Goal: Task Accomplishment & Management: Complete application form

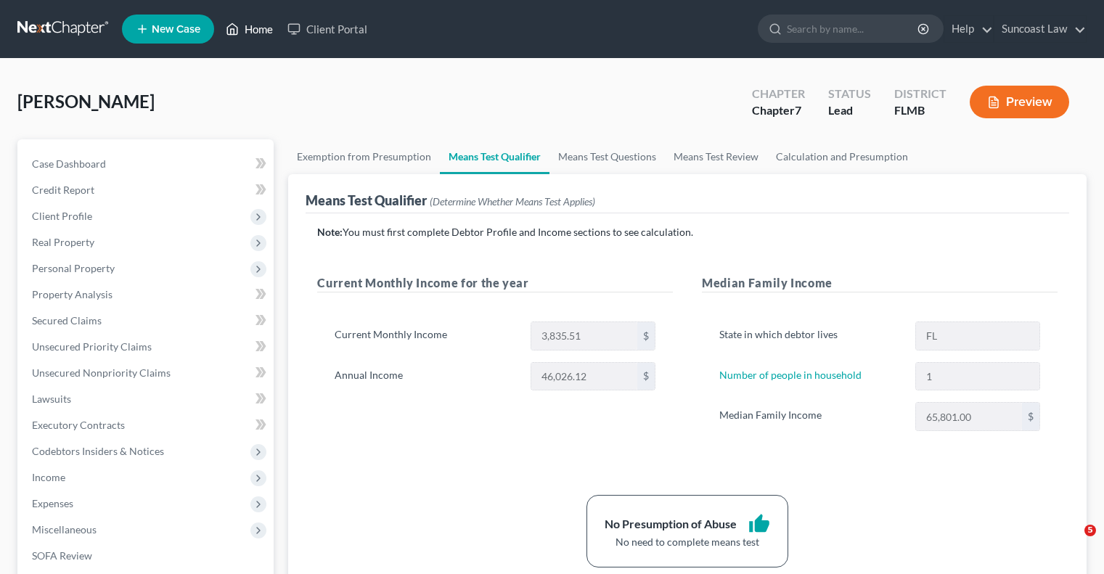
click at [266, 27] on link "Home" at bounding box center [250, 29] width 62 height 26
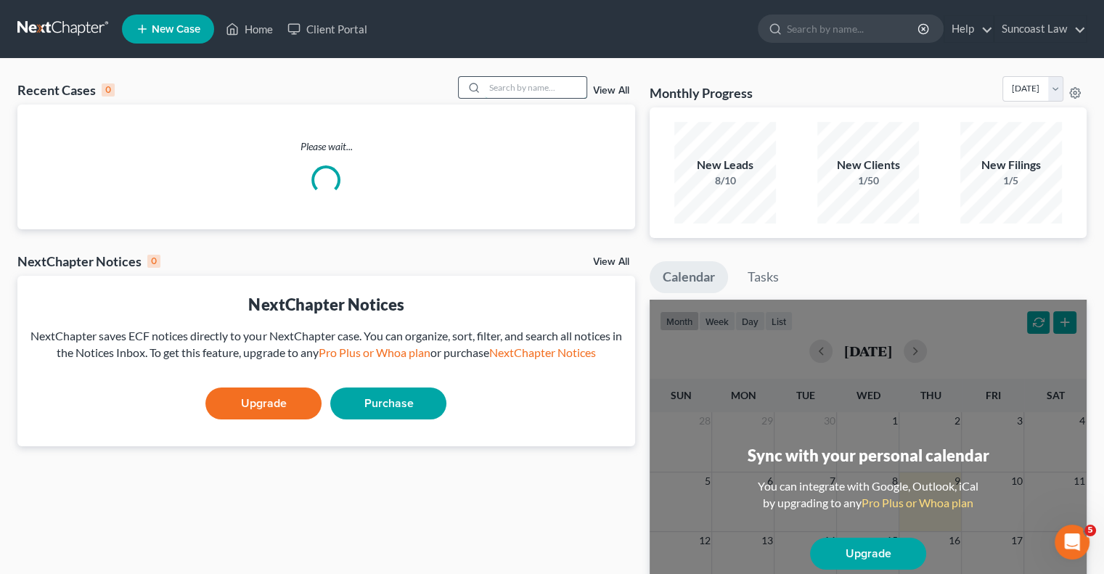
click at [522, 83] on input "search" at bounding box center [536, 87] width 102 height 21
type input "[PERSON_NAME]"
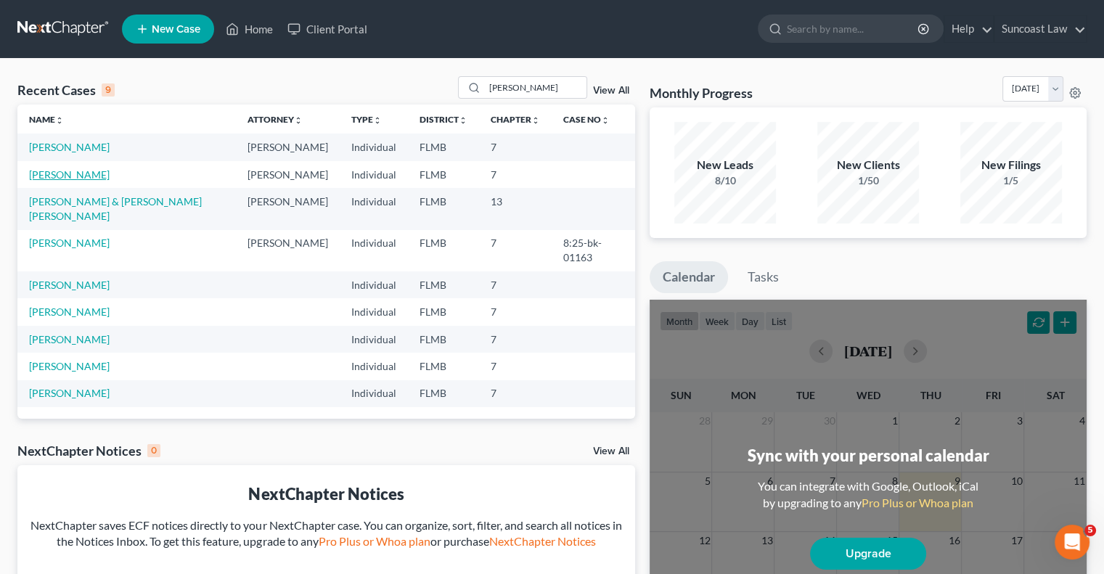
click at [69, 171] on link "[PERSON_NAME]" at bounding box center [69, 174] width 81 height 12
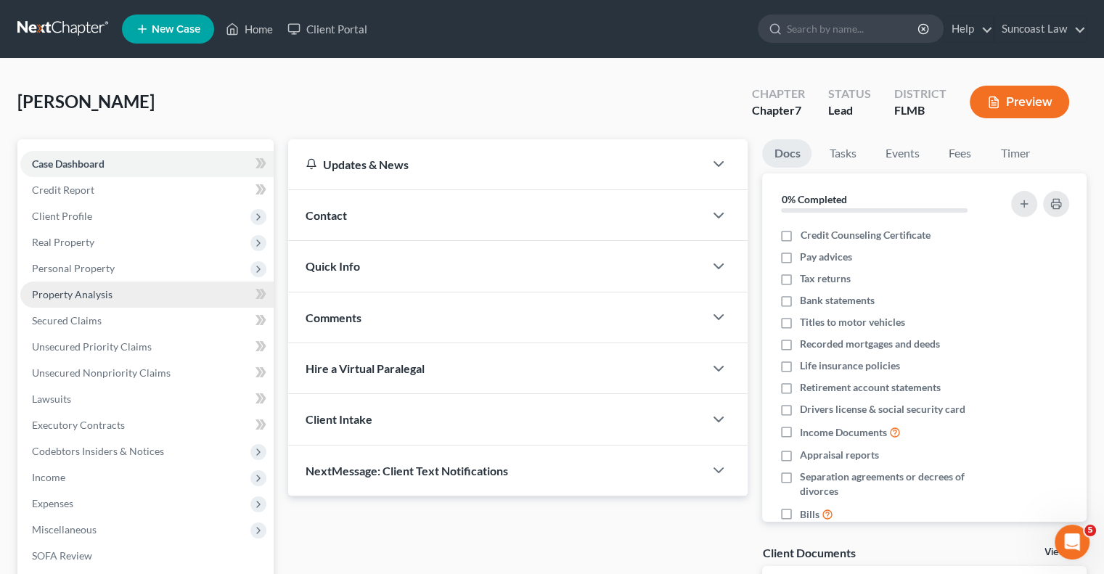
click at [102, 296] on span "Property Analysis" at bounding box center [72, 294] width 81 height 12
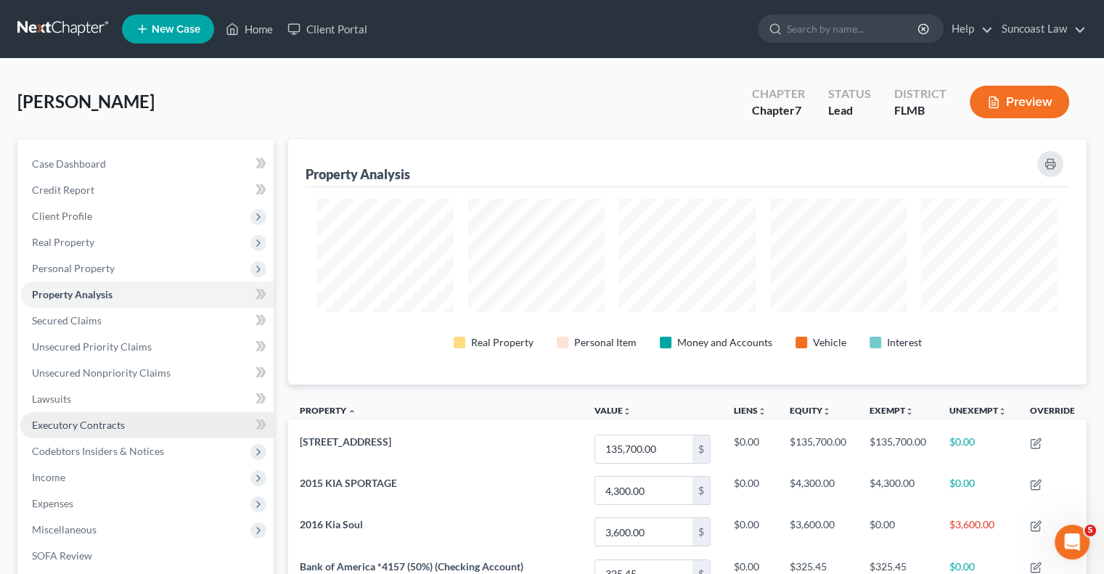
scroll to position [73, 0]
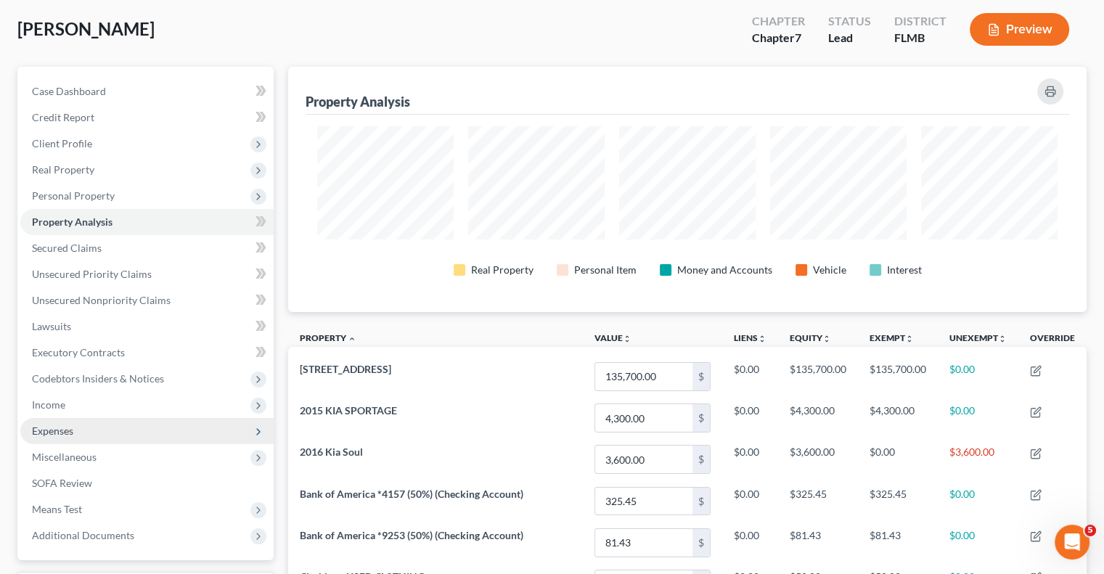
click at [78, 427] on span "Expenses" at bounding box center [146, 431] width 253 height 26
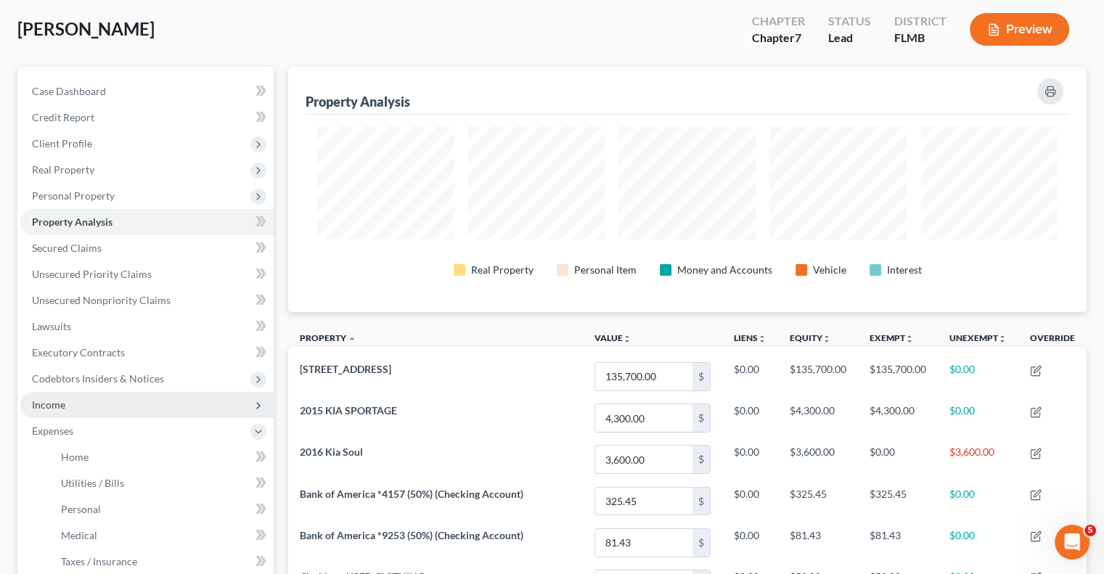
drag, startPoint x: 64, startPoint y: 399, endPoint x: 73, endPoint y: 409, distance: 13.3
click at [64, 400] on span "Income" at bounding box center [48, 405] width 33 height 12
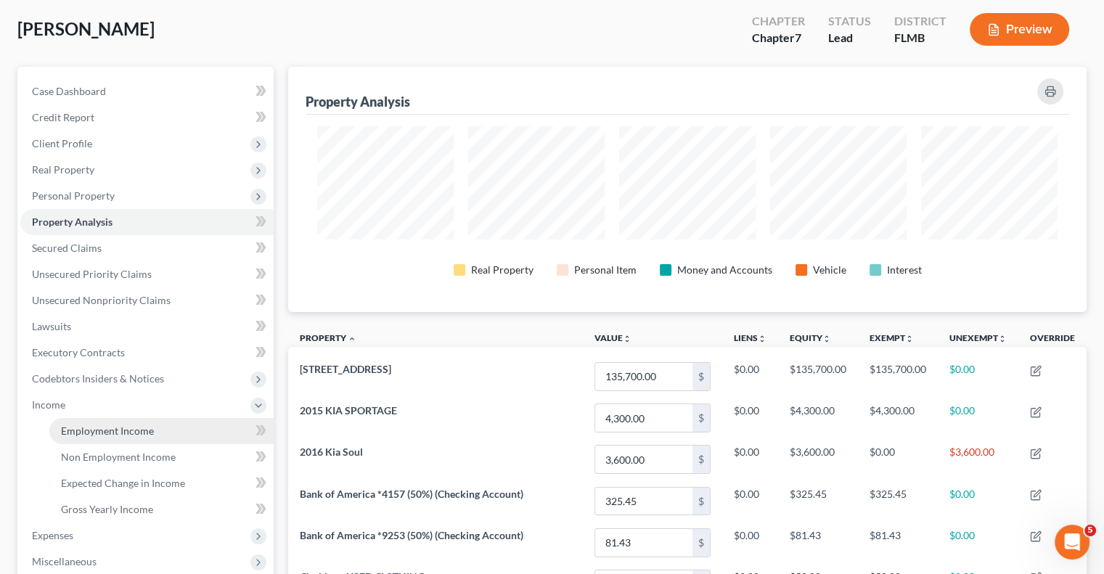
click at [119, 428] on span "Employment Income" at bounding box center [107, 431] width 93 height 12
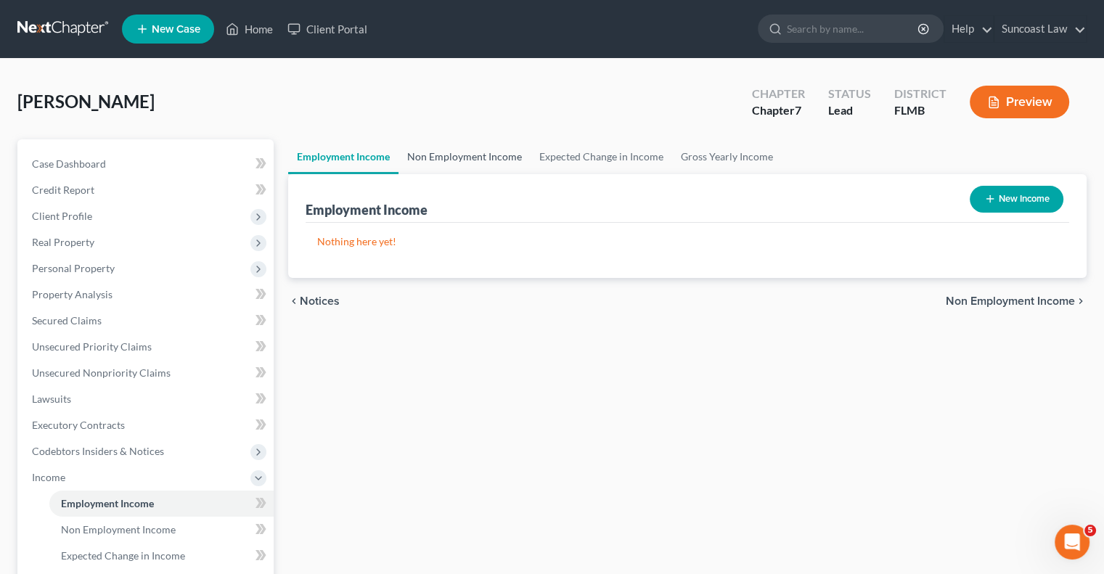
click at [468, 151] on link "Non Employment Income" at bounding box center [465, 156] width 132 height 35
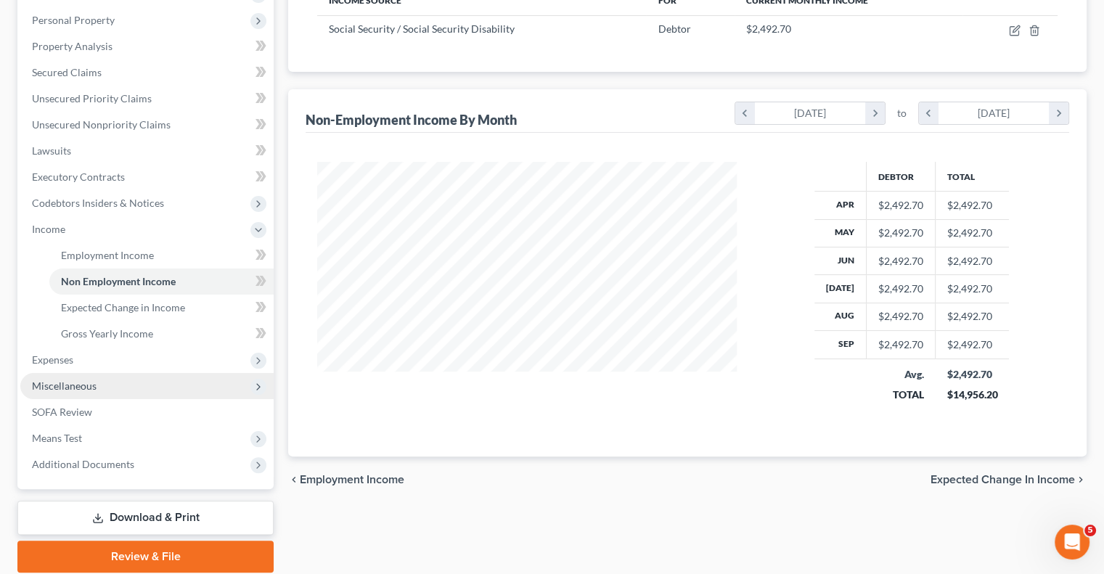
scroll to position [301, 0]
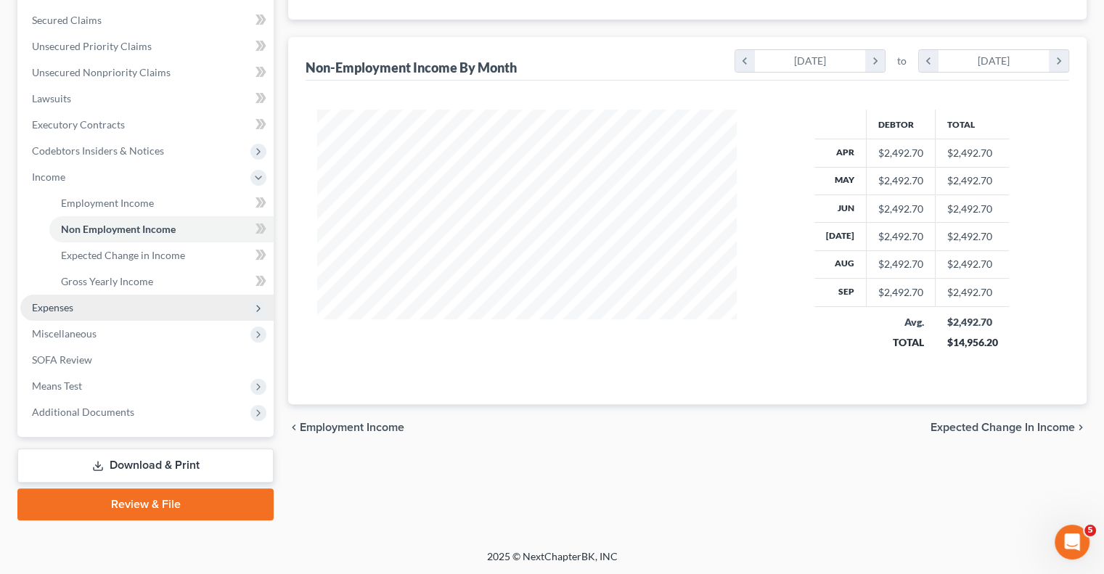
click at [79, 307] on span "Expenses" at bounding box center [146, 308] width 253 height 26
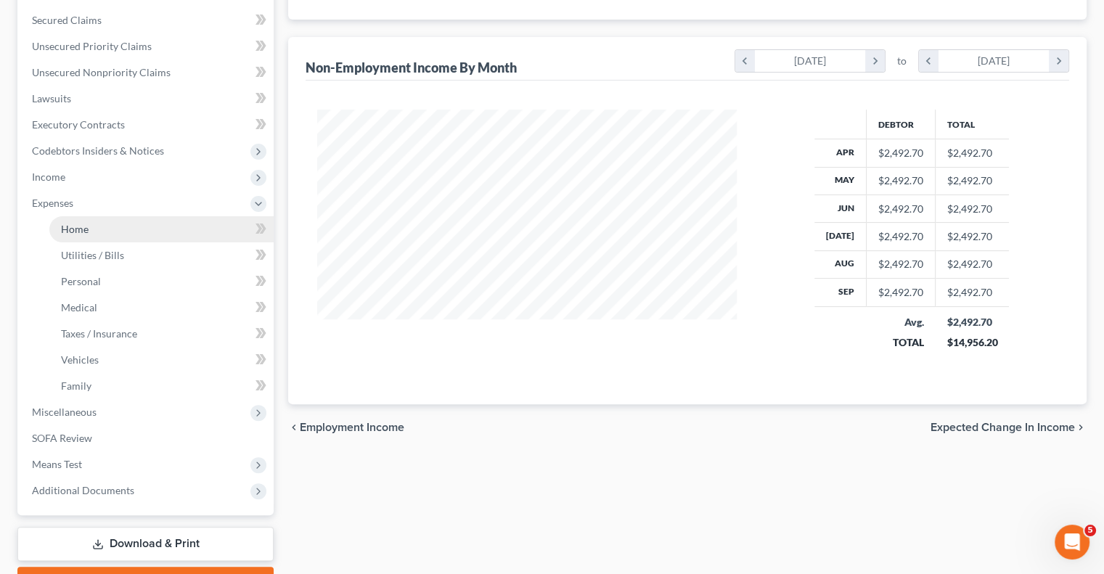
click at [91, 235] on link "Home" at bounding box center [161, 229] width 224 height 26
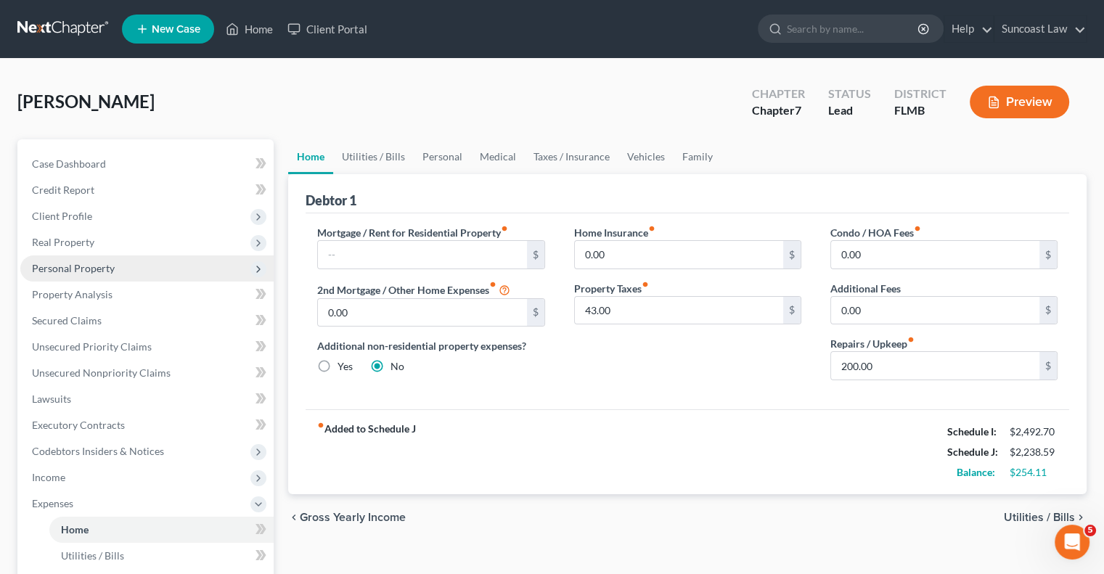
click at [93, 268] on span "Personal Property" at bounding box center [73, 268] width 83 height 12
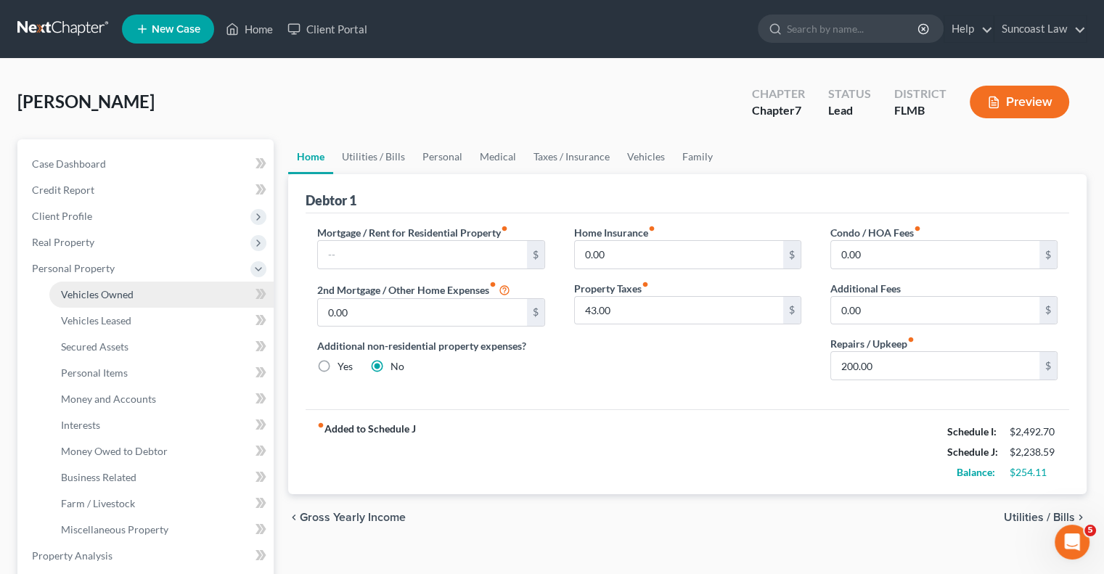
click at [110, 288] on span "Vehicles Owned" at bounding box center [97, 294] width 73 height 12
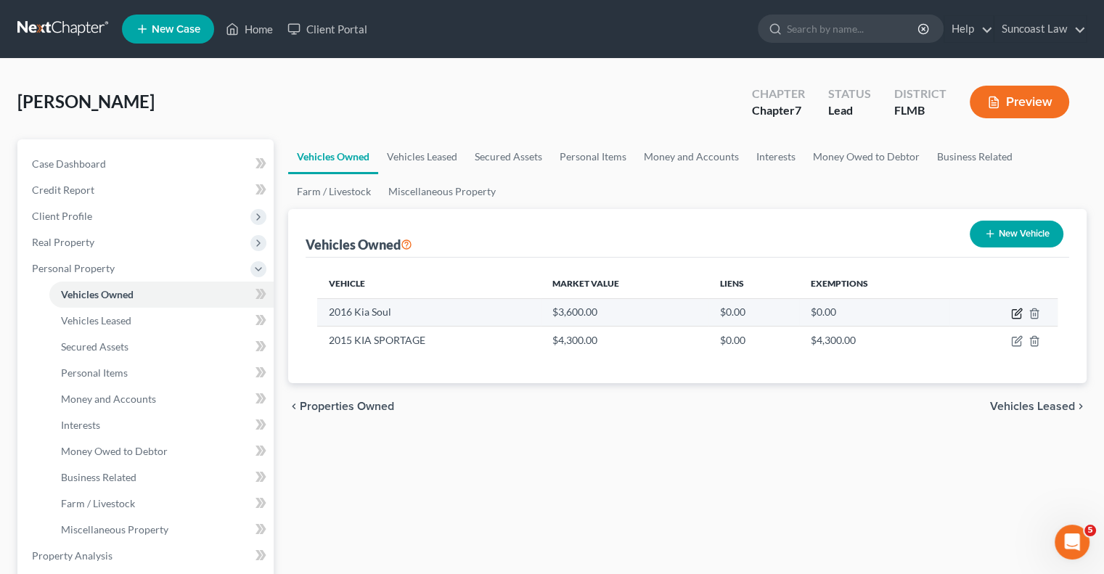
click at [1017, 313] on icon "button" at bounding box center [1017, 314] width 12 height 12
select select "0"
select select "10"
select select "3"
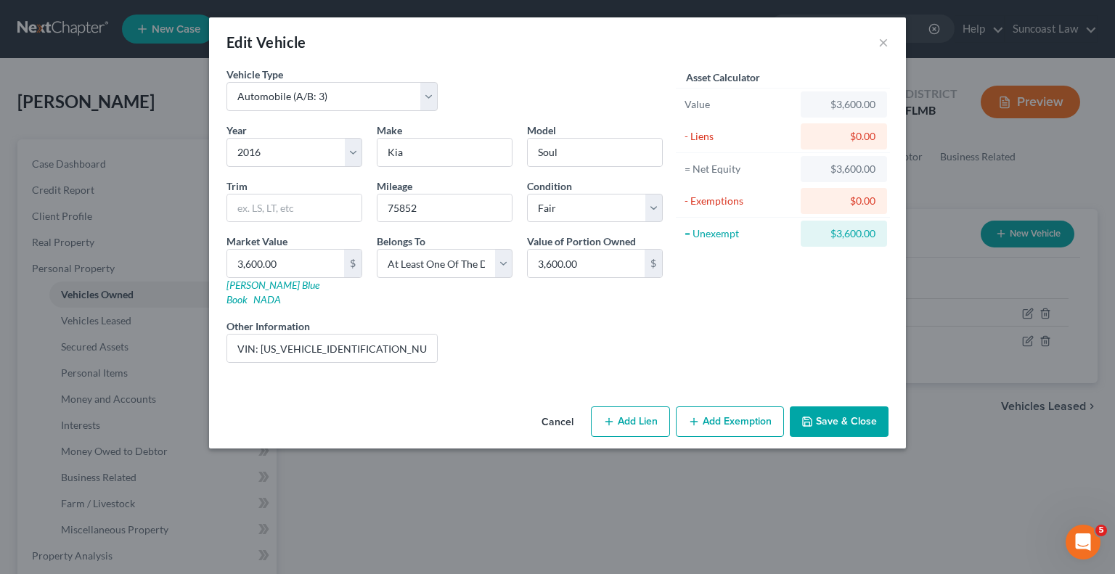
click at [720, 407] on button "Add Exemption" at bounding box center [730, 422] width 108 height 30
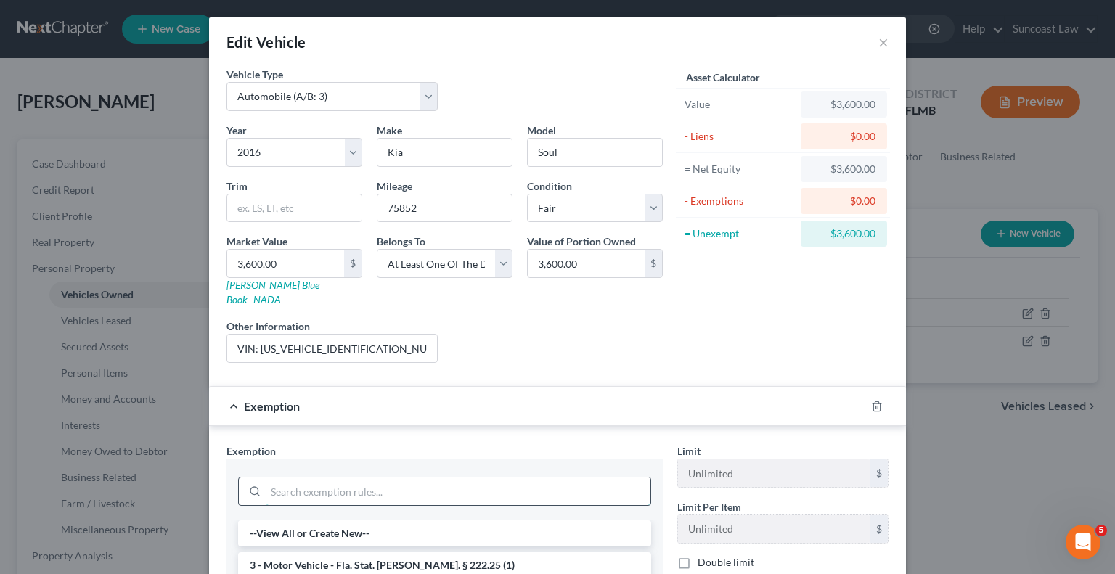
click at [437, 478] on input "search" at bounding box center [458, 492] width 385 height 28
type input "per"
click at [420, 553] on li "1 - Personal property (any) - Fla. Const. Art.10, § 4(a) (2)" at bounding box center [444, 566] width 413 height 26
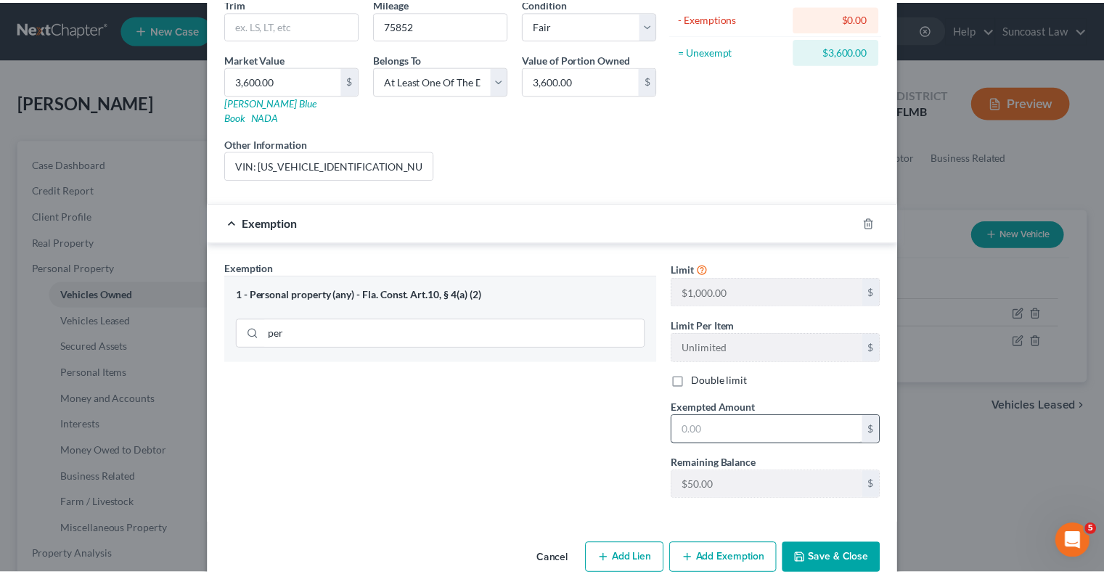
scroll to position [195, 0]
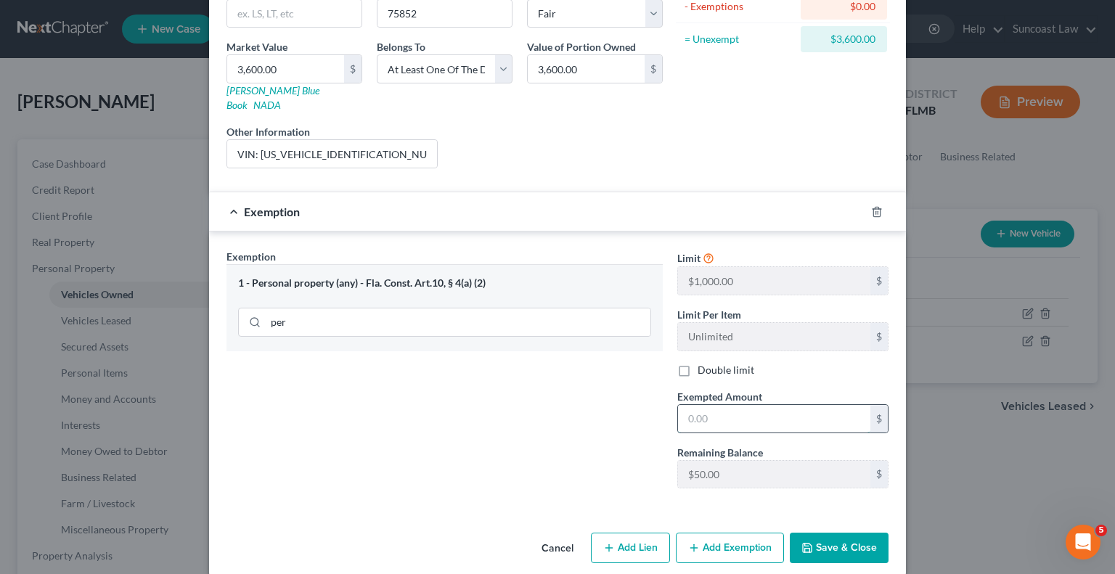
click at [761, 406] on input "text" at bounding box center [774, 419] width 192 height 28
type input "50"
click at [856, 533] on button "Save & Close" at bounding box center [839, 548] width 99 height 30
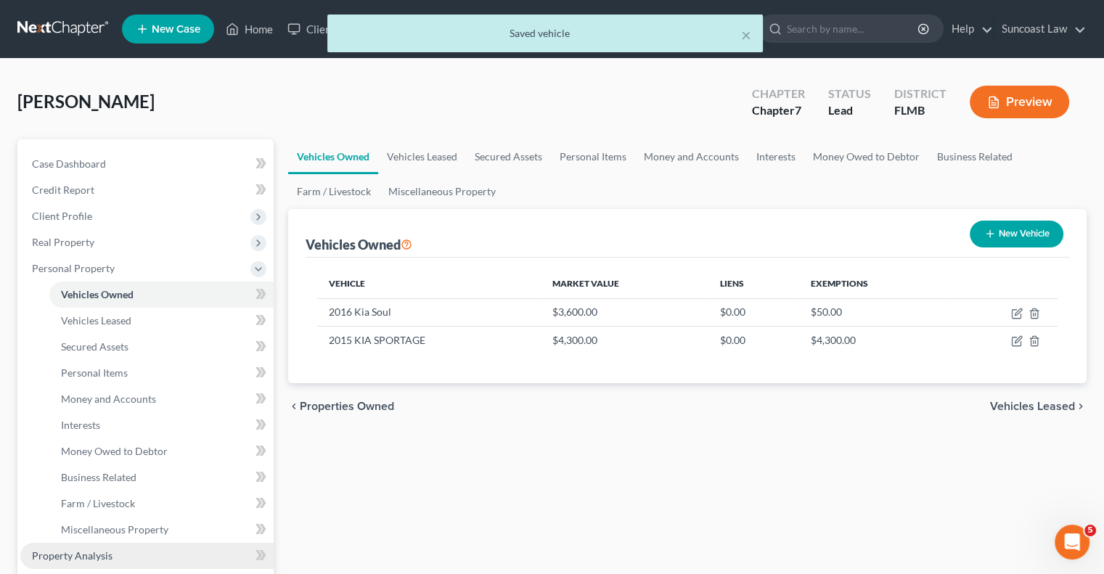
click at [129, 550] on link "Property Analysis" at bounding box center [146, 556] width 253 height 26
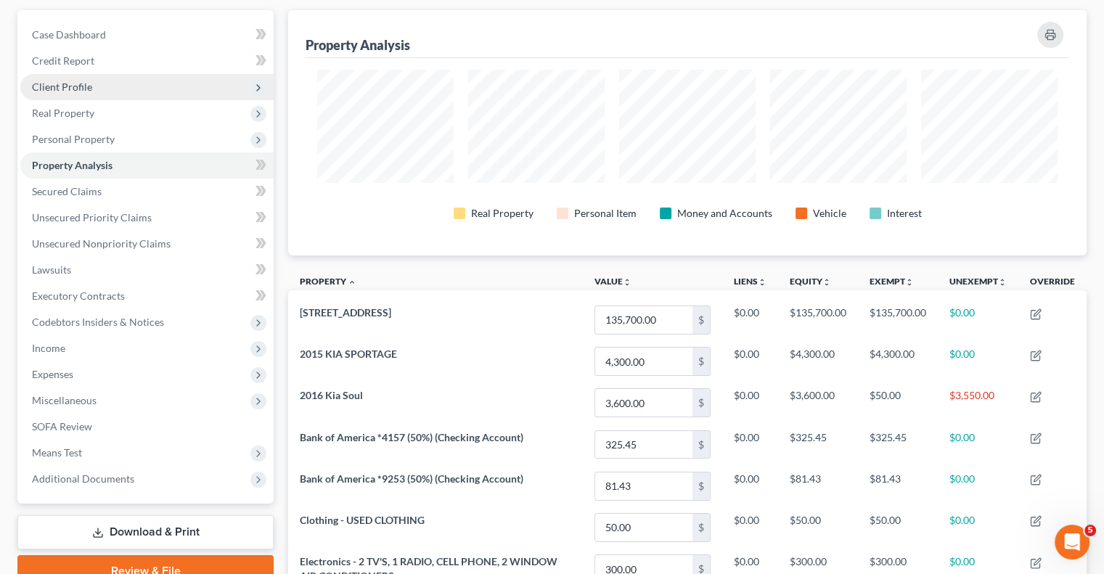
scroll to position [410, 0]
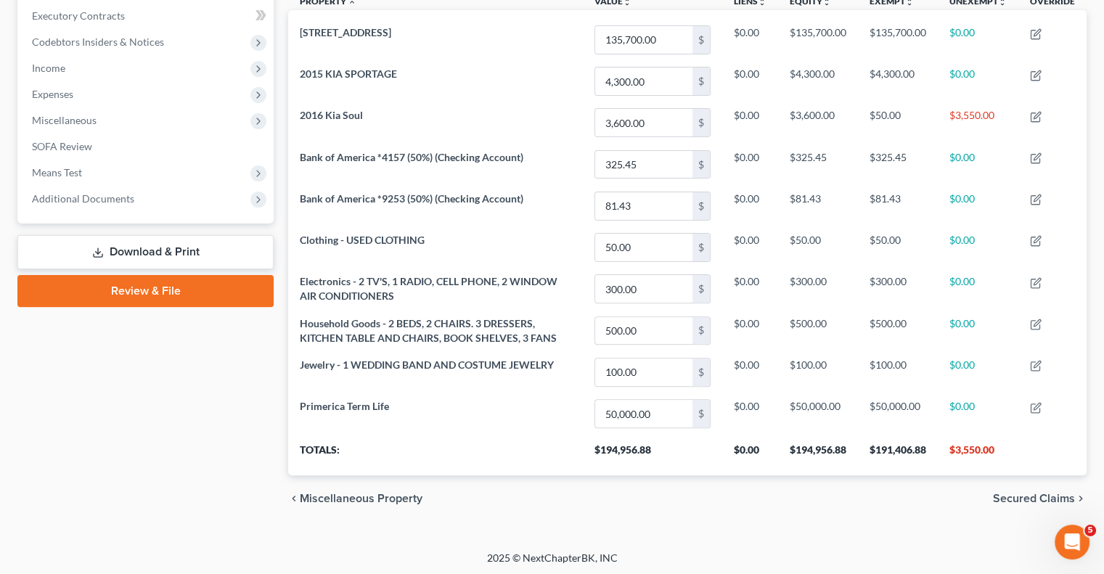
click at [173, 253] on link "Download & Print" at bounding box center [145, 252] width 256 height 34
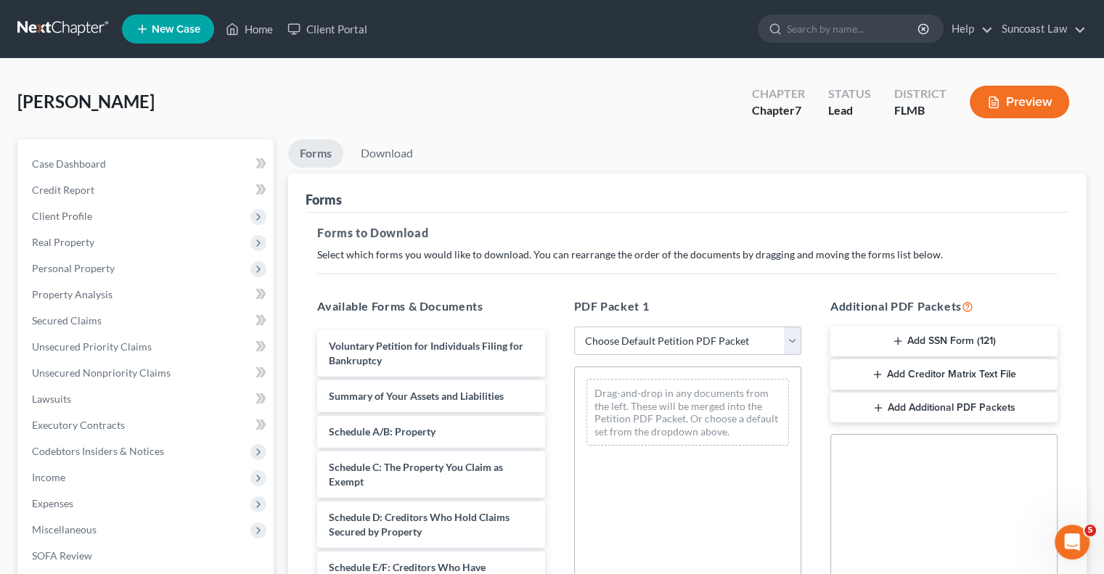
click at [712, 340] on select "Choose Default Petition PDF Packet Complete Bankruptcy Petition (all forms and …" at bounding box center [687, 341] width 227 height 29
select select "0"
click at [574, 327] on select "Choose Default Petition PDF Packet Complete Bankruptcy Petition (all forms and …" at bounding box center [687, 341] width 227 height 29
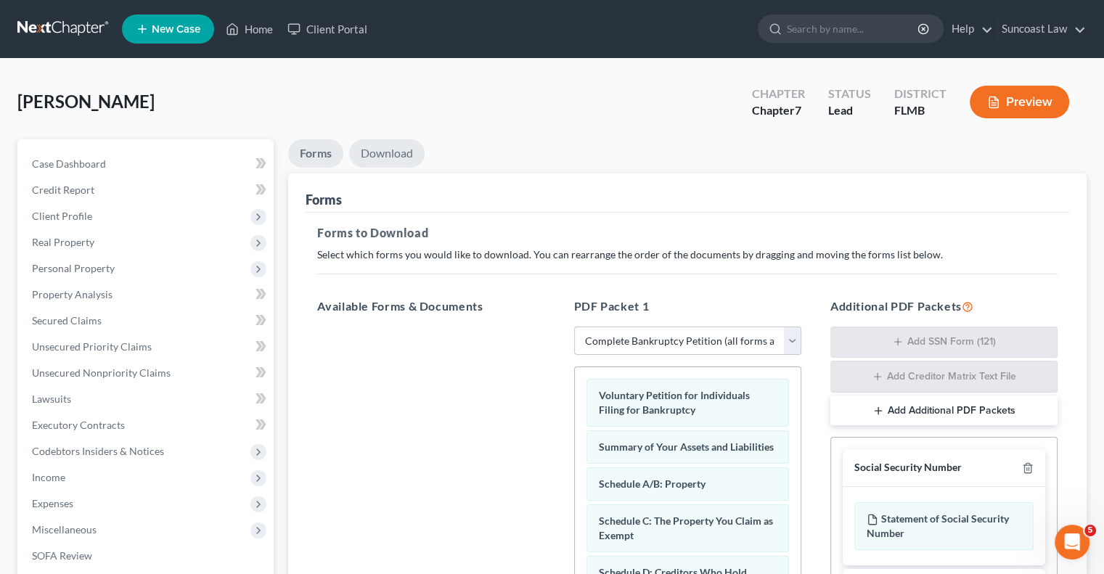
click at [397, 152] on link "Download" at bounding box center [387, 153] width 76 height 28
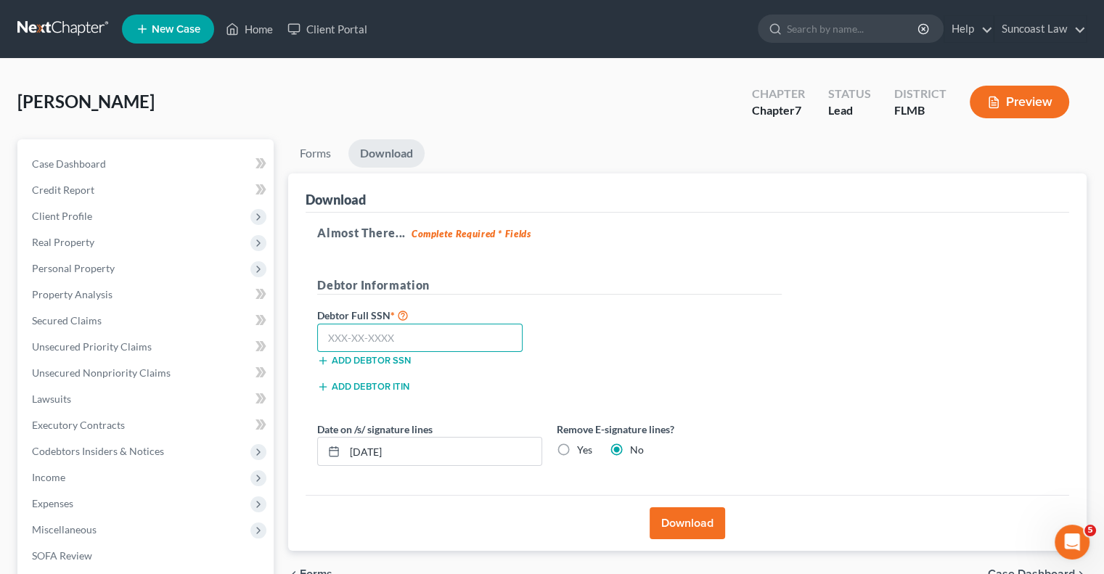
click at [395, 333] on input "text" at bounding box center [419, 338] width 205 height 29
type input "067-50-9337"
drag, startPoint x: 430, startPoint y: 455, endPoint x: 366, endPoint y: 461, distance: 64.2
click at [366, 461] on input "[DATE]" at bounding box center [443, 452] width 197 height 28
type input "[DATE]"
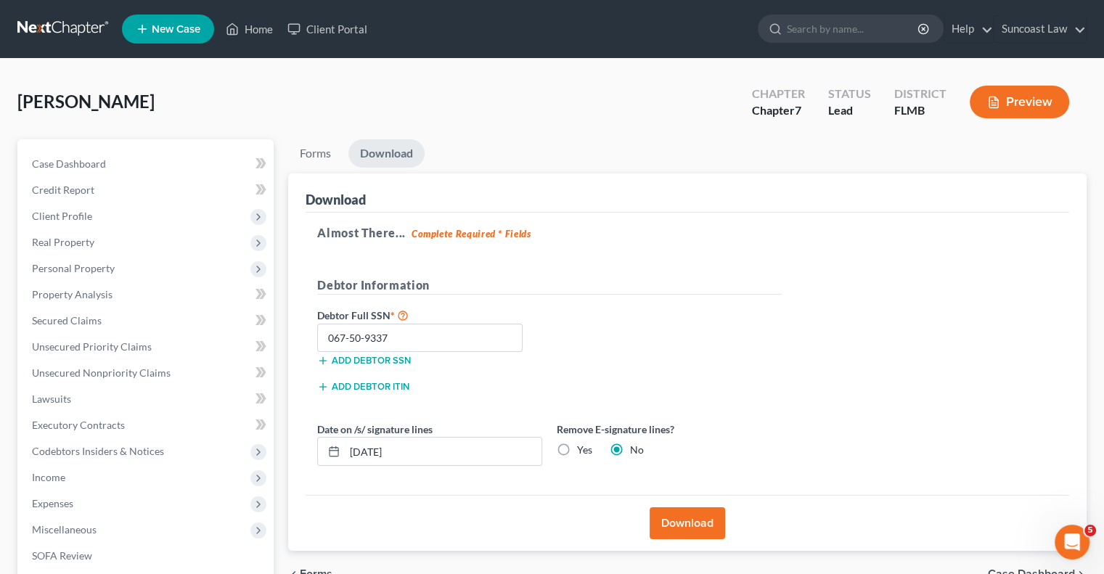
click at [577, 447] on label "Yes" at bounding box center [584, 450] width 15 height 15
click at [583, 447] on input "Yes" at bounding box center [587, 447] width 9 height 9
radio input "true"
radio input "false"
click at [701, 524] on button "Download" at bounding box center [688, 524] width 76 height 32
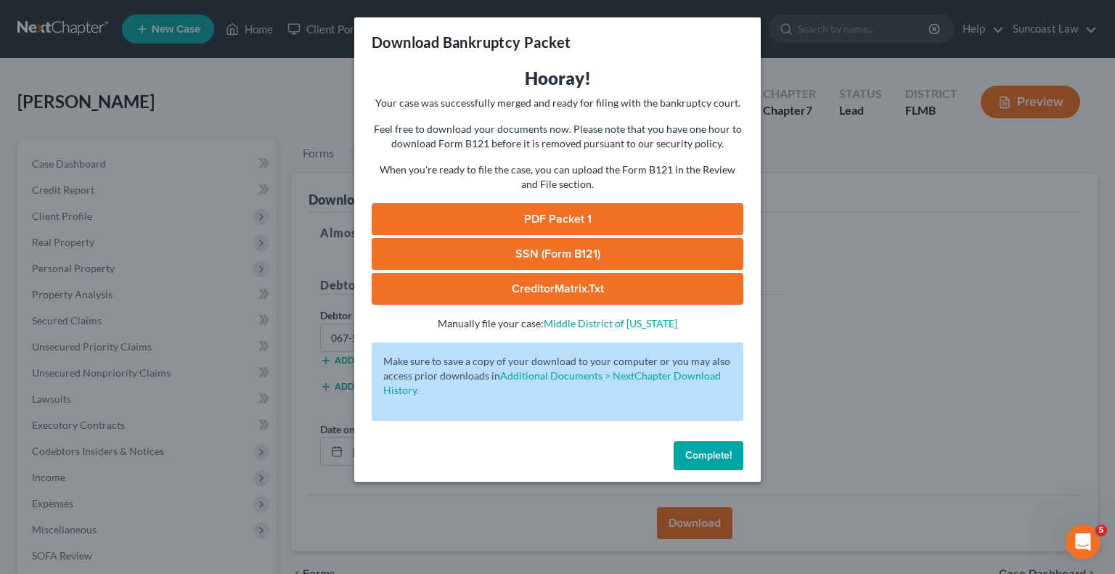
click at [564, 249] on link "SSN (Form B121)" at bounding box center [558, 254] width 372 height 32
drag, startPoint x: 610, startPoint y: 216, endPoint x: 615, endPoint y: 223, distance: 8.9
click at [610, 216] on link "PDF Packet 1" at bounding box center [558, 219] width 372 height 32
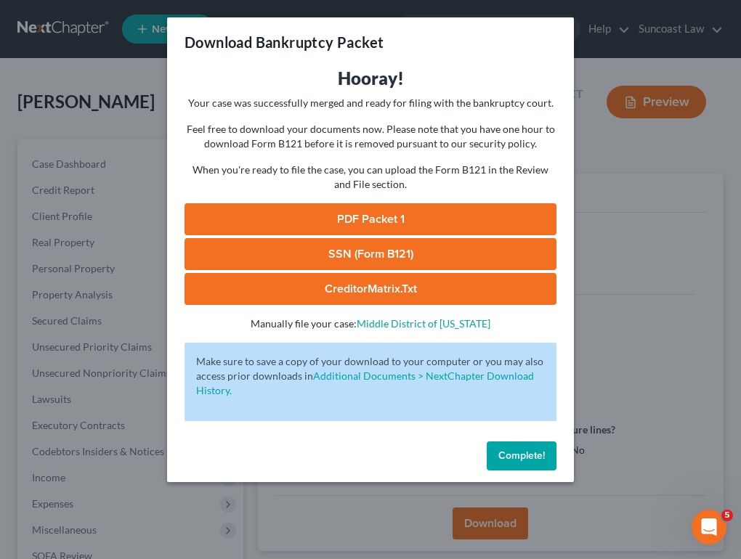
drag, startPoint x: 513, startPoint y: 451, endPoint x: 550, endPoint y: 439, distance: 39.0
click at [513, 451] on span "Complete!" at bounding box center [521, 455] width 46 height 12
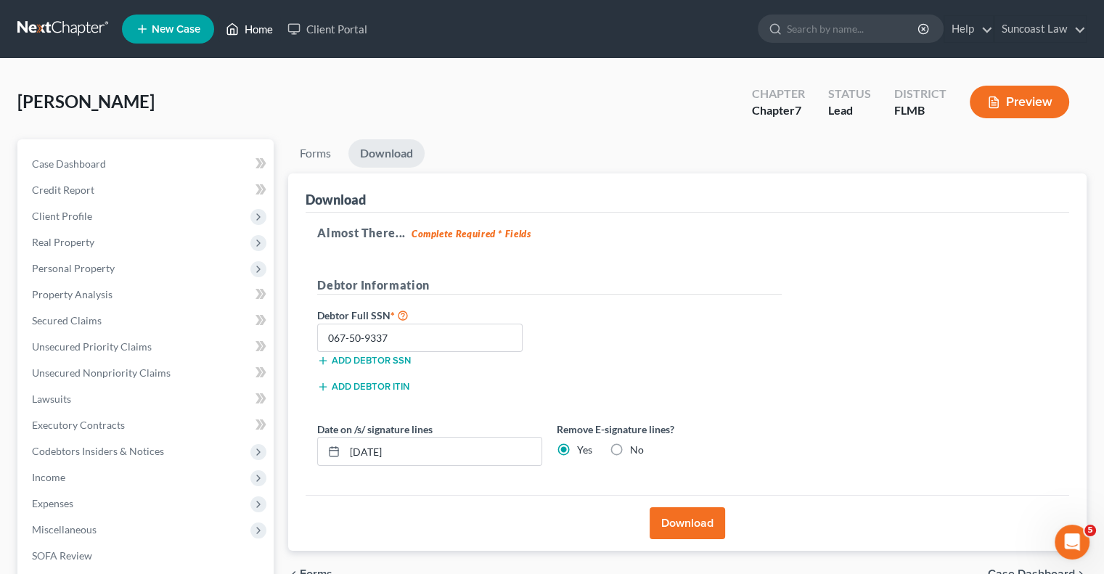
click at [256, 24] on link "Home" at bounding box center [250, 29] width 62 height 26
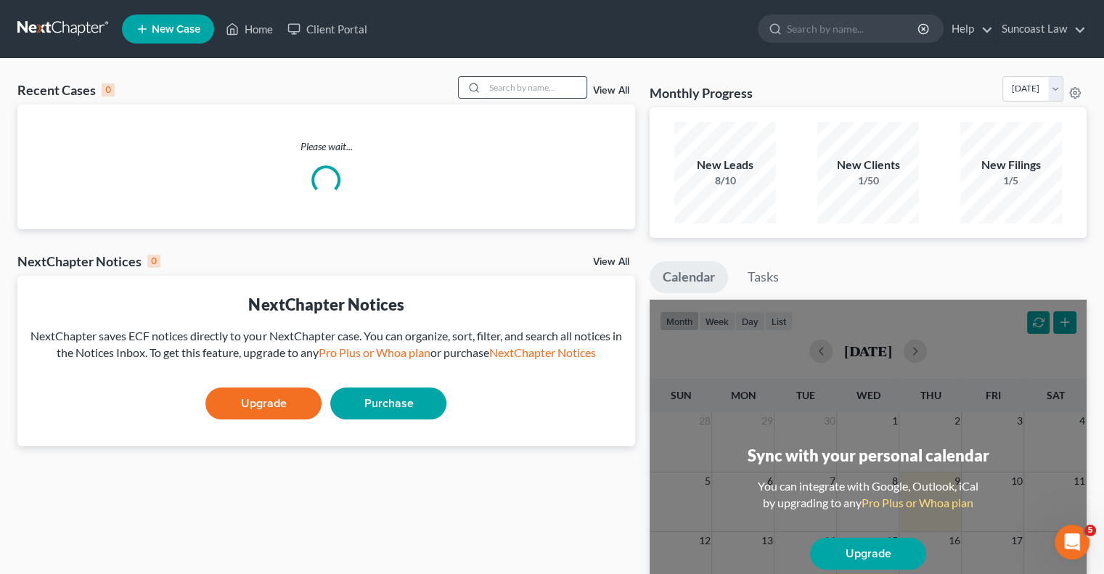
click at [531, 85] on input "search" at bounding box center [536, 87] width 102 height 21
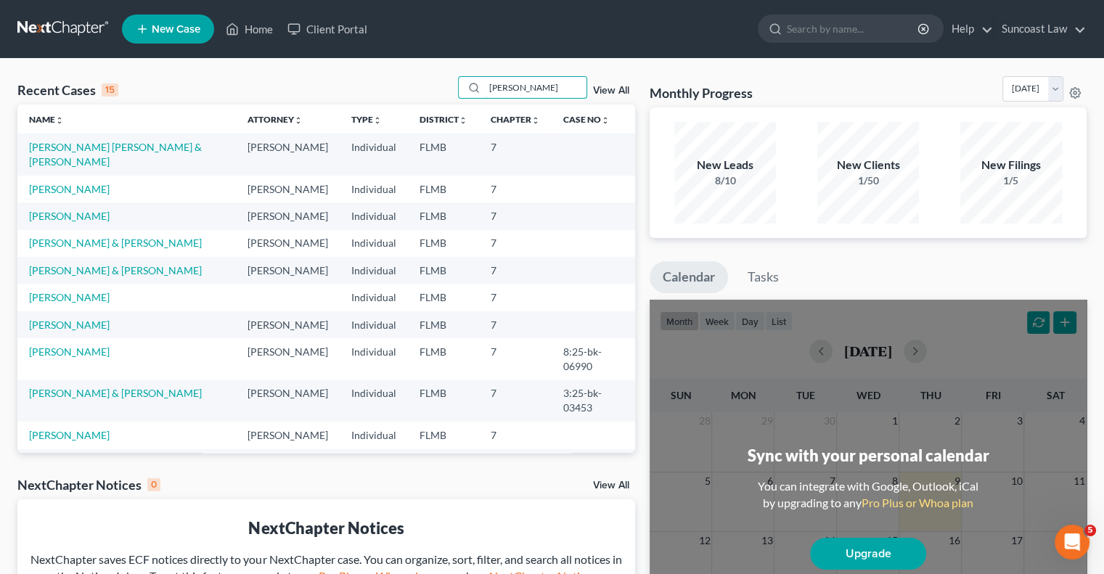
type input "[PERSON_NAME]"
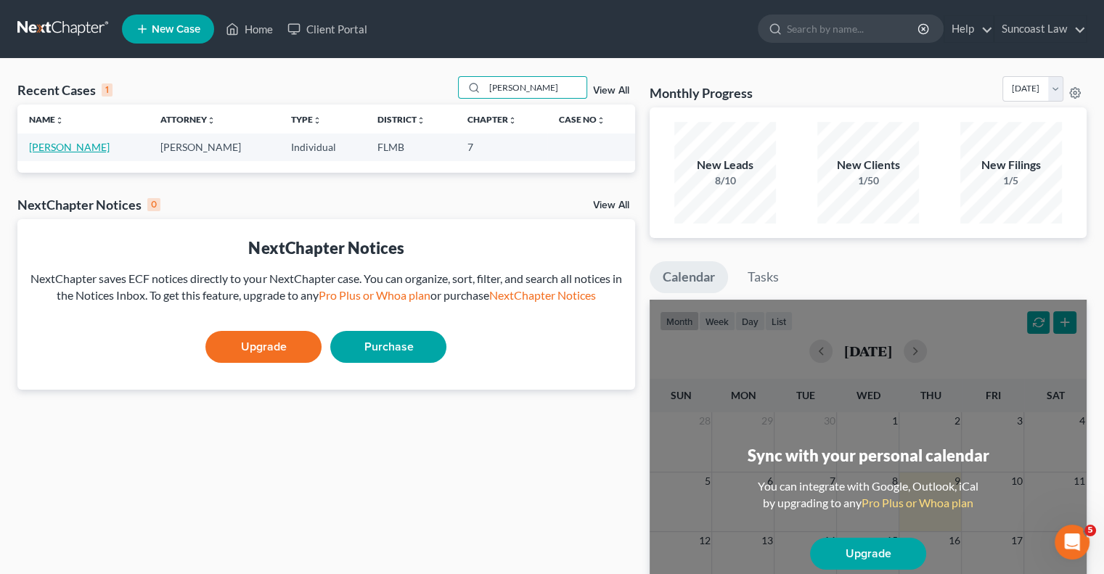
click at [67, 150] on link "[PERSON_NAME]" at bounding box center [69, 147] width 81 height 12
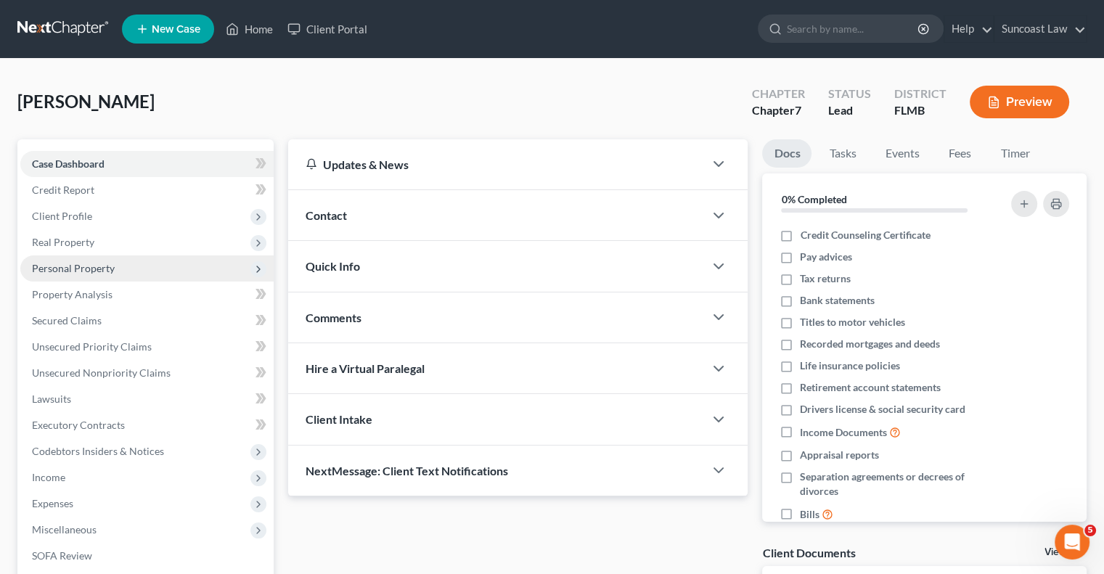
click at [110, 269] on span "Personal Property" at bounding box center [73, 268] width 83 height 12
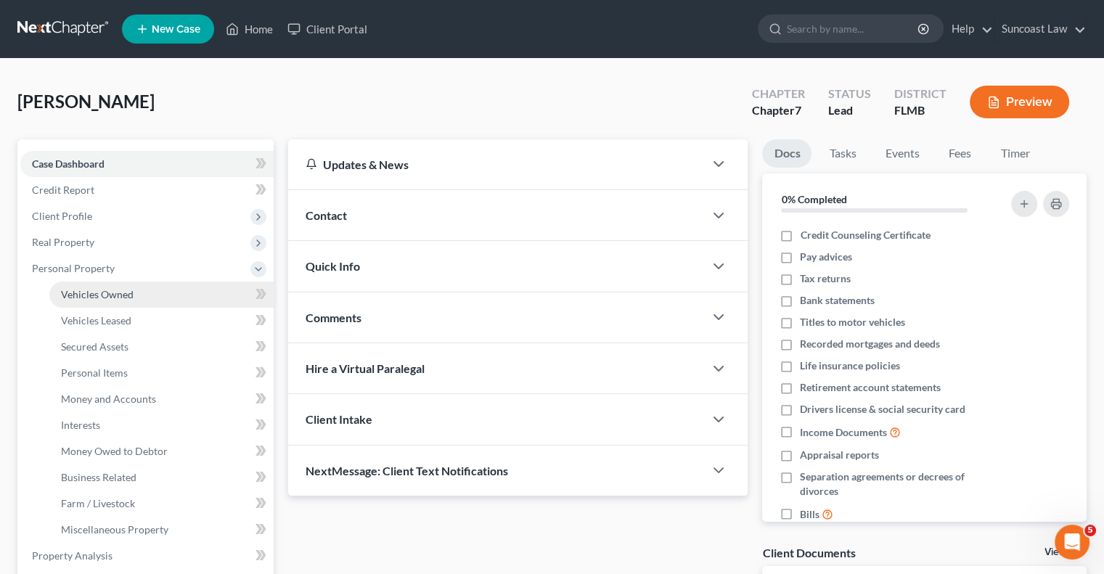
click at [141, 293] on link "Vehicles Owned" at bounding box center [161, 295] width 224 height 26
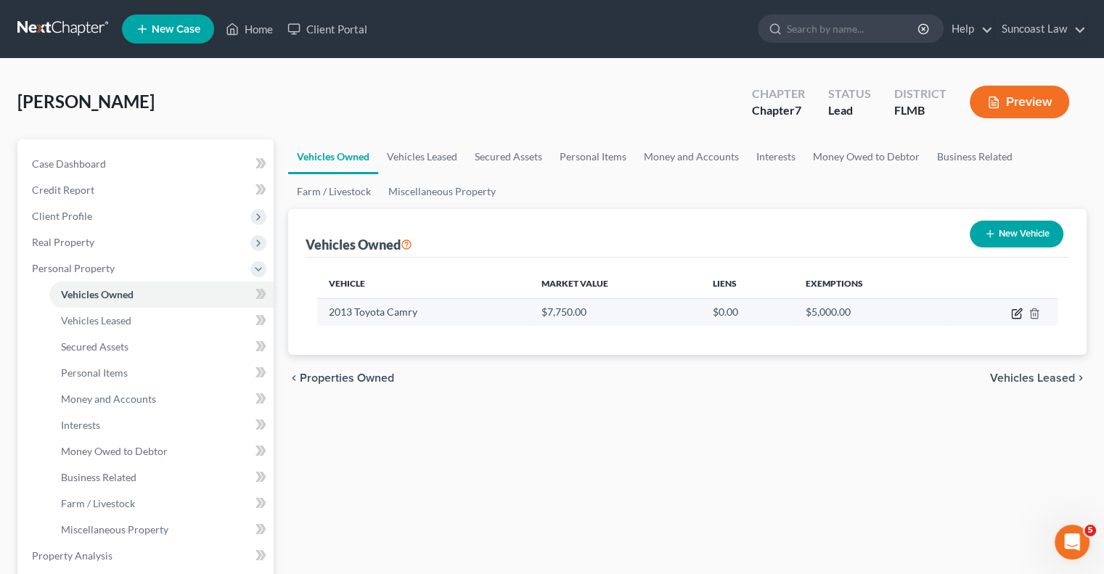
click at [1014, 311] on icon "button" at bounding box center [1017, 314] width 12 height 12
select select "0"
select select "13"
select select "3"
select select "0"
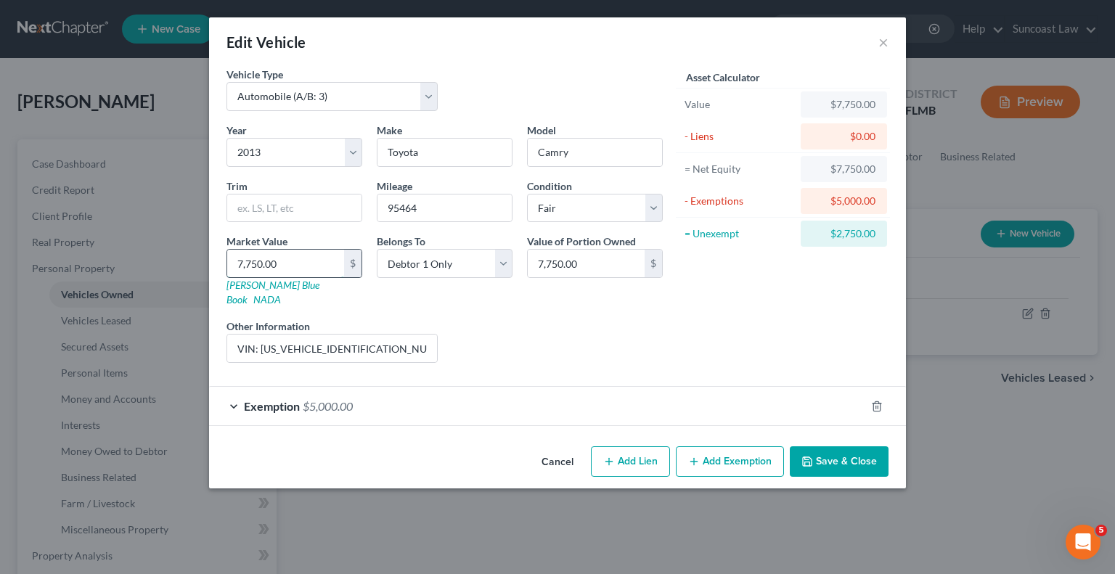
click at [297, 261] on input "7,750.00" at bounding box center [285, 264] width 117 height 28
type input "5"
type input "5.00"
type input "55"
type input "55.00"
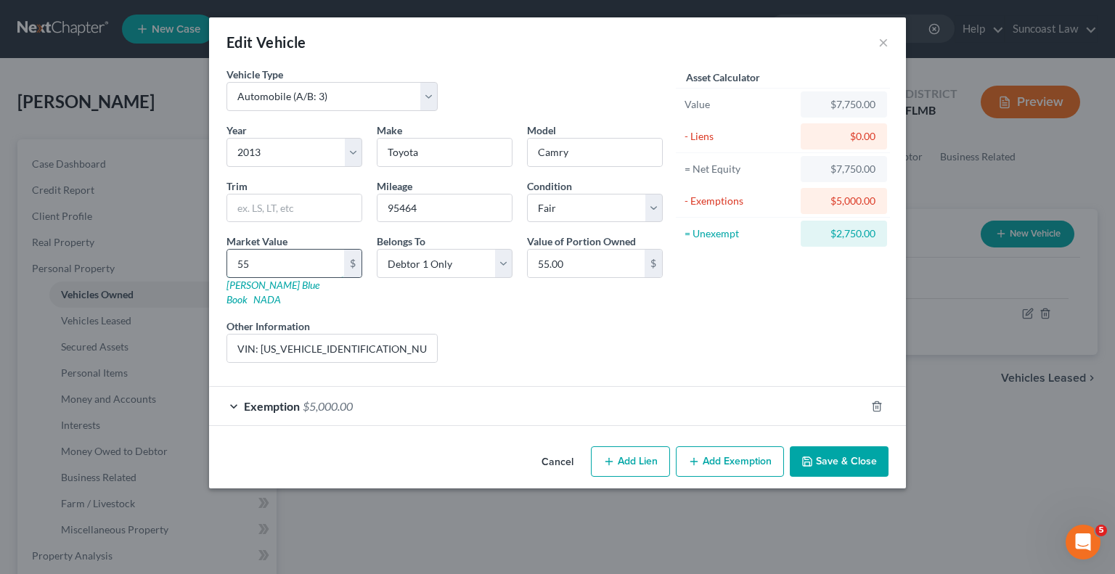
type input "550"
type input "550.00"
type input "5500"
type input "5,500.00"
type input "5,500"
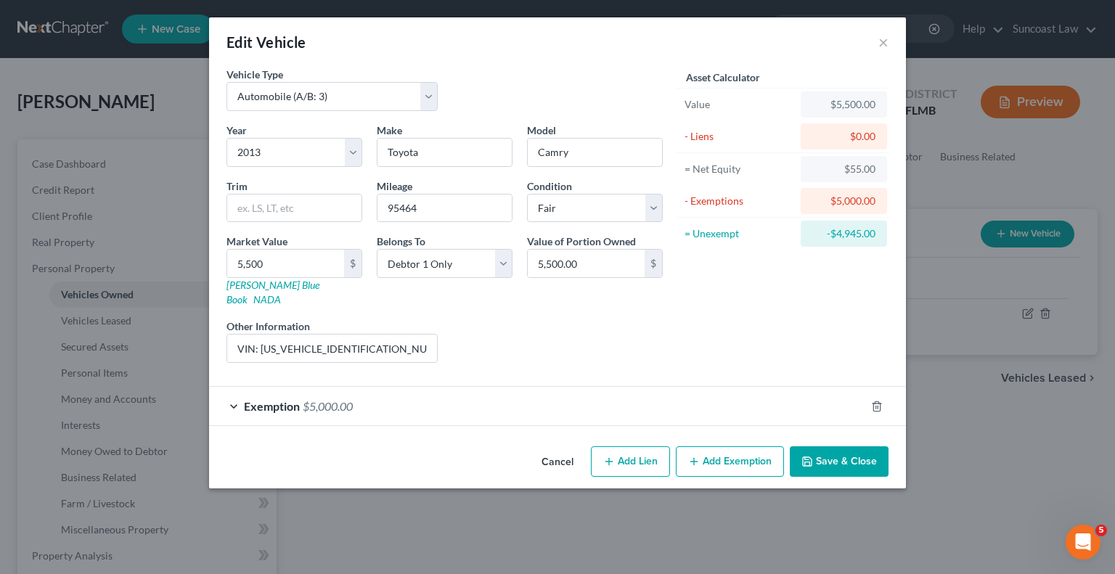
click at [754, 447] on button "Add Exemption" at bounding box center [730, 462] width 108 height 30
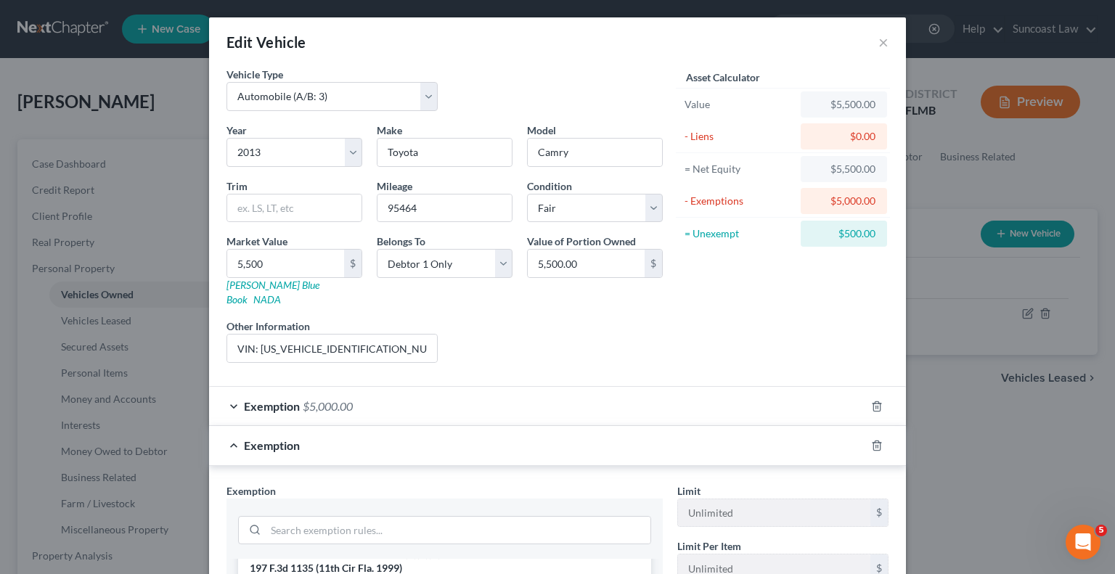
scroll to position [145, 0]
click at [421, 517] on input "search" at bounding box center [458, 531] width 385 height 28
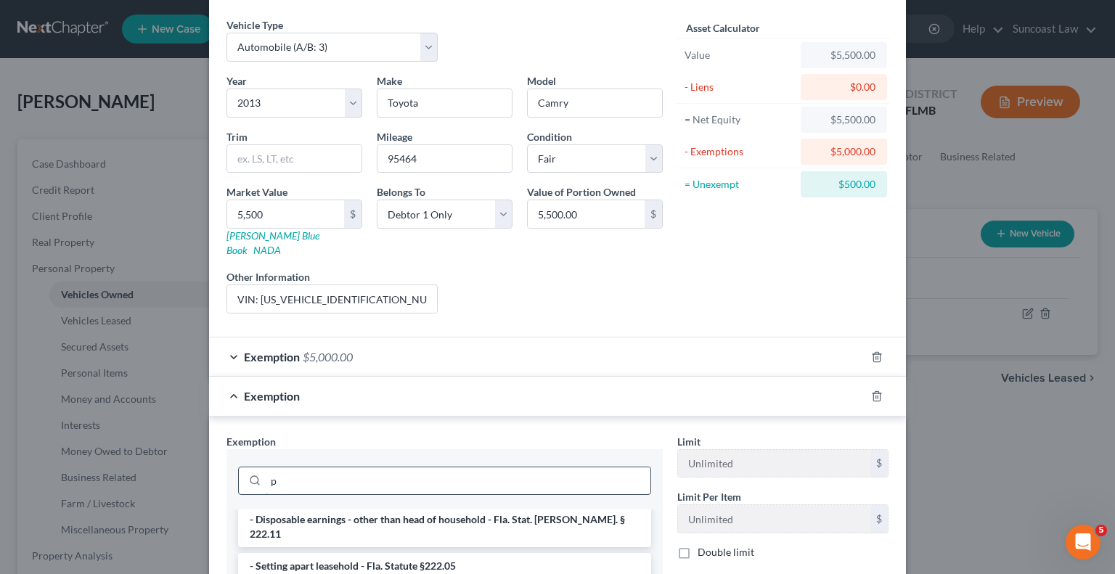
scroll to position [304, 0]
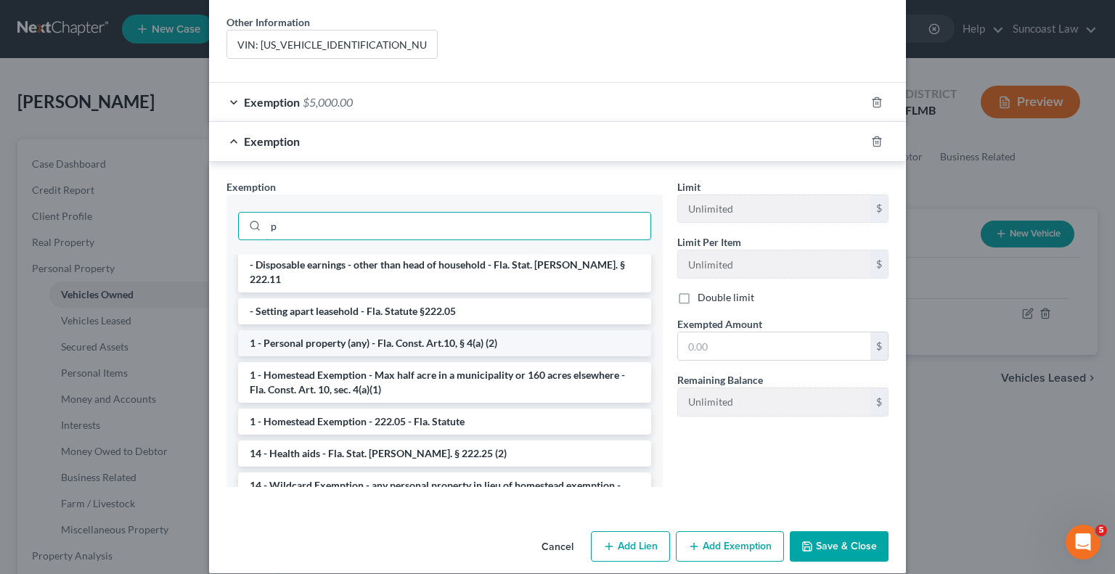
type input "p"
click at [330, 330] on li "1 - Personal property (any) - Fla. Const. Art.10, § 4(a) (2)" at bounding box center [444, 343] width 413 height 26
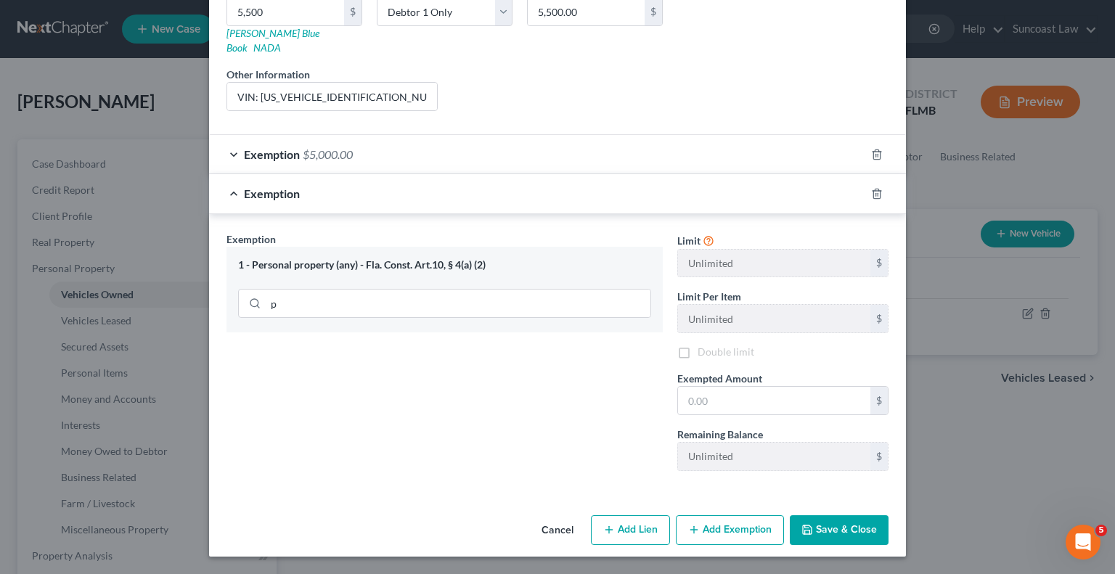
click at [330, 319] on div "p" at bounding box center [444, 302] width 413 height 38
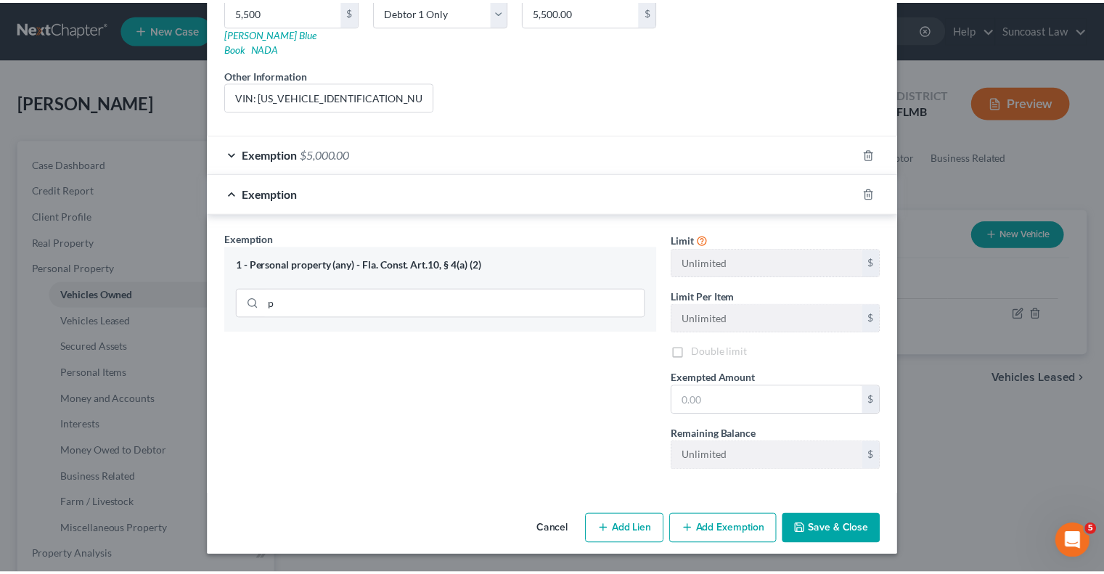
scroll to position [235, 0]
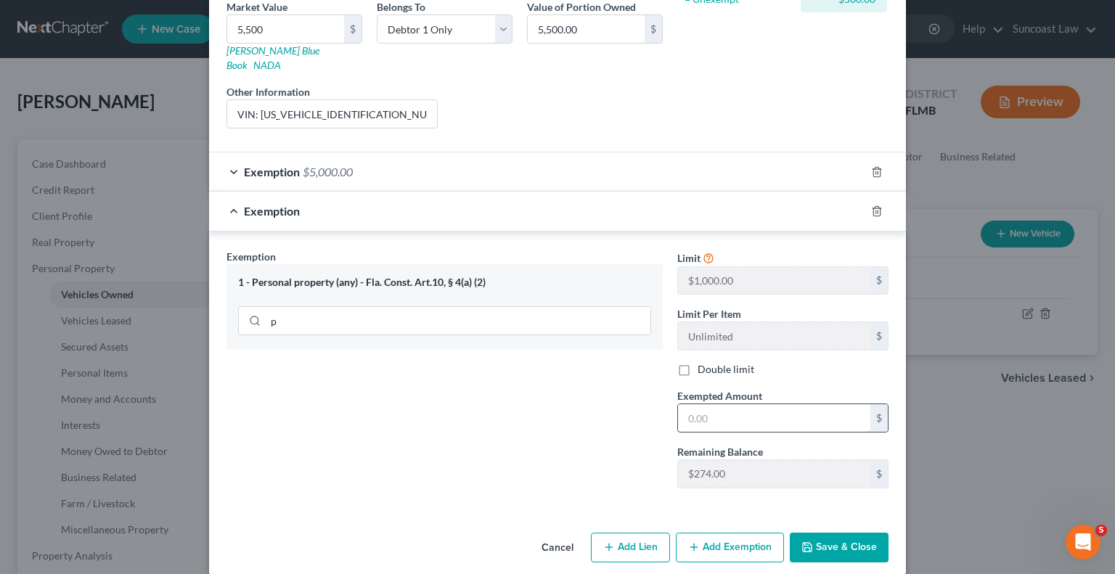
click at [735, 404] on input "text" at bounding box center [774, 418] width 192 height 28
type input "274"
click at [847, 533] on button "Save & Close" at bounding box center [839, 548] width 99 height 30
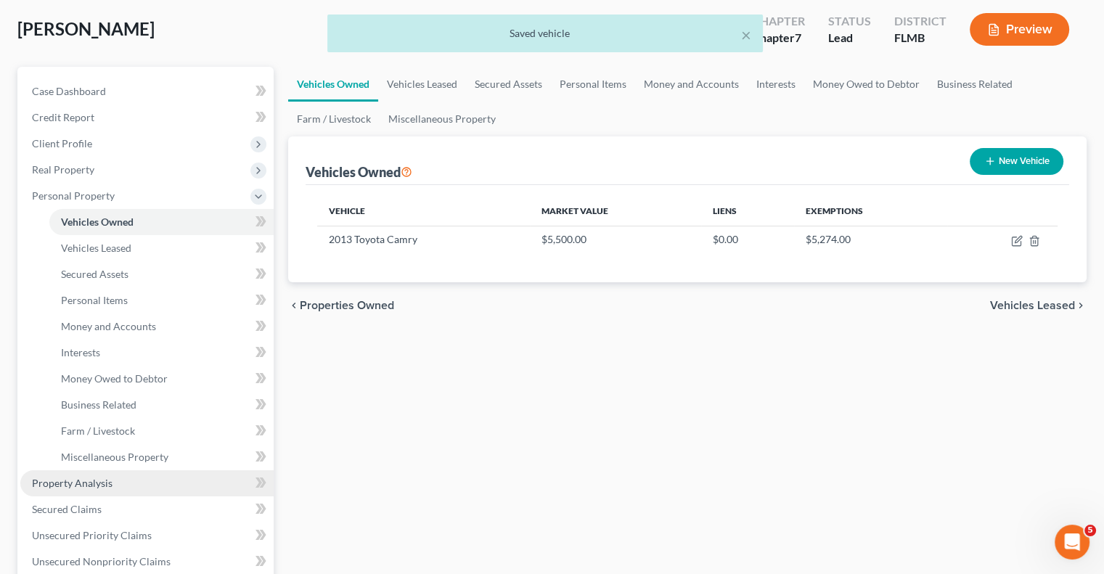
click at [123, 485] on link "Property Analysis" at bounding box center [146, 483] width 253 height 26
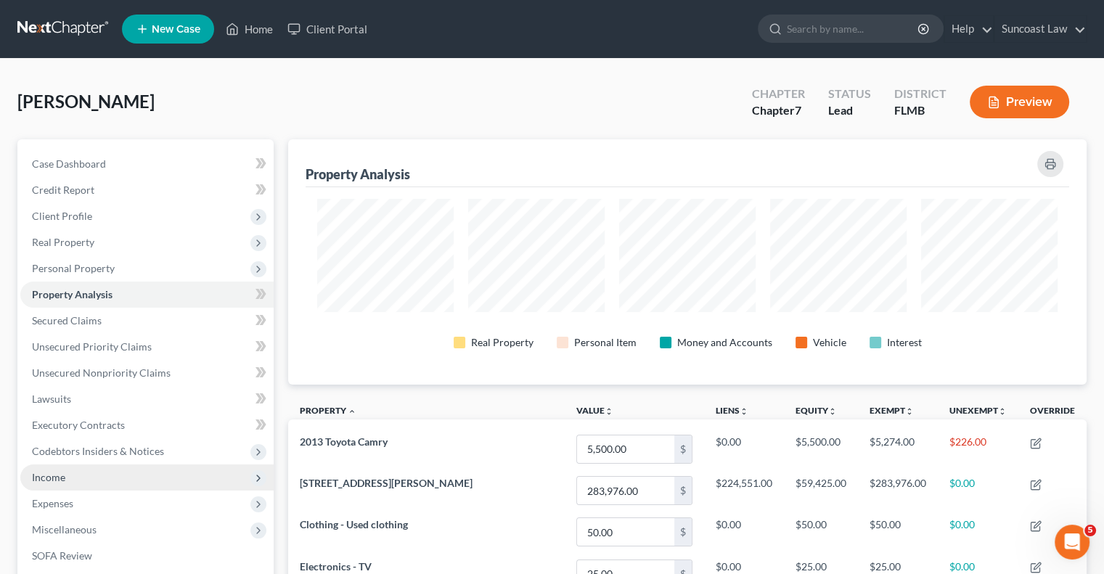
click at [52, 481] on span "Income" at bounding box center [48, 477] width 33 height 12
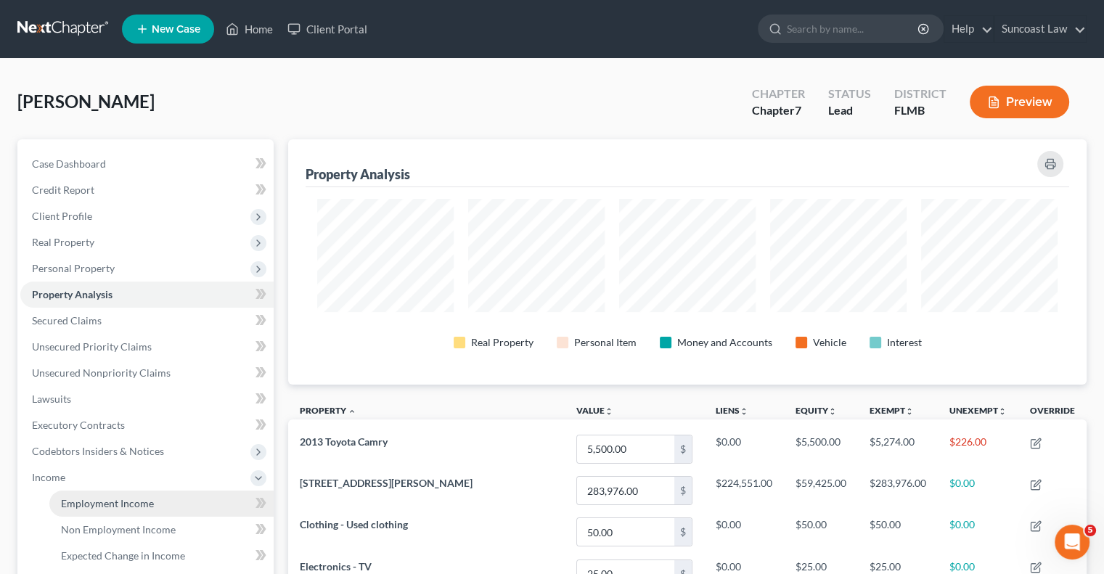
click at [118, 503] on span "Employment Income" at bounding box center [107, 503] width 93 height 12
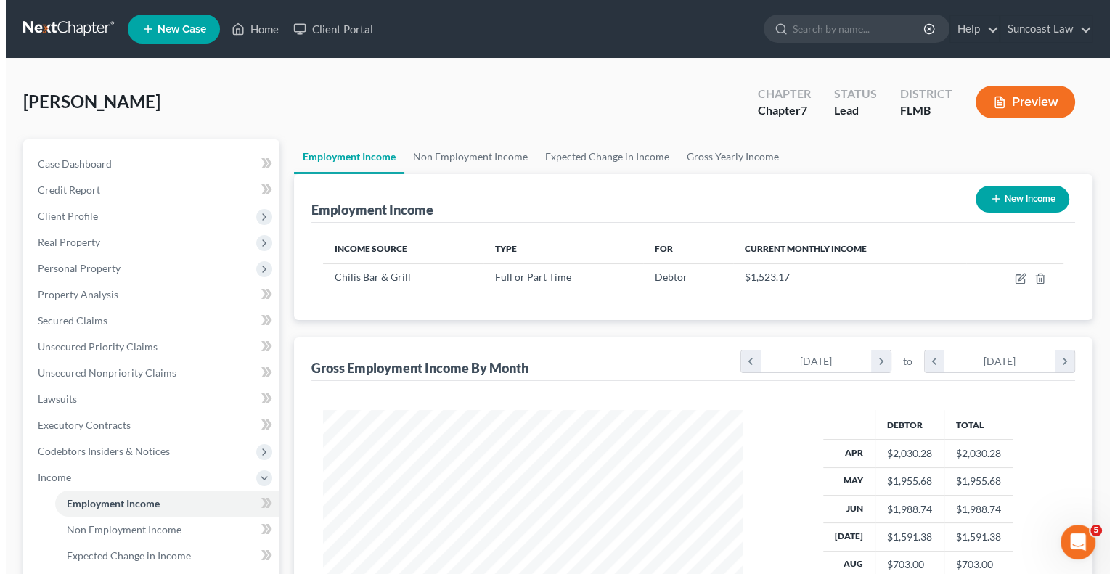
scroll to position [258, 448]
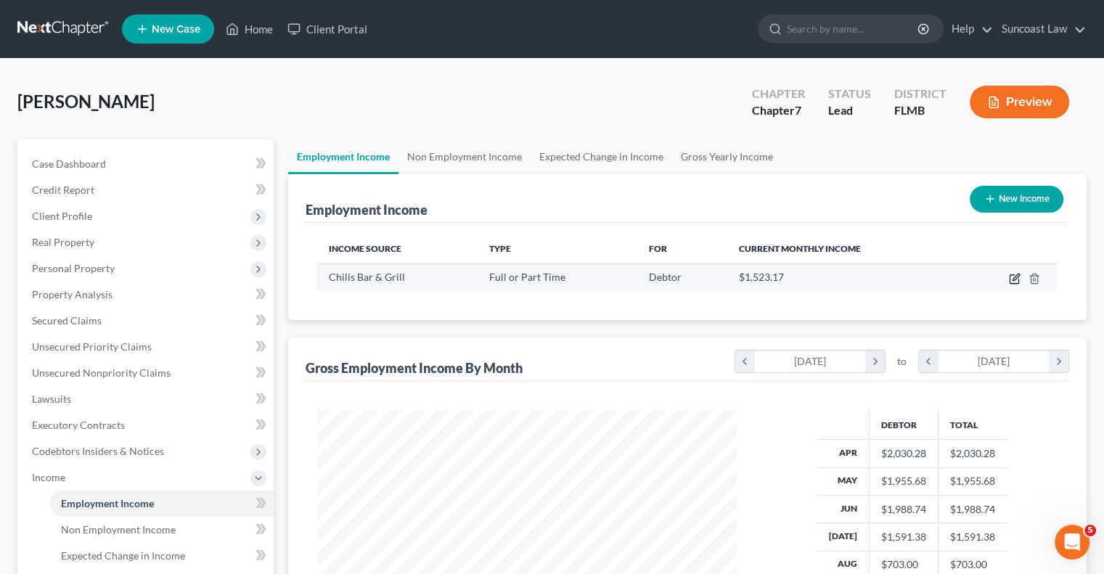
click at [1011, 277] on icon "button" at bounding box center [1015, 279] width 12 height 12
select select "0"
select select "9"
select select "2"
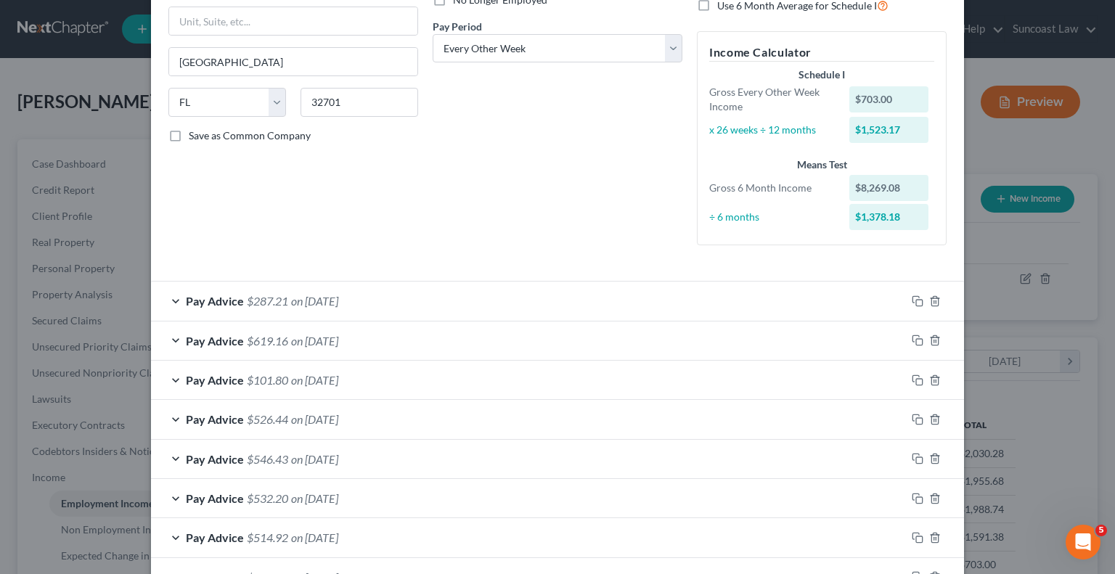
scroll to position [431, 0]
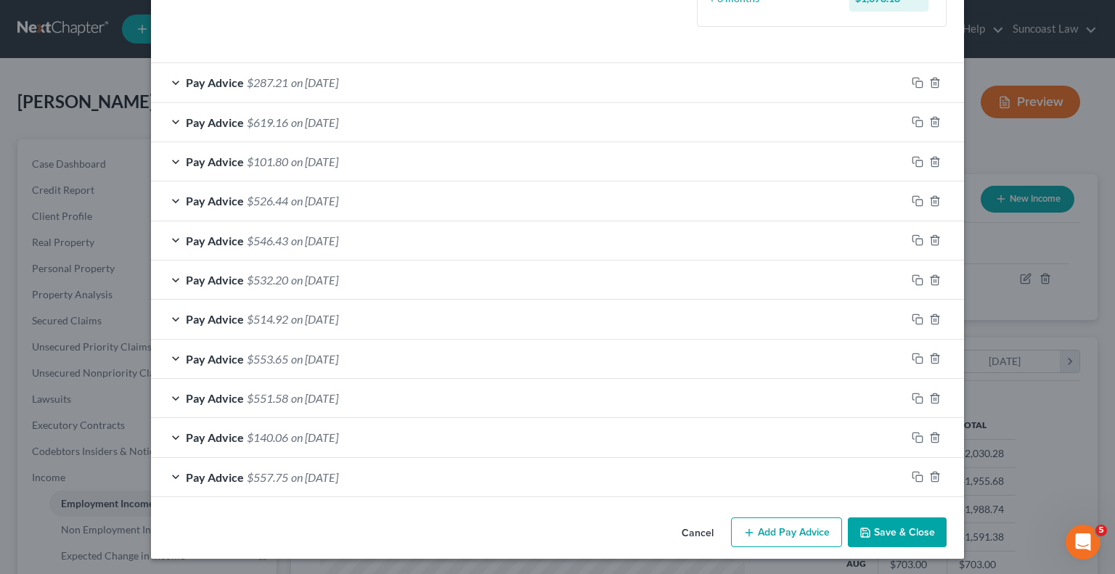
click at [787, 525] on button "Add Pay Advice" at bounding box center [786, 533] width 111 height 30
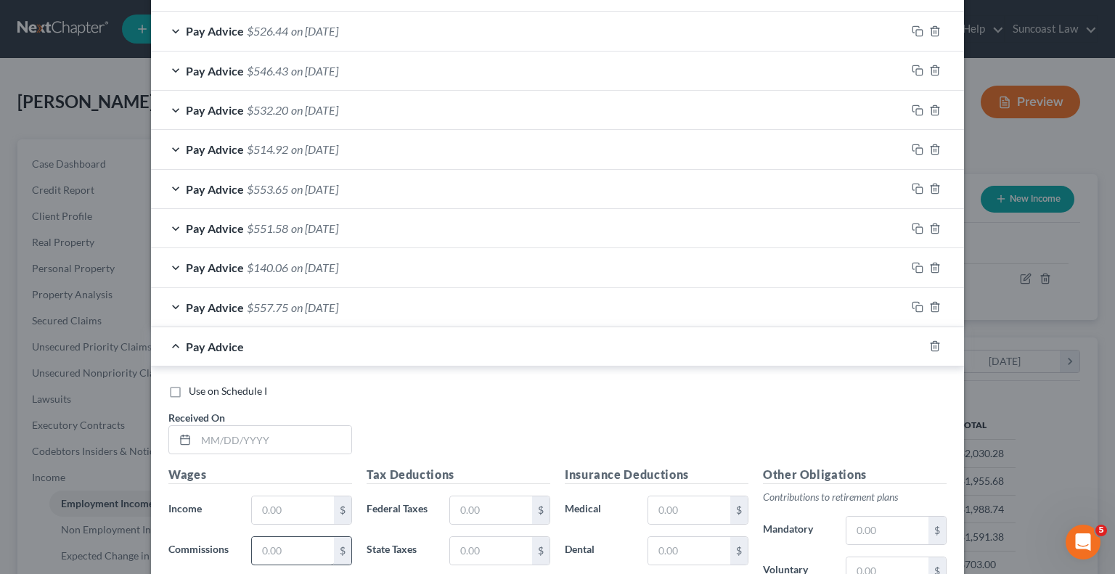
scroll to position [794, 0]
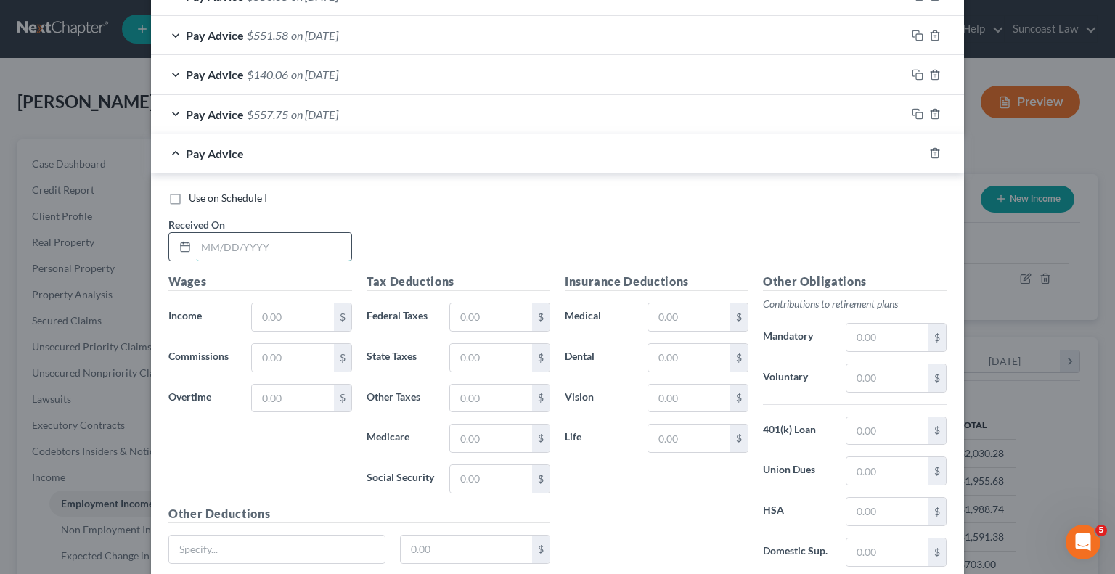
click at [271, 235] on input "text" at bounding box center [273, 247] width 155 height 28
type input "[DATE]"
type input "632.34"
click at [485, 431] on input "text" at bounding box center [491, 439] width 82 height 28
type input "4.61"
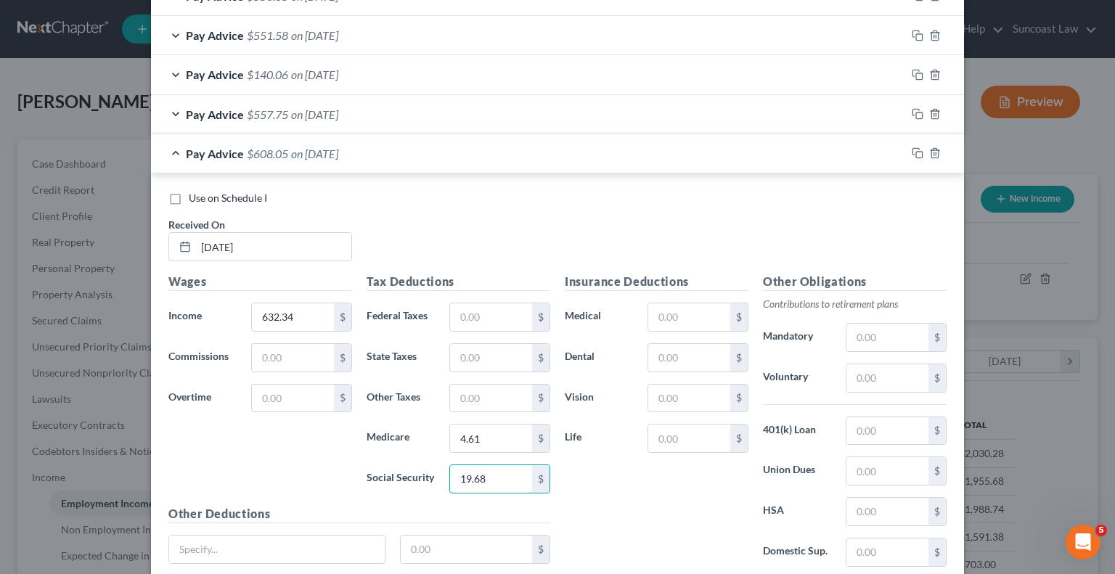
type input "19.68"
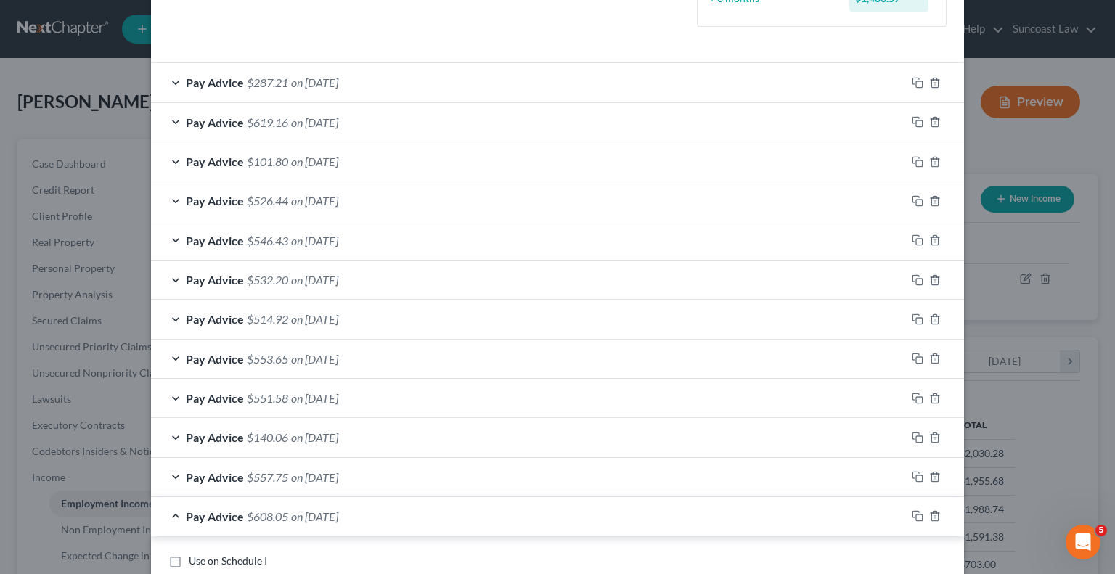
scroll to position [285, 0]
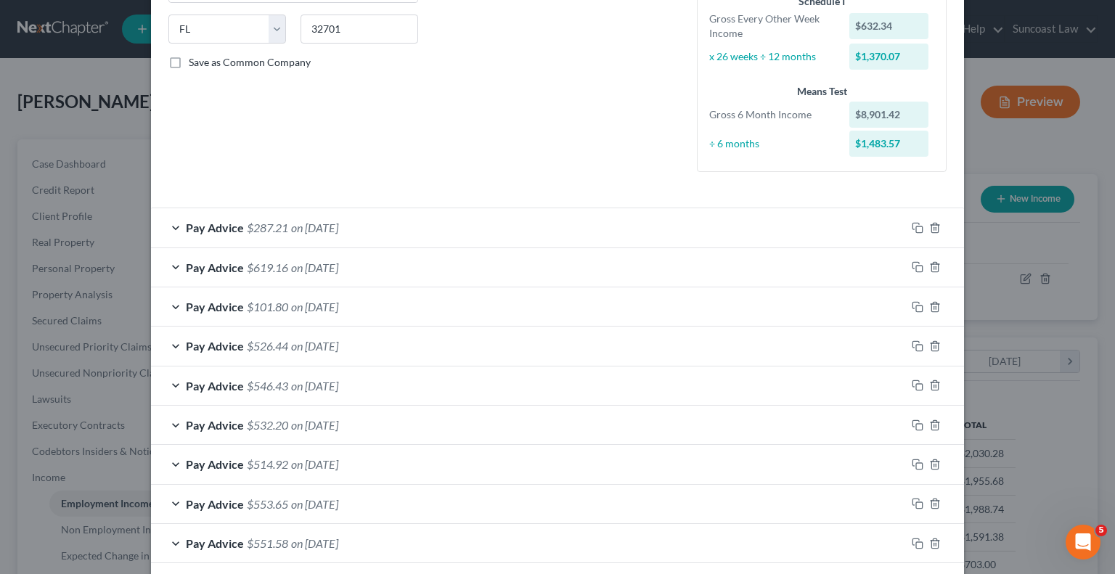
click at [696, 232] on div "Pay Advice $287.21 on [DATE]" at bounding box center [528, 227] width 755 height 38
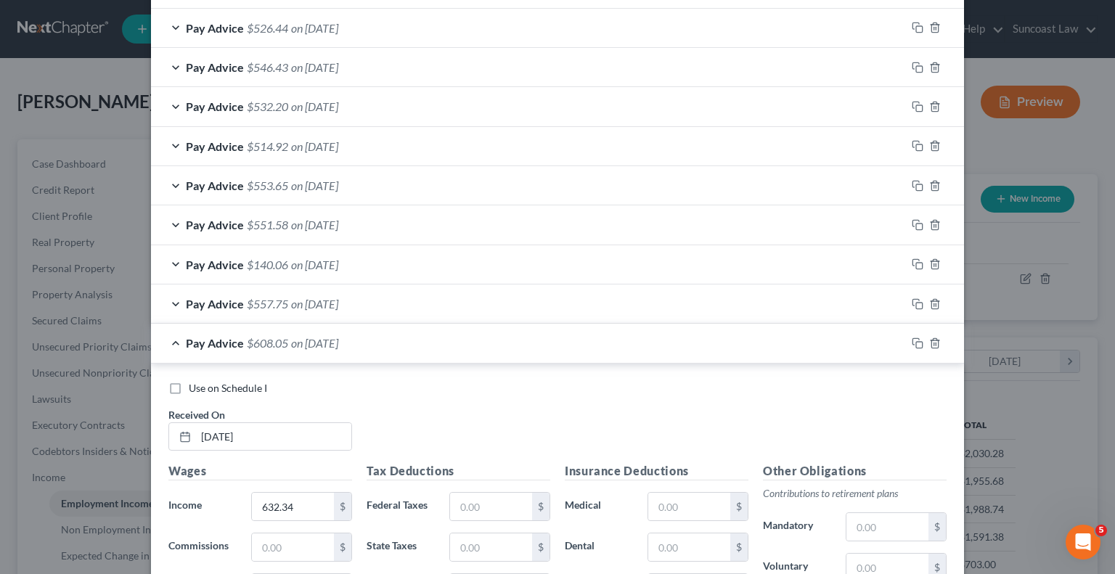
scroll to position [1084, 0]
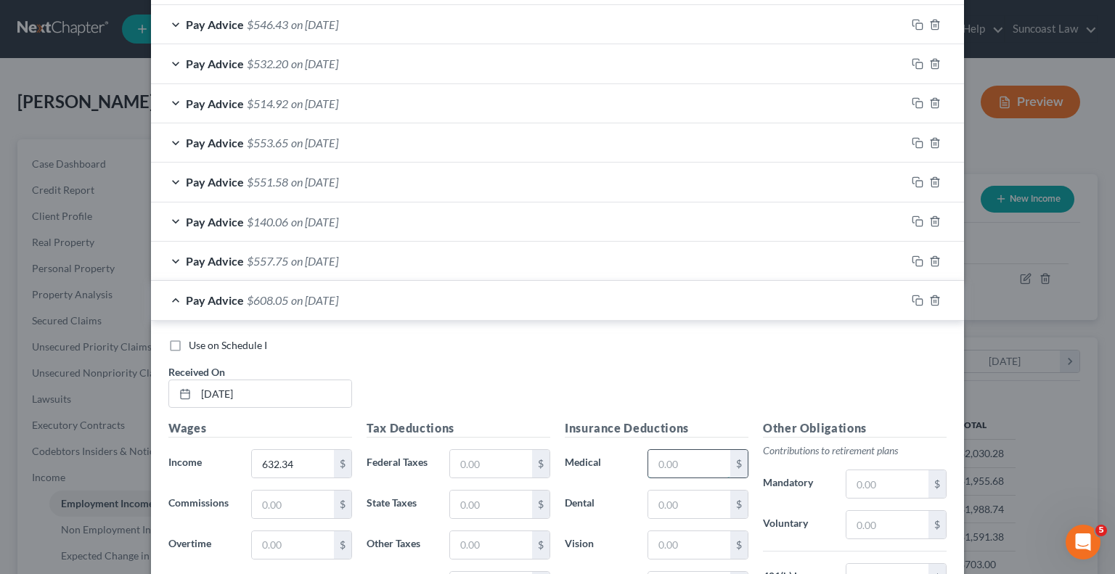
click at [712, 452] on input "text" at bounding box center [689, 464] width 82 height 28
type input "314.87"
click at [870, 517] on input "text" at bounding box center [888, 525] width 82 height 28
type input "31.62"
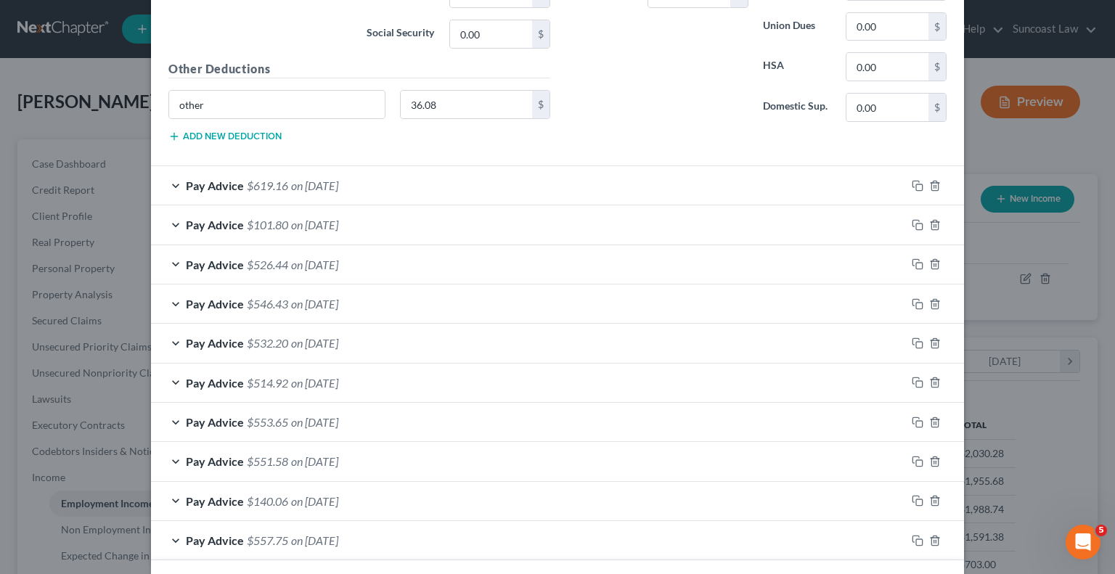
scroll to position [1339, 0]
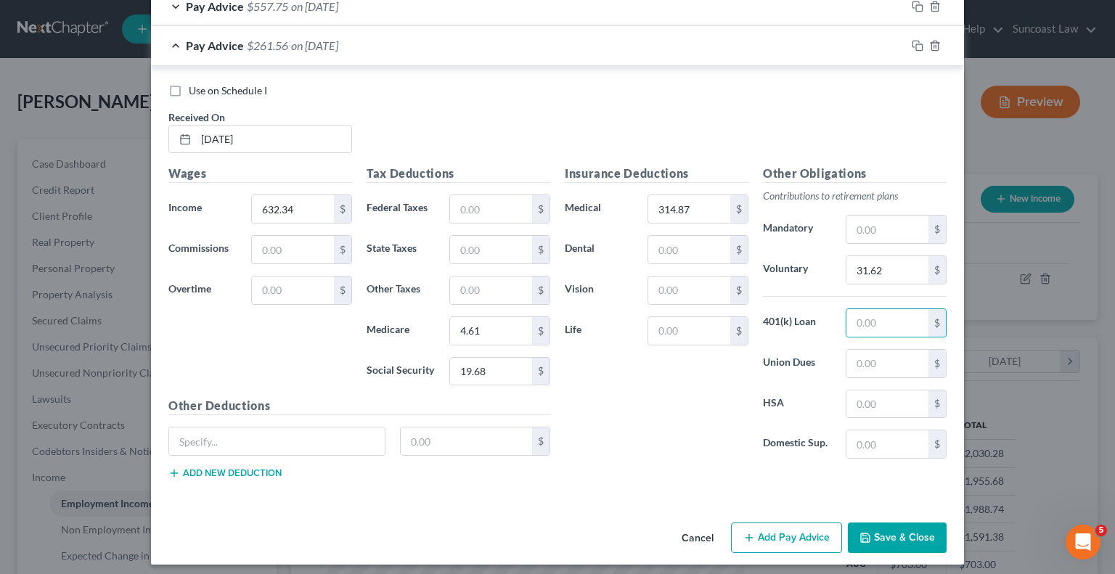
click at [764, 525] on button "Add Pay Advice" at bounding box center [786, 538] width 111 height 30
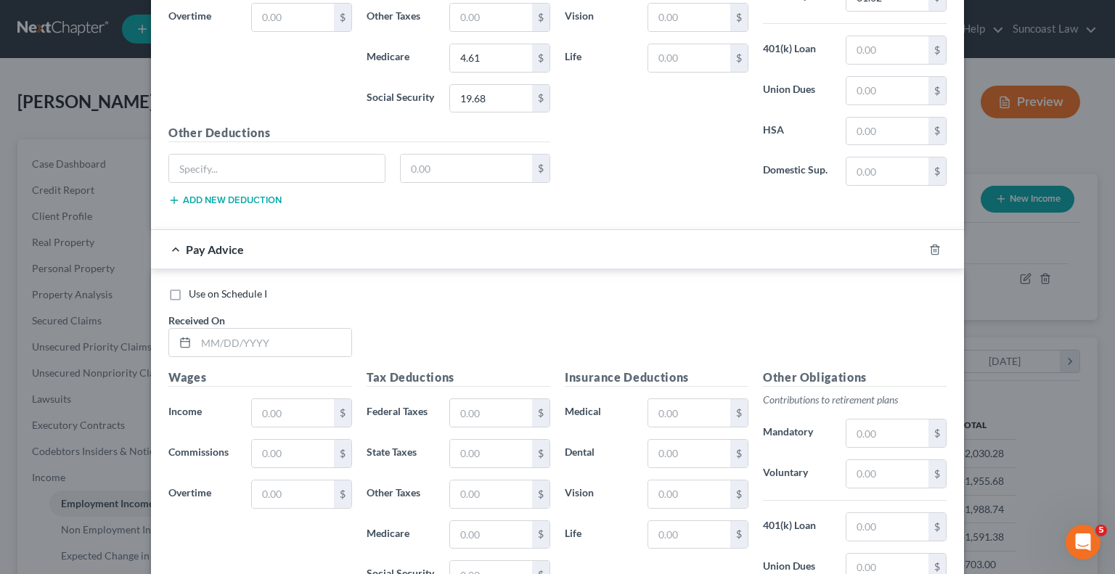
scroll to position [1629, 0]
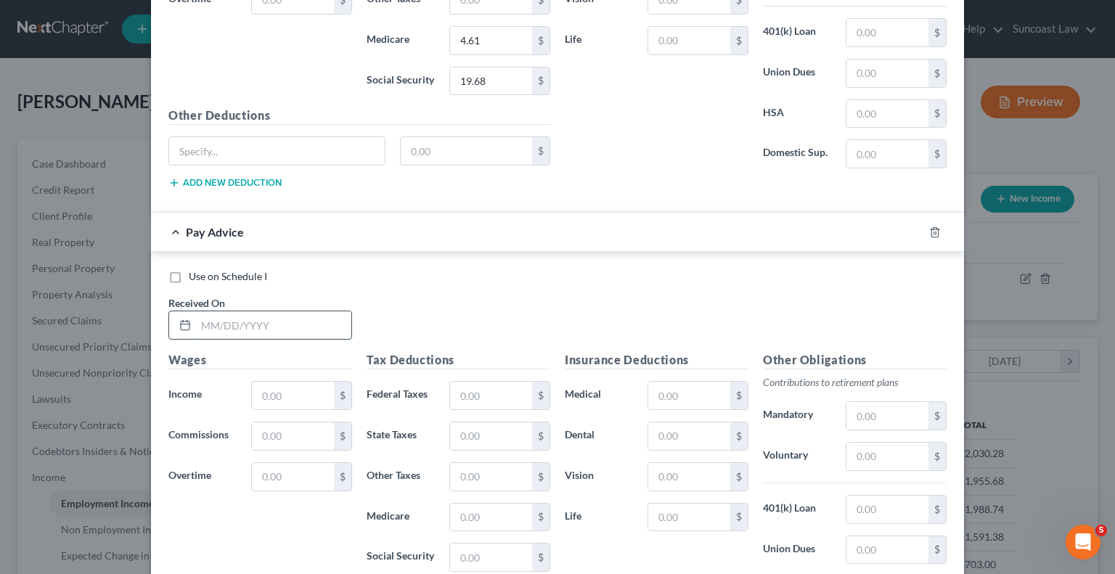
drag, startPoint x: 298, startPoint y: 316, endPoint x: 333, endPoint y: 317, distance: 34.9
click at [298, 316] on input "text" at bounding box center [273, 325] width 155 height 28
type input "[DATE]"
type input "250"
drag, startPoint x: 496, startPoint y: 375, endPoint x: 580, endPoint y: 280, distance: 126.5
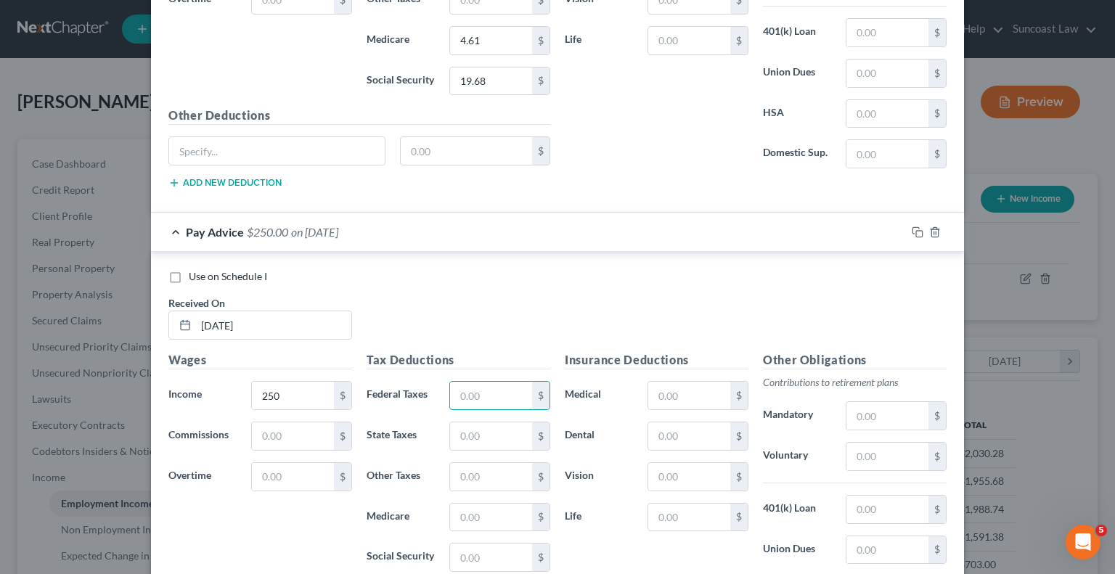
click at [496, 382] on input "text" at bounding box center [491, 396] width 82 height 28
type input "27.50"
type input "15.50"
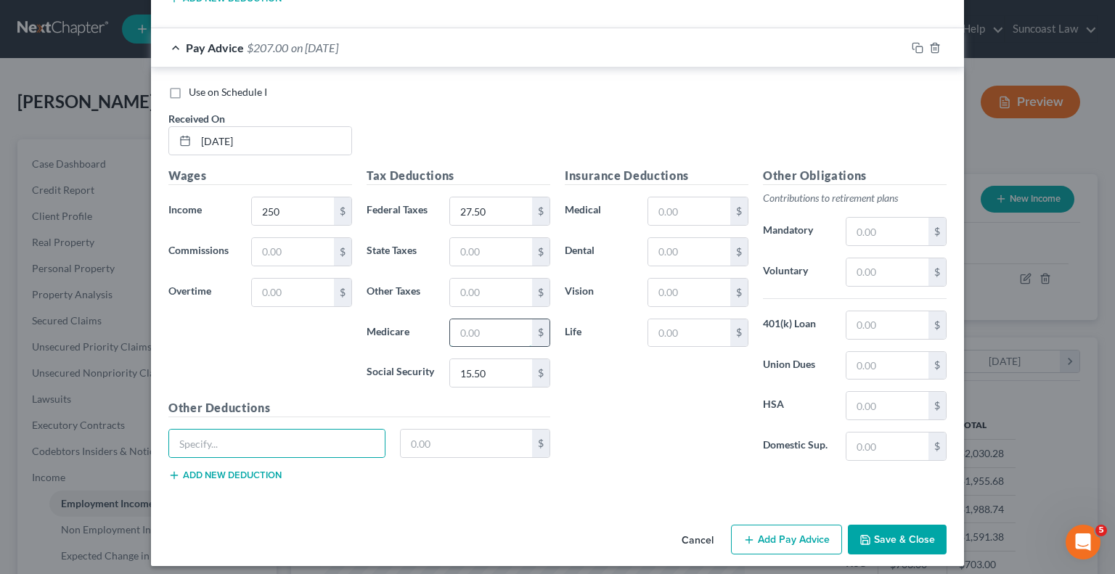
click at [476, 319] on input "text" at bounding box center [491, 333] width 82 height 28
type input "3.62"
click at [880, 261] on input "text" at bounding box center [888, 272] width 82 height 28
type input "125"
click at [744, 534] on icon "button" at bounding box center [750, 540] width 12 height 12
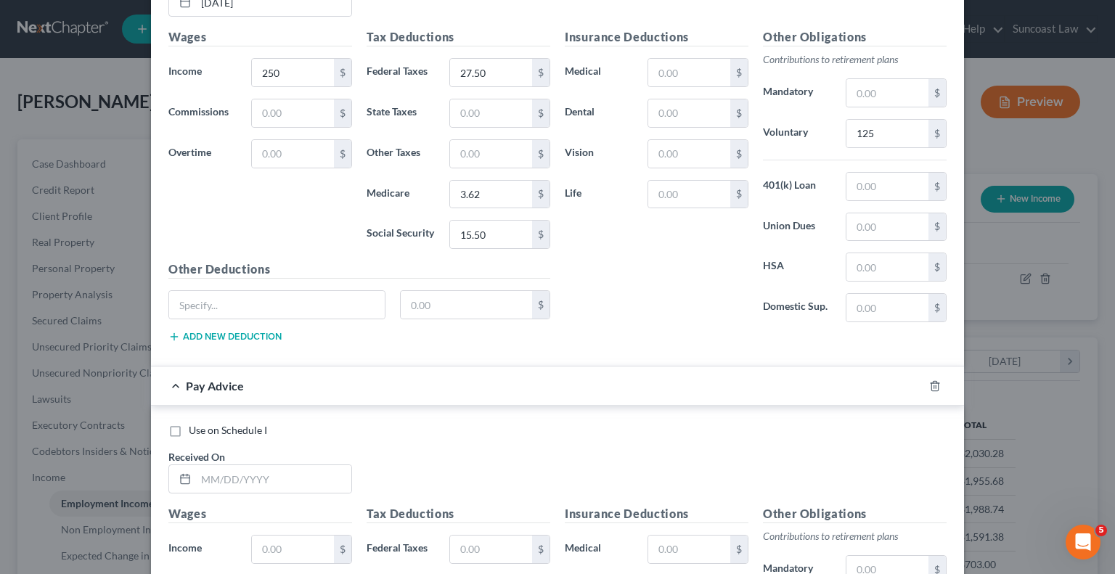
scroll to position [2104, 0]
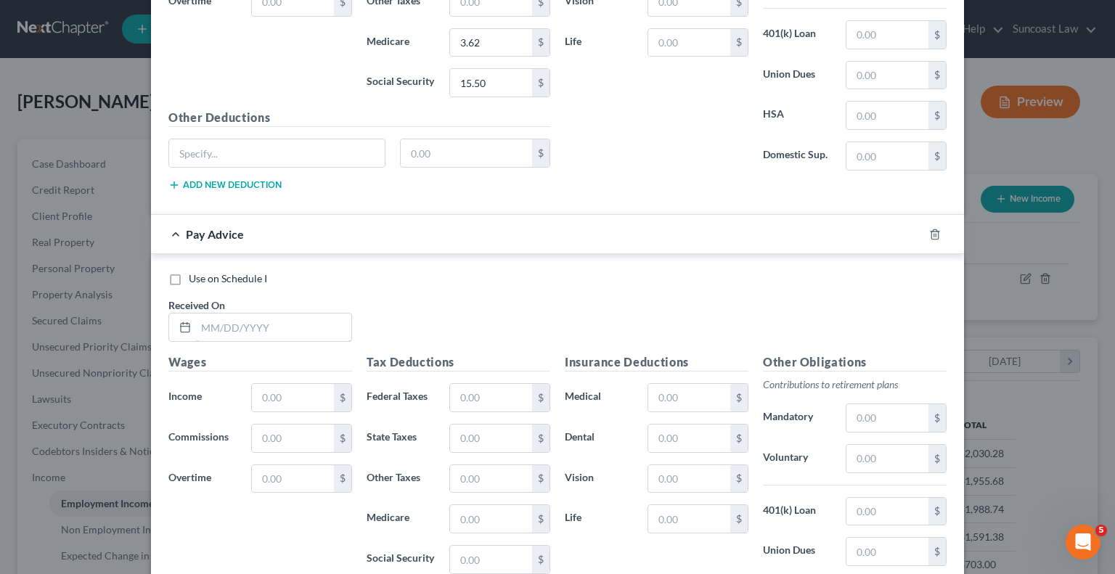
drag, startPoint x: 253, startPoint y: 323, endPoint x: 259, endPoint y: 295, distance: 28.9
click at [253, 323] on input "text" at bounding box center [273, 328] width 155 height 28
type input "[DATE]"
type input "0"
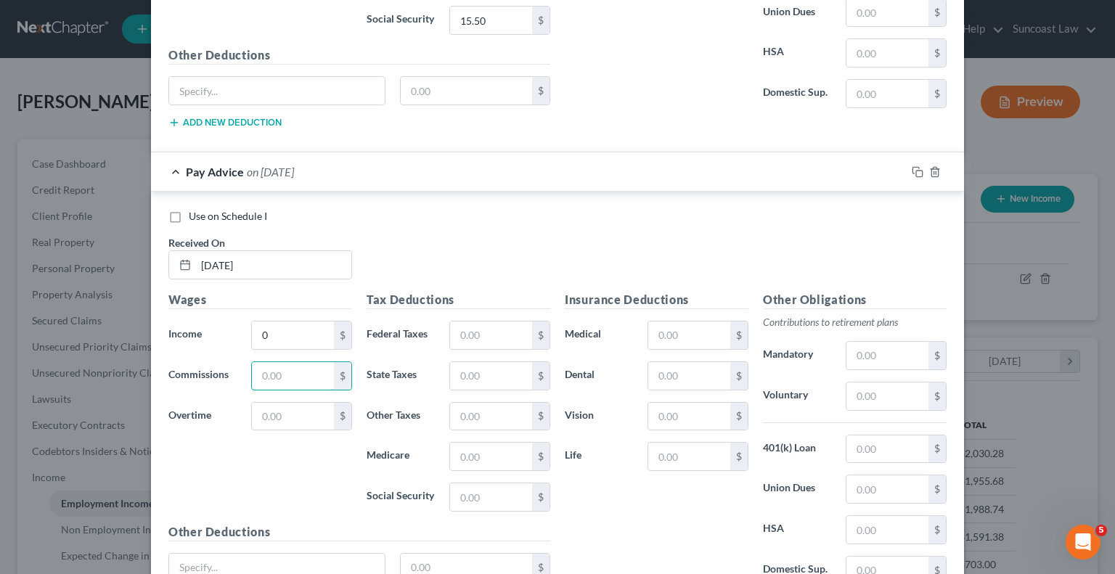
scroll to position [2289, 0]
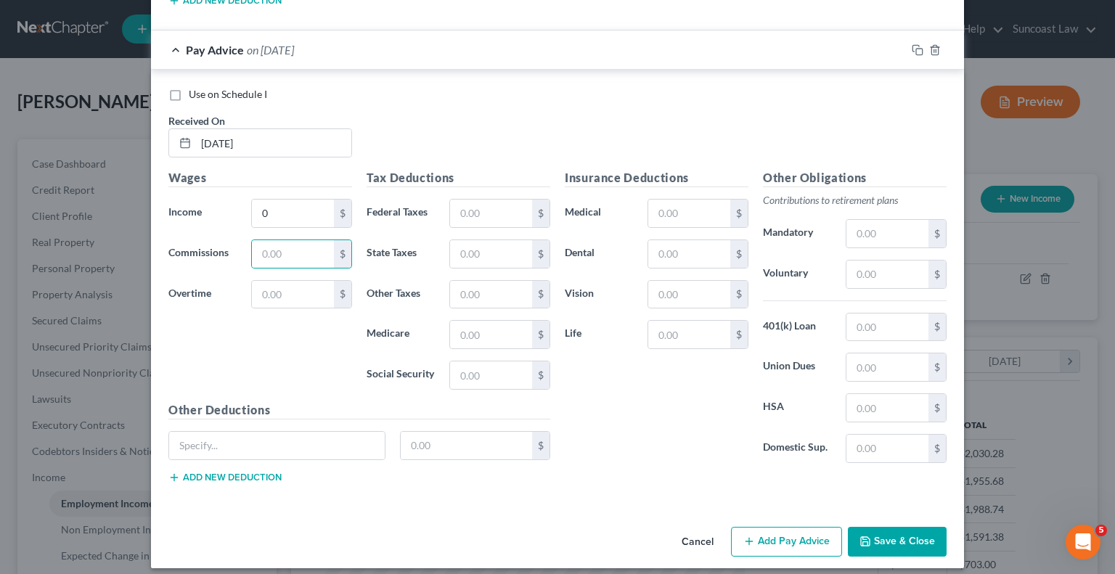
click at [792, 531] on button "Add Pay Advice" at bounding box center [786, 542] width 111 height 30
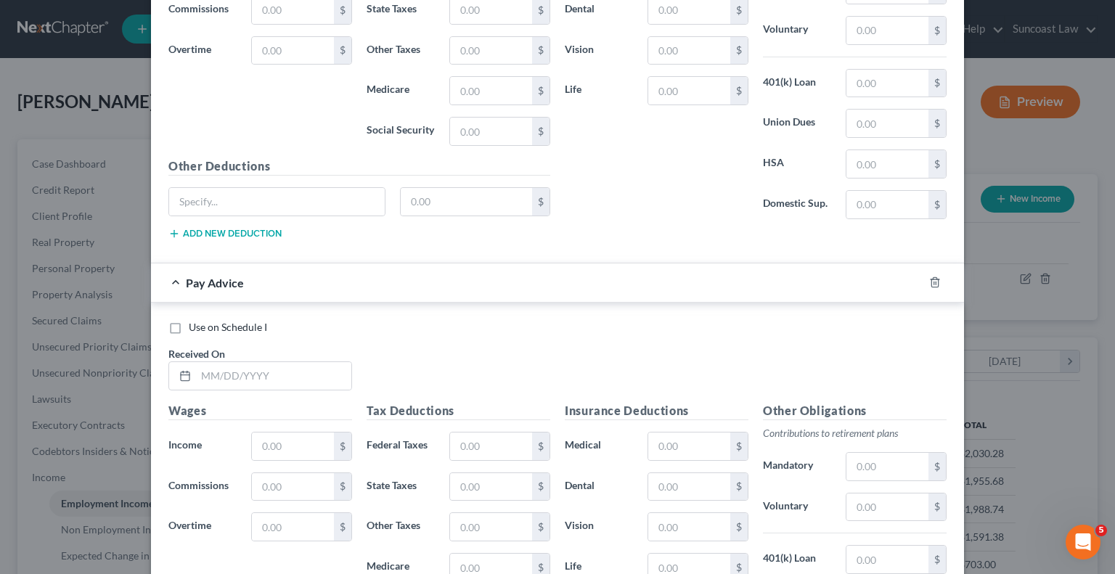
scroll to position [2579, 0]
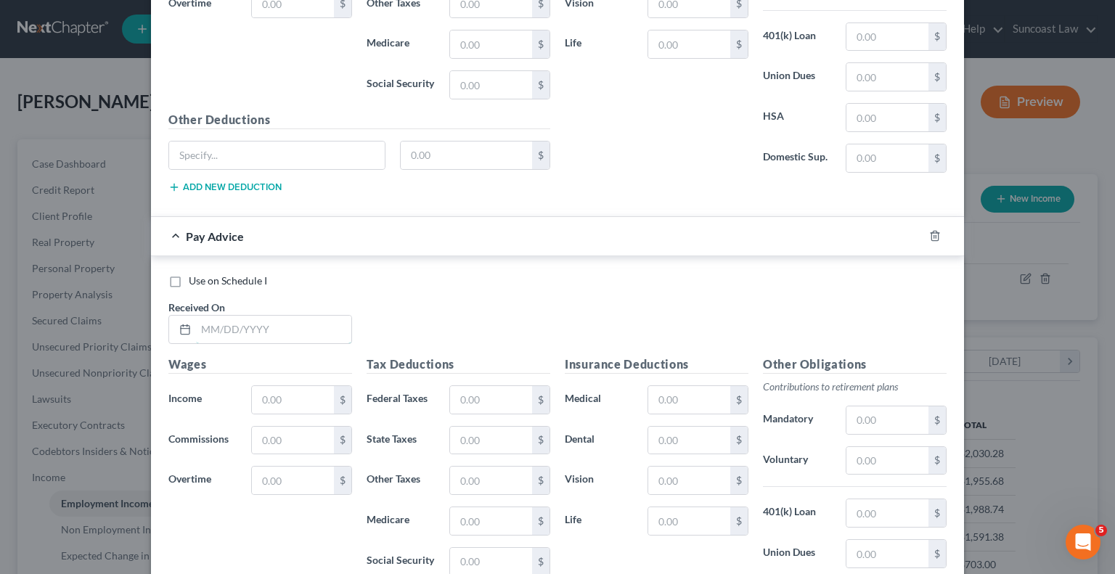
drag, startPoint x: 282, startPoint y: 324, endPoint x: 288, endPoint y: 255, distance: 69.2
click at [282, 322] on input "text" at bounding box center [273, 330] width 155 height 28
type input "[DATE]"
type input "0"
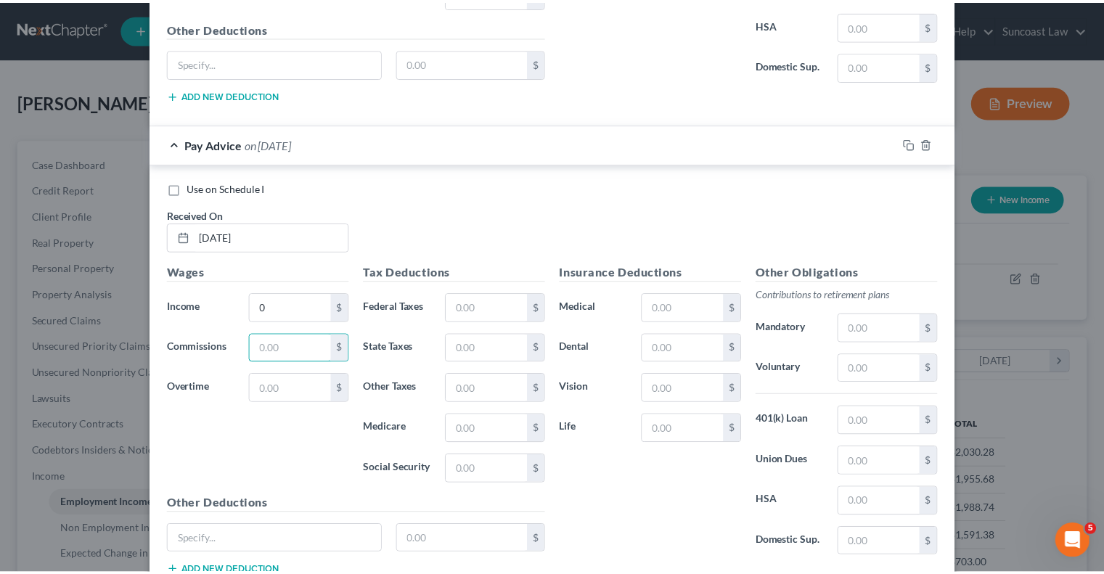
scroll to position [2762, 0]
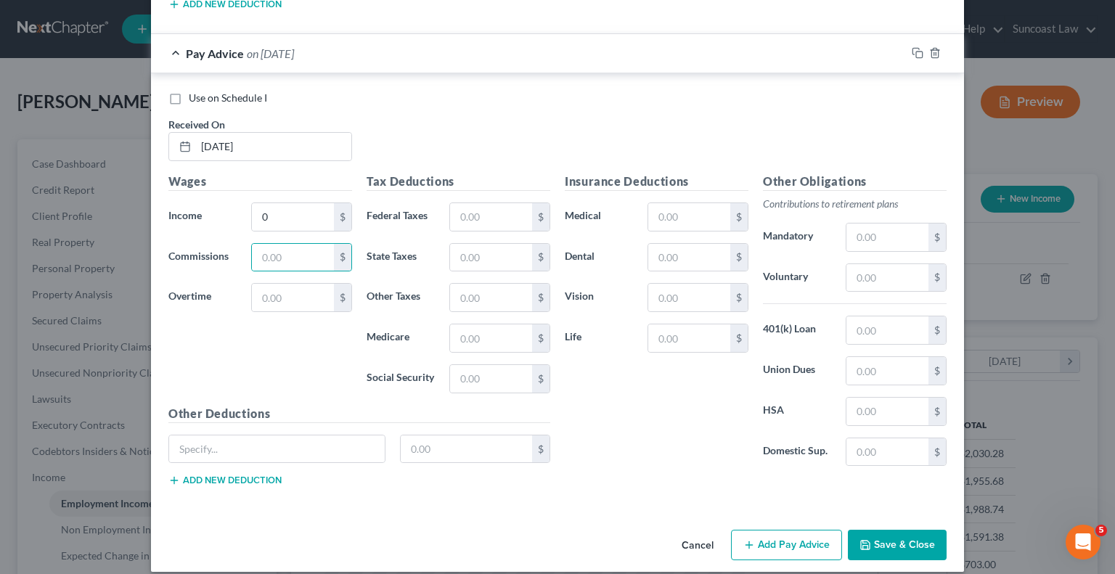
click at [879, 530] on button "Save & Close" at bounding box center [897, 545] width 99 height 30
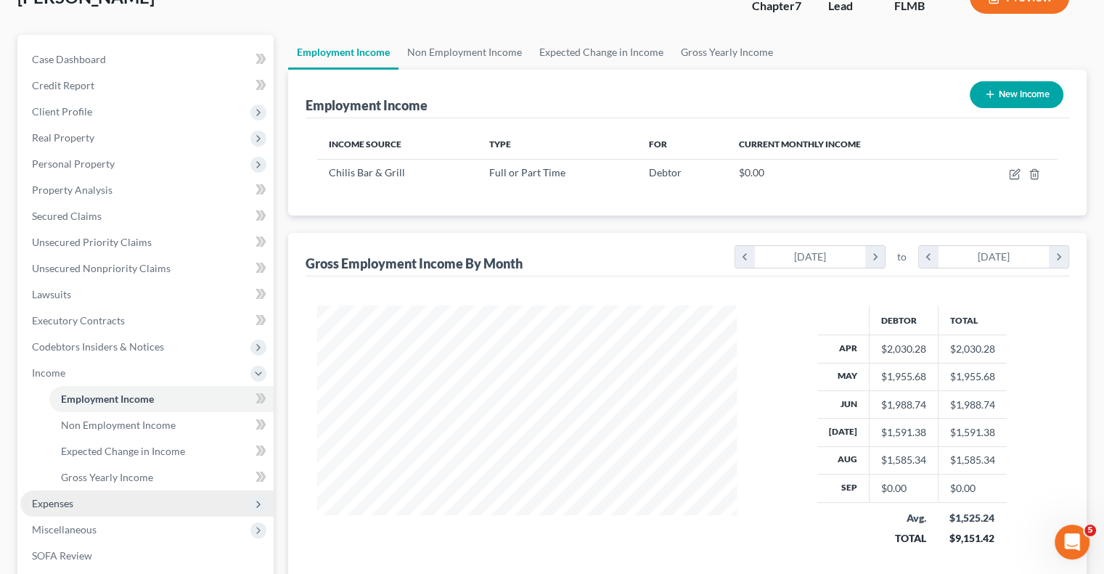
scroll to position [145, 0]
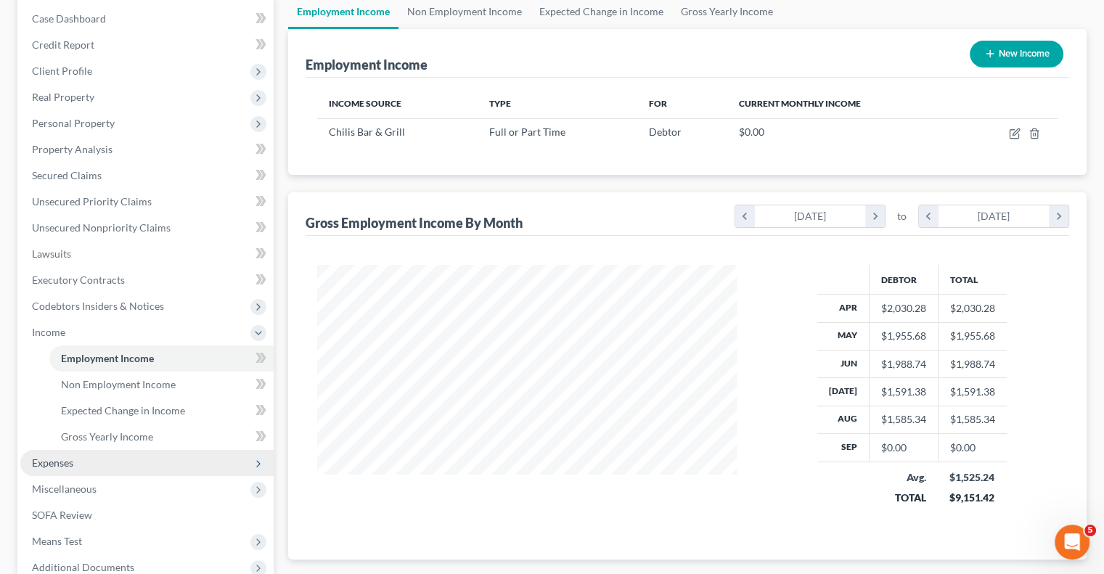
drag, startPoint x: 85, startPoint y: 464, endPoint x: 102, endPoint y: 470, distance: 17.9
click at [85, 464] on span "Expenses" at bounding box center [146, 463] width 253 height 26
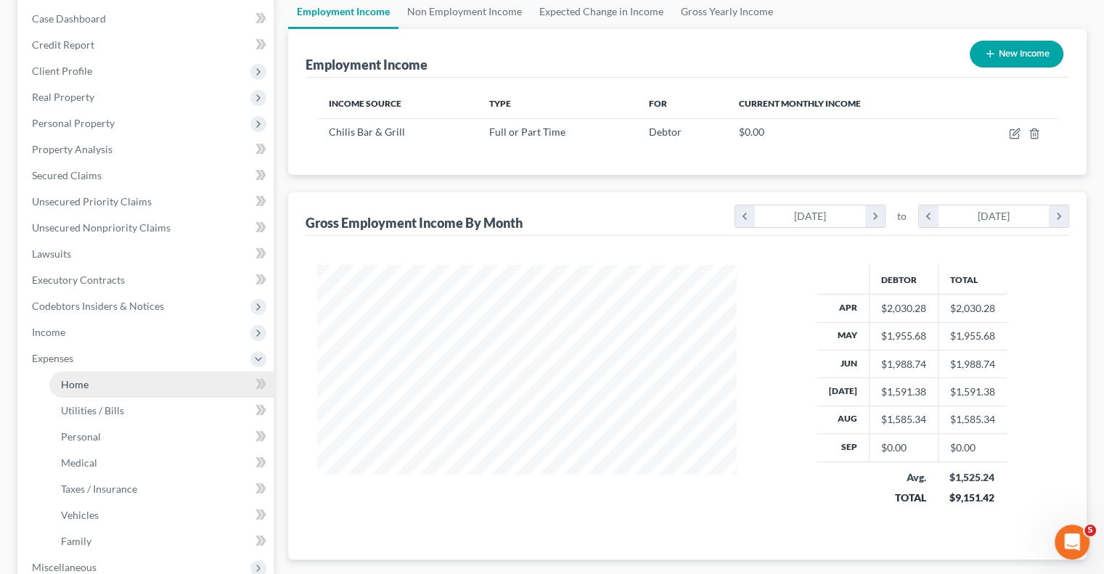
click at [97, 386] on link "Home" at bounding box center [161, 385] width 224 height 26
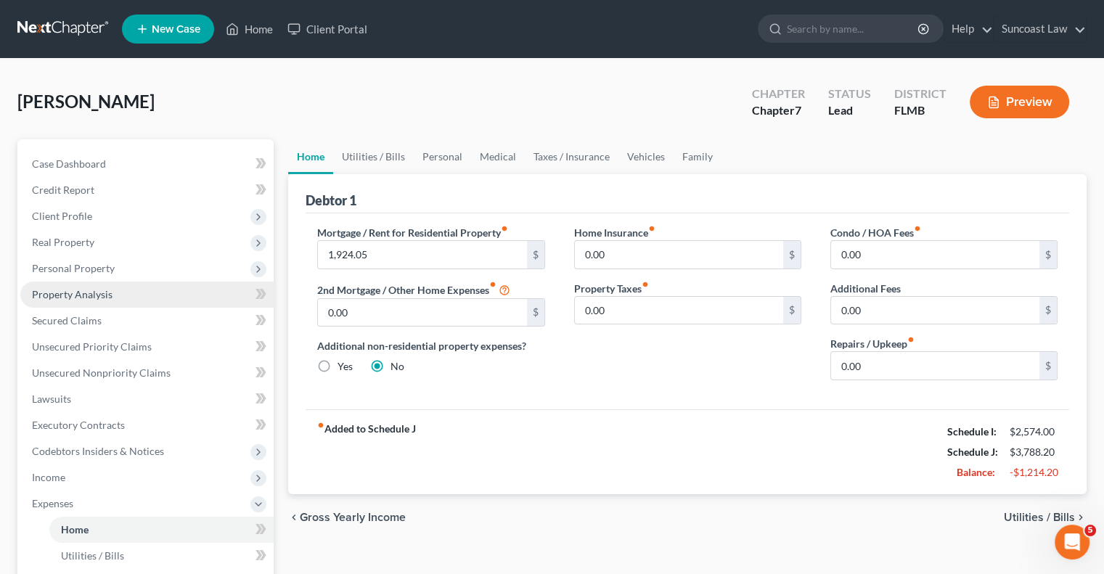
drag, startPoint x: 91, startPoint y: 297, endPoint x: 105, endPoint y: 303, distance: 15.9
click at [90, 296] on span "Property Analysis" at bounding box center [72, 294] width 81 height 12
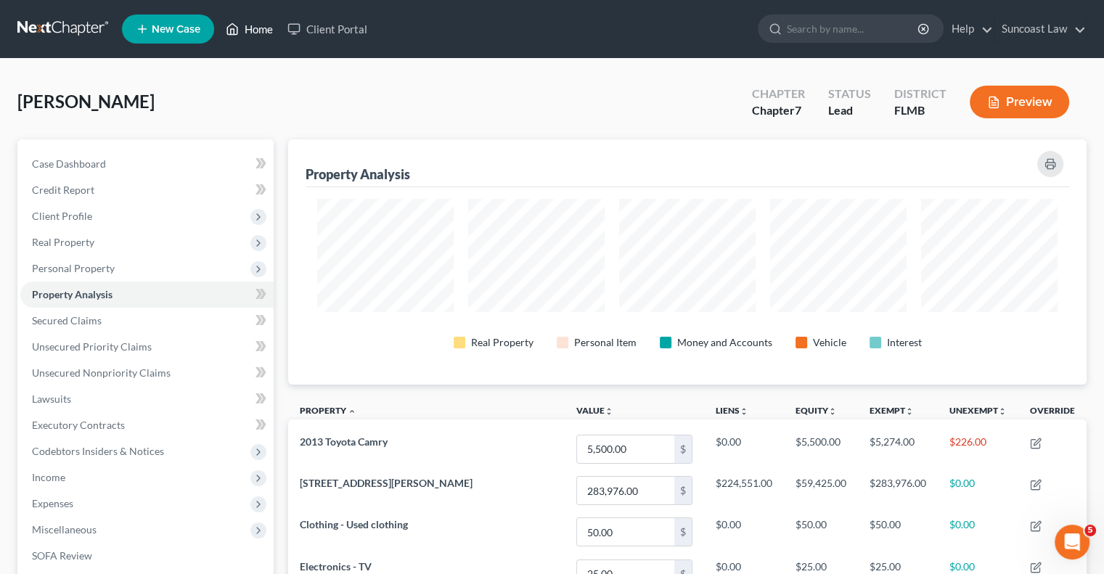
click at [257, 25] on link "Home" at bounding box center [250, 29] width 62 height 26
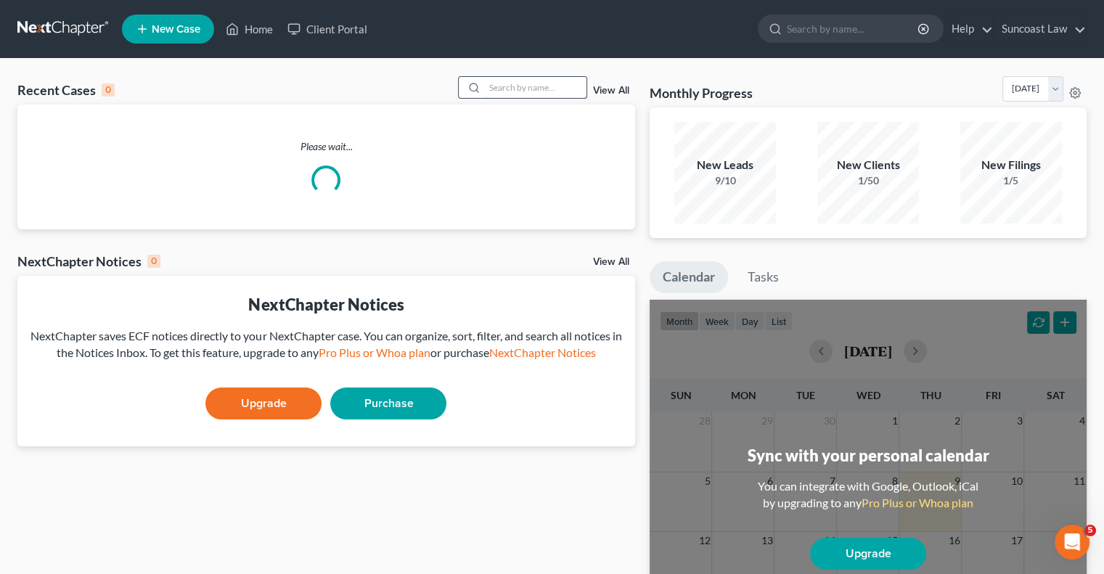
click at [513, 84] on input "search" at bounding box center [536, 87] width 102 height 21
type input "[PERSON_NAME]"
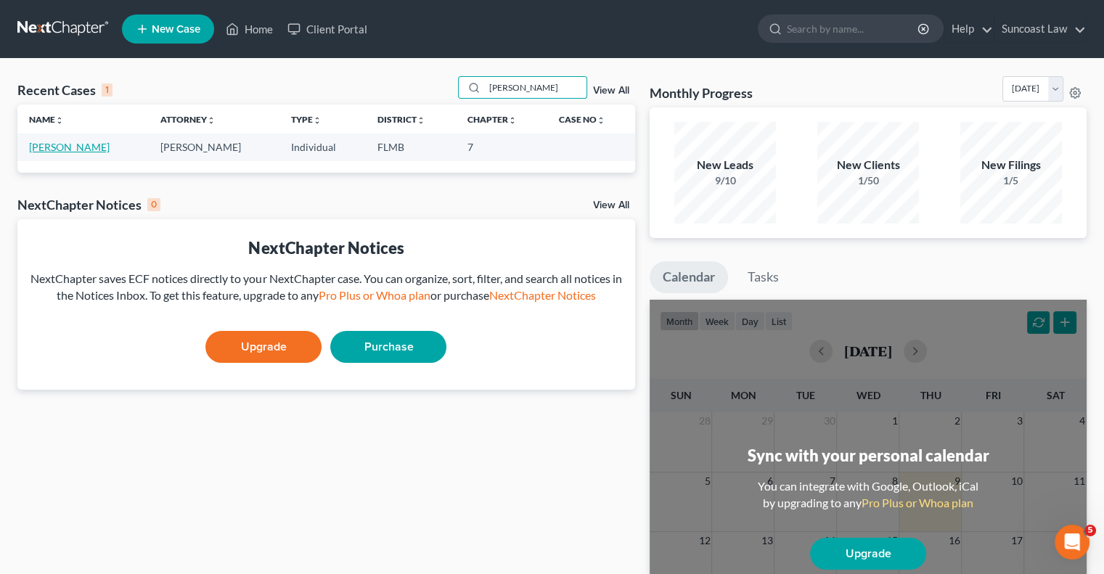
click at [68, 152] on link "[PERSON_NAME]" at bounding box center [69, 147] width 81 height 12
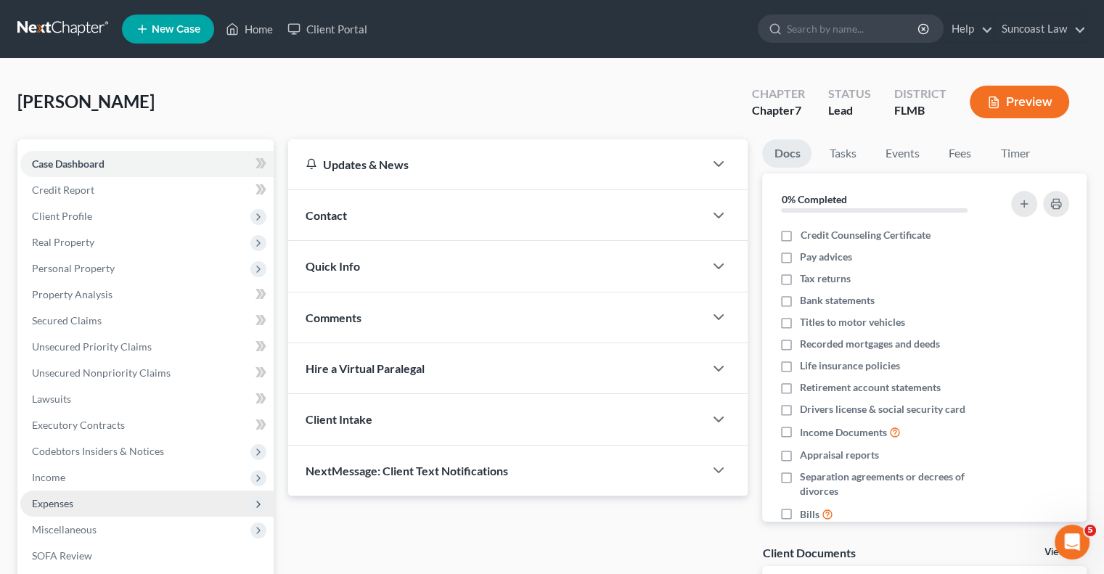
click at [73, 498] on span "Expenses" at bounding box center [52, 503] width 41 height 12
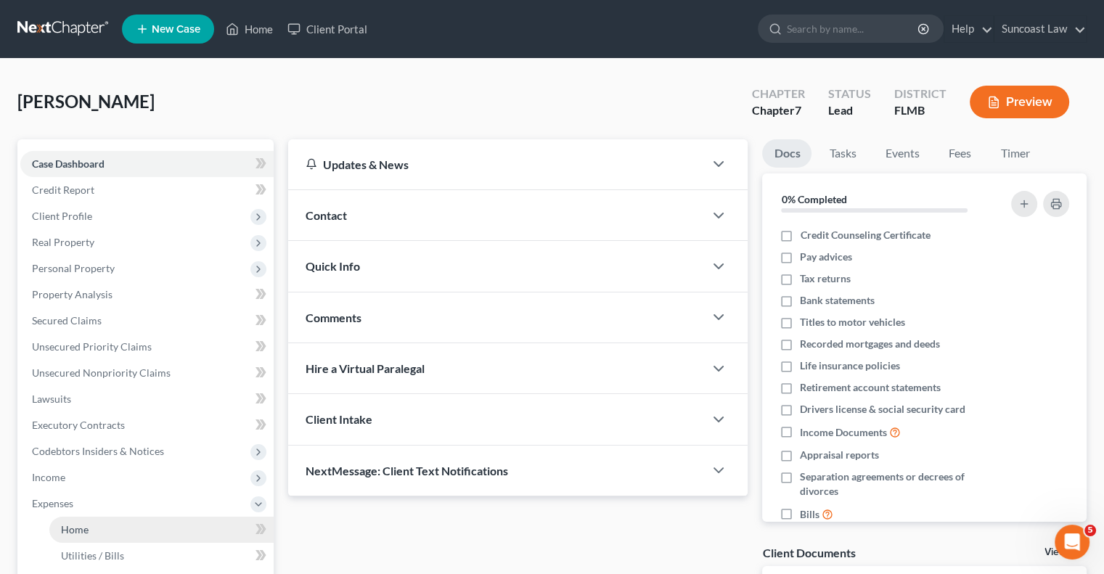
click at [162, 523] on link "Home" at bounding box center [161, 530] width 224 height 26
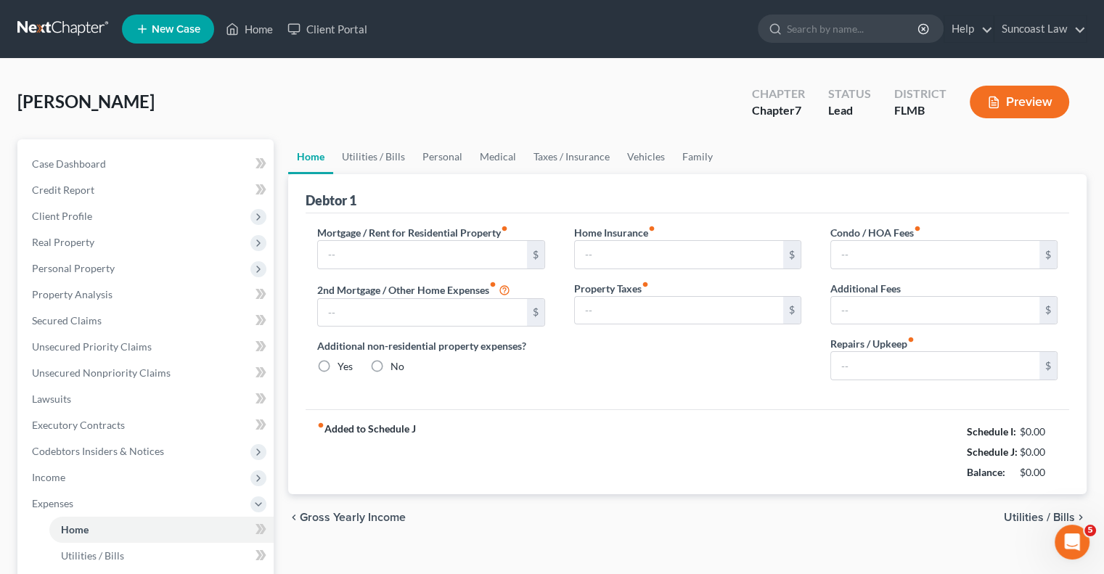
type input "1,795.00"
type input "0.00"
radio input "true"
type input "0.00"
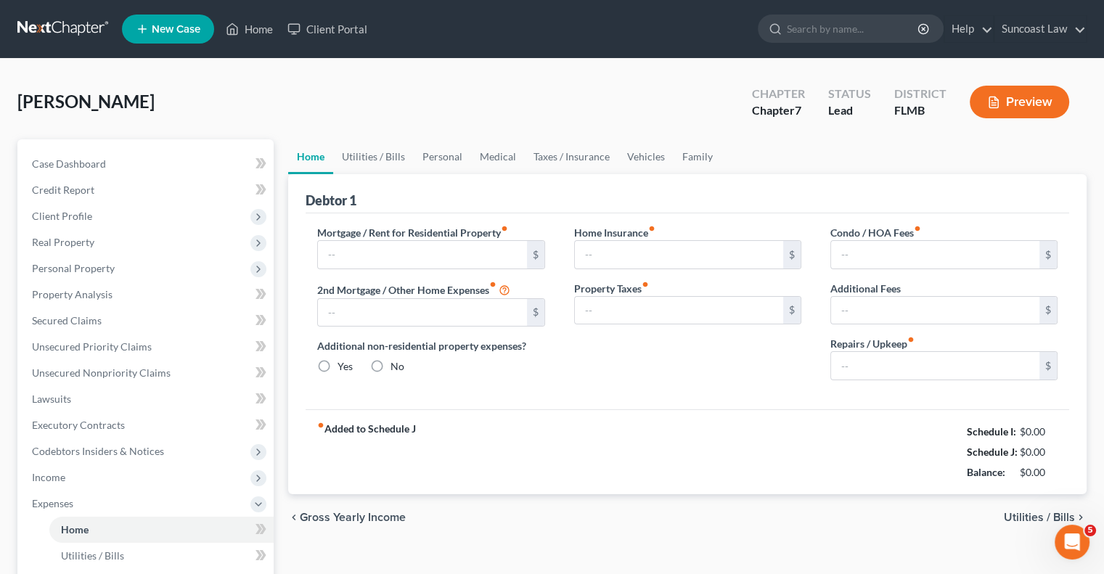
type input "0.00"
click at [406, 254] on input "1,795.00" at bounding box center [422, 255] width 208 height 28
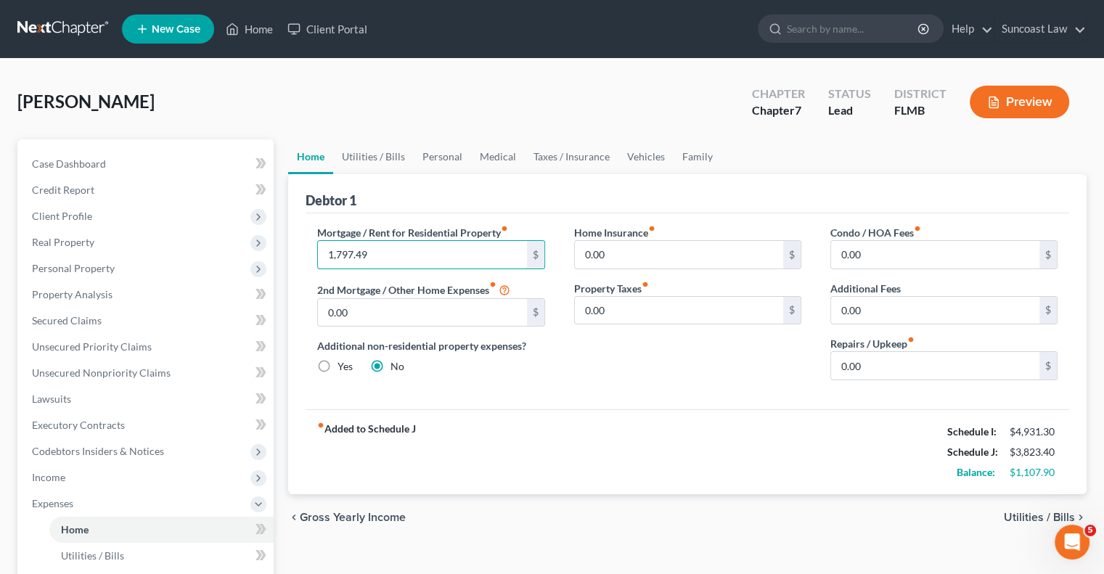
type input "1,797.49"
click at [386, 148] on link "Utilities / Bills" at bounding box center [373, 156] width 81 height 35
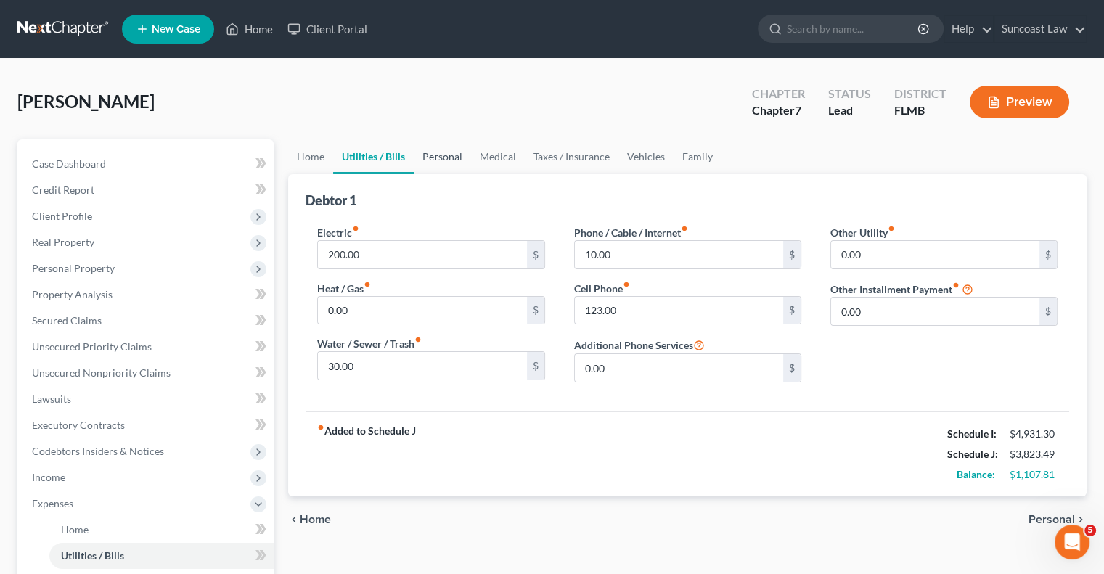
click at [432, 151] on link "Personal" at bounding box center [442, 156] width 57 height 35
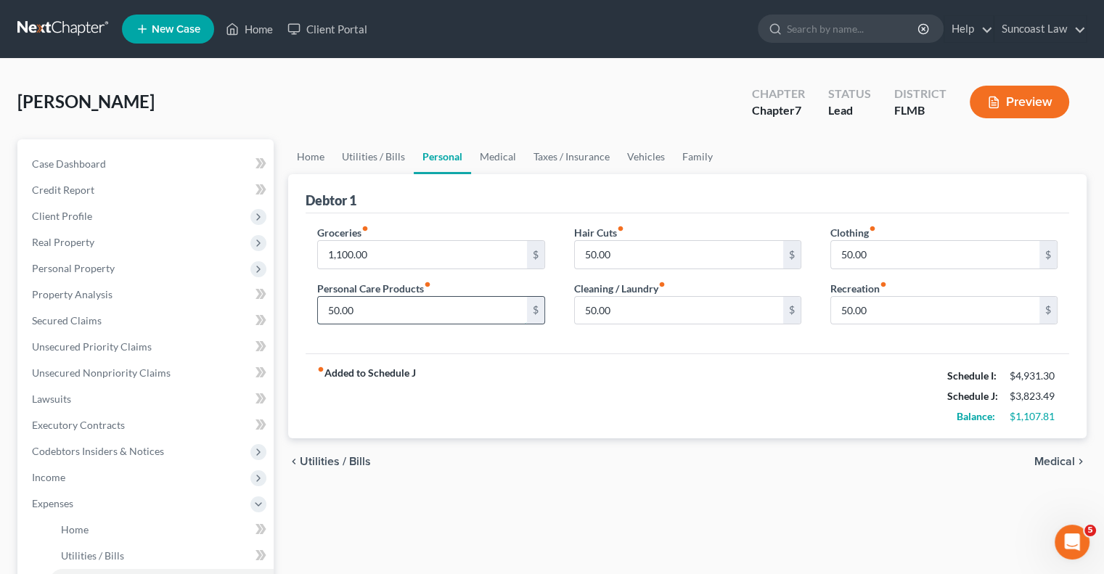
click at [468, 303] on input "50.00" at bounding box center [422, 311] width 208 height 28
type input "100"
drag, startPoint x: 511, startPoint y: 163, endPoint x: 509, endPoint y: 173, distance: 10.4
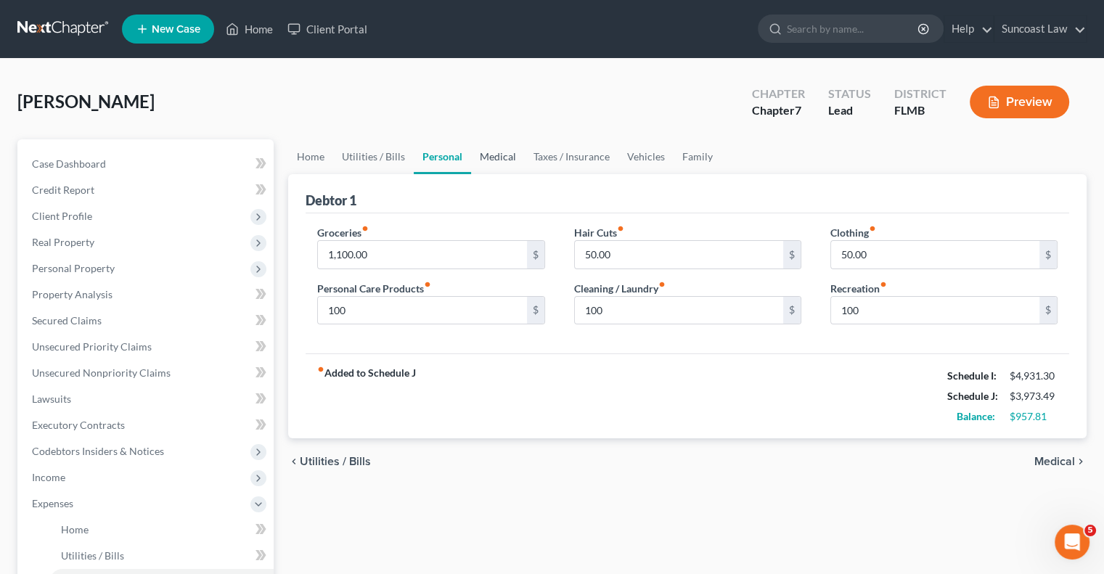
click at [511, 163] on link "Medical" at bounding box center [498, 156] width 54 height 35
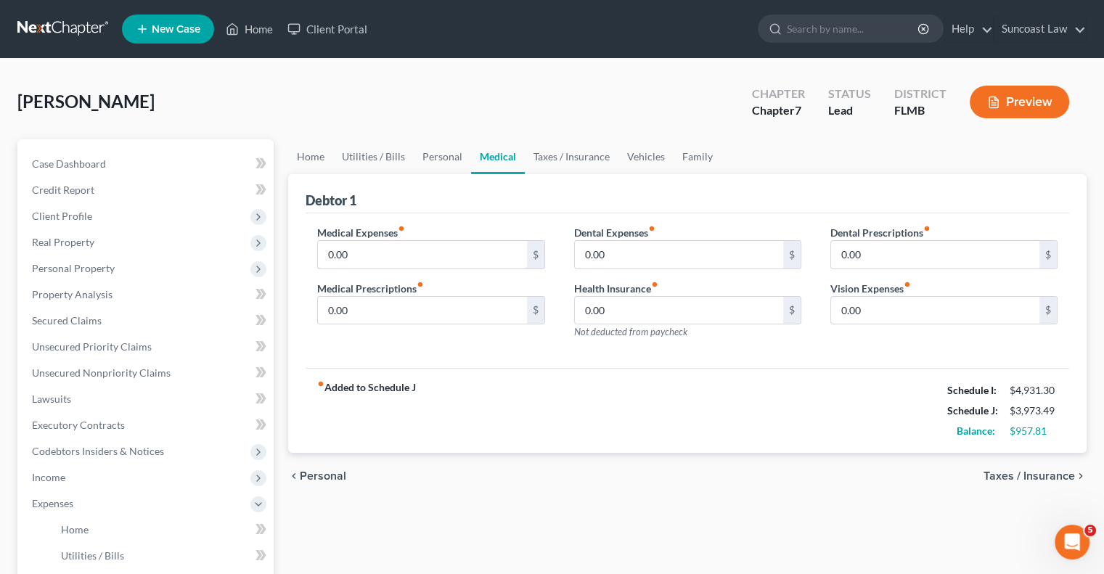
drag, startPoint x: 388, startPoint y: 255, endPoint x: 420, endPoint y: 234, distance: 38.3
click at [389, 255] on input "0.00" at bounding box center [422, 255] width 208 height 28
type input "465"
drag, startPoint x: 440, startPoint y: 163, endPoint x: 444, endPoint y: 171, distance: 8.5
click at [440, 163] on link "Personal" at bounding box center [442, 156] width 57 height 35
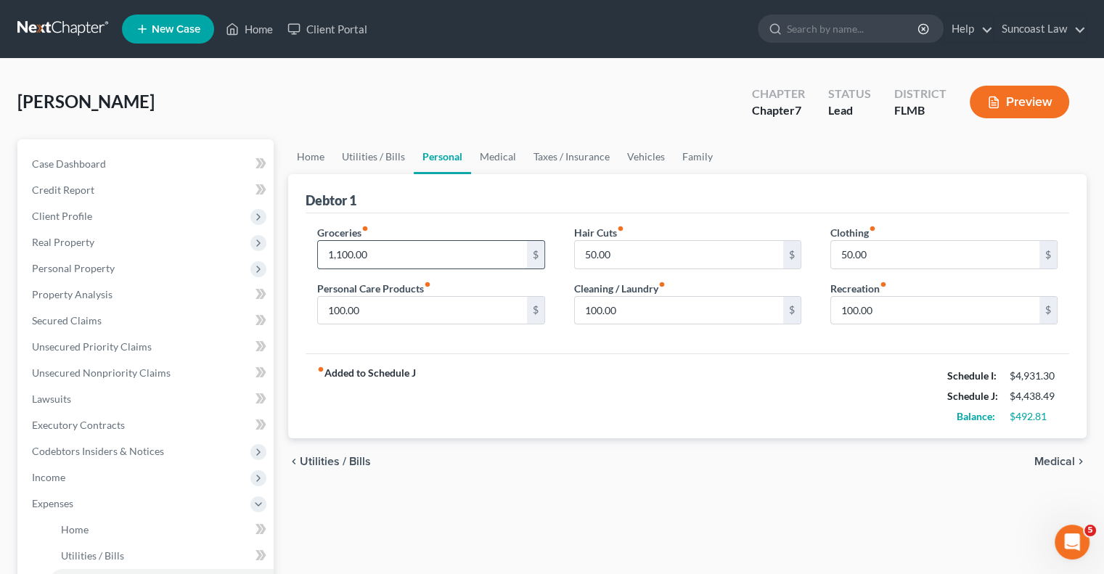
click at [408, 253] on input "1,100.00" at bounding box center [422, 255] width 208 height 28
type input "985"
click at [645, 150] on link "Vehicles" at bounding box center [646, 156] width 55 height 35
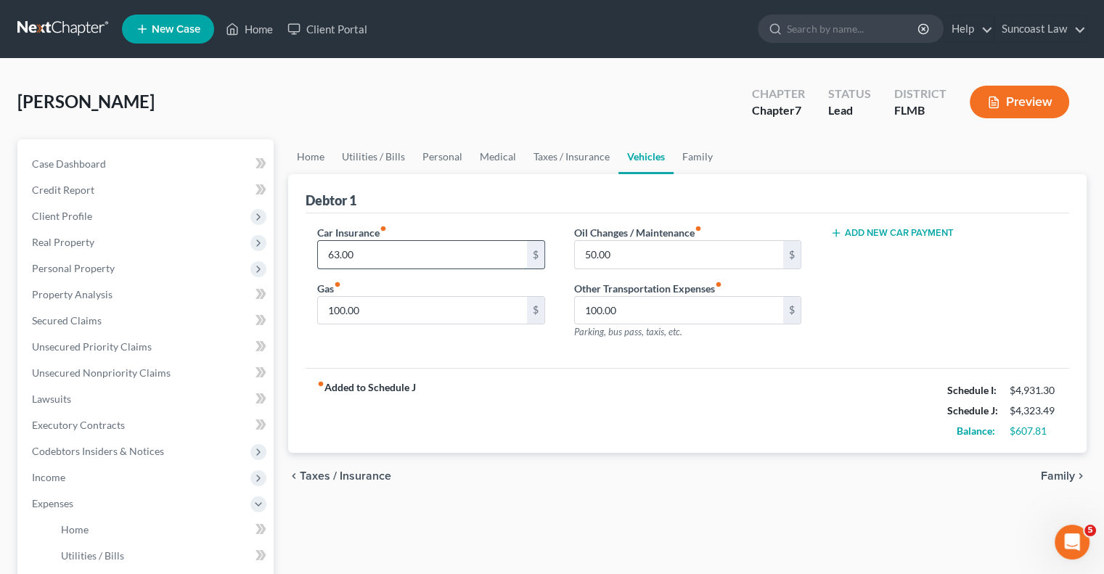
click at [411, 258] on input "63.00" at bounding box center [422, 255] width 208 height 28
click at [88, 298] on span "Property Analysis" at bounding box center [72, 294] width 81 height 12
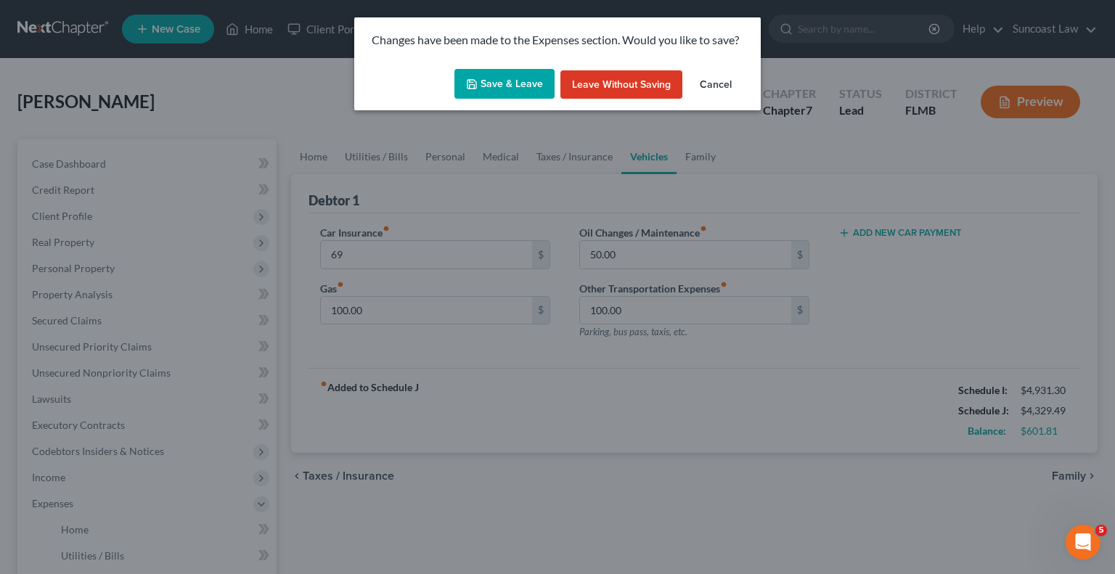
click at [497, 83] on button "Save & Leave" at bounding box center [505, 84] width 100 height 30
type input "69.00"
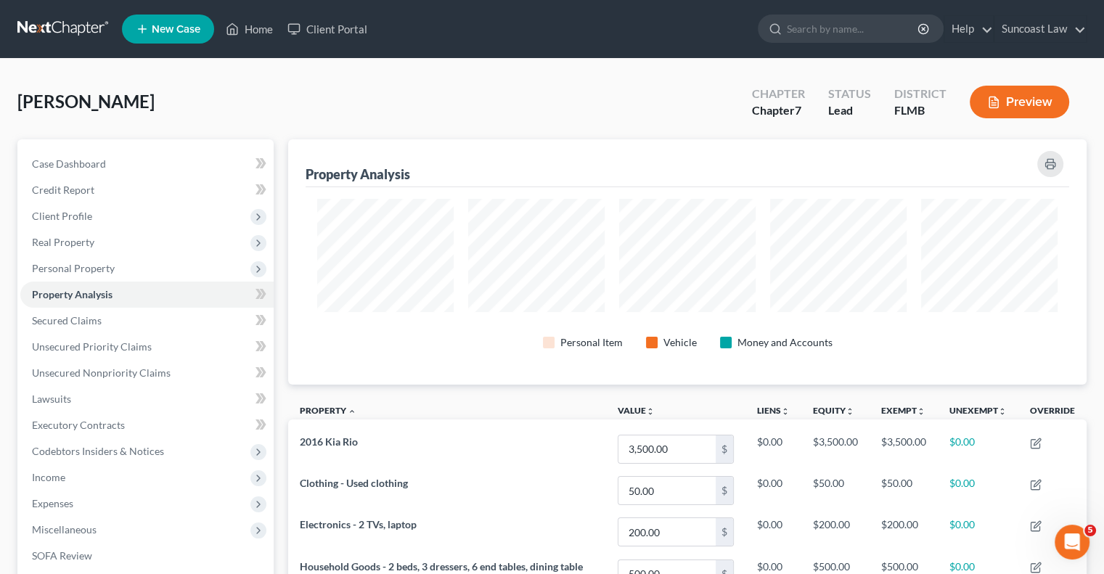
scroll to position [245, 798]
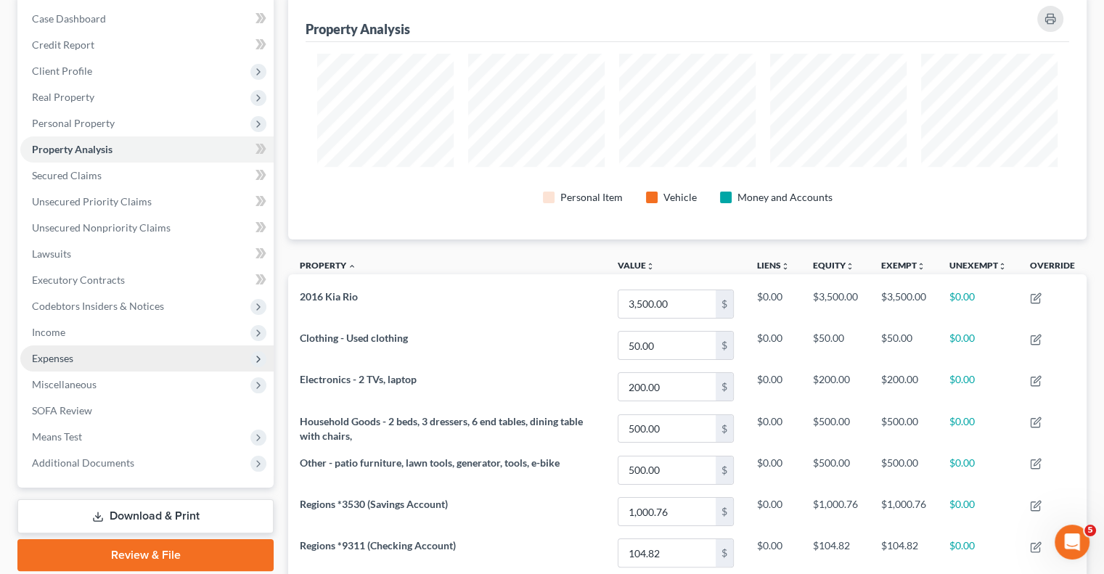
click at [78, 351] on span "Expenses" at bounding box center [146, 359] width 253 height 26
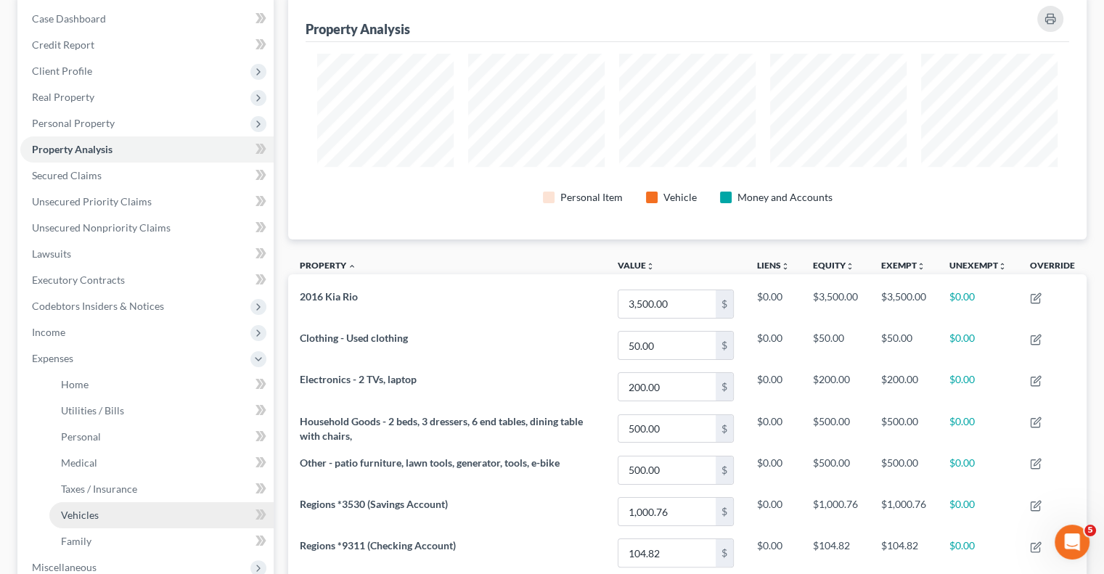
drag, startPoint x: 114, startPoint y: 517, endPoint x: 149, endPoint y: 516, distance: 34.9
click at [113, 516] on link "Vehicles" at bounding box center [161, 515] width 224 height 26
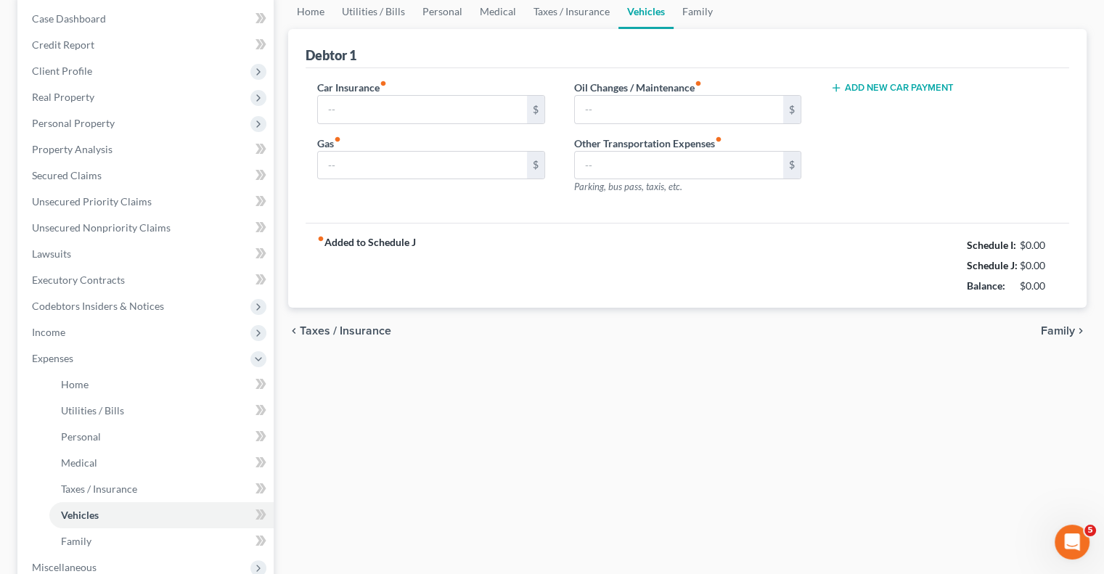
type input "69.00"
type input "100.00"
type input "50.00"
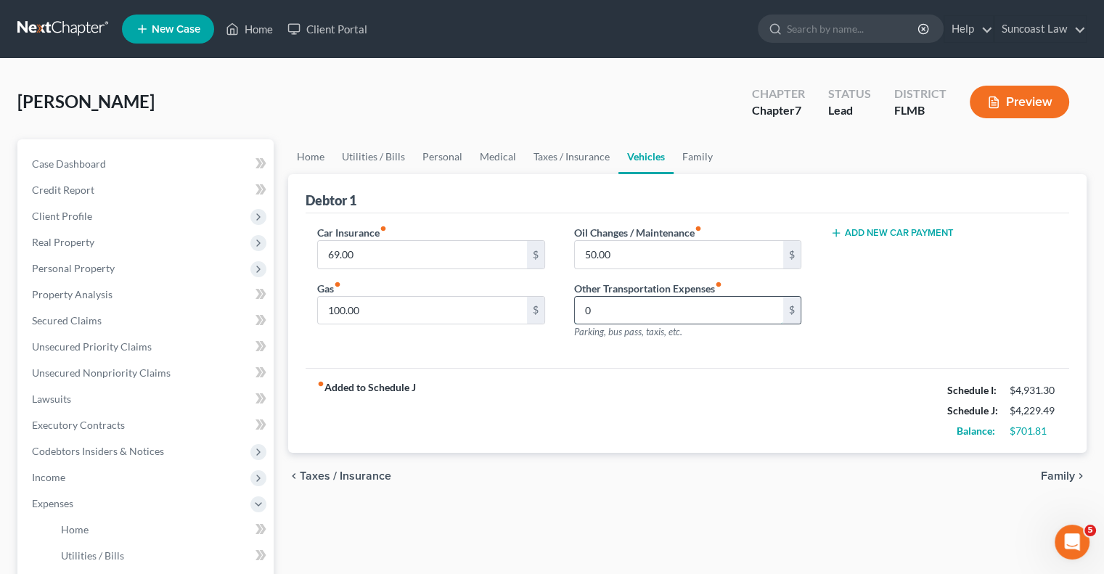
type input "0"
click at [552, 156] on link "Taxes / Insurance" at bounding box center [572, 156] width 94 height 35
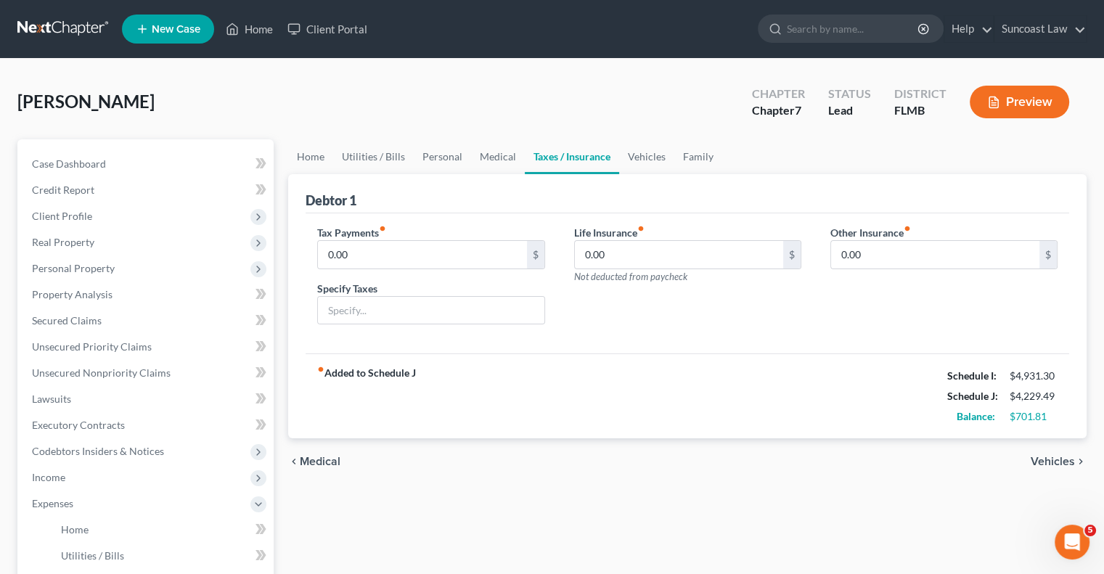
drag, startPoint x: 627, startPoint y: 237, endPoint x: 627, endPoint y: 245, distance: 8.7
click at [627, 237] on label "Life Insurance fiber_manual_record" at bounding box center [609, 232] width 70 height 15
click at [627, 246] on input "0.00" at bounding box center [679, 255] width 208 height 28
type input "87"
click at [689, 153] on link "Family" at bounding box center [699, 156] width 48 height 35
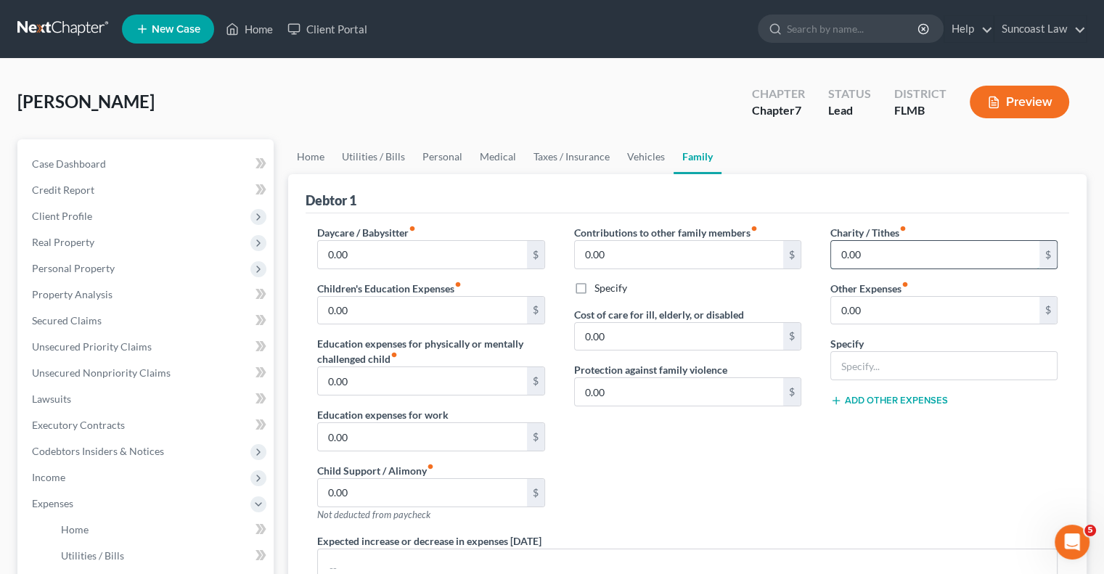
click at [889, 249] on input "0.00" at bounding box center [935, 255] width 208 height 28
type input "500"
click at [318, 160] on link "Home" at bounding box center [310, 156] width 45 height 35
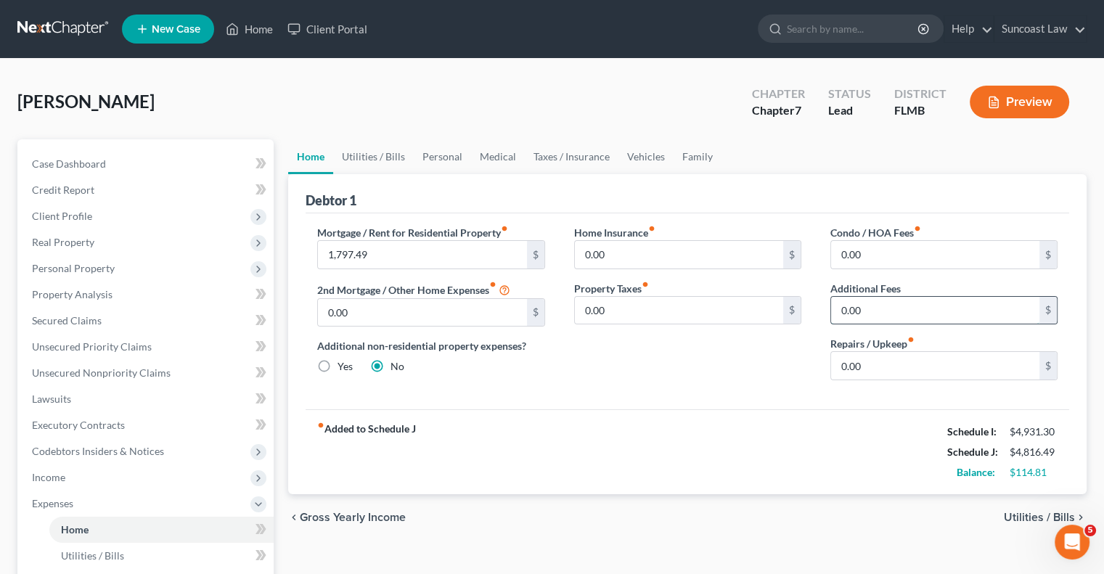
click at [887, 305] on input "0.00" at bounding box center [935, 311] width 208 height 28
type input "12.50"
type input "2"
type input "50"
click at [264, 26] on link "Home" at bounding box center [250, 29] width 62 height 26
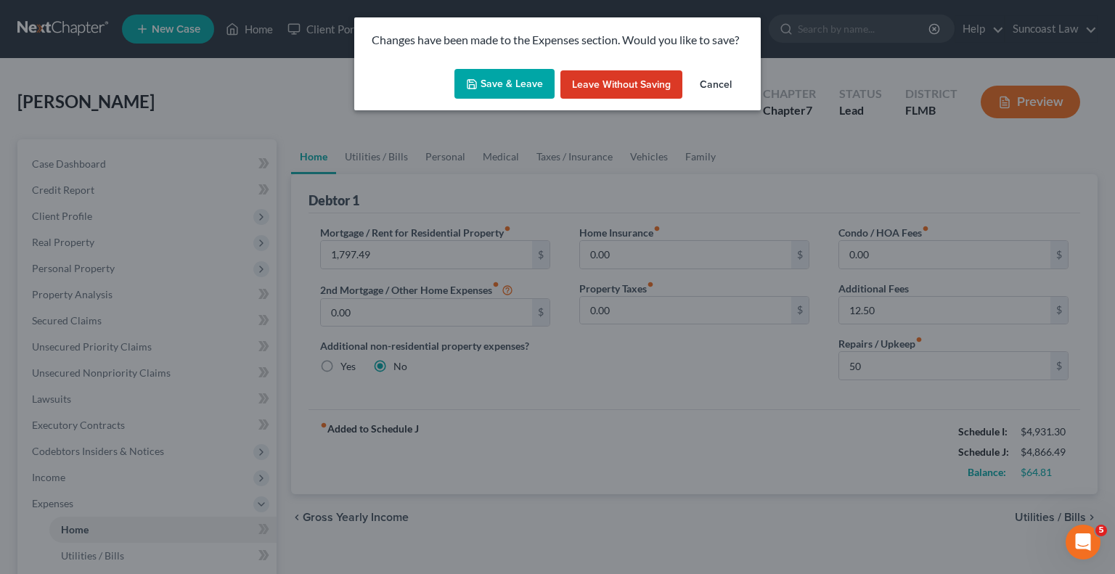
click at [537, 81] on button "Save & Leave" at bounding box center [505, 84] width 100 height 30
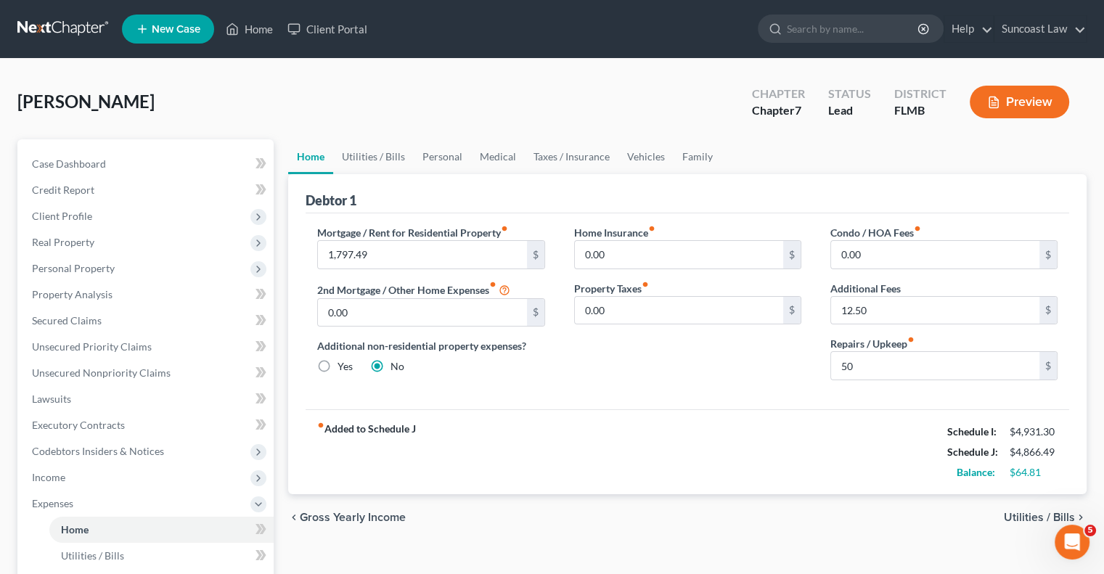
type input "50.00"
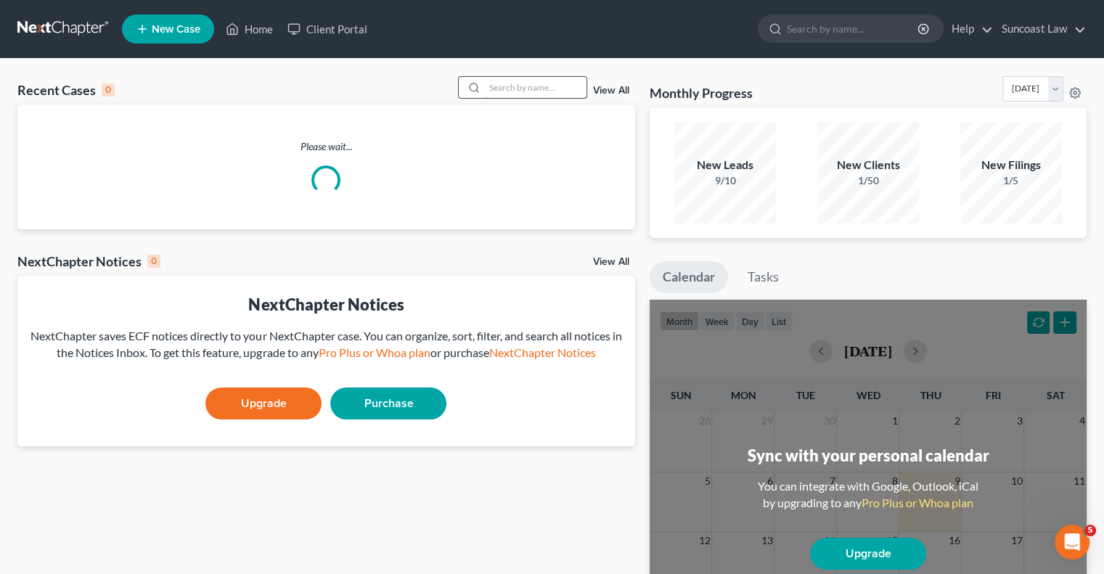
click at [574, 84] on input "search" at bounding box center [536, 87] width 102 height 21
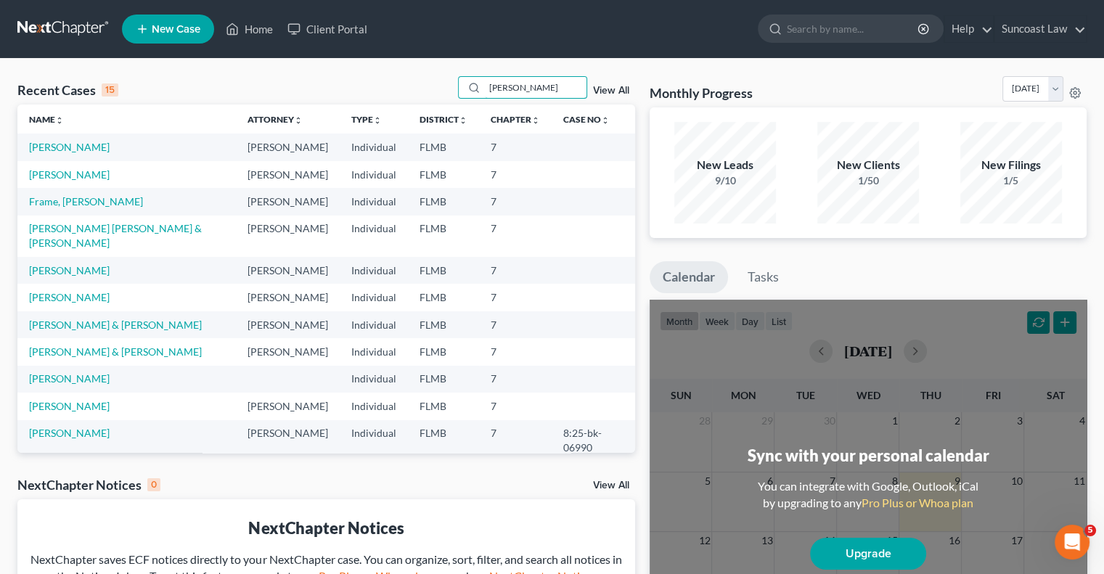
type input "[PERSON_NAME]"
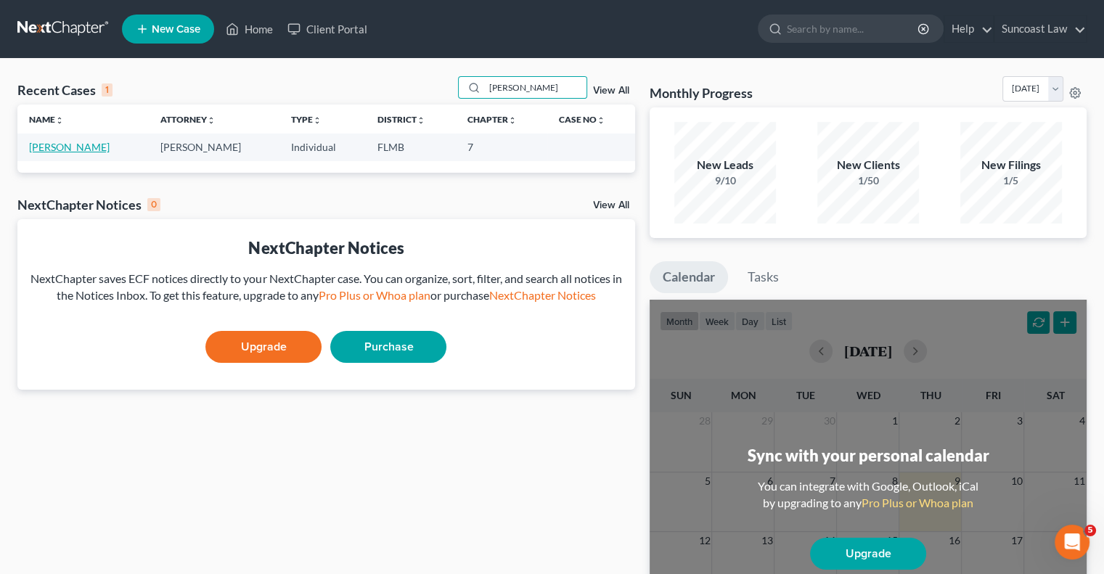
click at [76, 146] on link "[PERSON_NAME]" at bounding box center [69, 147] width 81 height 12
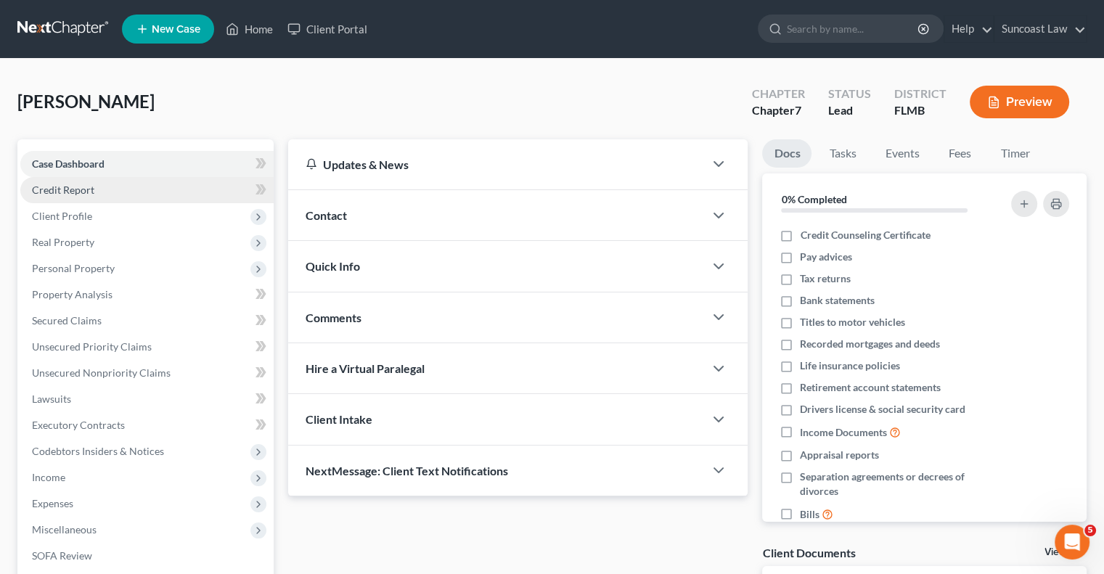
click at [75, 182] on link "Credit Report" at bounding box center [146, 190] width 253 height 26
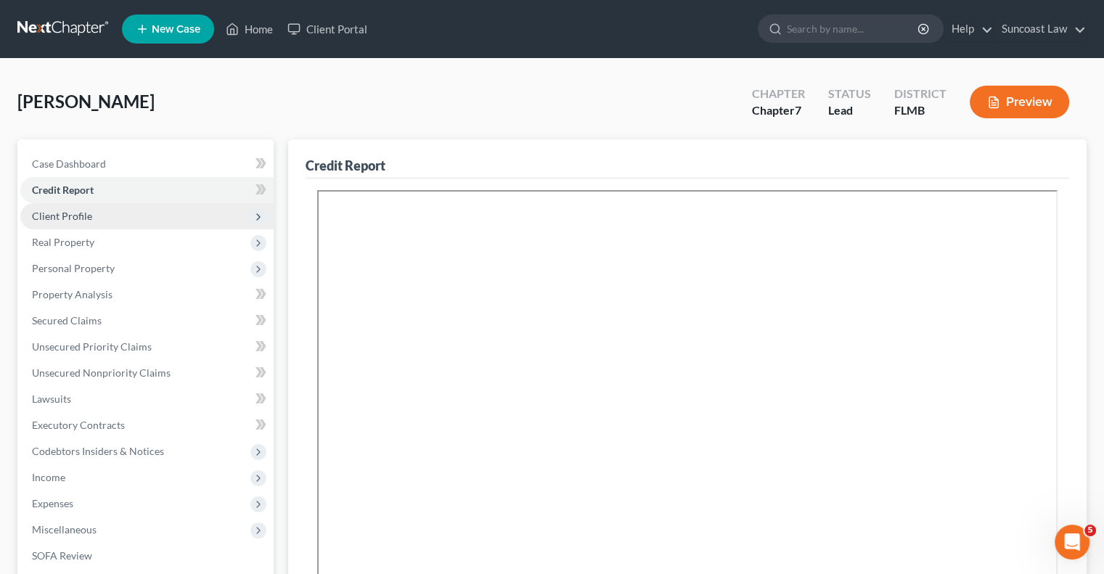
click at [89, 219] on span "Client Profile" at bounding box center [62, 216] width 60 height 12
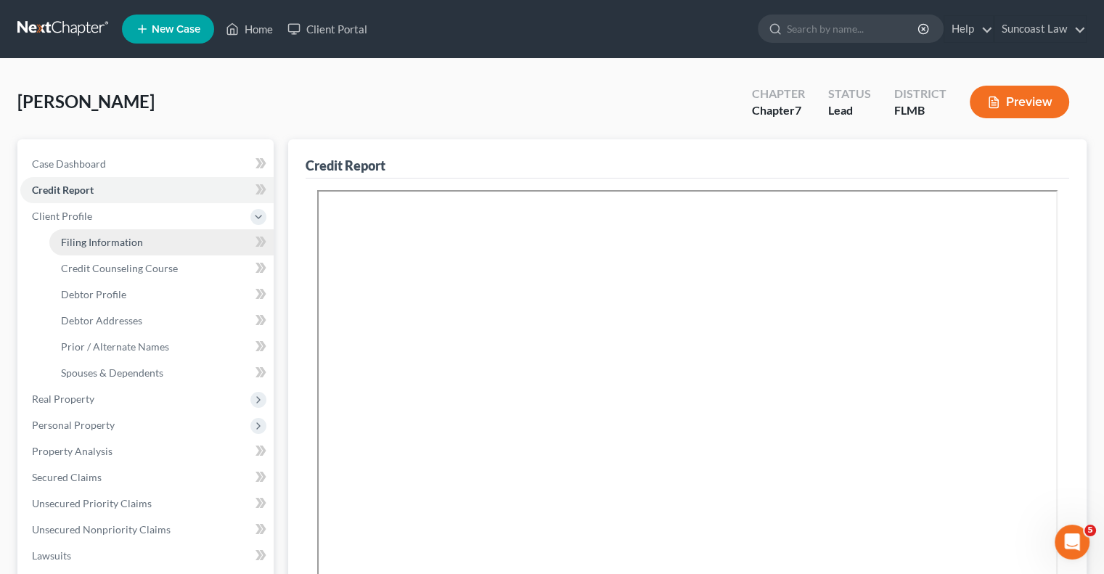
click at [131, 244] on span "Filing Information" at bounding box center [102, 242] width 82 height 12
select select "1"
select select "0"
select select "9"
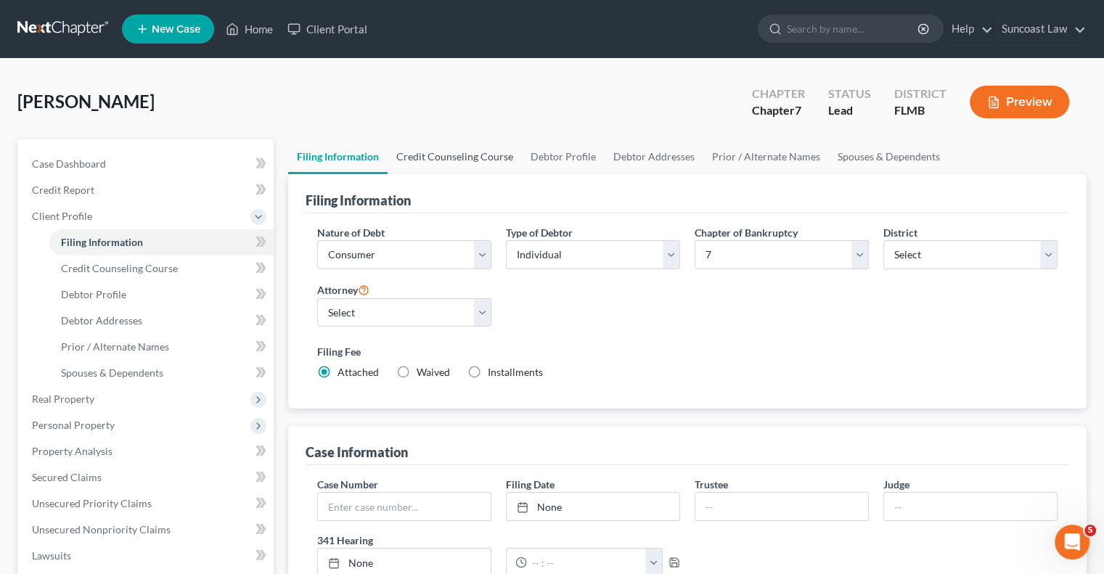
click at [453, 154] on link "Credit Counseling Course" at bounding box center [455, 156] width 134 height 35
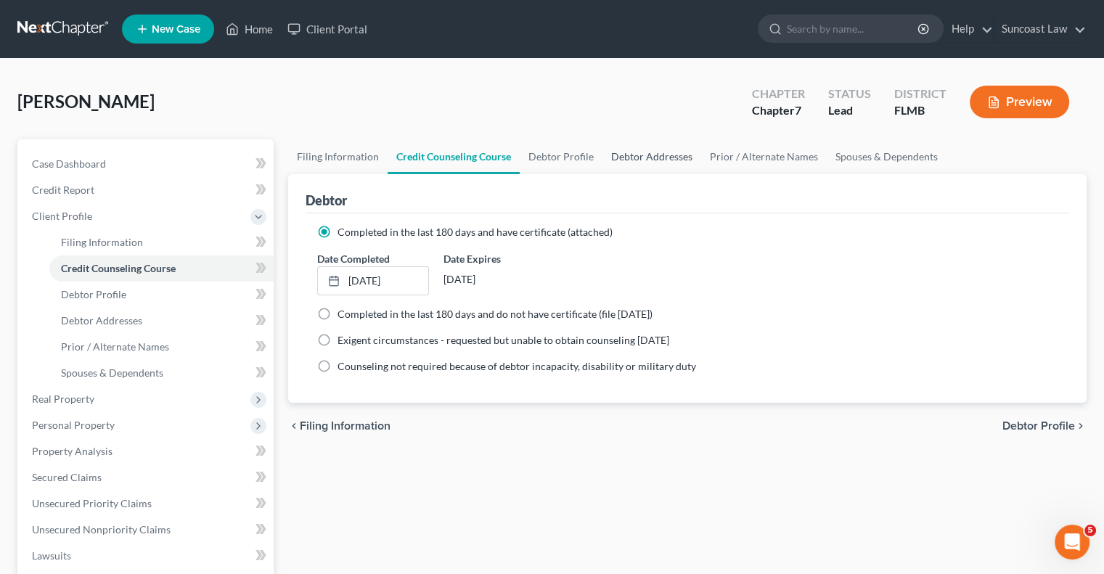
click at [635, 155] on link "Debtor Addresses" at bounding box center [652, 156] width 99 height 35
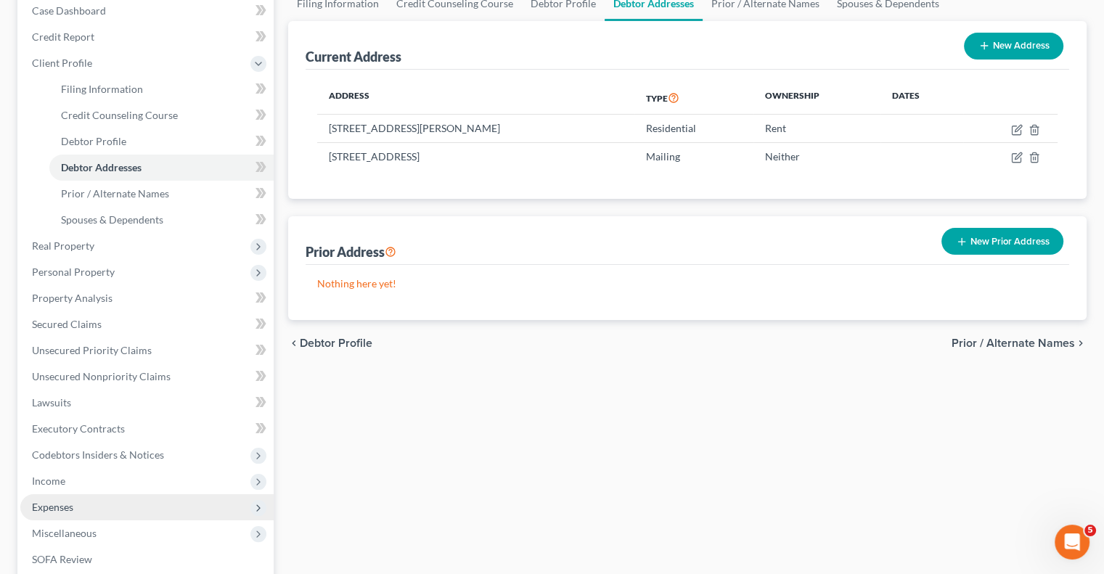
scroll to position [218, 0]
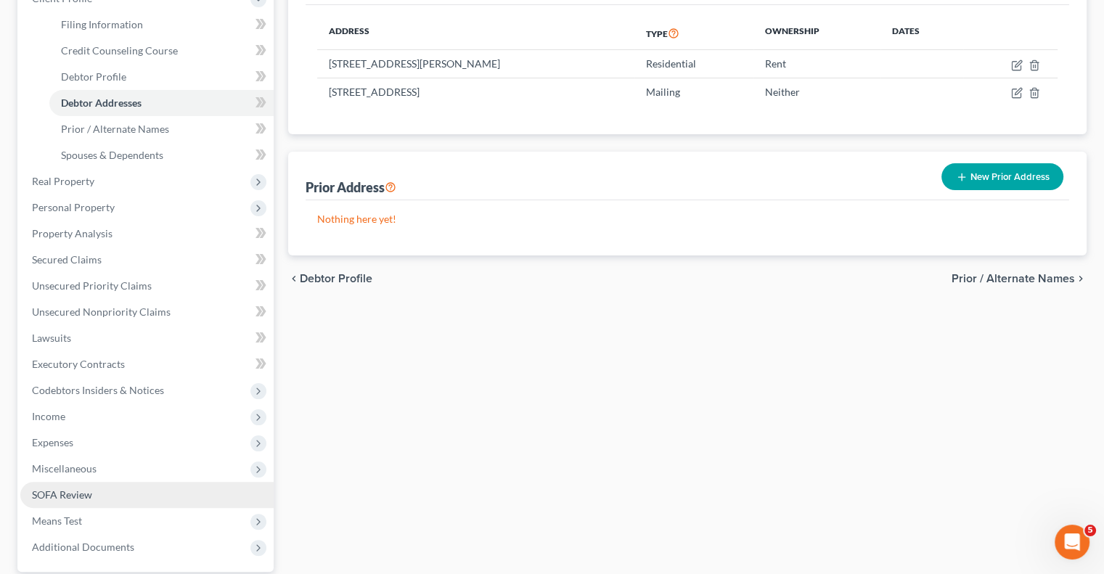
drag, startPoint x: 64, startPoint y: 496, endPoint x: 103, endPoint y: 487, distance: 40.2
click at [64, 496] on span "SOFA Review" at bounding box center [62, 495] width 60 height 12
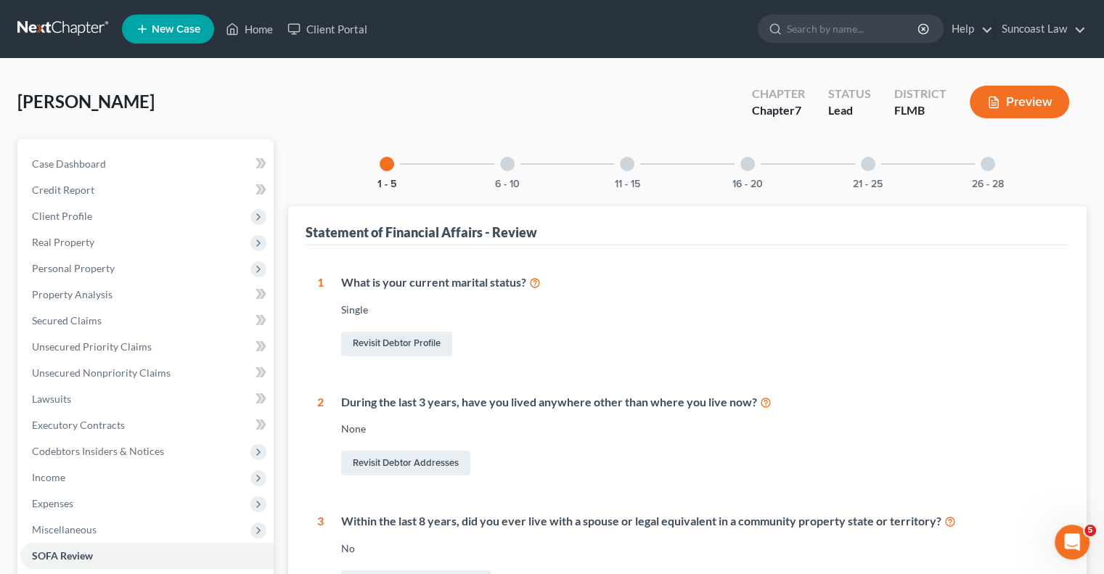
click at [742, 169] on div "16 - 20" at bounding box center [747, 163] width 49 height 49
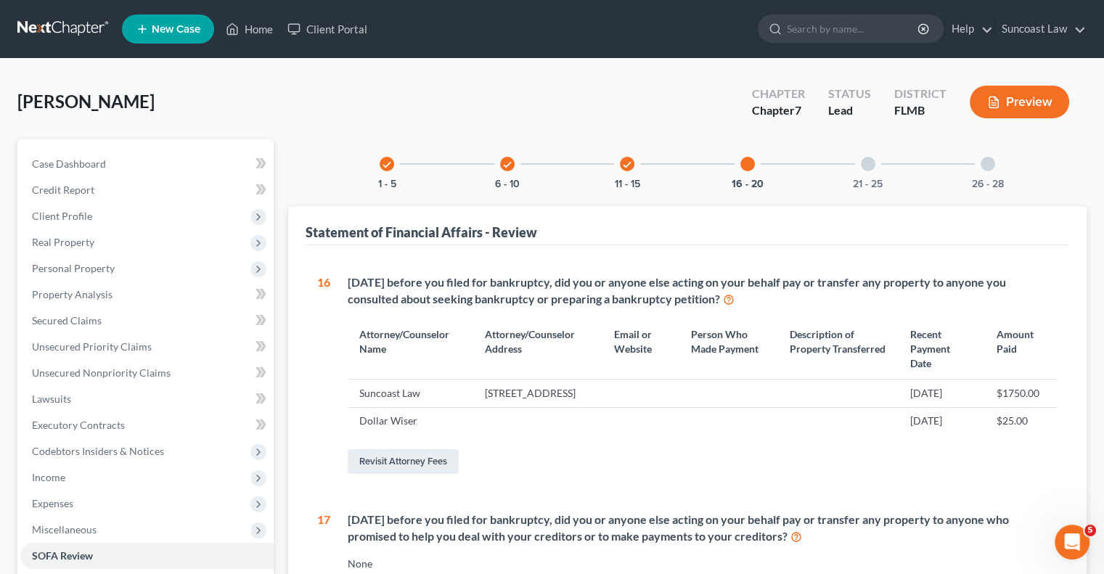
click at [627, 161] on icon "check" at bounding box center [627, 165] width 10 height 10
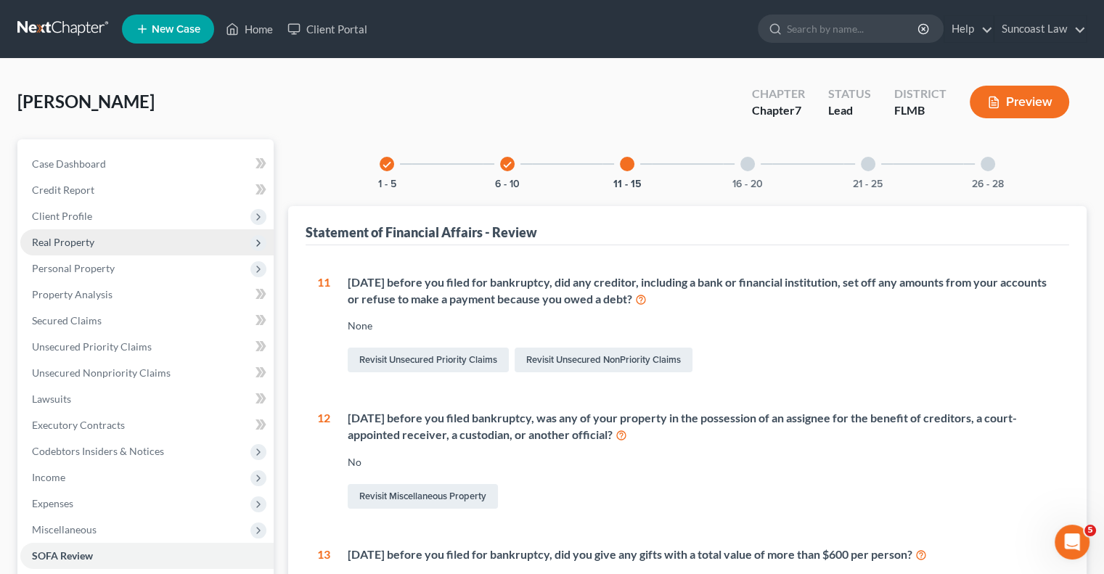
click at [105, 248] on span "Real Property" at bounding box center [146, 242] width 253 height 26
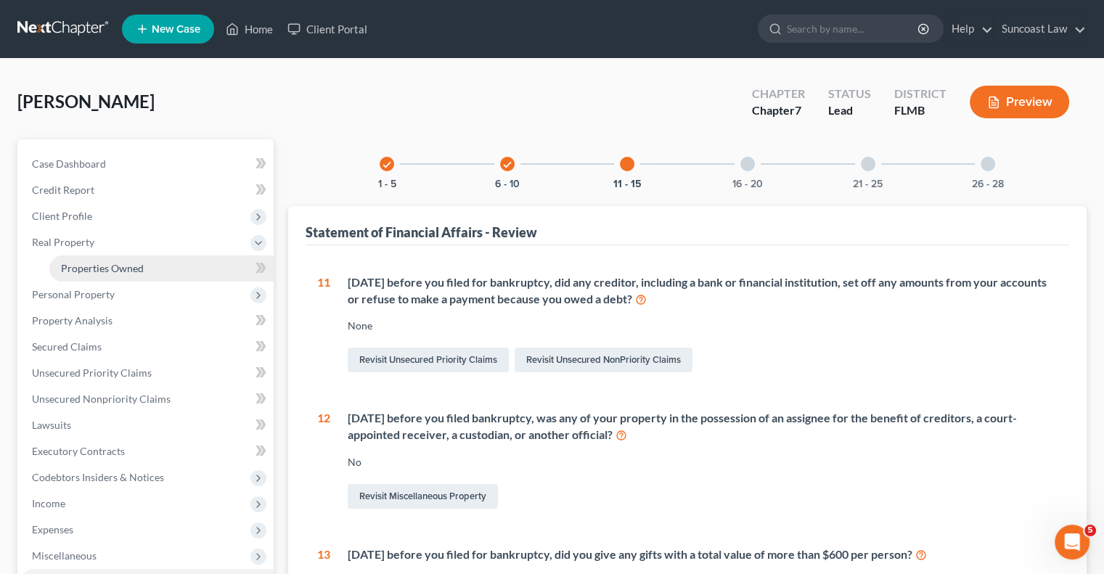
click at [107, 269] on span "Properties Owned" at bounding box center [102, 268] width 83 height 12
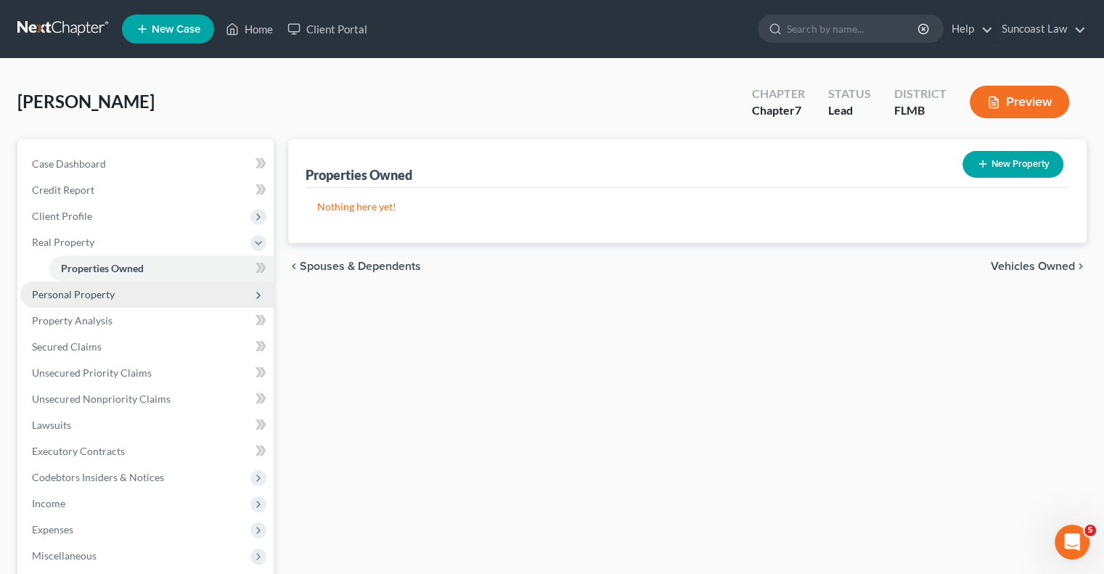
click at [105, 298] on span "Personal Property" at bounding box center [73, 294] width 83 height 12
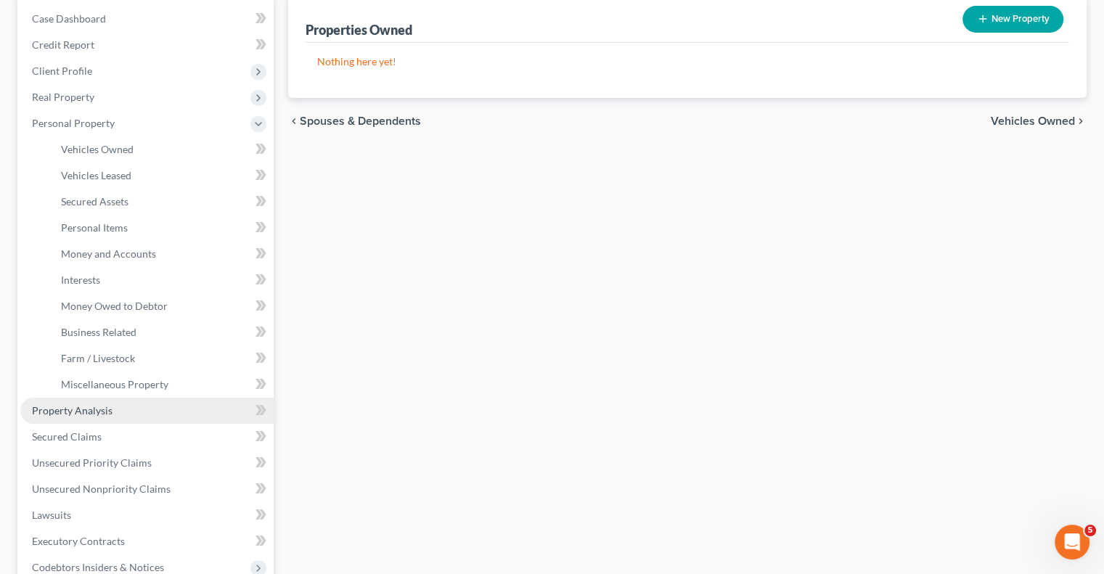
click at [118, 412] on link "Property Analysis" at bounding box center [146, 411] width 253 height 26
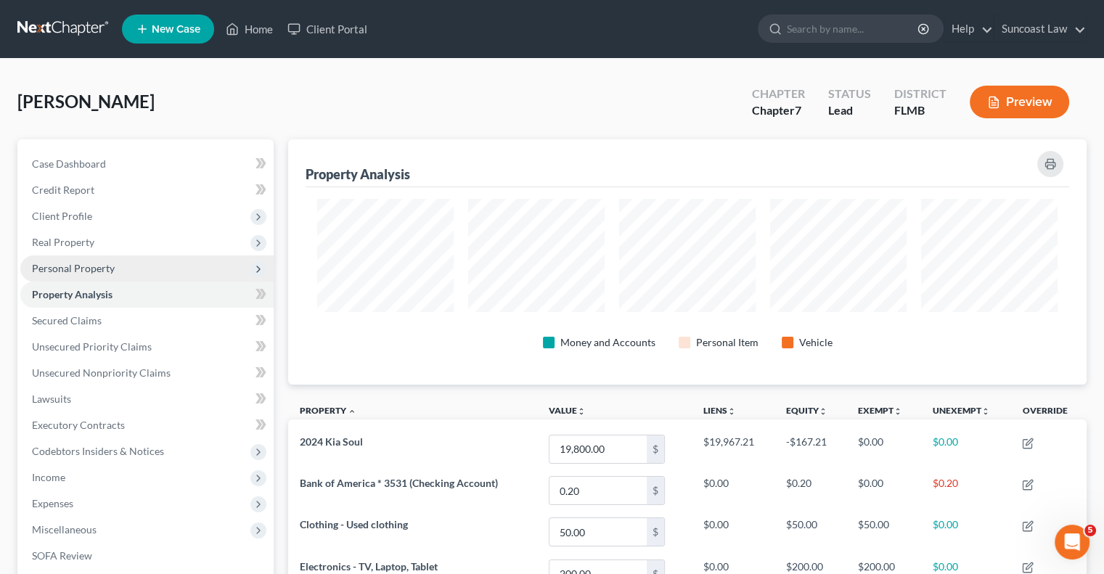
click at [73, 266] on span "Personal Property" at bounding box center [73, 268] width 83 height 12
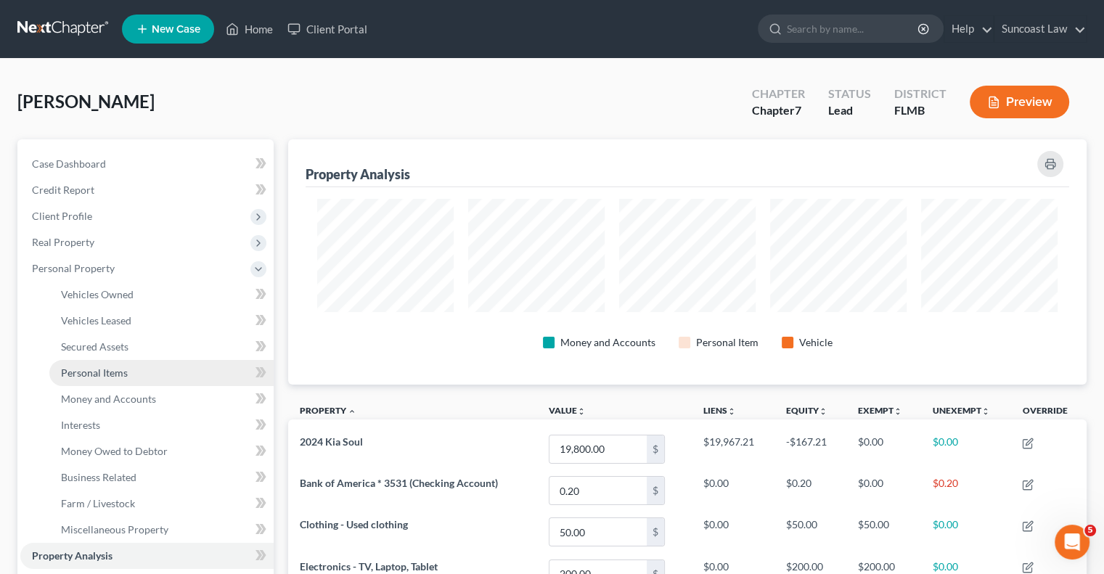
click at [125, 377] on span "Personal Items" at bounding box center [94, 373] width 67 height 12
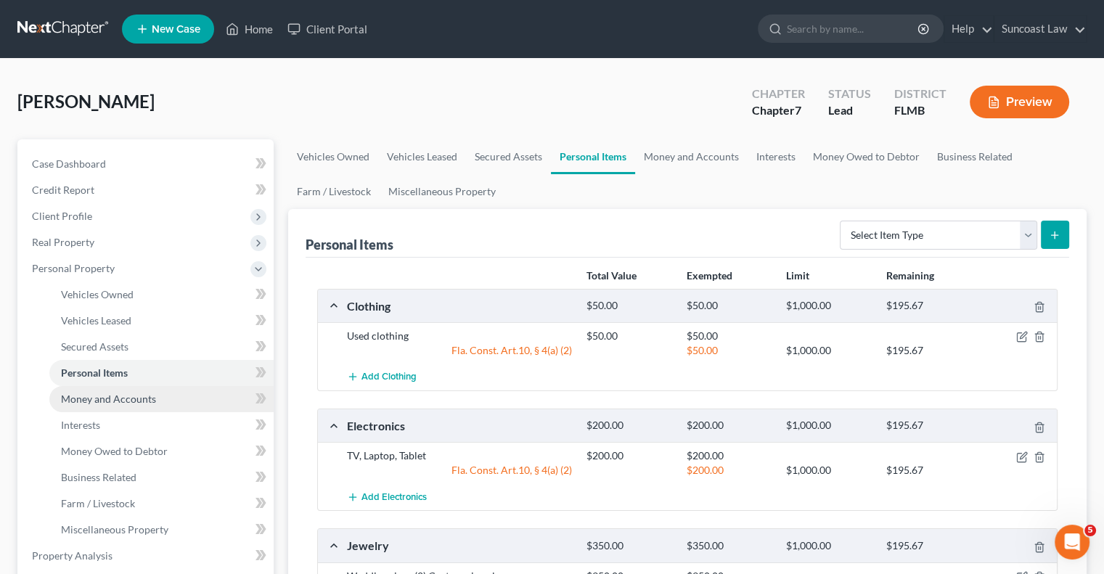
click at [148, 397] on span "Money and Accounts" at bounding box center [108, 399] width 95 height 12
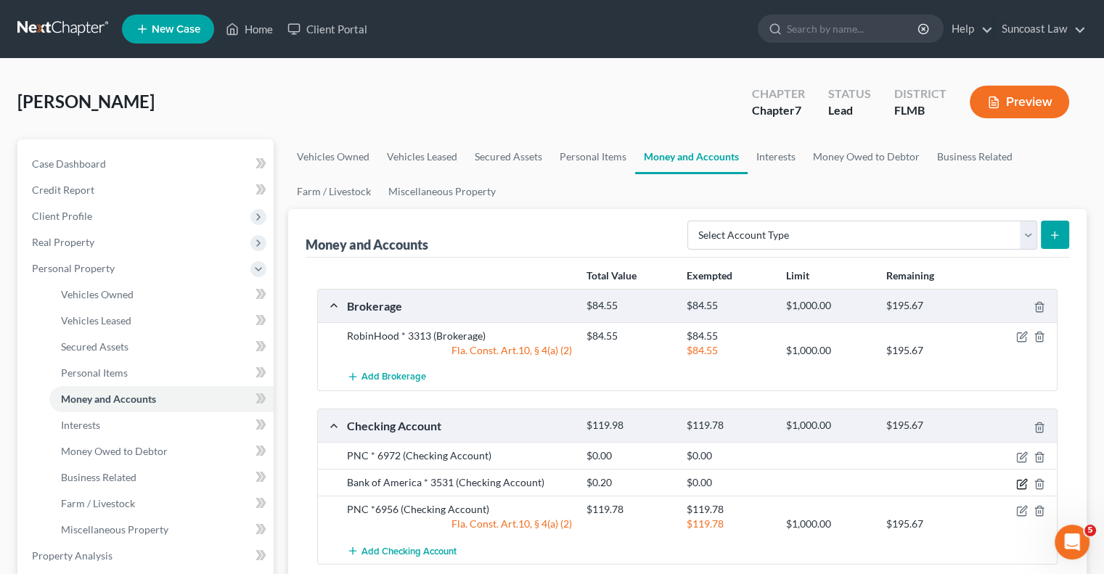
click at [1021, 484] on icon "button" at bounding box center [1023, 484] width 12 height 12
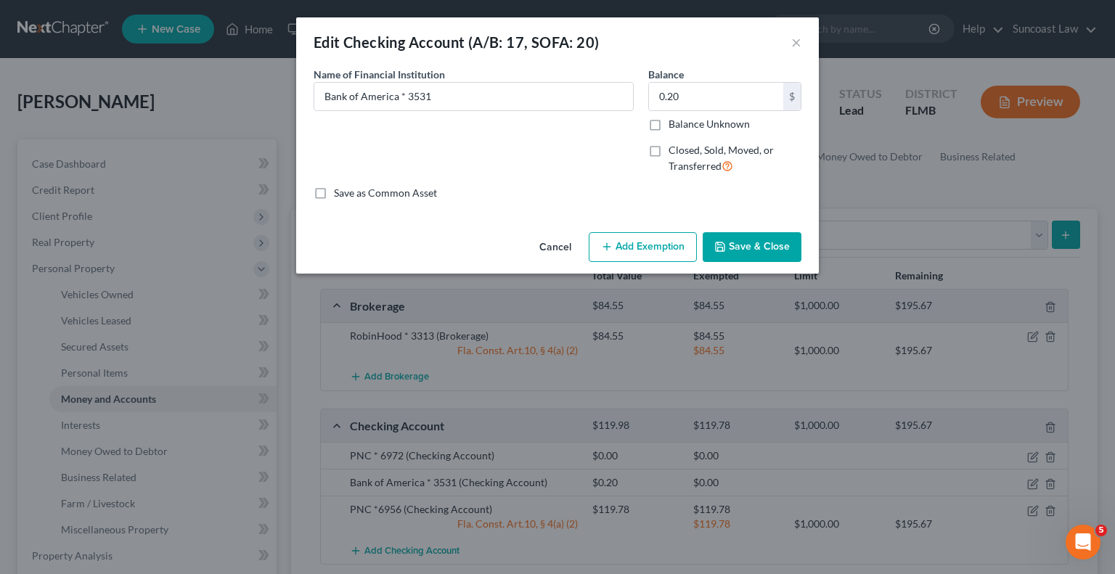
click at [636, 251] on button "Add Exemption" at bounding box center [643, 247] width 108 height 30
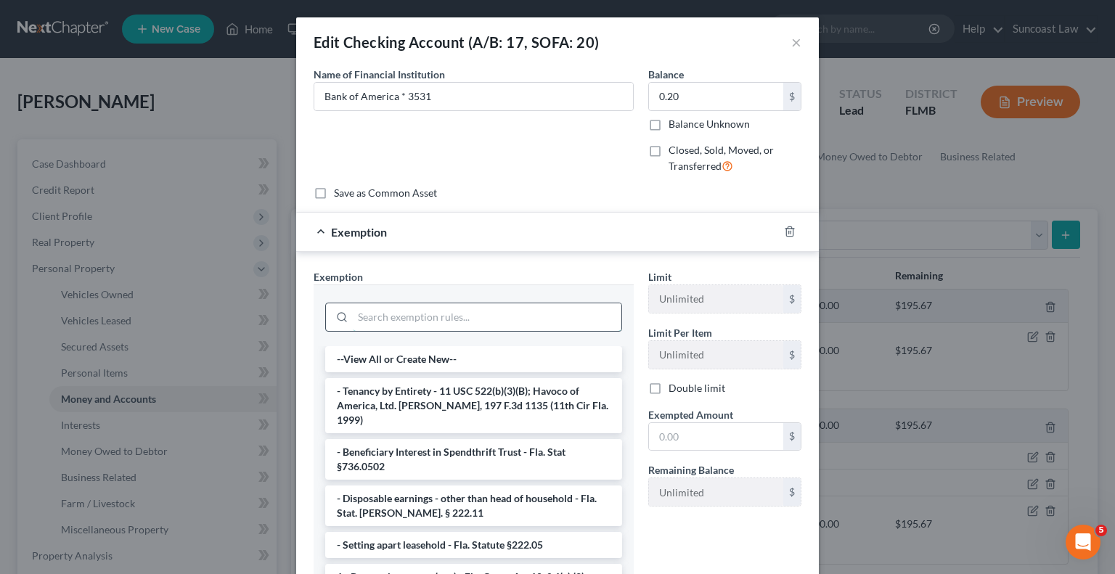
click at [453, 315] on input "search" at bounding box center [487, 317] width 269 height 28
click at [525, 564] on li "1 - Personal property (any) - Fla. Const. Art.10, § 4(a) (2)" at bounding box center [473, 577] width 297 height 26
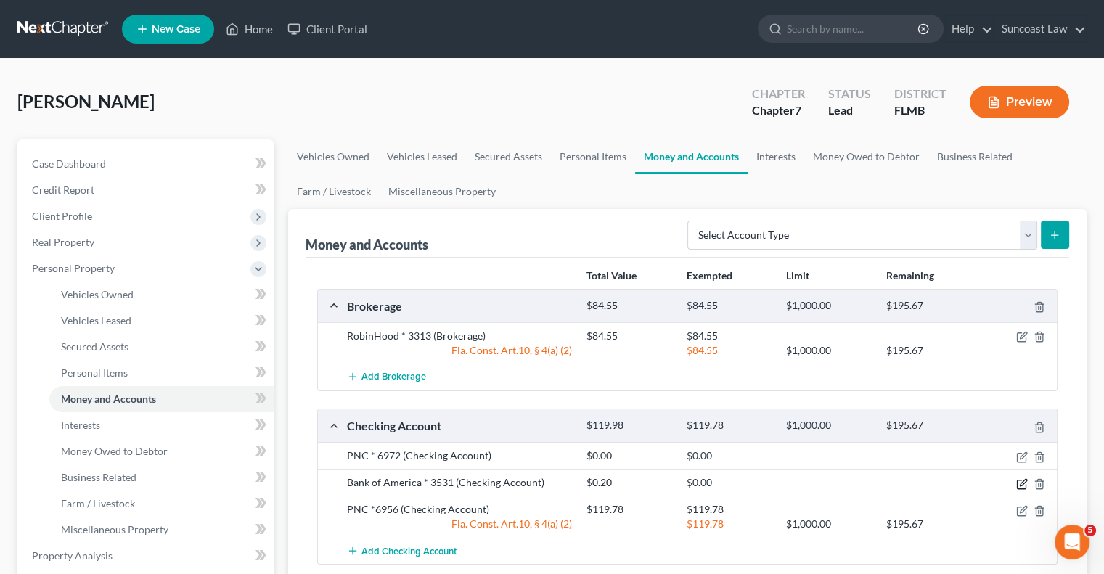
click at [1019, 481] on icon "button" at bounding box center [1023, 484] width 12 height 12
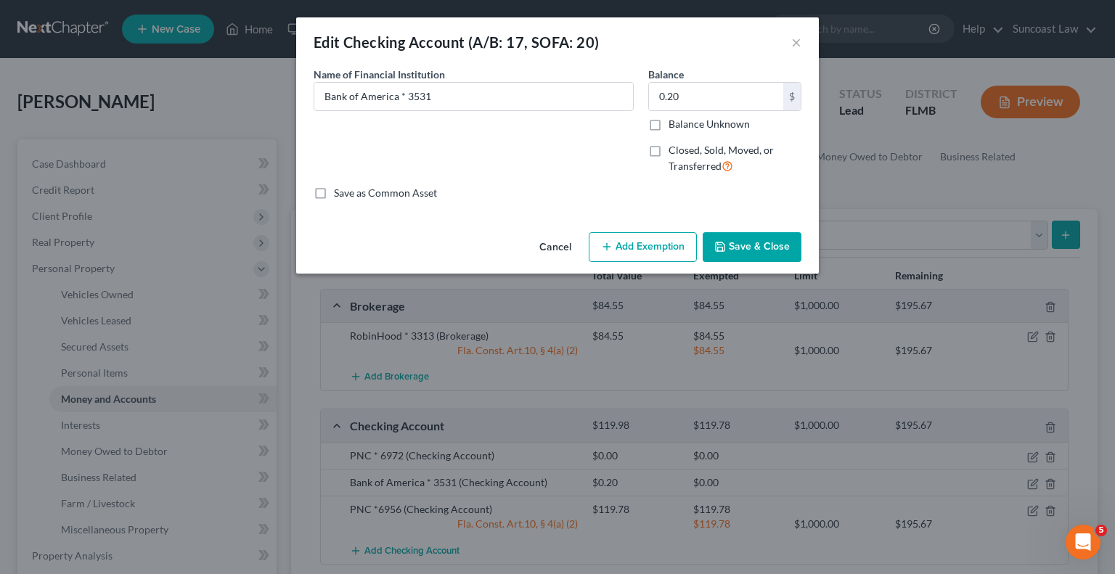
click at [637, 245] on button "Add Exemption" at bounding box center [643, 247] width 108 height 30
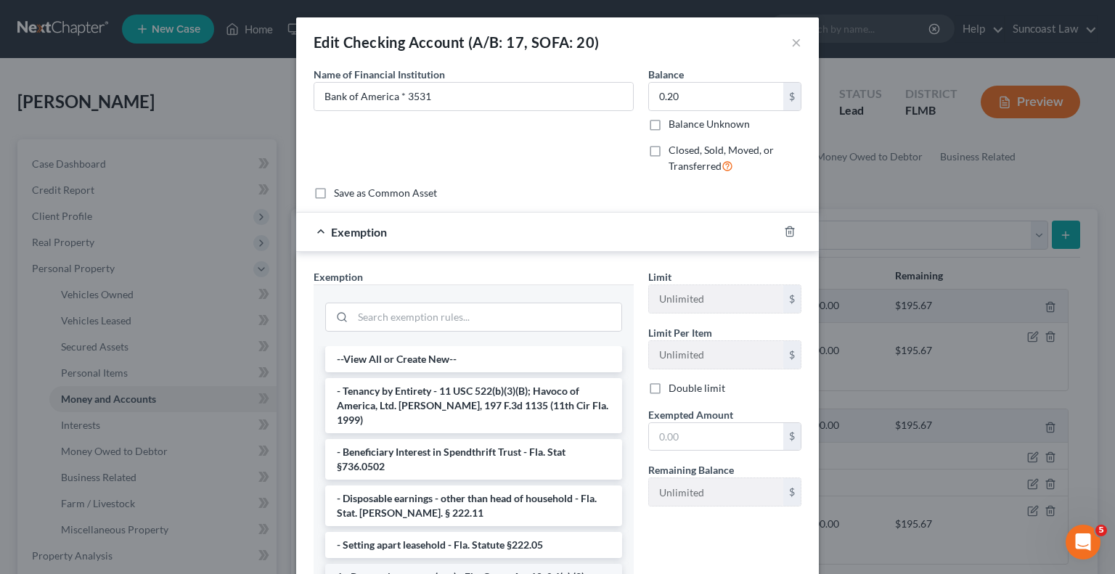
click at [456, 564] on li "1 - Personal property (any) - Fla. Const. Art.10, § 4(a) (2)" at bounding box center [473, 577] width 297 height 26
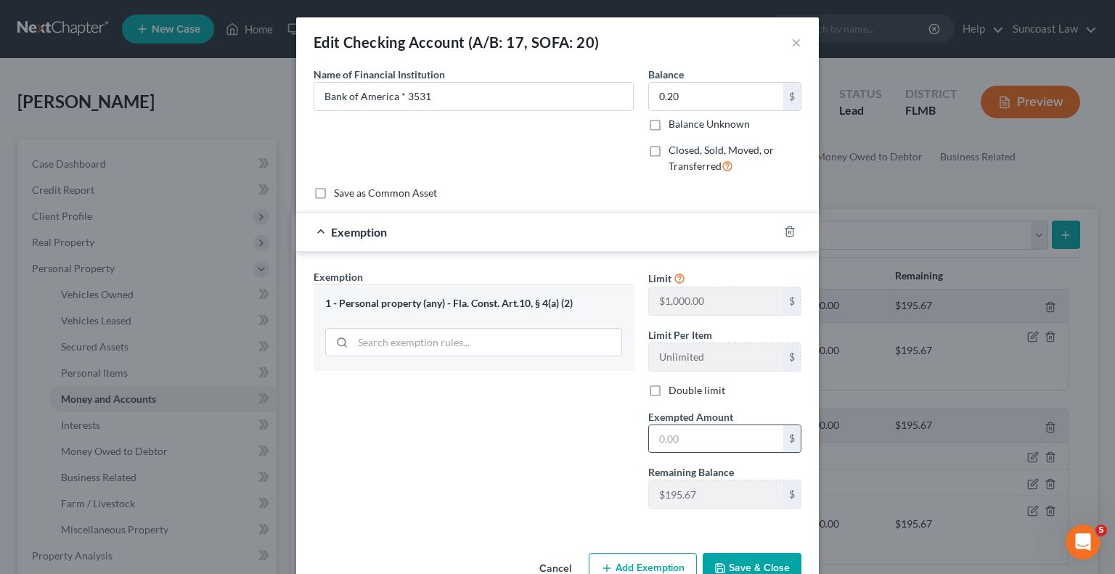
click at [697, 429] on input "text" at bounding box center [716, 439] width 134 height 28
type input "0.20"
click at [745, 574] on button "Save & Close" at bounding box center [752, 568] width 99 height 30
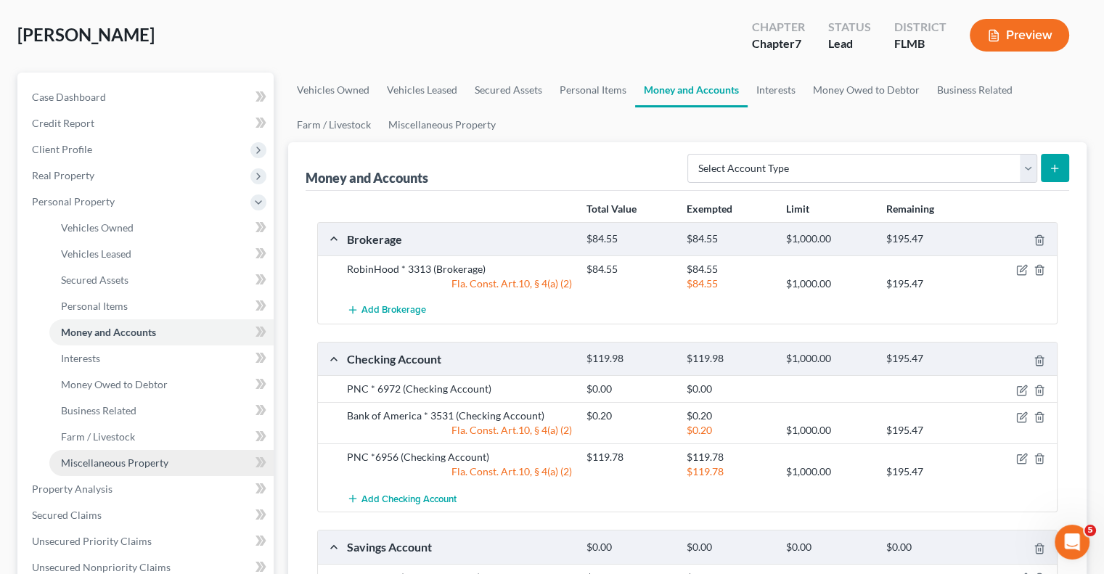
scroll to position [145, 0]
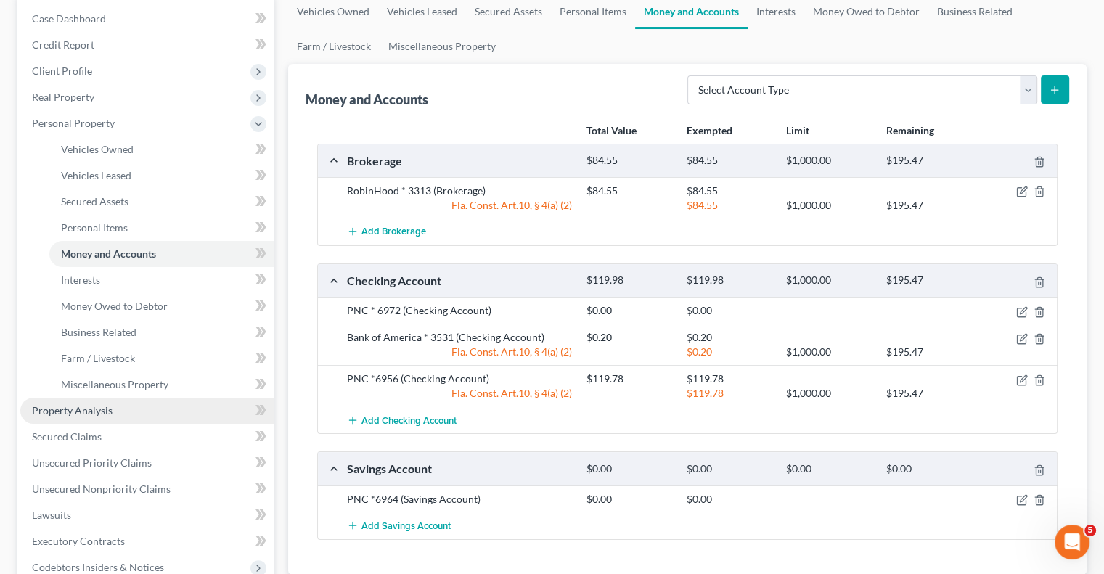
click at [84, 416] on span "Property Analysis" at bounding box center [72, 410] width 81 height 12
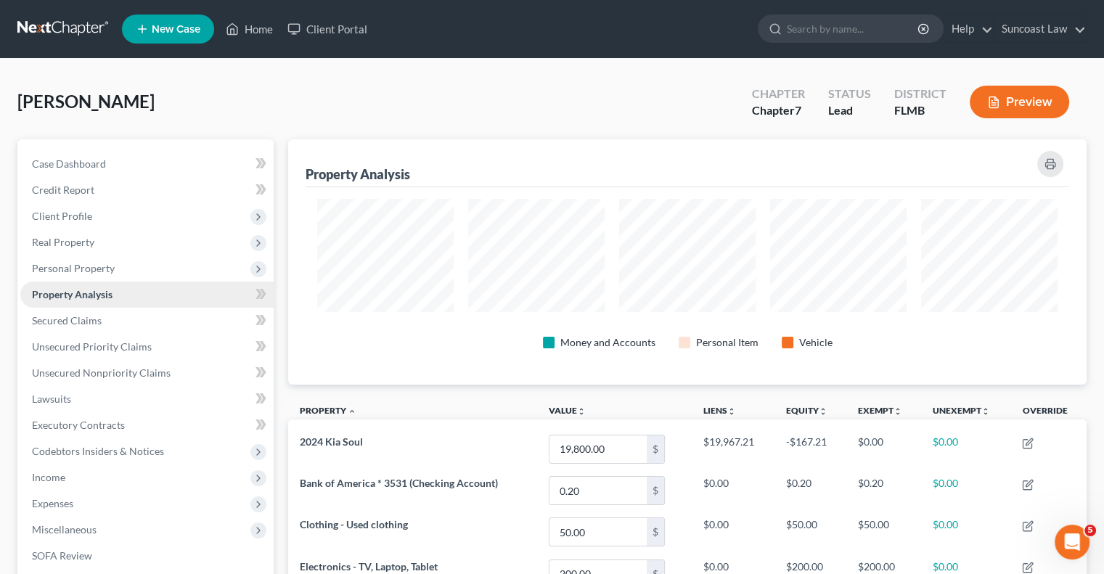
scroll to position [725830, 725276]
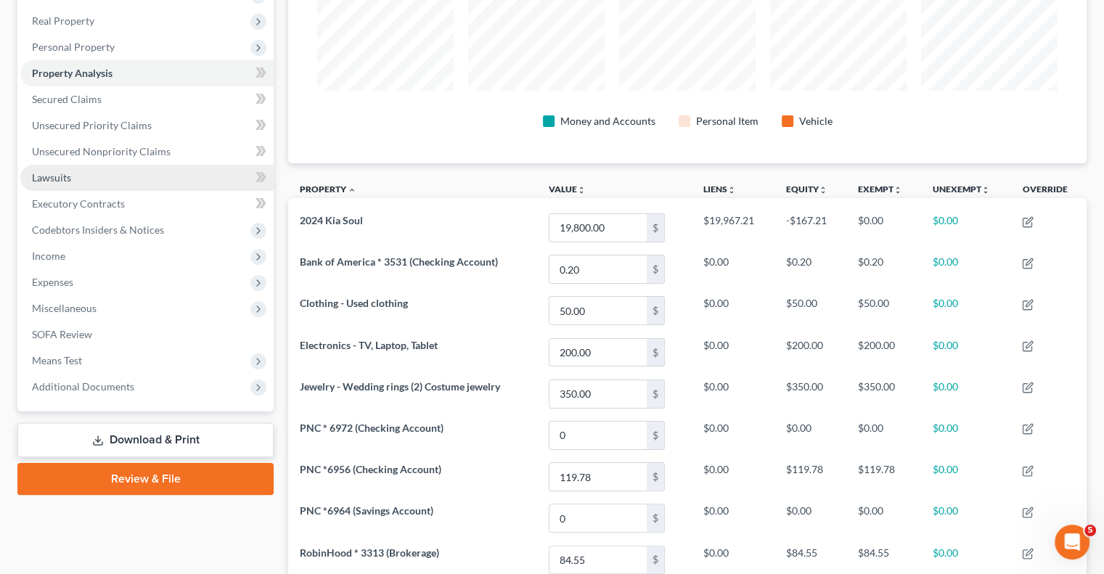
click at [79, 171] on link "Lawsuits" at bounding box center [146, 178] width 253 height 26
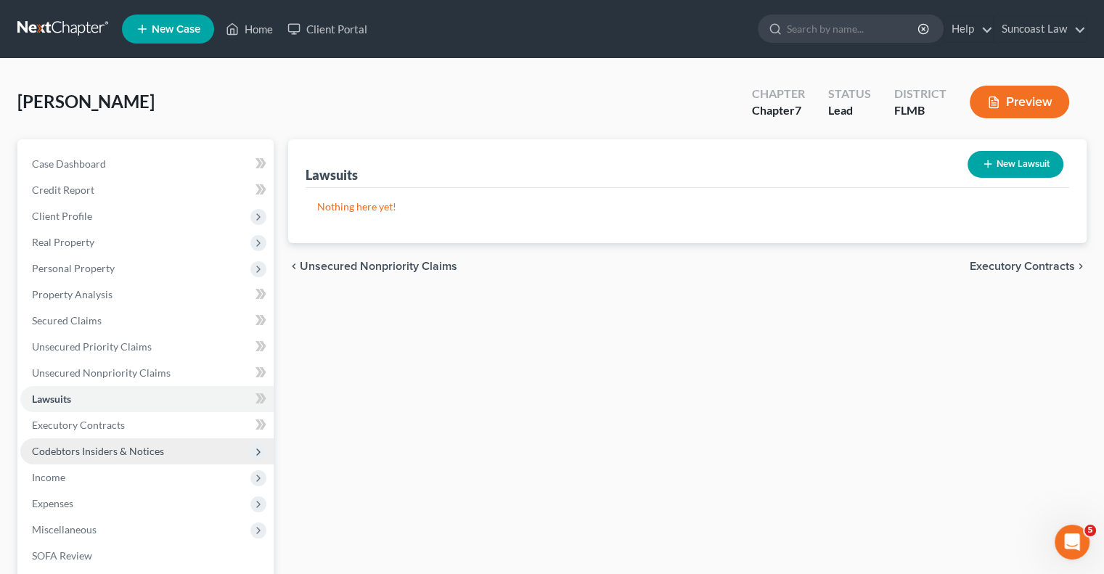
click at [113, 455] on span "Codebtors Insiders & Notices" at bounding box center [98, 451] width 132 height 12
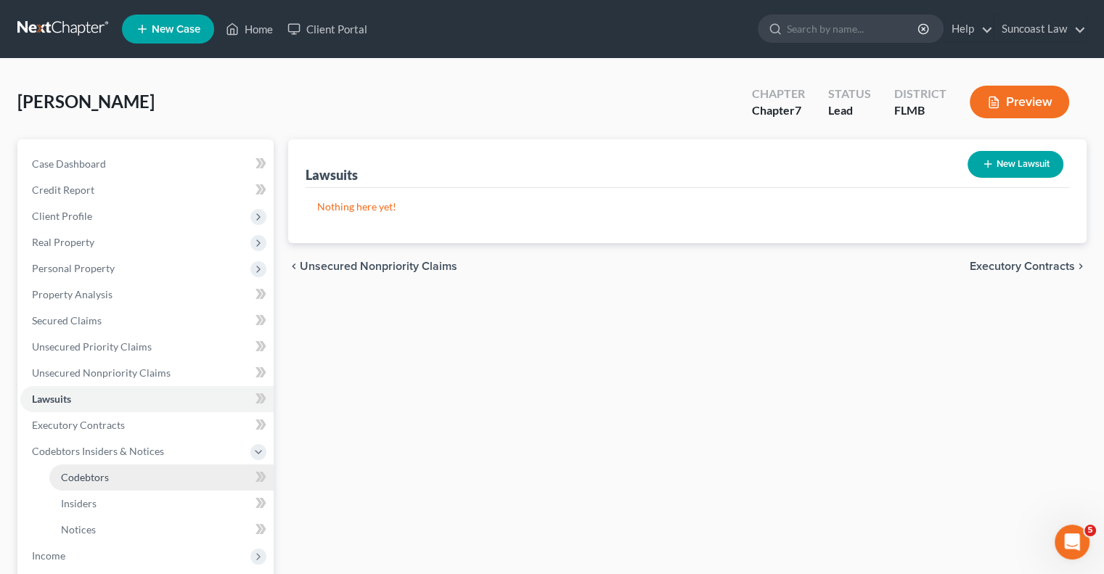
click at [132, 482] on link "Codebtors" at bounding box center [161, 478] width 224 height 26
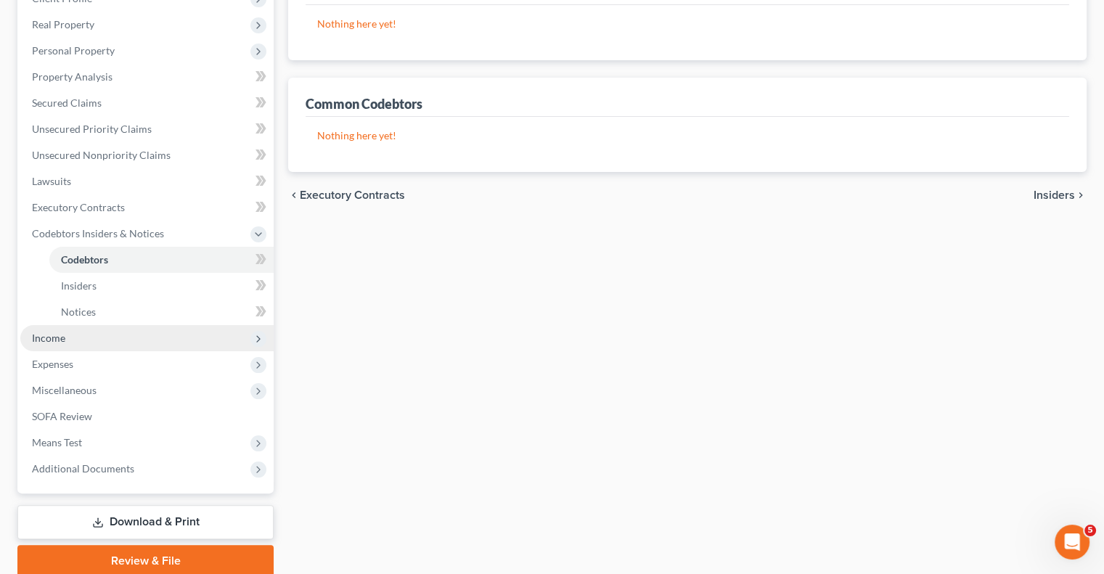
click at [64, 339] on span "Income" at bounding box center [48, 338] width 33 height 12
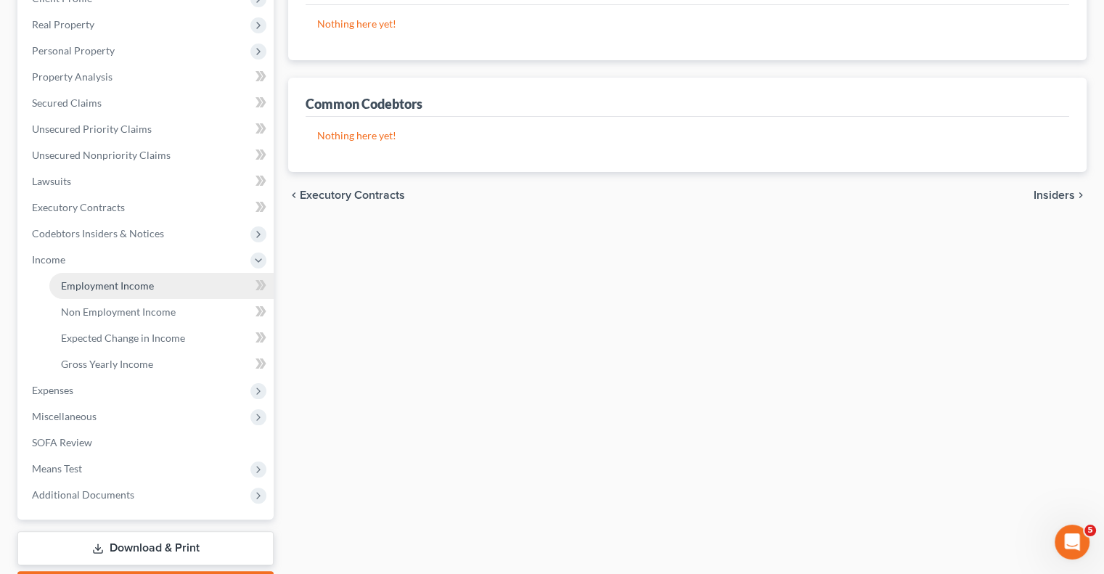
click at [111, 288] on span "Employment Income" at bounding box center [107, 286] width 93 height 12
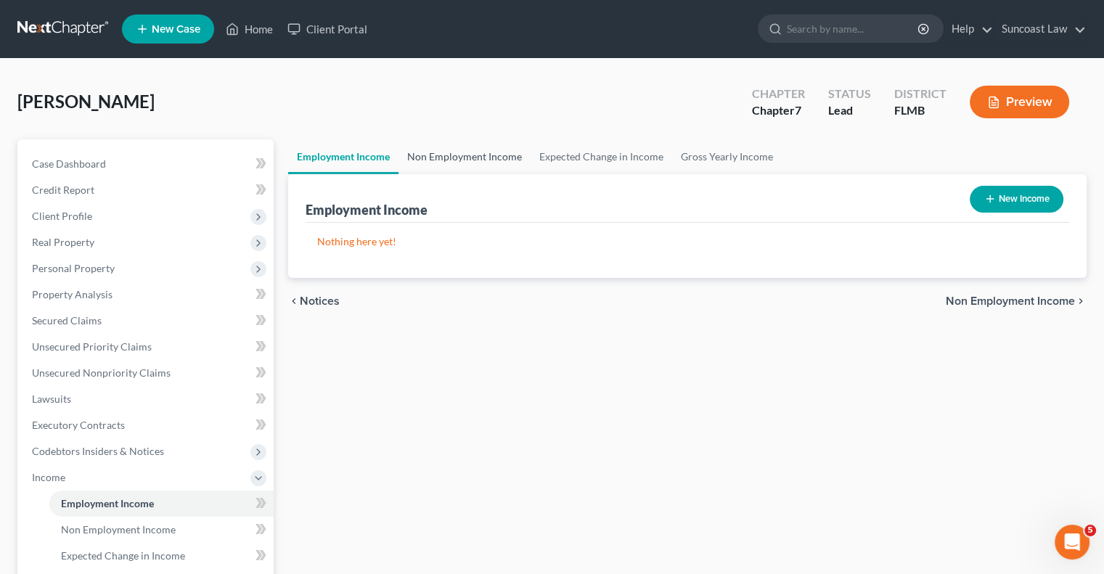
click at [479, 150] on link "Non Employment Income" at bounding box center [465, 156] width 132 height 35
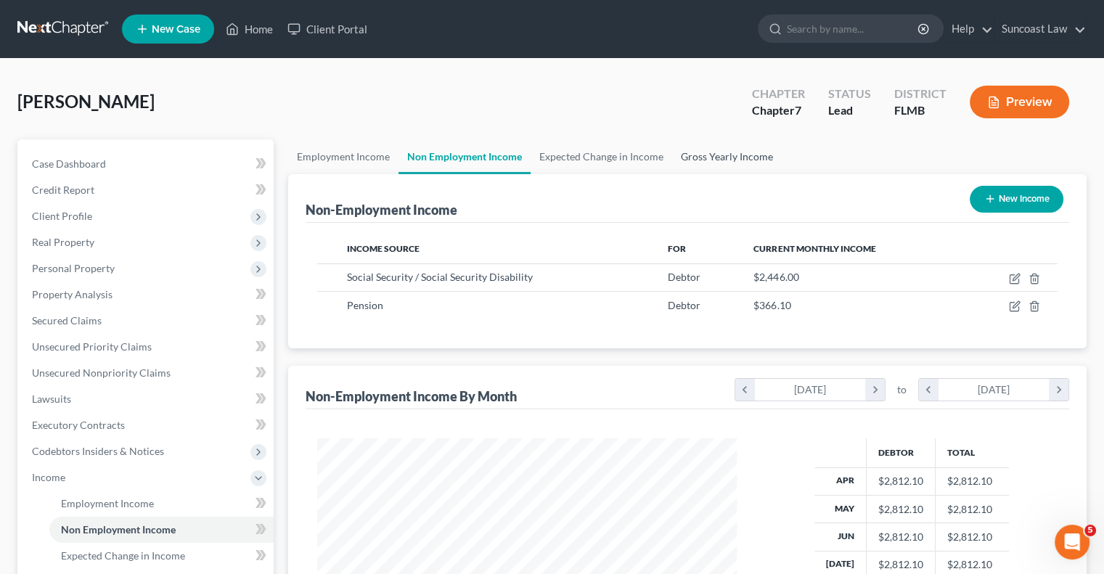
click at [734, 162] on link "Gross Yearly Income" at bounding box center [727, 156] width 110 height 35
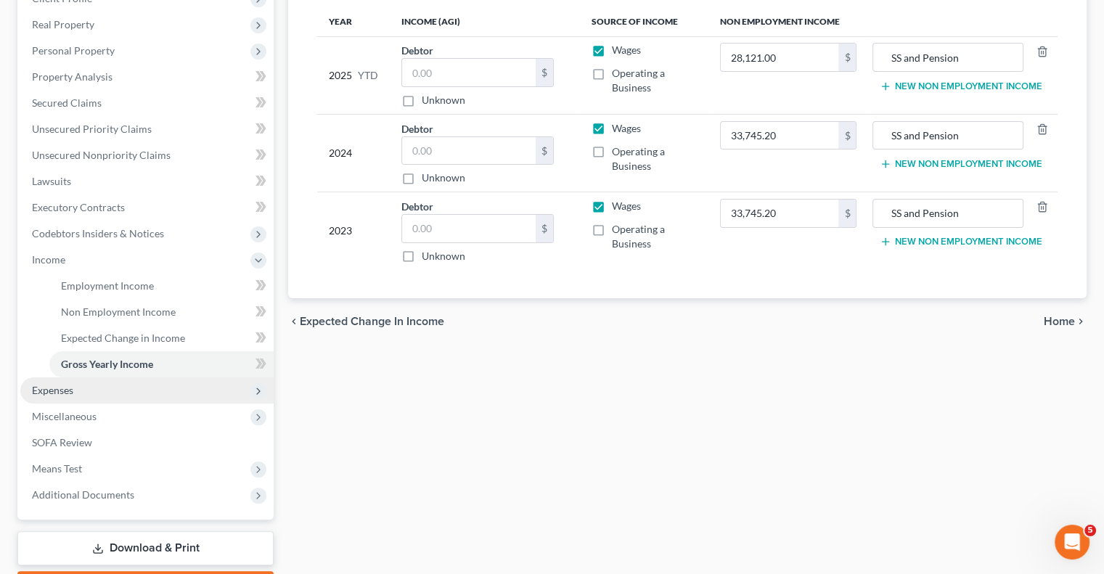
drag, startPoint x: 89, startPoint y: 391, endPoint x: 97, endPoint y: 395, distance: 9.7
click at [89, 391] on span "Expenses" at bounding box center [146, 391] width 253 height 26
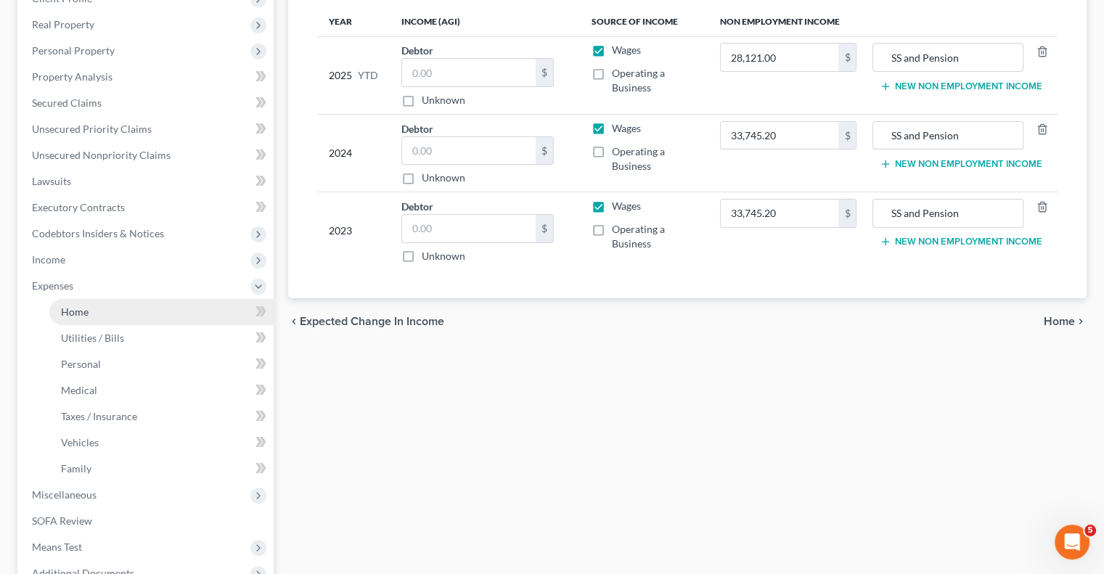
click at [111, 308] on link "Home" at bounding box center [161, 312] width 224 height 26
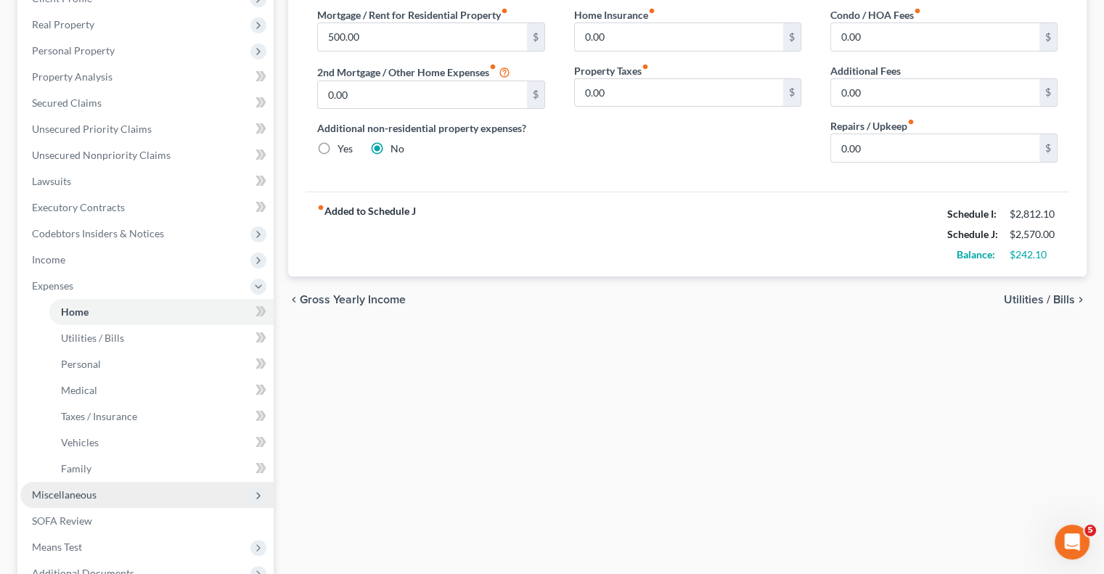
click at [103, 490] on span "Miscellaneous" at bounding box center [146, 495] width 253 height 26
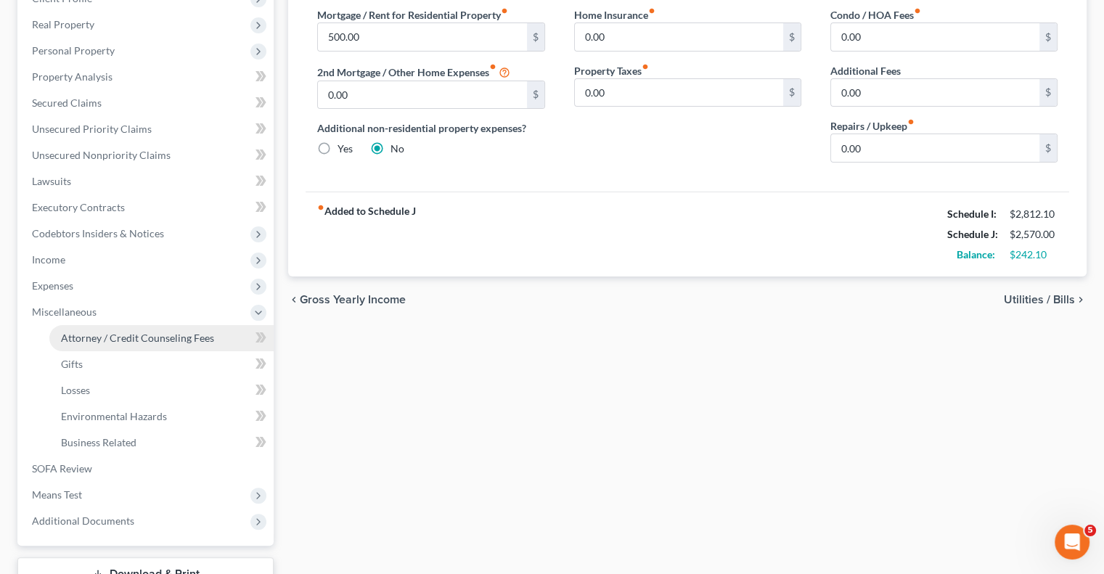
click at [176, 342] on span "Attorney / Credit Counseling Fees" at bounding box center [137, 338] width 153 height 12
select select "0"
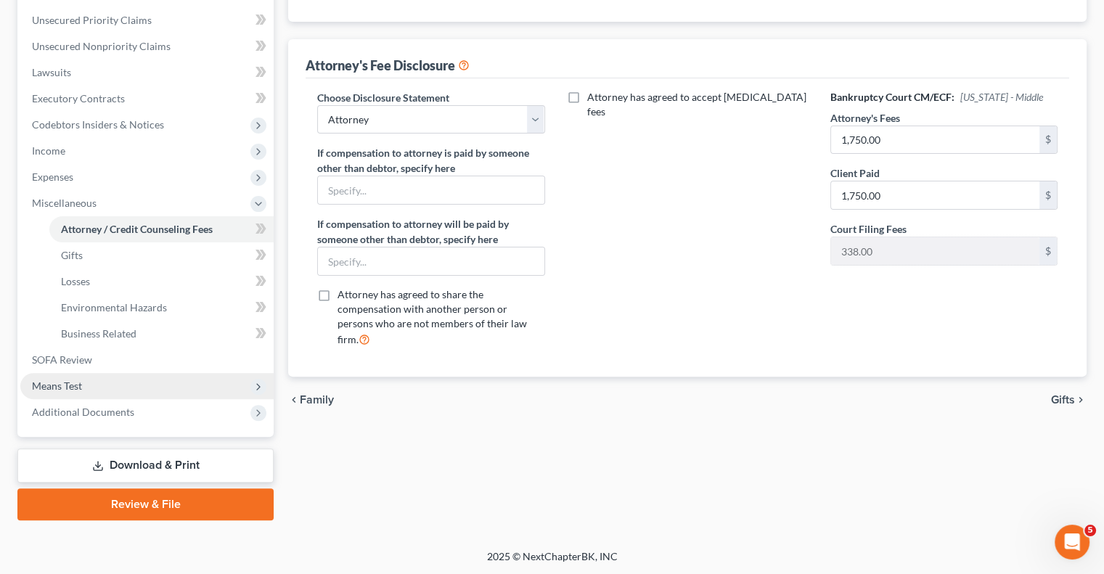
click at [88, 388] on span "Means Test" at bounding box center [146, 386] width 253 height 26
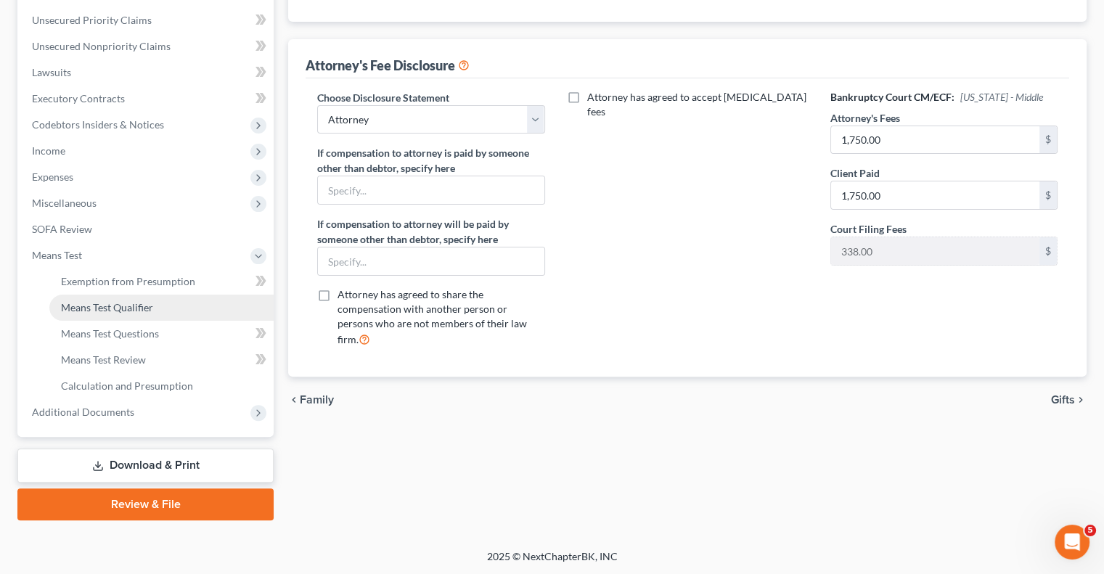
click at [142, 303] on span "Means Test Qualifier" at bounding box center [107, 307] width 92 height 12
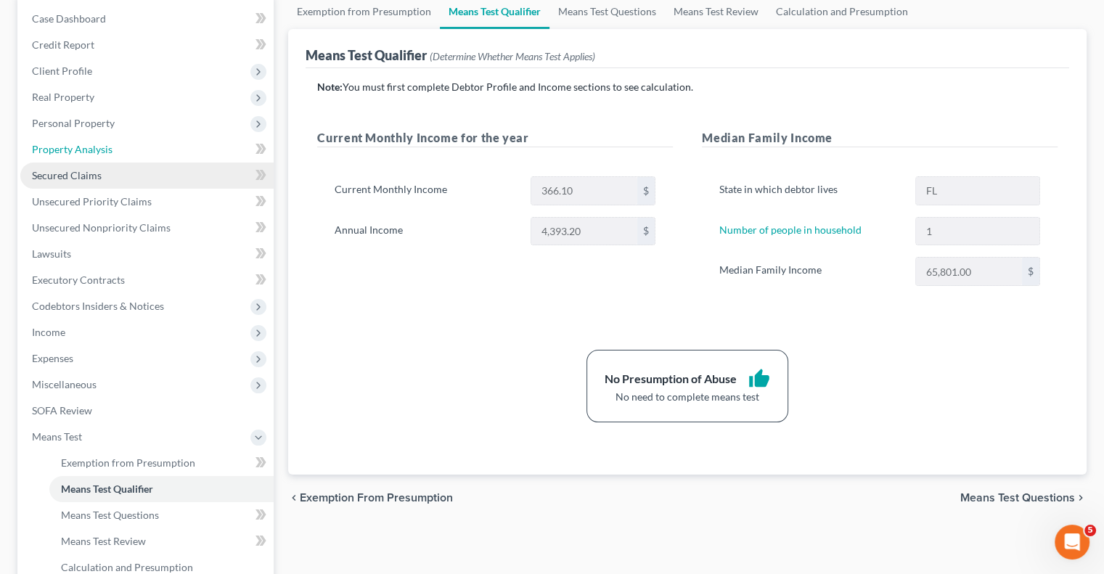
drag, startPoint x: 90, startPoint y: 147, endPoint x: 123, endPoint y: 167, distance: 38.1
click at [90, 147] on span "Property Analysis" at bounding box center [72, 149] width 81 height 12
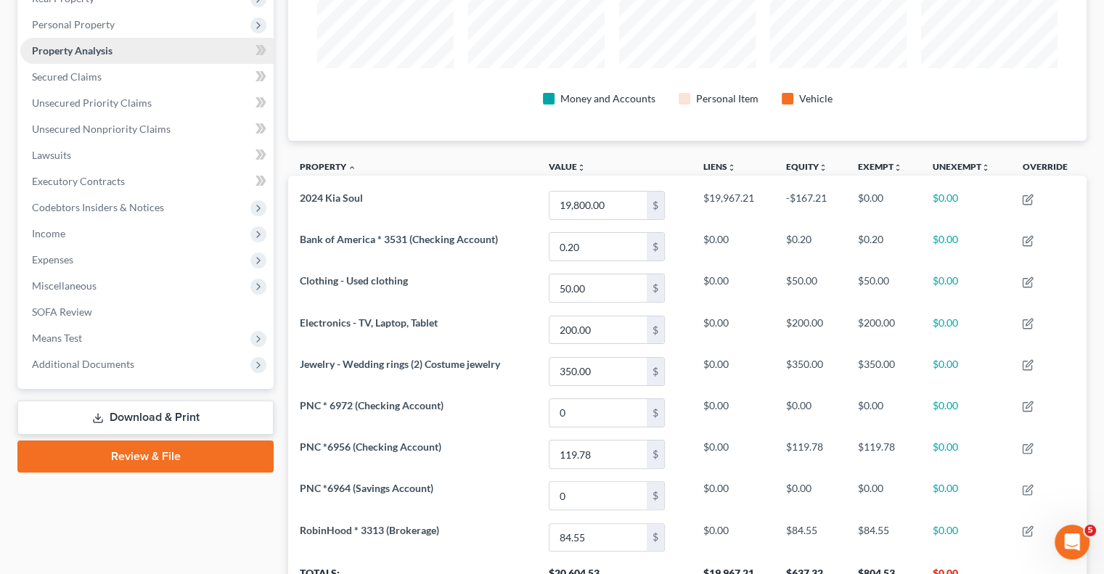
scroll to position [73, 0]
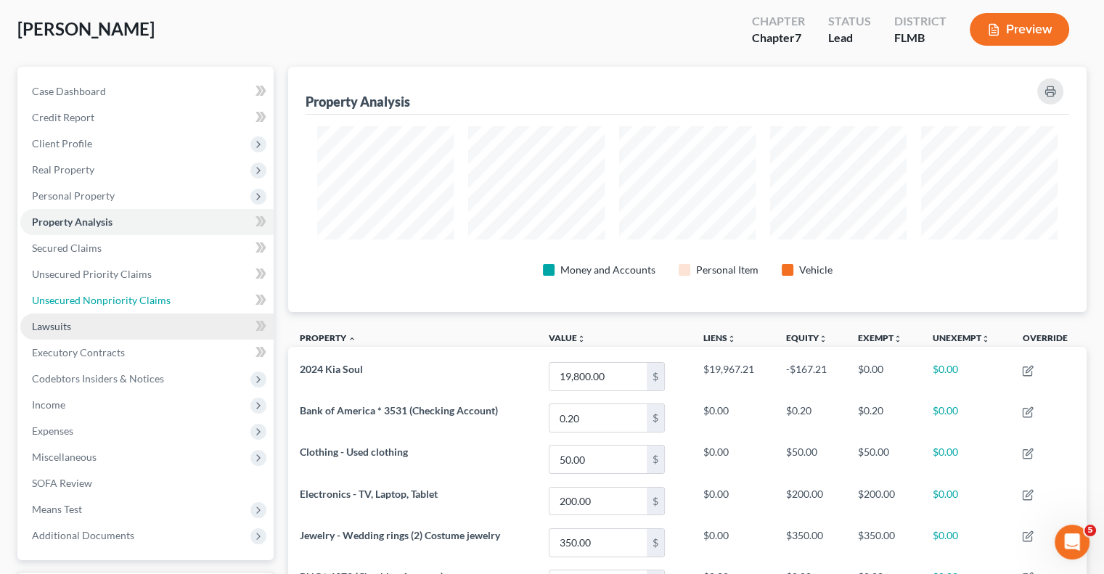
drag, startPoint x: 139, startPoint y: 301, endPoint x: 232, endPoint y: 317, distance: 93.6
click at [139, 301] on span "Unsecured Nonpriority Claims" at bounding box center [101, 300] width 139 height 12
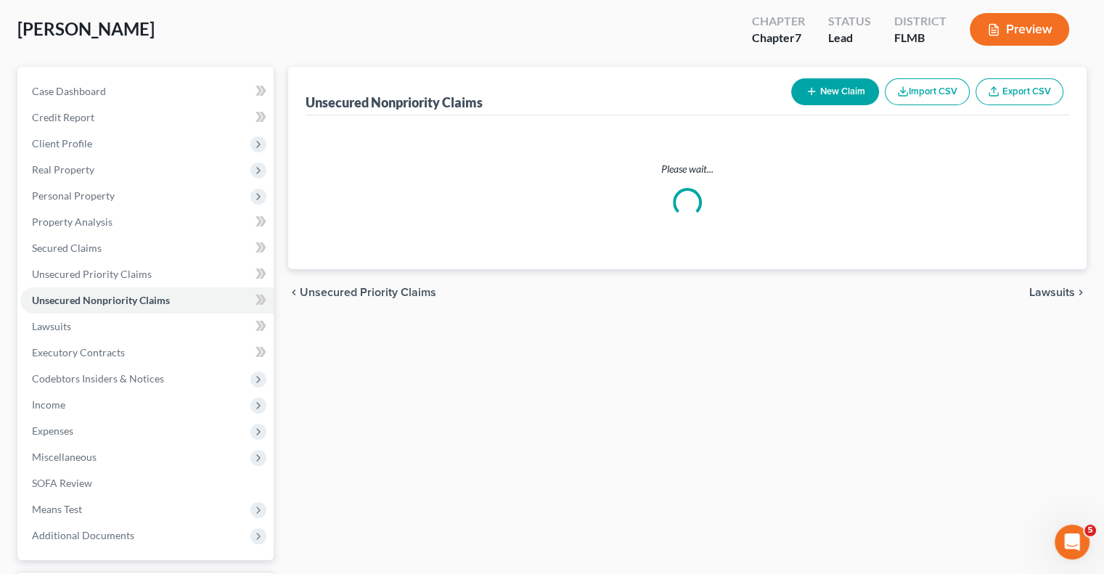
scroll to position [2, 0]
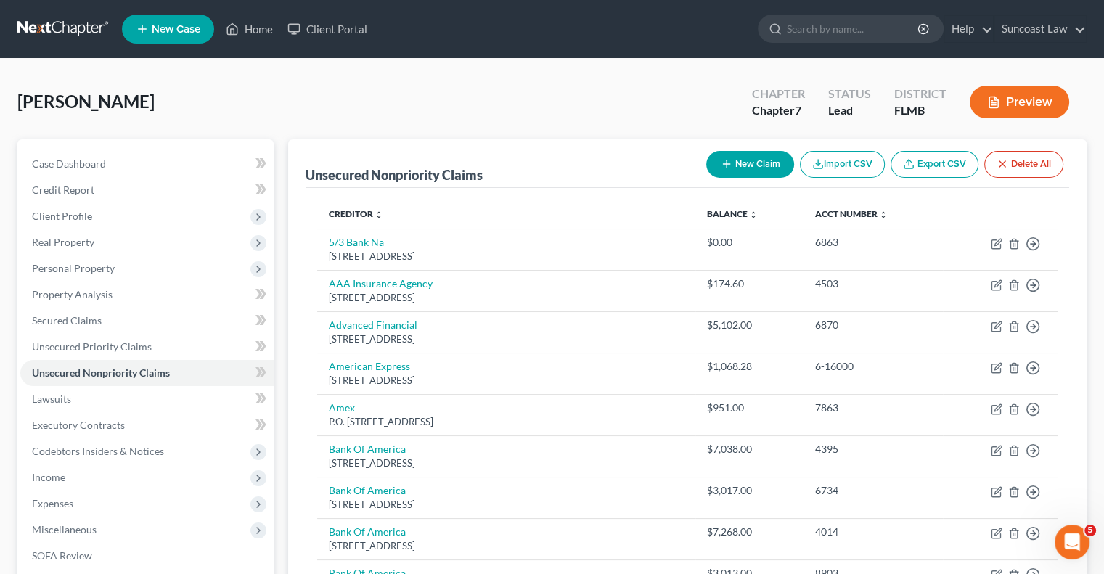
click at [767, 155] on button "New Claim" at bounding box center [750, 164] width 88 height 27
select select "0"
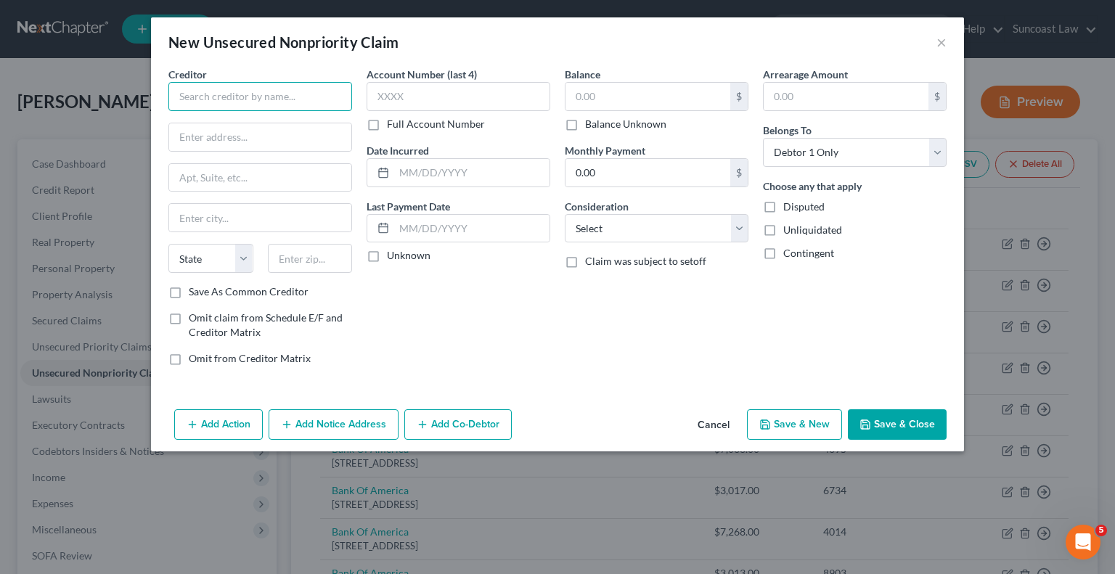
click at [271, 98] on input "text" at bounding box center [260, 96] width 184 height 29
type input "[GEOGRAPHIC_DATA]"
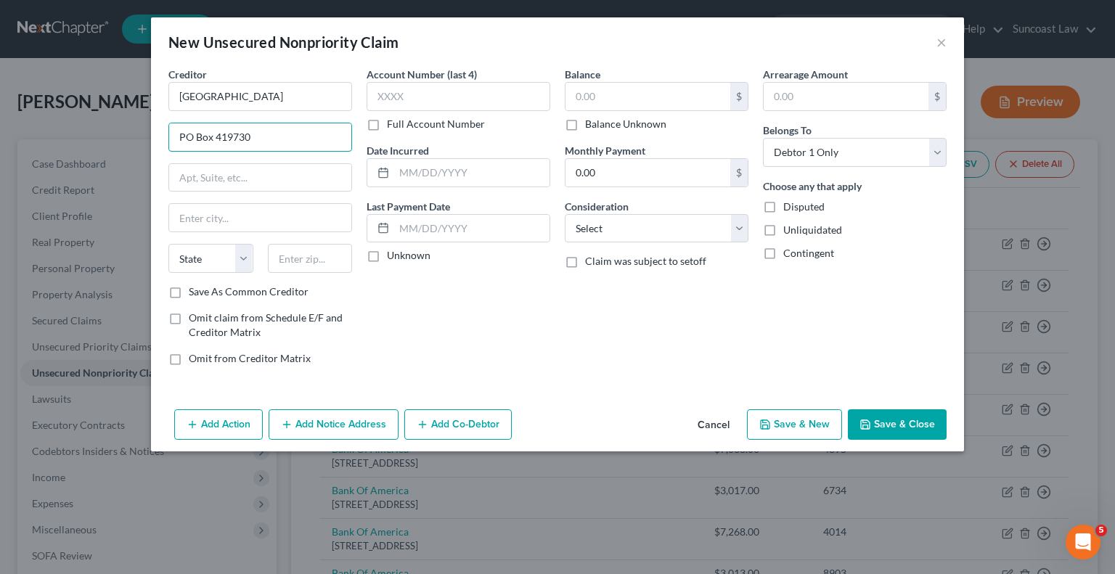
type input "PO Box 419730"
type input "02241"
type input "[GEOGRAPHIC_DATA]"
select select "22"
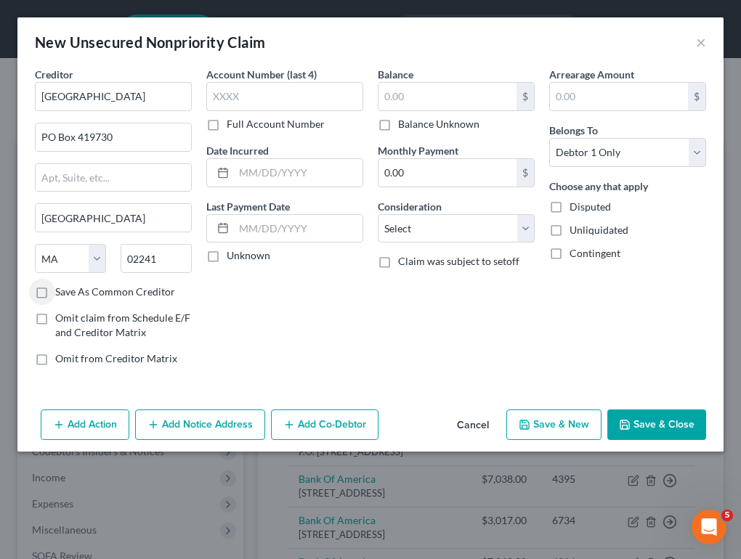
click at [227, 126] on label "Full Account Number" at bounding box center [276, 124] width 98 height 15
click at [232, 126] on input "Full Account Number" at bounding box center [236, 121] width 9 height 9
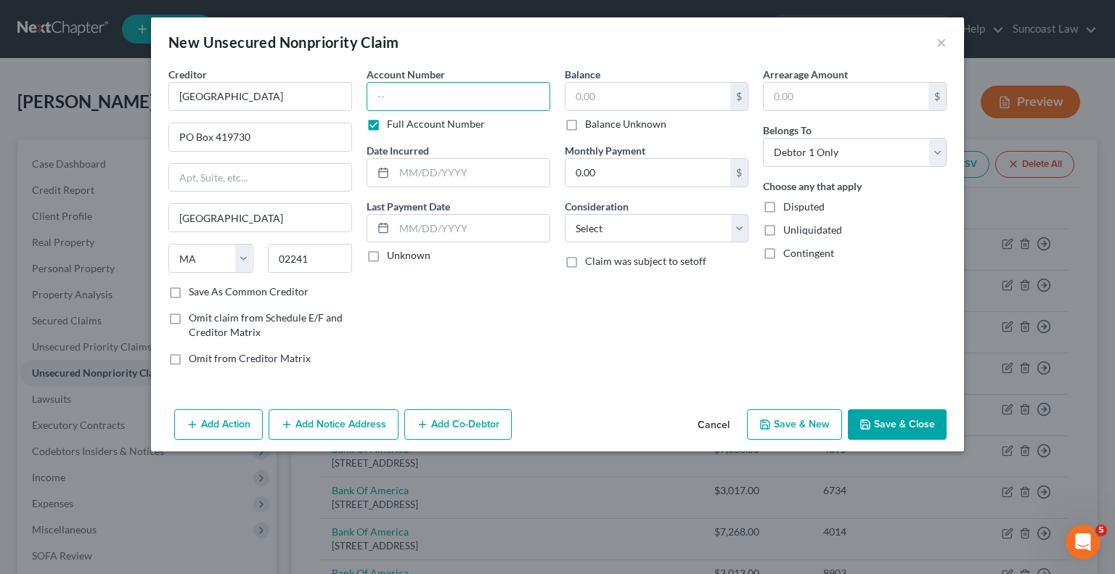
click at [439, 98] on input "text" at bounding box center [459, 96] width 184 height 29
type input "RU1000285781"
drag, startPoint x: 663, startPoint y: 96, endPoint x: 672, endPoint y: 24, distance: 72.5
click at [661, 95] on input "text" at bounding box center [648, 97] width 165 height 28
click at [889, 417] on button "Save & Close" at bounding box center [897, 425] width 99 height 30
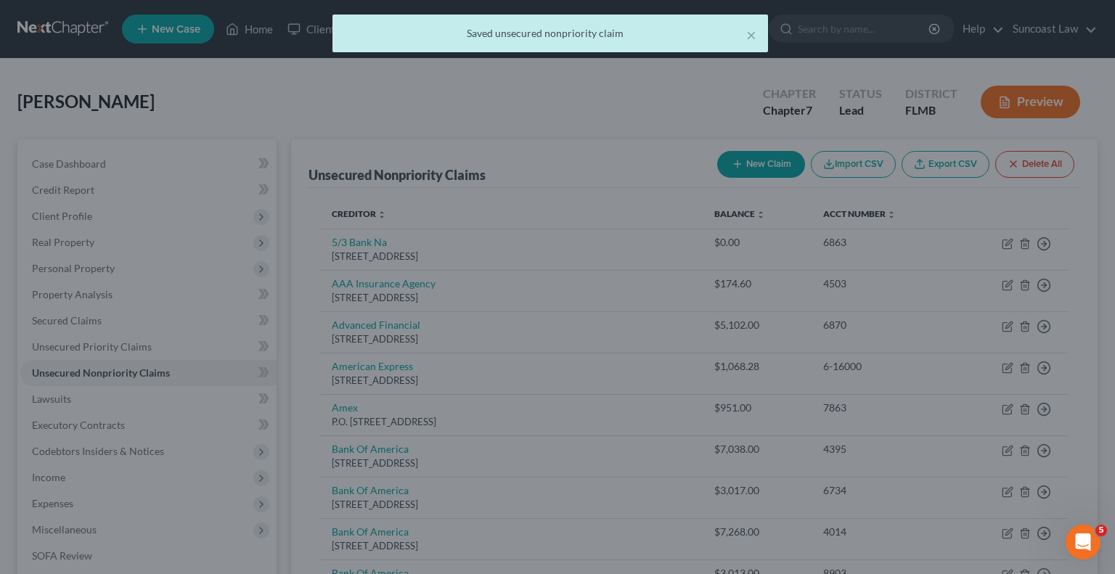
type input "120.00"
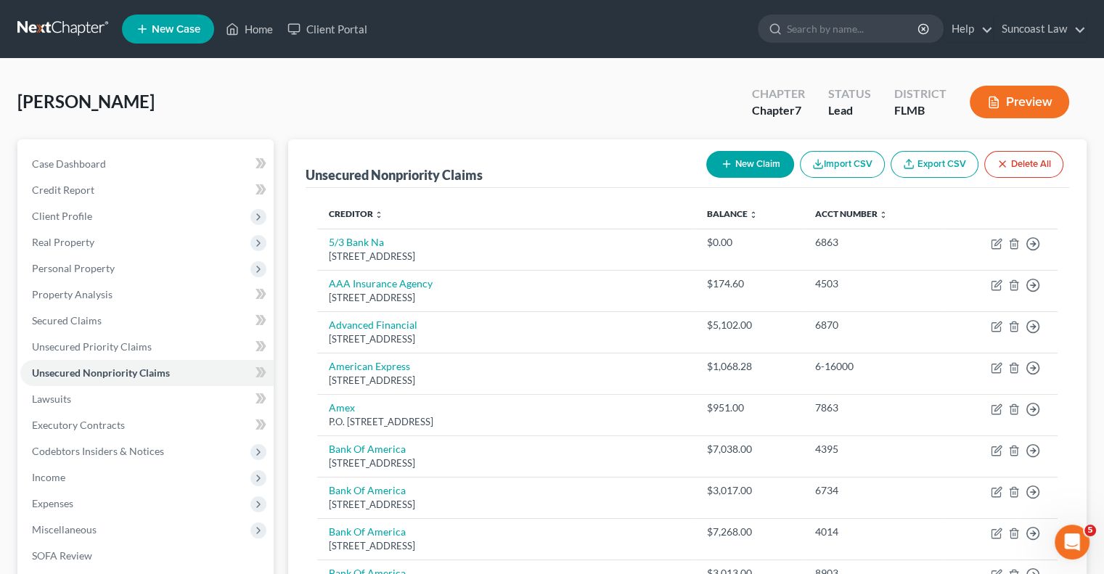
click at [751, 171] on button "New Claim" at bounding box center [750, 164] width 88 height 27
select select "0"
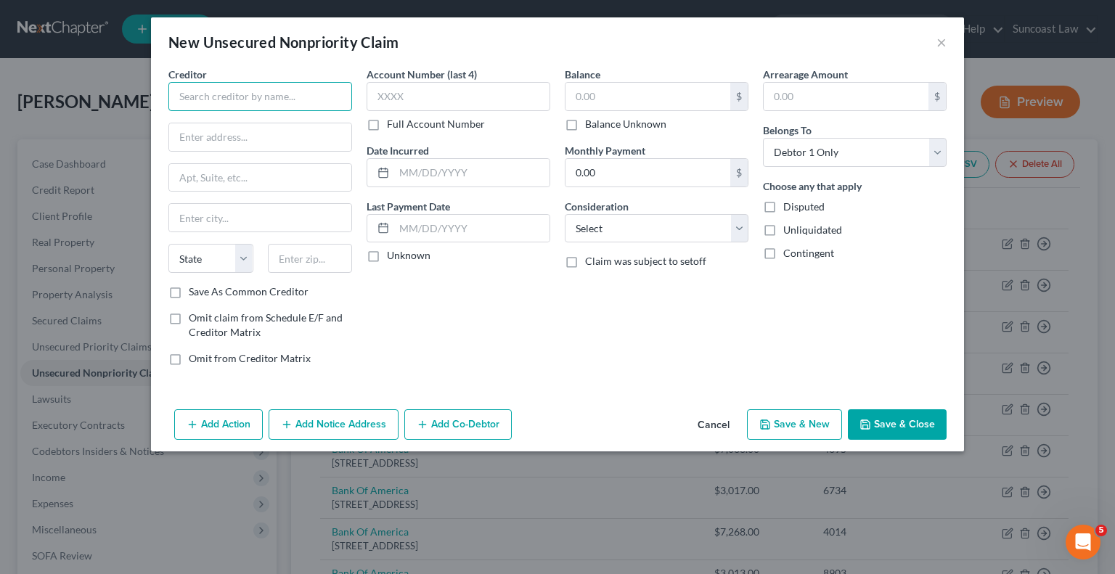
click at [280, 95] on input "text" at bounding box center [260, 96] width 184 height 29
type input "Preferred CMS"
click at [387, 125] on label "Full Account Number" at bounding box center [436, 124] width 98 height 15
click at [393, 125] on input "Full Account Number" at bounding box center [397, 121] width 9 height 9
click at [275, 139] on input "text" at bounding box center [260, 137] width 182 height 28
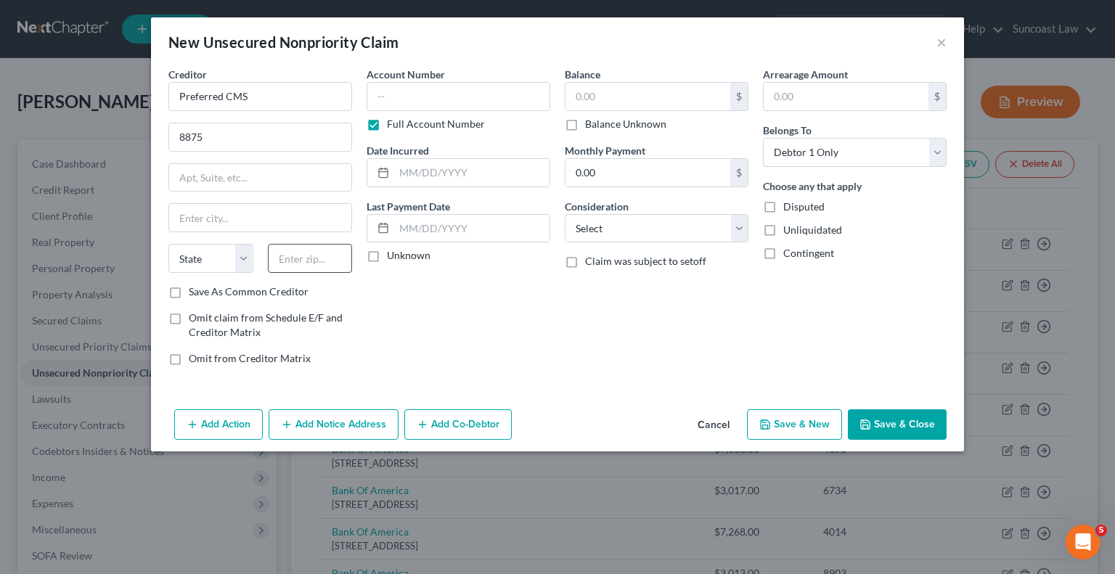
drag, startPoint x: 932, startPoint y: 298, endPoint x: 305, endPoint y: 254, distance: 628.2
click at [932, 298] on div "Arrearage Amount $ Belongs To * Select Debtor 1 Only Debtor 2 Only Debtor 1 And…" at bounding box center [855, 222] width 198 height 311
click at [238, 135] on input "8875" at bounding box center [260, 137] width 182 height 28
type input "[STREET_ADDRESS]"
drag, startPoint x: 227, startPoint y: 179, endPoint x: 351, endPoint y: 34, distance: 191.5
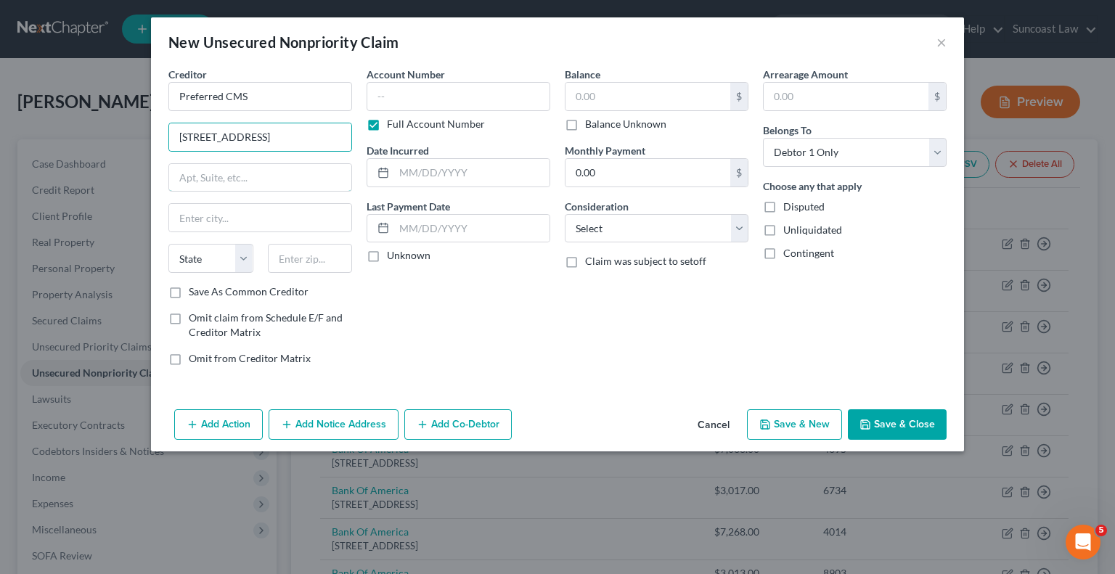
click at [227, 179] on input "text" at bounding box center [260, 178] width 182 height 28
type input "Suite 100"
drag, startPoint x: 932, startPoint y: 293, endPoint x: 301, endPoint y: 241, distance: 633.1
click at [932, 293] on div "Arrearage Amount $ Belongs To * Select Debtor 1 Only Debtor 2 Only Debtor 1 And…" at bounding box center [855, 222] width 198 height 311
click at [308, 253] on input "text" at bounding box center [310, 258] width 85 height 29
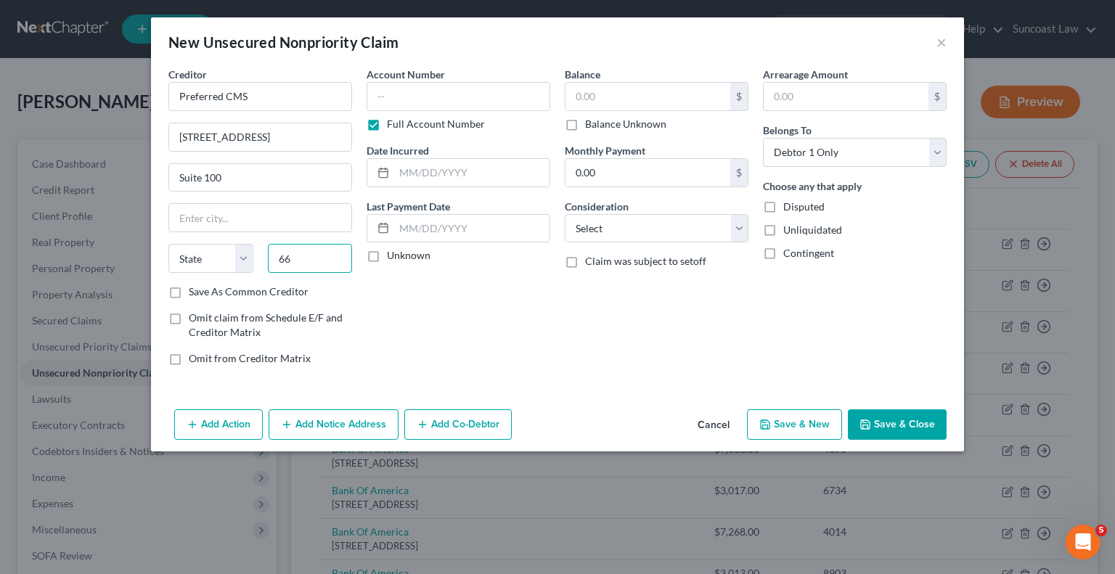
type input "6"
type input "33637"
type input "[GEOGRAPHIC_DATA]"
select select "9"
drag, startPoint x: 941, startPoint y: 272, endPoint x: 448, endPoint y: 145, distance: 509.1
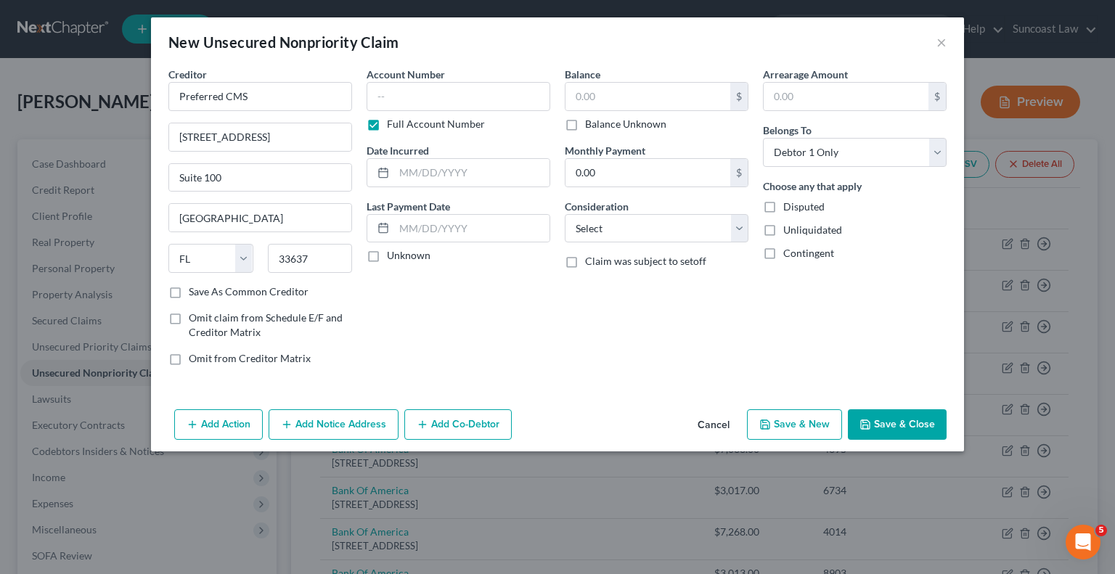
click at [941, 272] on div "Arrearage Amount $ Belongs To * Select Debtor 1 Only Debtor 2 Only Debtor 1 And…" at bounding box center [855, 222] width 198 height 311
click at [425, 94] on input "text" at bounding box center [459, 96] width 184 height 29
click at [950, 258] on div "Arrearage Amount $ Belongs To * Select Debtor 1 Only Debtor 2 Only Debtor 1 And…" at bounding box center [855, 222] width 198 height 311
click at [494, 103] on input "119059" at bounding box center [459, 96] width 184 height 29
type input "119059198"
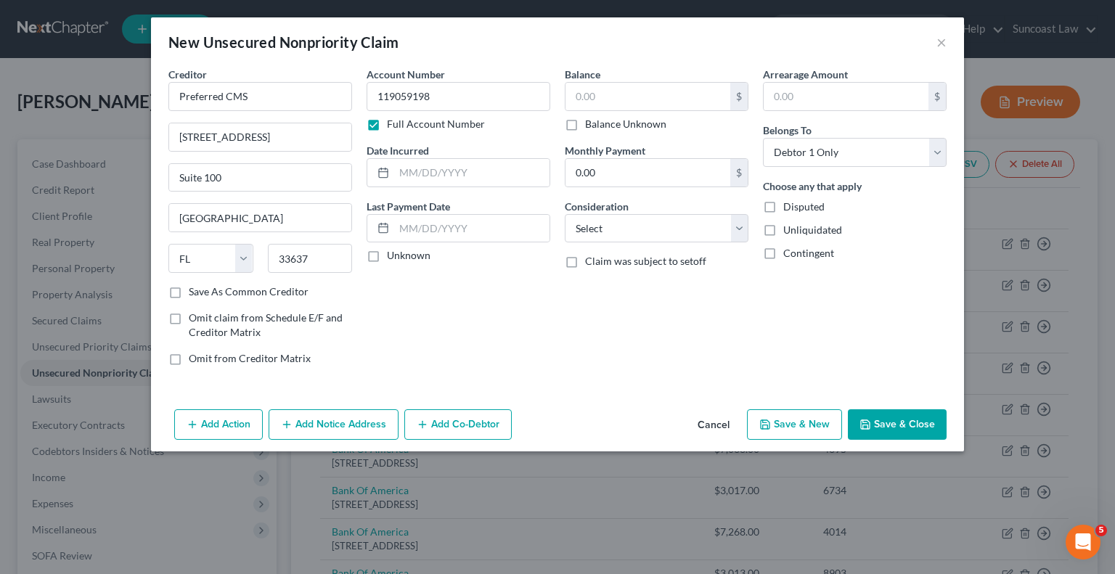
click at [939, 269] on div "Arrearage Amount $ Belongs To * Select Debtor 1 Only Debtor 2 Only Debtor 1 And…" at bounding box center [855, 222] width 198 height 311
drag, startPoint x: 637, startPoint y: 96, endPoint x: 695, endPoint y: 24, distance: 92.0
click at [637, 95] on input "text" at bounding box center [648, 97] width 165 height 28
click at [886, 417] on button "Save & Close" at bounding box center [897, 425] width 99 height 30
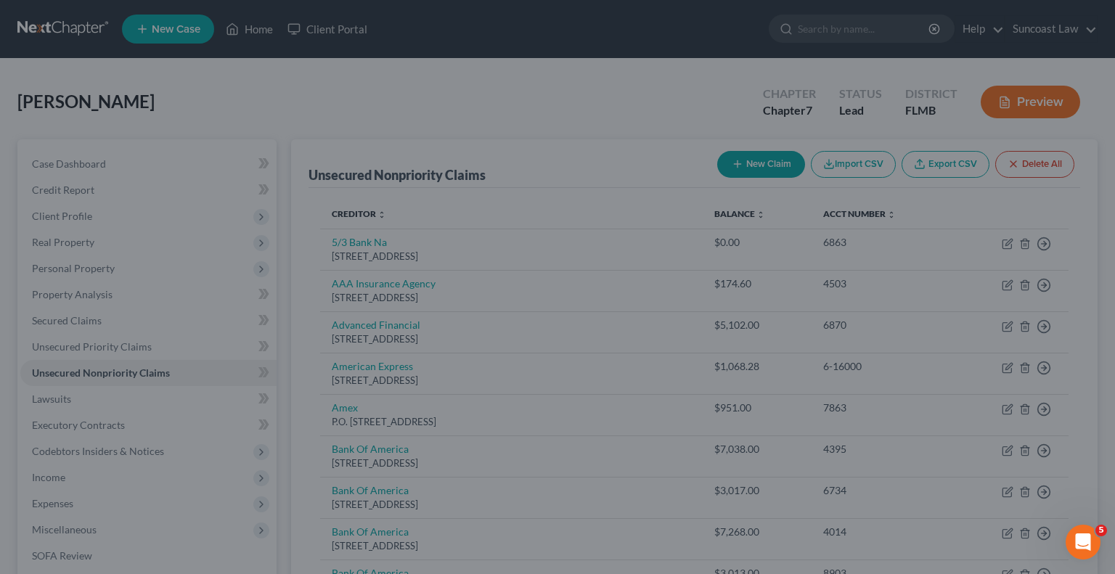
type input "195.00"
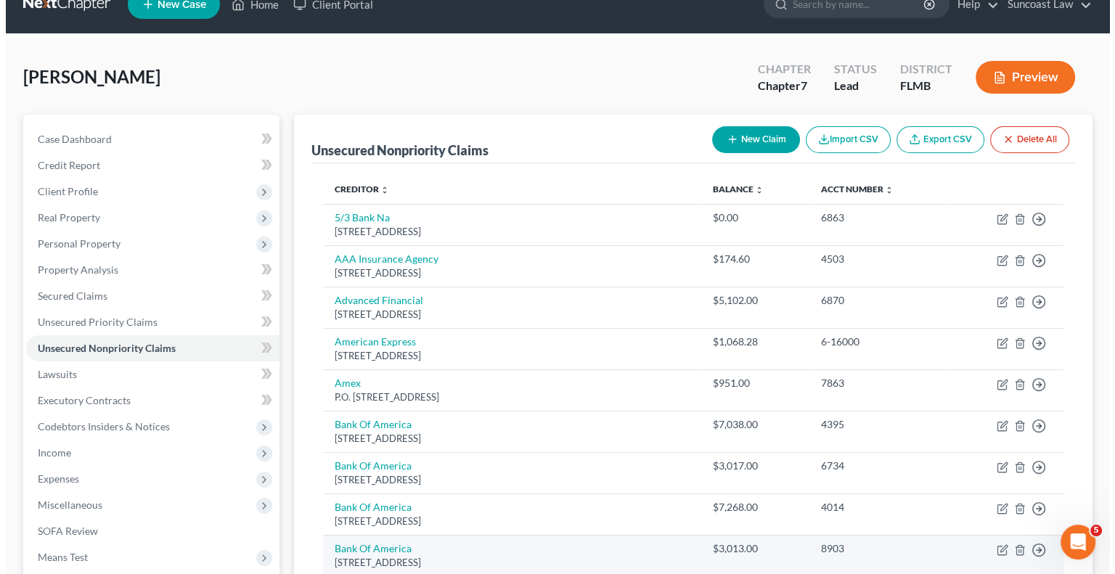
scroll to position [0, 0]
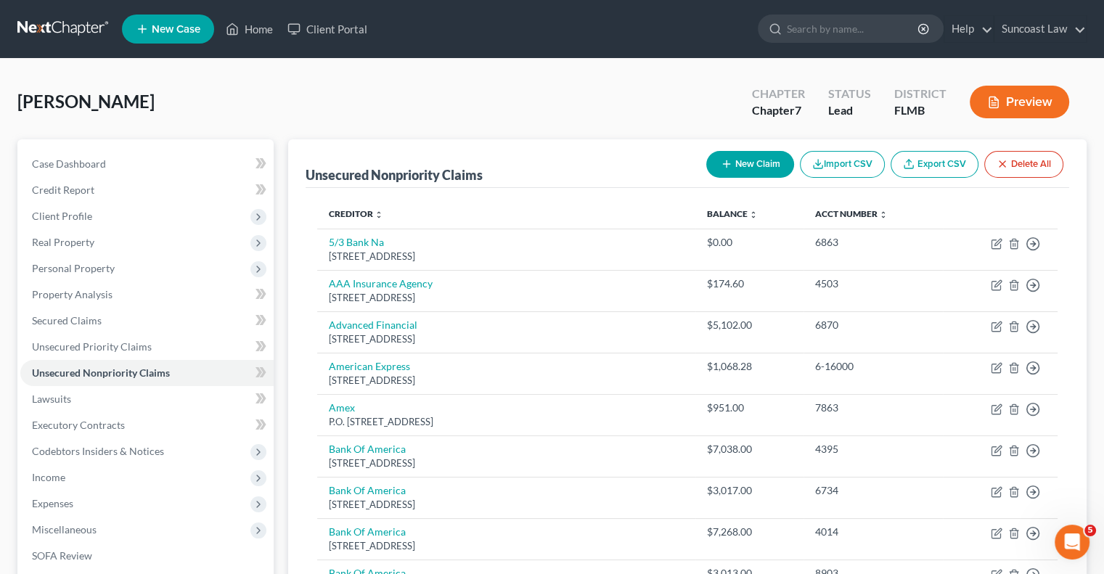
click at [735, 152] on button "New Claim" at bounding box center [750, 164] width 88 height 27
select select "0"
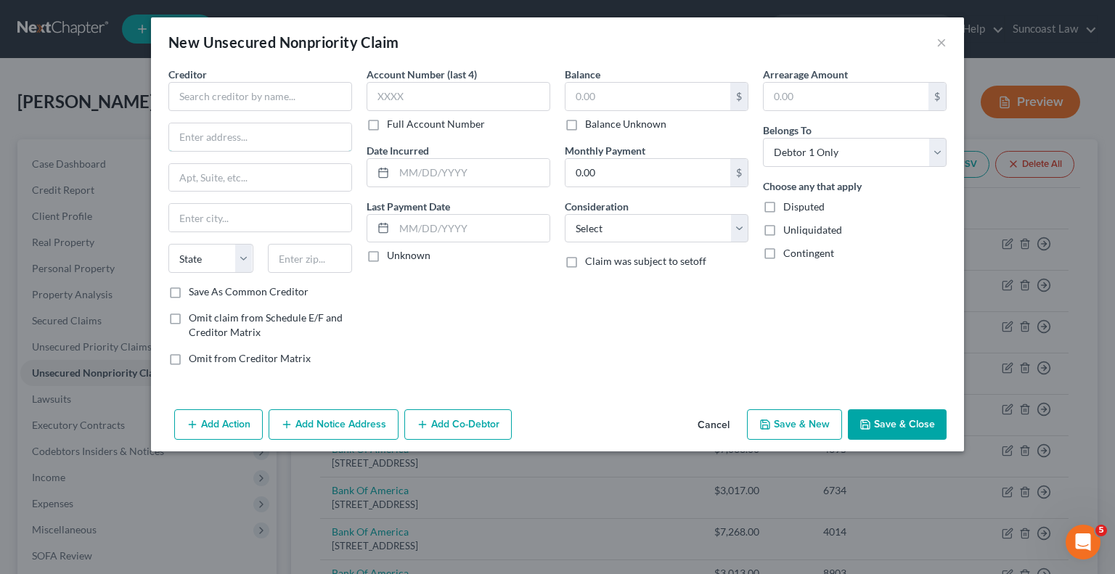
click at [240, 142] on input "text" at bounding box center [260, 137] width 182 height 28
type input "Dept 0561"
click at [303, 97] on input "text" at bounding box center [260, 96] width 184 height 29
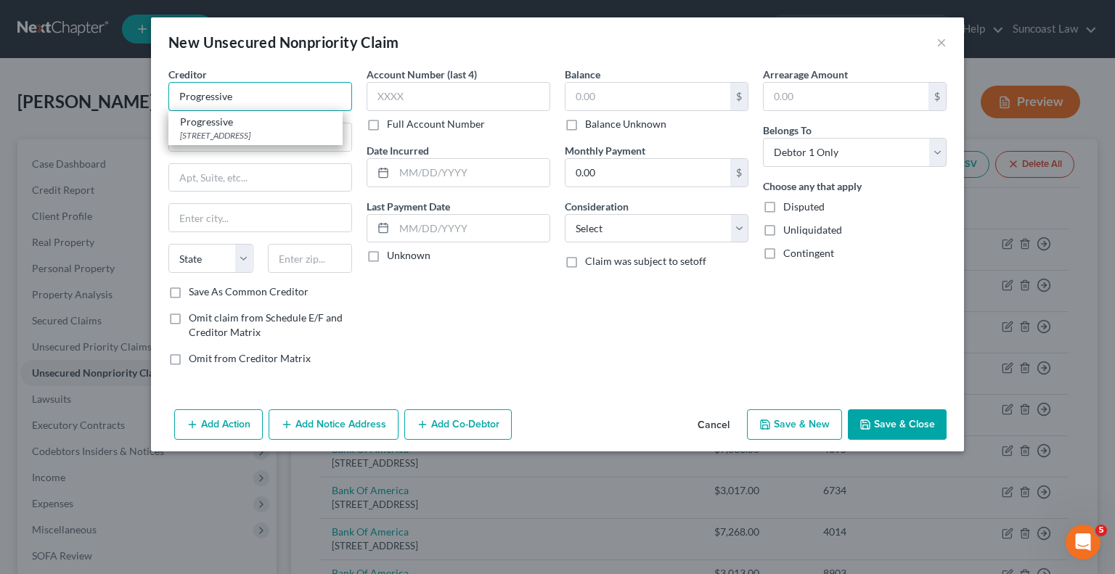
type input "Progressive"
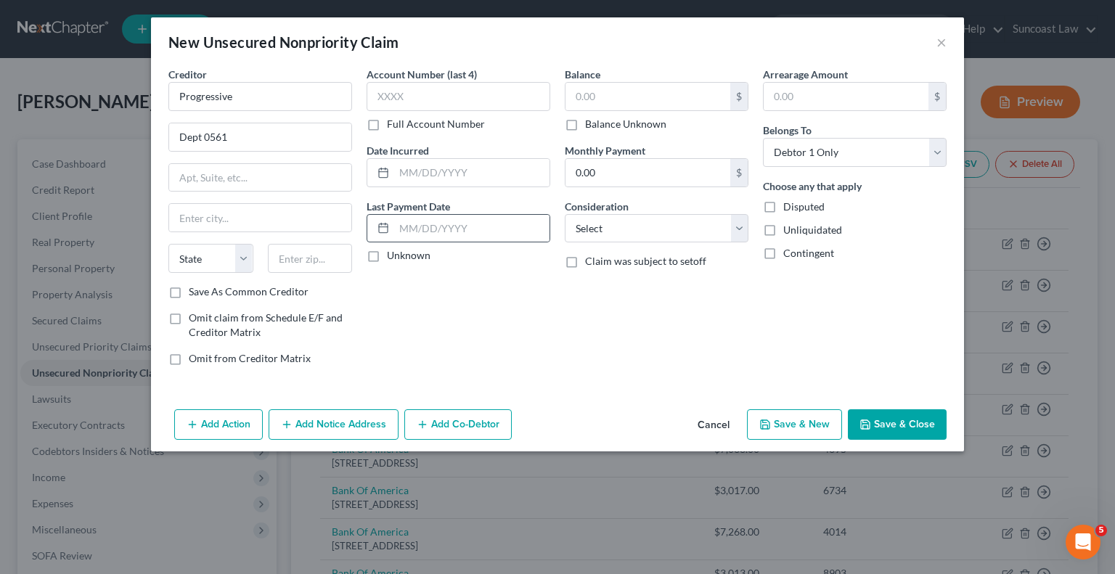
drag, startPoint x: 851, startPoint y: 311, endPoint x: 371, endPoint y: 229, distance: 486.9
click at [850, 311] on div "Arrearage Amount $ Belongs To * Select Debtor 1 Only Debtor 2 Only Debtor 1 And…" at bounding box center [855, 222] width 198 height 311
drag, startPoint x: 334, startPoint y: 253, endPoint x: 304, endPoint y: 16, distance: 238.6
click at [334, 253] on input "text" at bounding box center [310, 258] width 85 height 29
type input "60132"
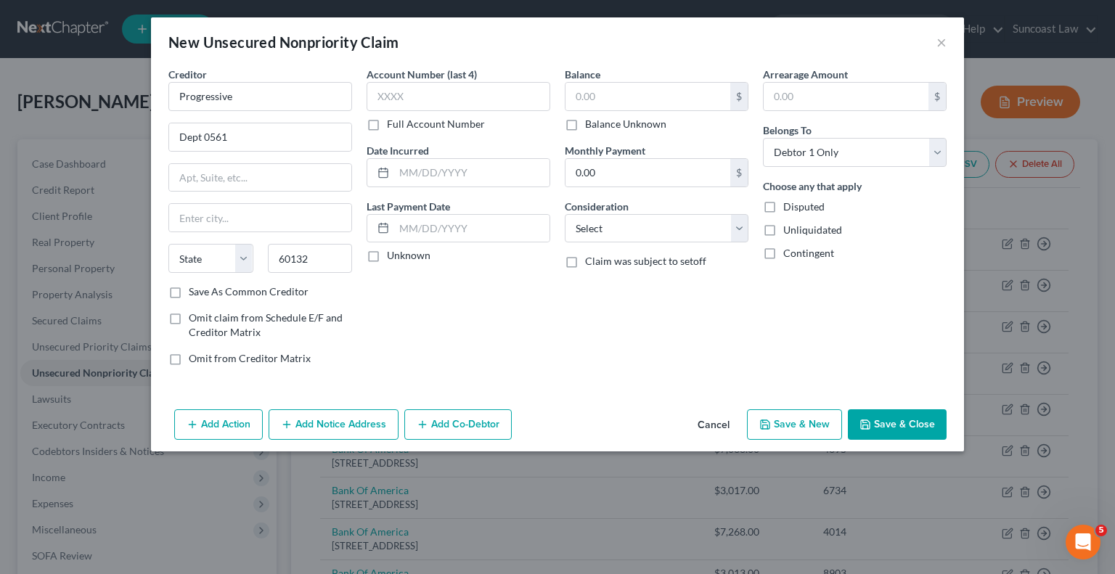
type input "[PERSON_NAME] Stream"
select select "14"
drag, startPoint x: 837, startPoint y: 329, endPoint x: 606, endPoint y: 147, distance: 294.3
click at [837, 329] on div "Arrearage Amount $ Belongs To * Select Debtor 1 Only Debtor 2 Only Debtor 1 And…" at bounding box center [855, 222] width 198 height 311
click at [387, 125] on label "Full Account Number" at bounding box center [436, 124] width 98 height 15
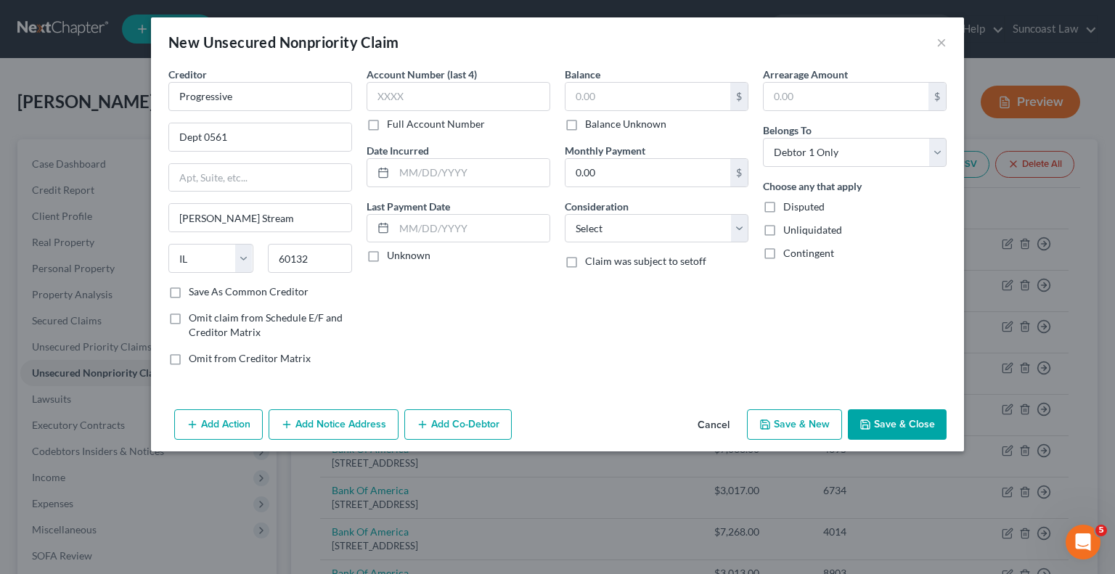
click at [393, 125] on input "Full Account Number" at bounding box center [397, 121] width 9 height 9
click at [418, 87] on input "text" at bounding box center [459, 96] width 184 height 29
drag, startPoint x: 816, startPoint y: 322, endPoint x: 470, endPoint y: 89, distance: 417.1
click at [816, 322] on div "Arrearage Amount $ Belongs To * Select Debtor 1 Only Debtor 2 Only Debtor 1 And…" at bounding box center [855, 222] width 198 height 311
click at [469, 89] on input "946421" at bounding box center [459, 96] width 184 height 29
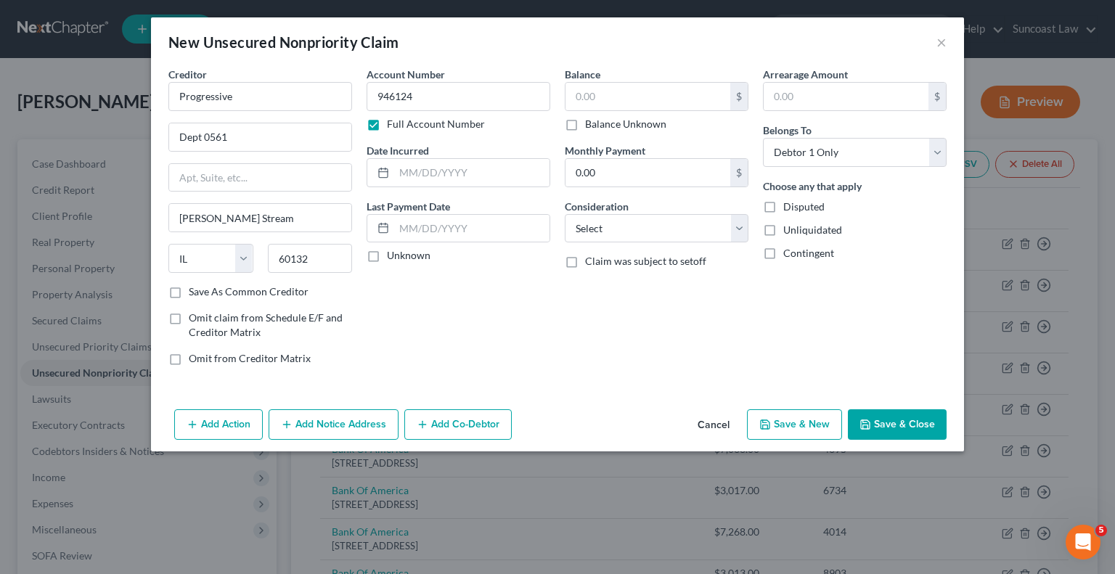
drag, startPoint x: 796, startPoint y: 325, endPoint x: 529, endPoint y: 64, distance: 373.8
click at [795, 325] on div "Arrearage Amount $ Belongs To * Select Debtor 1 Only Debtor 2 Only Debtor 1 And…" at bounding box center [855, 222] width 198 height 311
drag, startPoint x: 488, startPoint y: 105, endPoint x: 468, endPoint y: 3, distance: 103.7
click at [488, 104] on input "946124" at bounding box center [459, 96] width 184 height 29
type input "946124503"
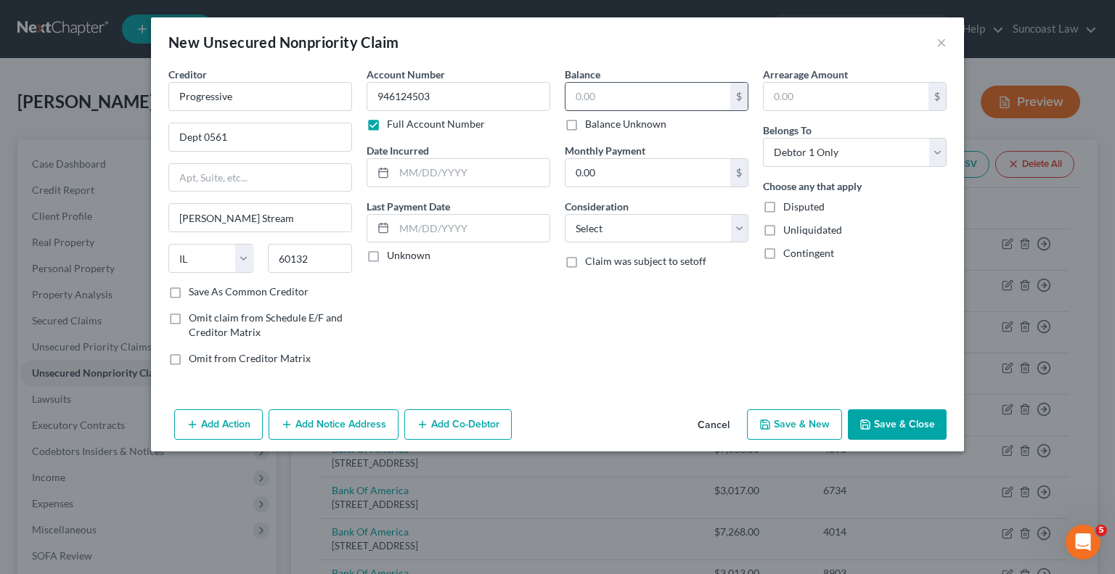
drag, startPoint x: 861, startPoint y: 341, endPoint x: 615, endPoint y: 99, distance: 345.5
click at [859, 341] on div "Arrearage Amount $ Belongs To * Select Debtor 1 Only Debtor 2 Only Debtor 1 And…" at bounding box center [855, 222] width 198 height 311
click at [609, 95] on input "text" at bounding box center [648, 97] width 165 height 28
type input "174.60"
click at [927, 423] on button "Save & Close" at bounding box center [897, 425] width 99 height 30
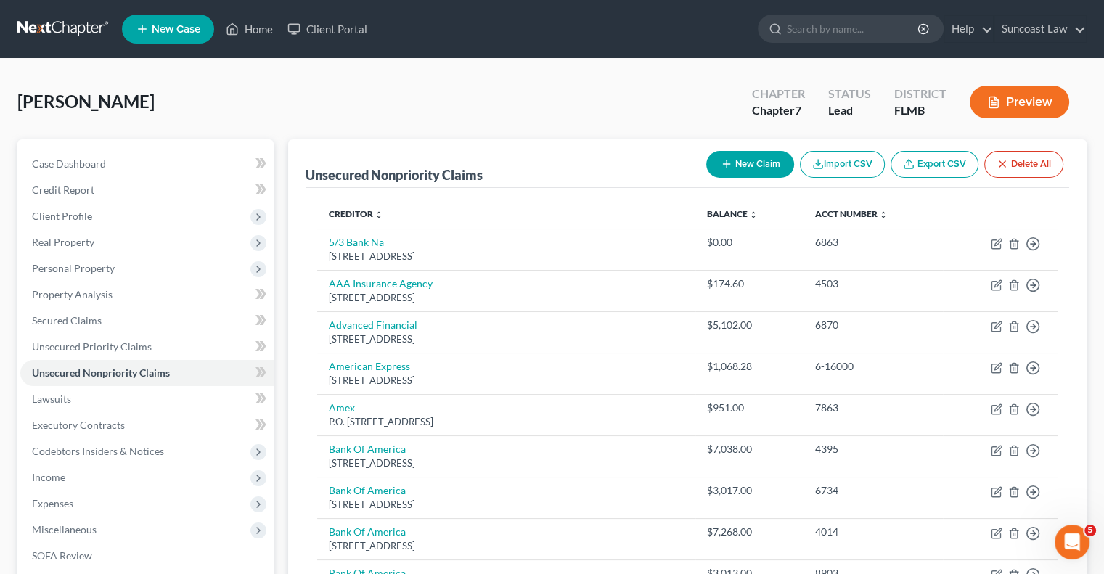
click at [738, 158] on button "New Claim" at bounding box center [750, 164] width 88 height 27
select select "0"
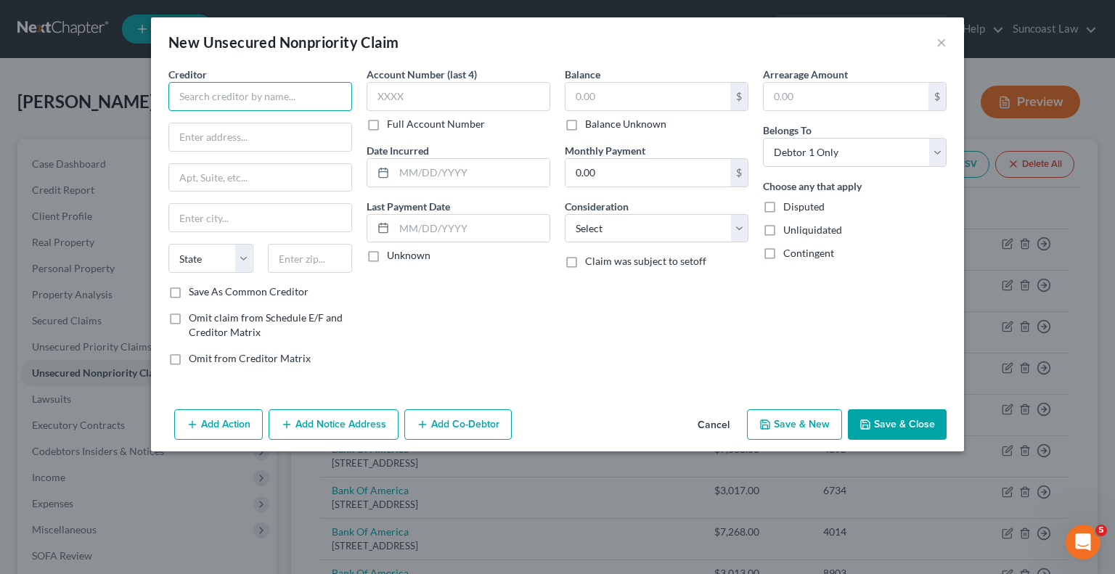
click at [311, 96] on input "text" at bounding box center [260, 96] width 184 height 29
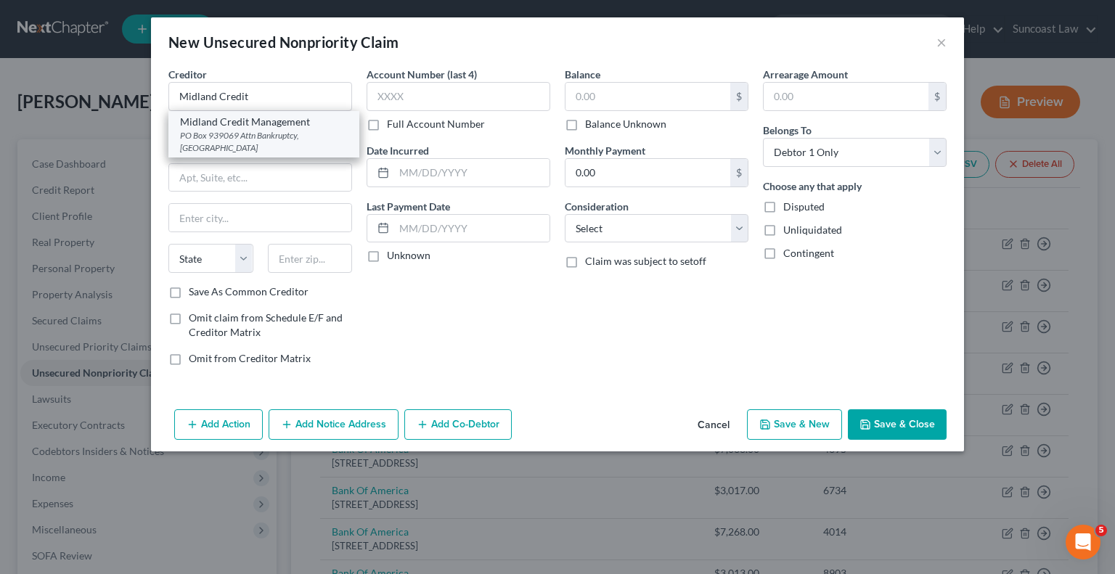
click at [281, 129] on div "PO Box 939069 Attn Bankruptcy, [GEOGRAPHIC_DATA]" at bounding box center [264, 141] width 168 height 25
type input "Midland Credit Management"
type input "PO Box 939069"
type input "Attn Bankruptcy"
type input "[GEOGRAPHIC_DATA]"
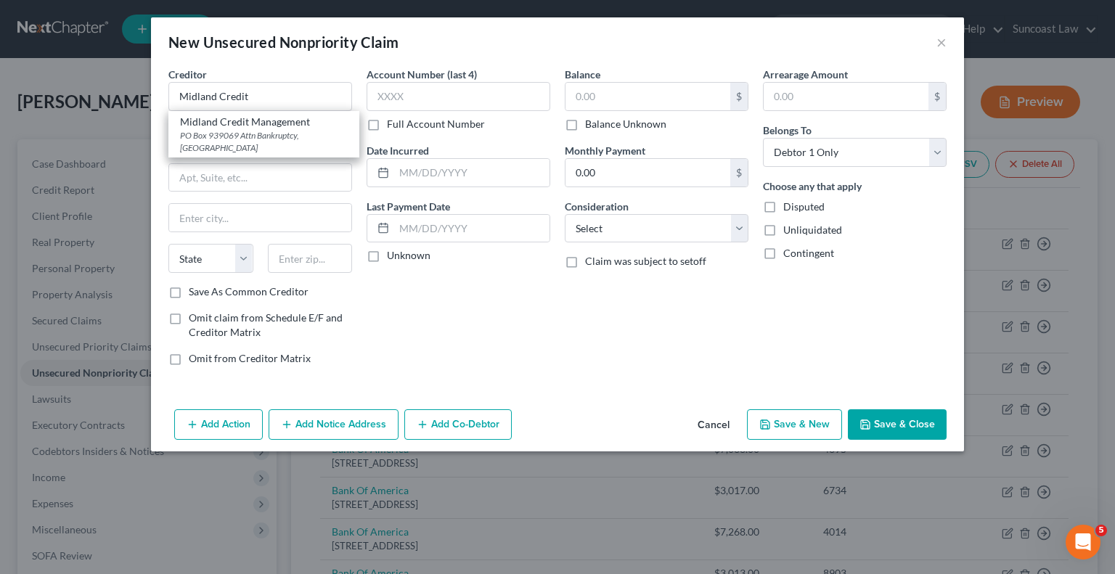
select select "4"
type input "92193"
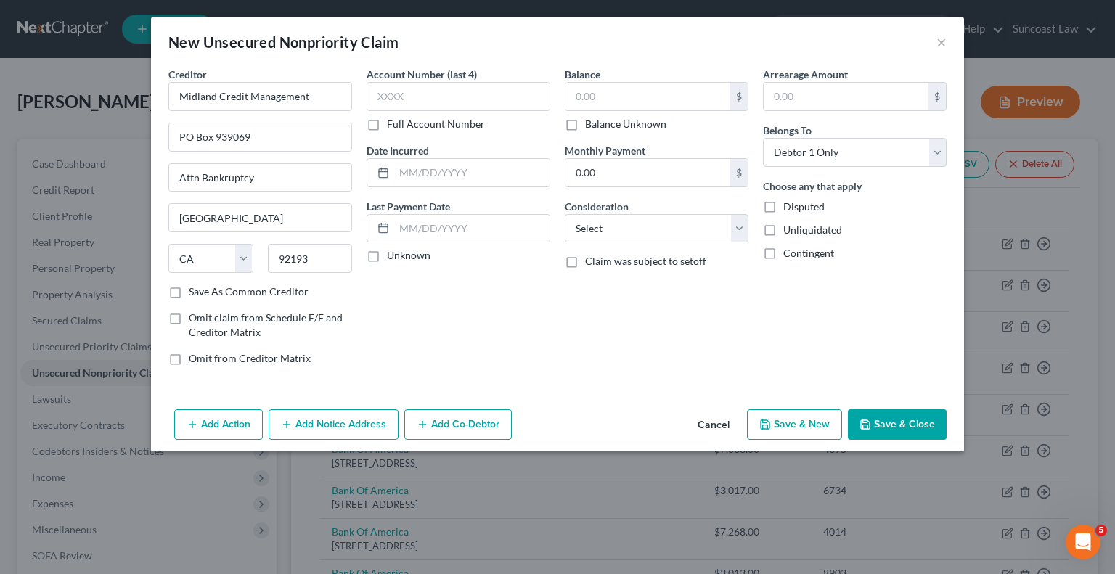
drag, startPoint x: 926, startPoint y: 297, endPoint x: 399, endPoint y: 56, distance: 580.3
click at [926, 297] on div "Arrearage Amount $ Belongs To * Select Debtor 1 Only Debtor 2 Only Debtor 1 And…" at bounding box center [855, 222] width 198 height 311
click at [387, 124] on label "Full Account Number" at bounding box center [436, 124] width 98 height 15
click at [393, 124] on input "Full Account Number" at bounding box center [397, 121] width 9 height 9
type input "318079600"
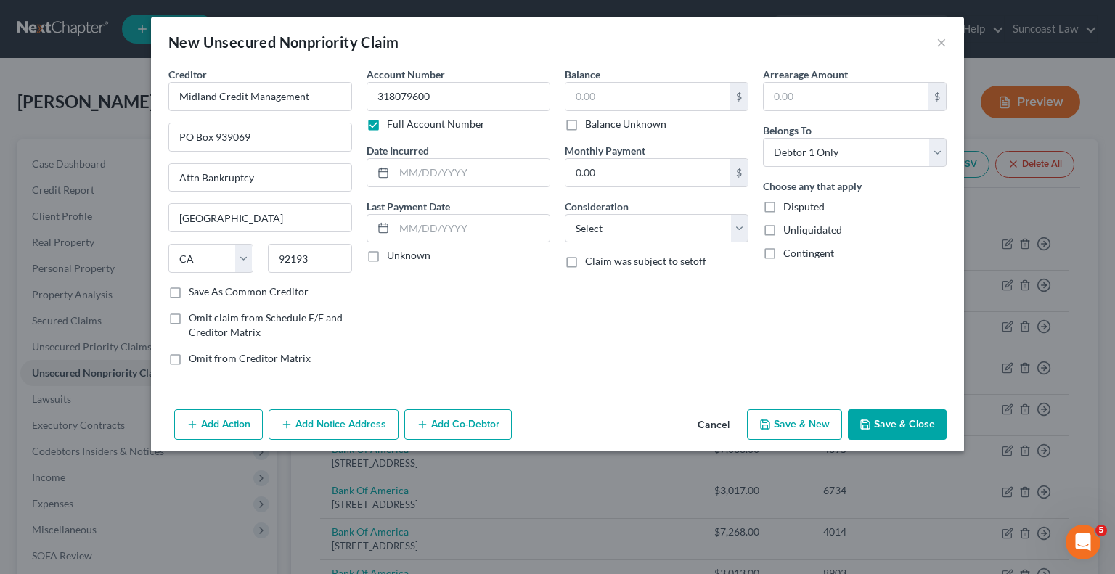
drag, startPoint x: 857, startPoint y: 330, endPoint x: 593, endPoint y: 144, distance: 323.1
click at [857, 330] on div "Arrearage Amount $ Belongs To * Select Debtor 1 Only Debtor 2 Only Debtor 1 And…" at bounding box center [855, 222] width 198 height 311
click at [612, 102] on input "text" at bounding box center [648, 97] width 165 height 28
type input "830.45"
click at [354, 420] on button "Add Notice Address" at bounding box center [334, 425] width 130 height 30
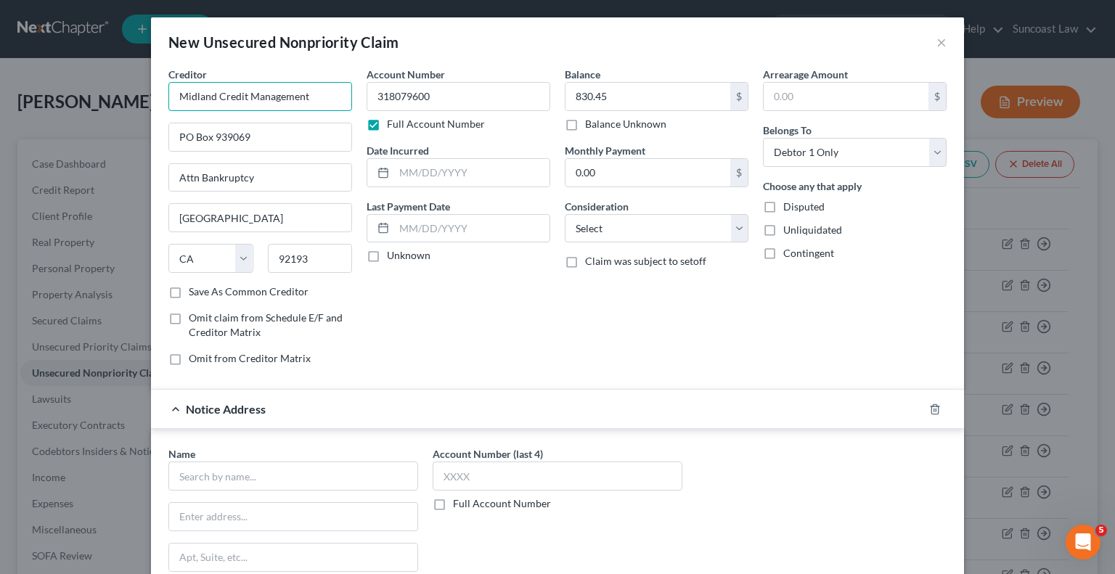
drag, startPoint x: 327, startPoint y: 95, endPoint x: 35, endPoint y: 92, distance: 291.9
click at [35, 92] on div "New Unsecured Nonpriority Claim × Creditor * Midland Credit Management [GEOGRAP…" at bounding box center [557, 287] width 1115 height 574
click at [322, 467] on input "text" at bounding box center [293, 476] width 250 height 29
paste input "Midland Credit Management"
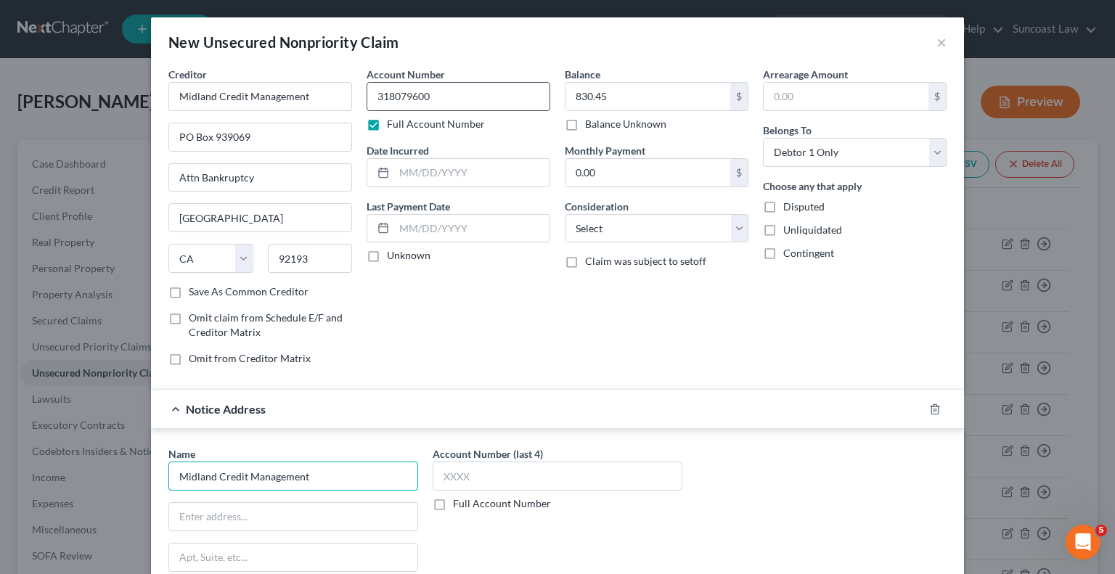
type input "Midland Credit Management"
drag, startPoint x: 440, startPoint y: 97, endPoint x: 314, endPoint y: 110, distance: 126.3
click at [314, 110] on div "Creditor * Midland Credit Management [GEOGRAPHIC_DATA] Attn Bankruptcy [GEOGRAP…" at bounding box center [557, 222] width 793 height 311
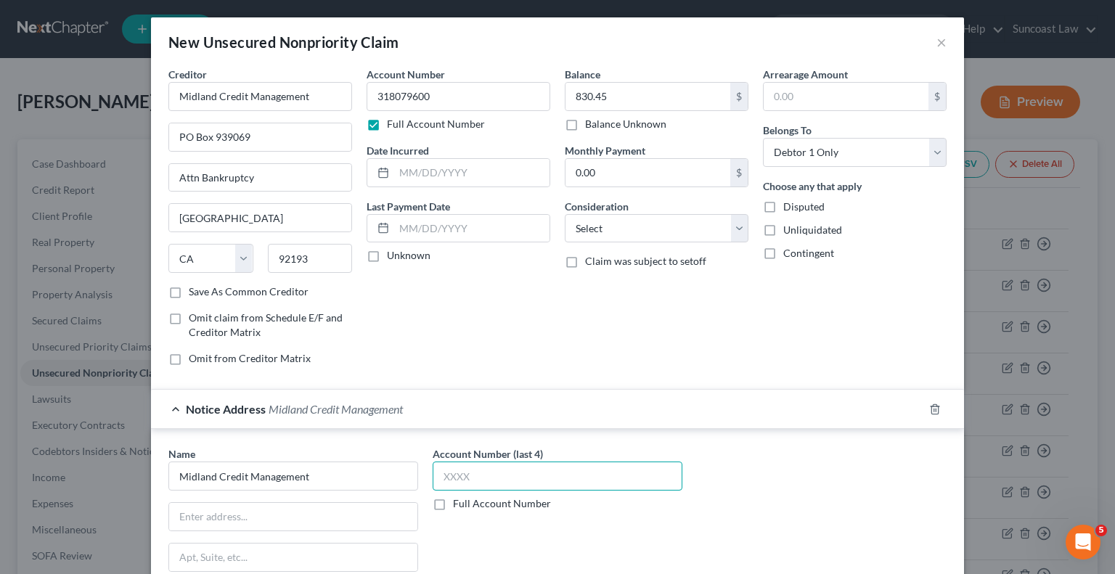
drag, startPoint x: 576, startPoint y: 465, endPoint x: 581, endPoint y: 473, distance: 9.5
click at [575, 467] on input "text" at bounding box center [558, 476] width 250 height 29
paste input "3180"
type input "3180"
click at [453, 505] on label "Full Account Number" at bounding box center [502, 504] width 98 height 15
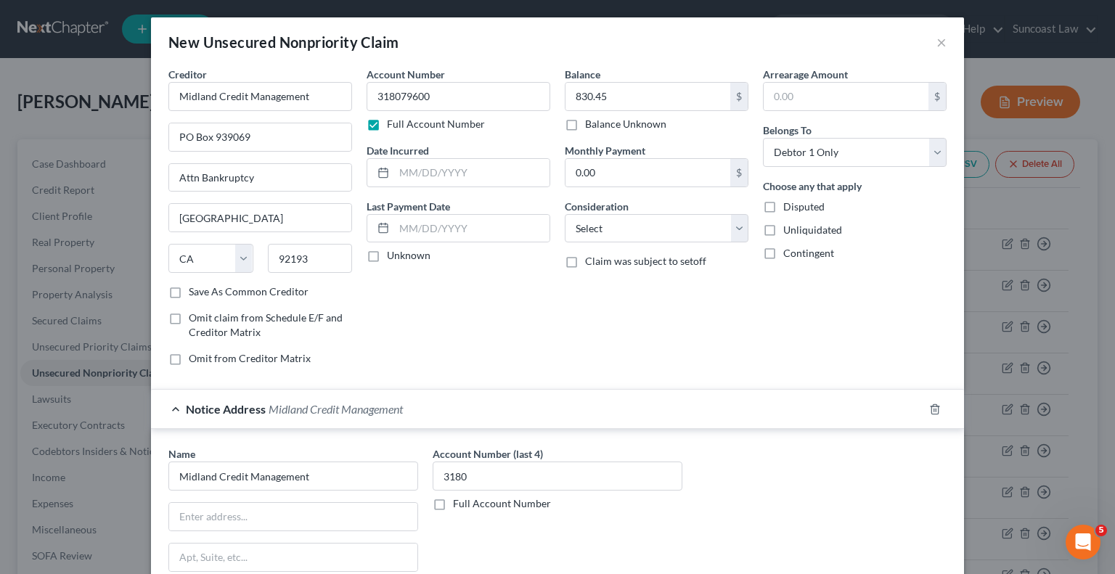
click at [459, 505] on input "Full Account Number" at bounding box center [463, 501] width 9 height 9
click at [520, 473] on input "3180" at bounding box center [558, 476] width 250 height 29
paste input "318079600"
drag, startPoint x: 544, startPoint y: 472, endPoint x: 479, endPoint y: 499, distance: 70.0
click at [352, 462] on div "Name * Midland Credit Management State [US_STATE] AK AR AZ CA CO [GEOGRAPHIC_DA…" at bounding box center [557, 569] width 793 height 244
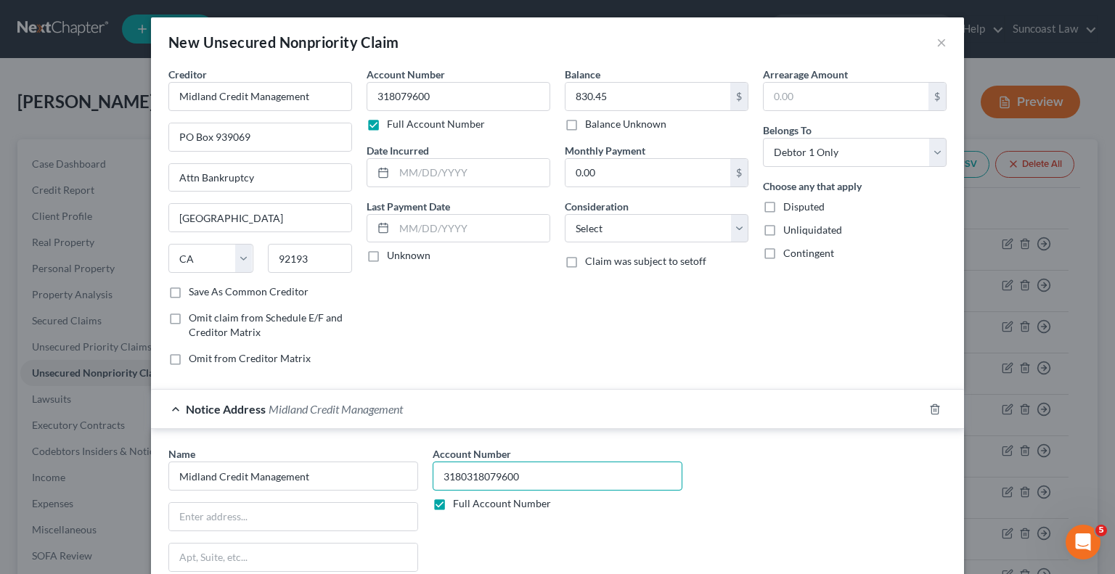
paste input "text"
type input "318079600"
drag, startPoint x: 327, startPoint y: 515, endPoint x: 314, endPoint y: 515, distance: 13.8
click at [324, 513] on input "text" at bounding box center [293, 517] width 248 height 28
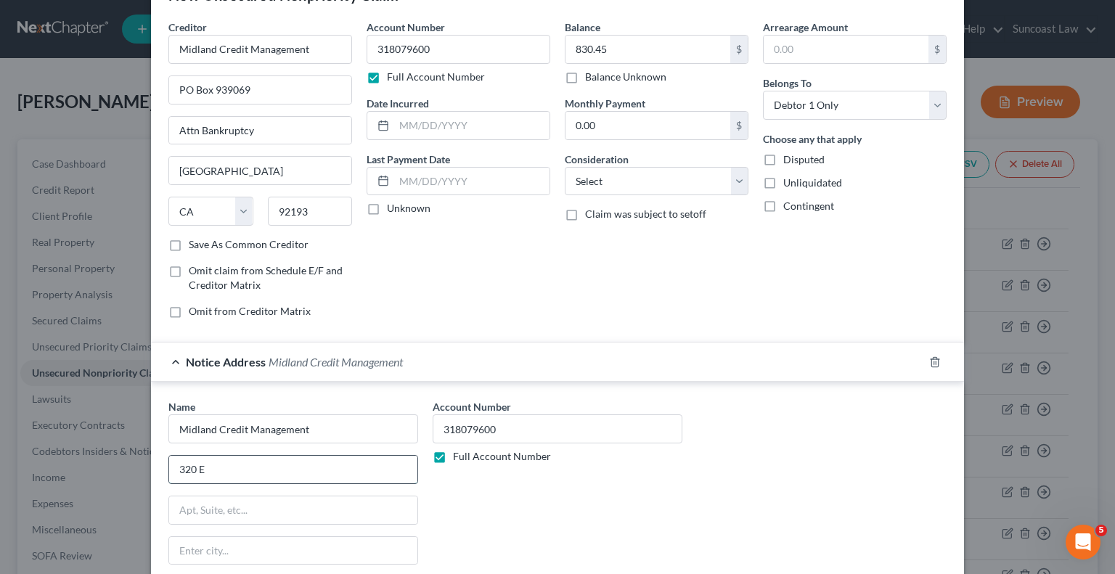
scroll to position [73, 0]
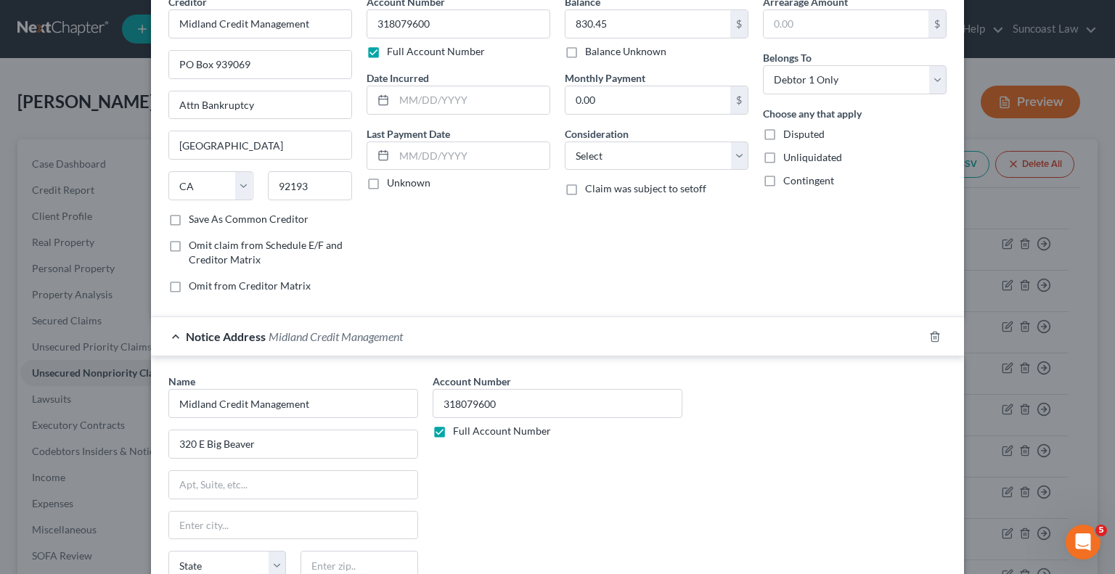
click at [845, 436] on div "Name * Midland Credit Management 320 E [GEOGRAPHIC_DATA] [US_STATE] AK AR AZ CA…" at bounding box center [557, 496] width 793 height 244
click at [300, 434] on input "320 E Big Beaver" at bounding box center [293, 445] width 248 height 28
type input "[STREET_ADDRESS]"
type input "Suite 300"
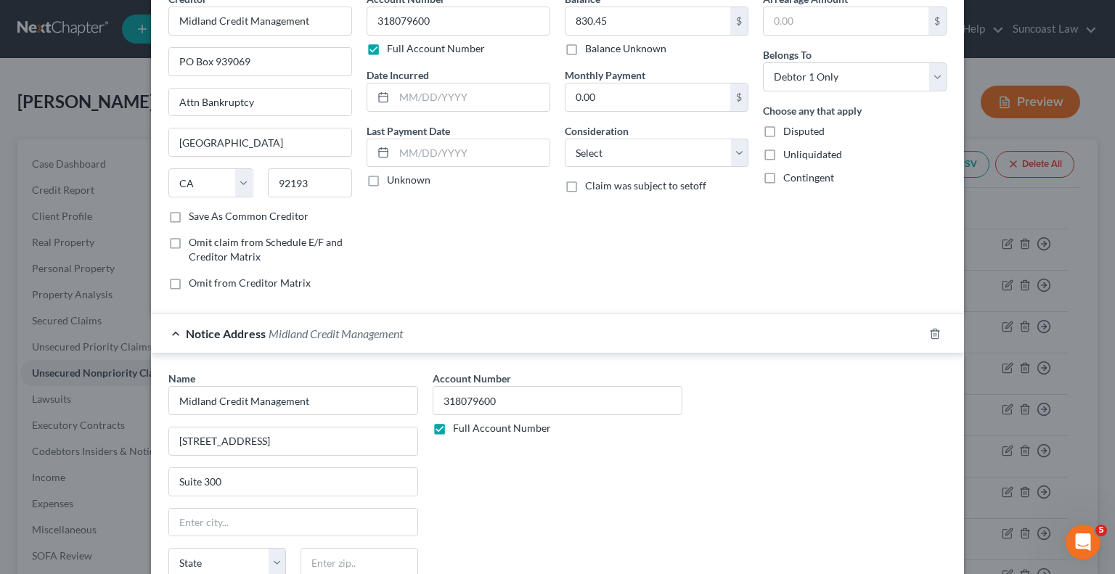
drag, startPoint x: 863, startPoint y: 452, endPoint x: 802, endPoint y: 419, distance: 69.2
click at [863, 452] on div "Name * Midland Credit Management [STREET_ADDRESS][GEOGRAPHIC_DATA][US_STATE] CA…" at bounding box center [557, 493] width 793 height 244
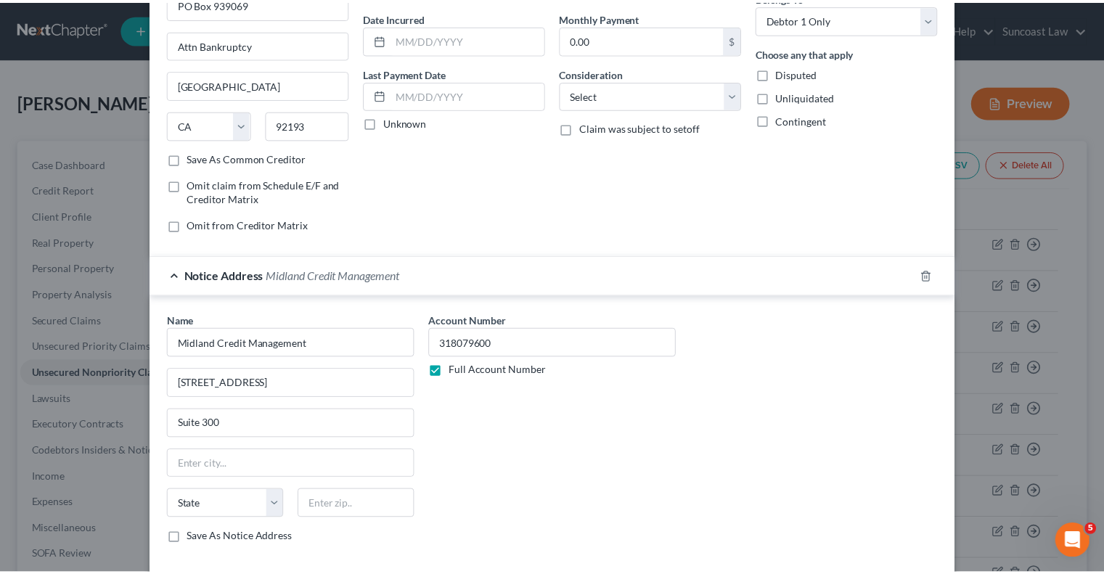
scroll to position [204, 0]
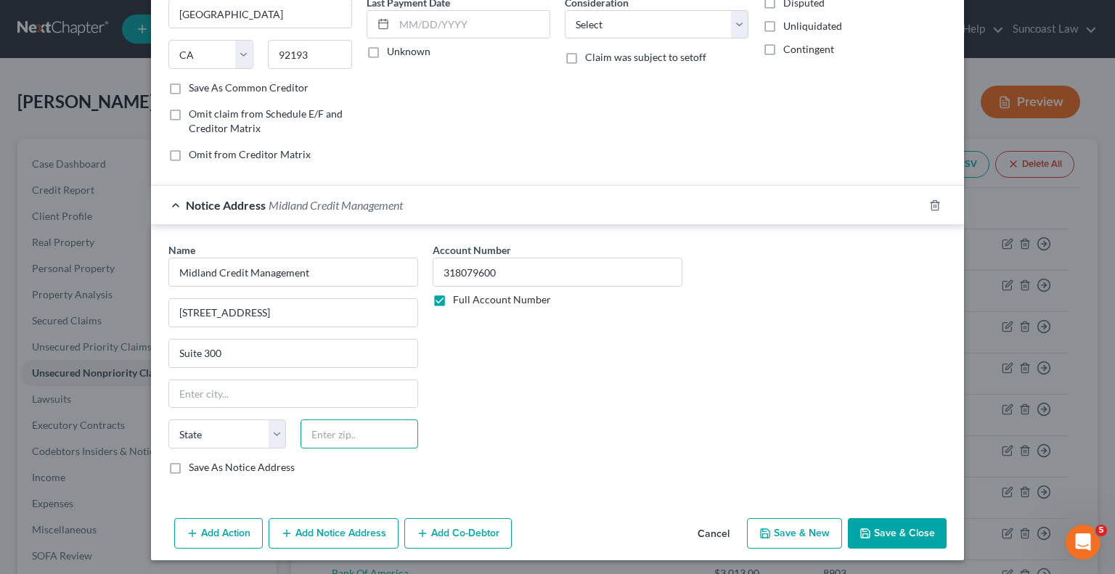
drag, startPoint x: 363, startPoint y: 427, endPoint x: 379, endPoint y: 416, distance: 19.3
click at [363, 427] on input "text" at bounding box center [360, 434] width 118 height 29
type input "48083"
type input "[PERSON_NAME]"
select select "23"
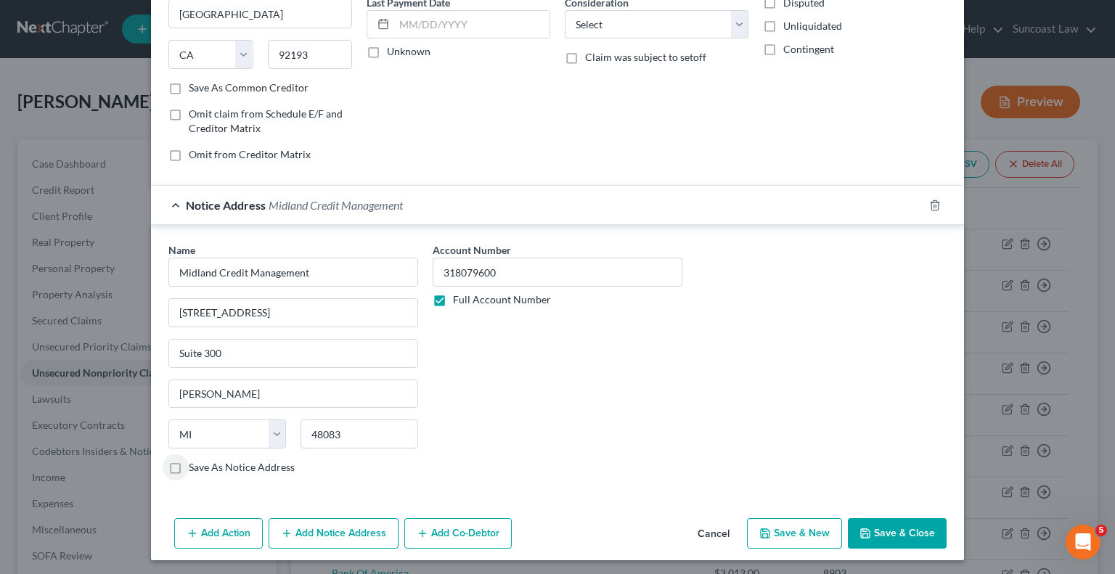
click at [889, 533] on button "Save & Close" at bounding box center [897, 533] width 99 height 30
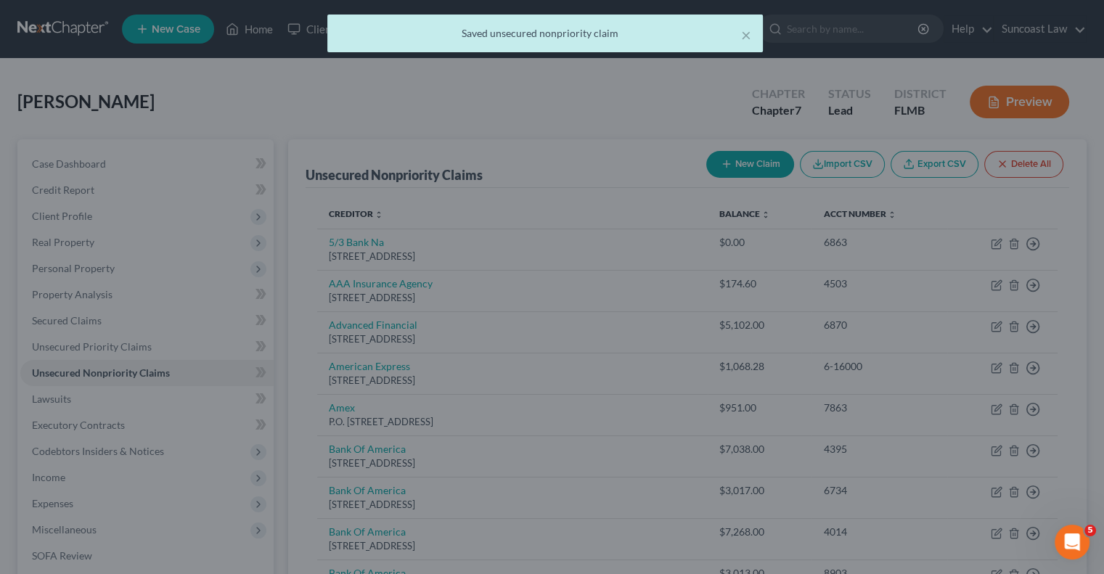
scroll to position [0, 0]
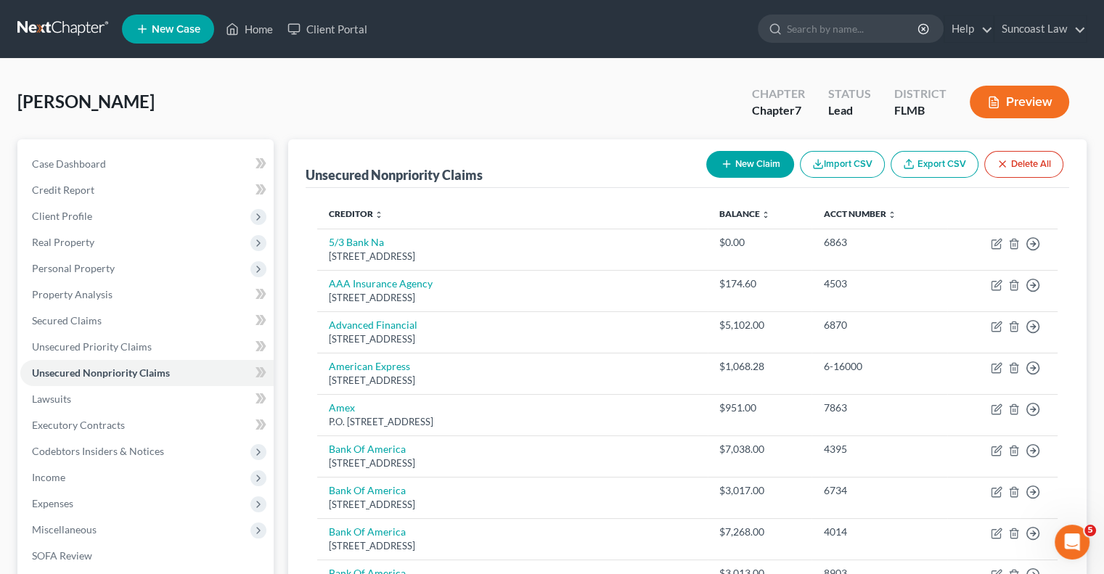
click at [759, 162] on button "New Claim" at bounding box center [750, 164] width 88 height 27
select select "0"
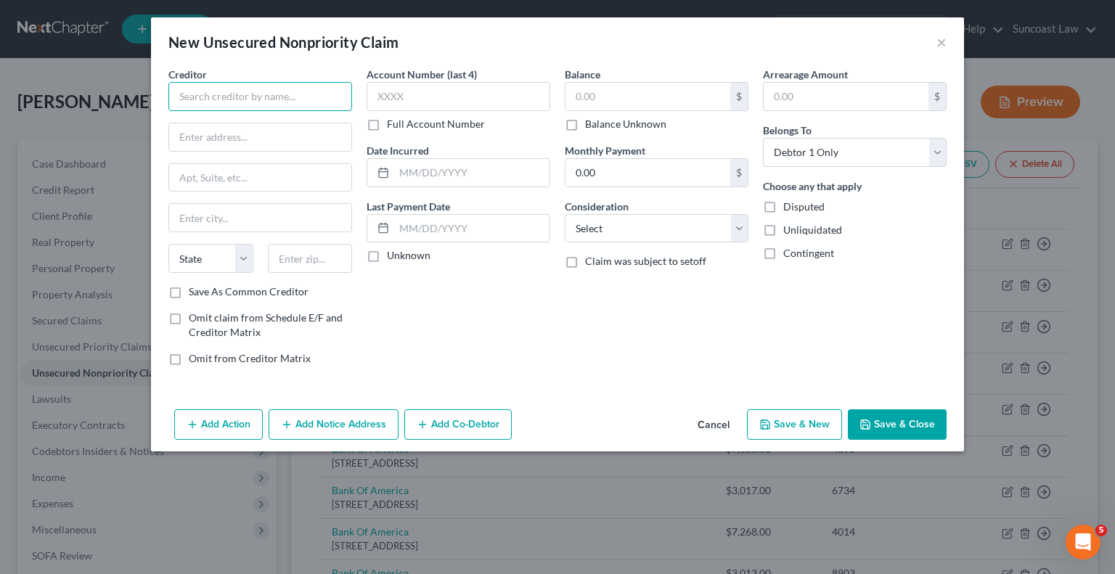
drag, startPoint x: 277, startPoint y: 91, endPoint x: 308, endPoint y: 17, distance: 81.0
click at [276, 91] on input "text" at bounding box center [260, 96] width 184 height 29
type input "[PERSON_NAME][GEOGRAPHIC_DATA]"
drag, startPoint x: 847, startPoint y: 310, endPoint x: 346, endPoint y: 205, distance: 512.5
click at [847, 310] on div "Arrearage Amount $ Belongs To * Select Debtor 1 Only Debtor 2 Only Debtor 1 And…" at bounding box center [855, 222] width 198 height 311
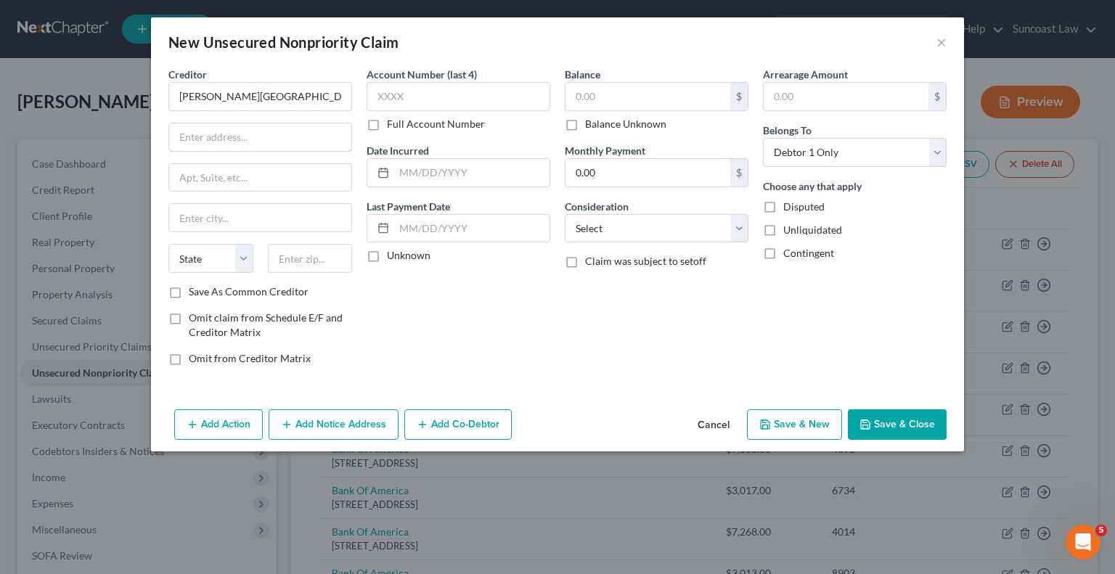
drag, startPoint x: 232, startPoint y: 142, endPoint x: 259, endPoint y: 5, distance: 139.1
click at [232, 142] on input "text" at bounding box center [260, 137] width 182 height 28
type input "PO Box 850001"
drag, startPoint x: 815, startPoint y: 299, endPoint x: 348, endPoint y: 280, distance: 468.0
click at [815, 299] on div "Arrearage Amount $ Belongs To * Select Debtor 1 Only Debtor 2 Only Debtor 1 And…" at bounding box center [855, 222] width 198 height 311
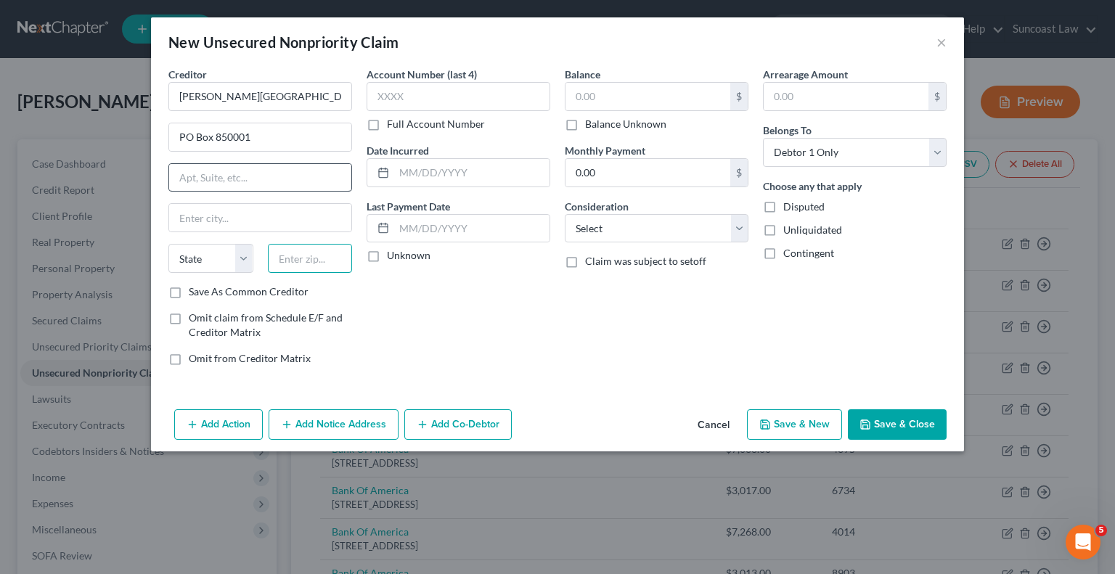
drag, startPoint x: 338, startPoint y: 257, endPoint x: 264, endPoint y: 168, distance: 115.0
click at [337, 257] on input "text" at bounding box center [310, 258] width 85 height 29
type input "32885"
drag, startPoint x: 842, startPoint y: 330, endPoint x: 427, endPoint y: 291, distance: 417.2
click at [842, 330] on div "Arrearage Amount $ Belongs To * Select Debtor 1 Only Debtor 2 Only Debtor 1 And…" at bounding box center [855, 222] width 198 height 311
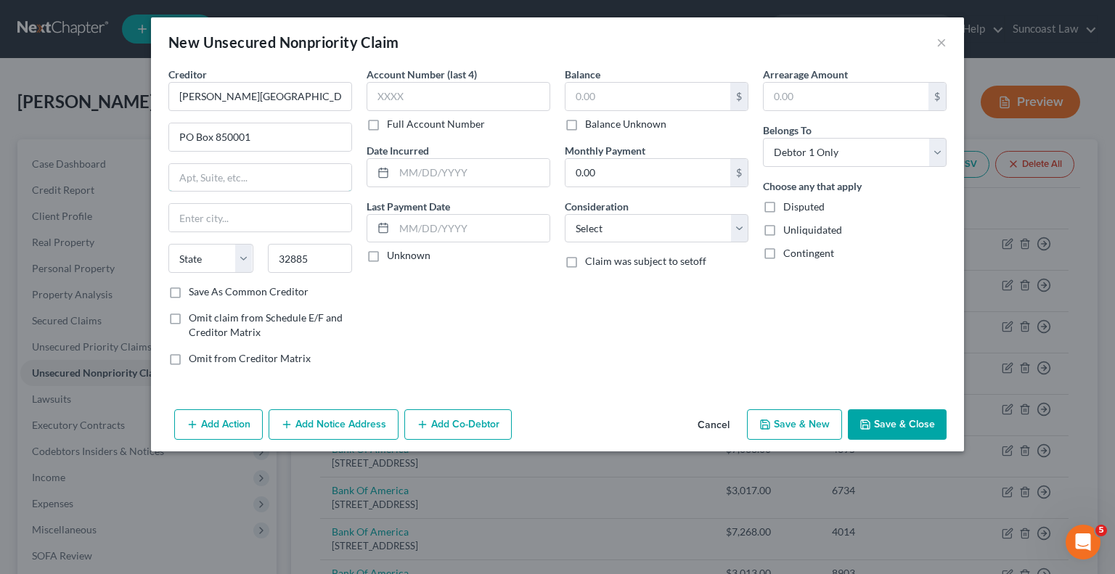
drag, startPoint x: 240, startPoint y: 174, endPoint x: 224, endPoint y: 54, distance: 120.9
click at [240, 174] on input "text" at bounding box center [260, 178] width 182 height 28
type input "Dept 159"
click at [272, 212] on input "Orlandof" at bounding box center [260, 218] width 182 height 28
type input "Orlando"
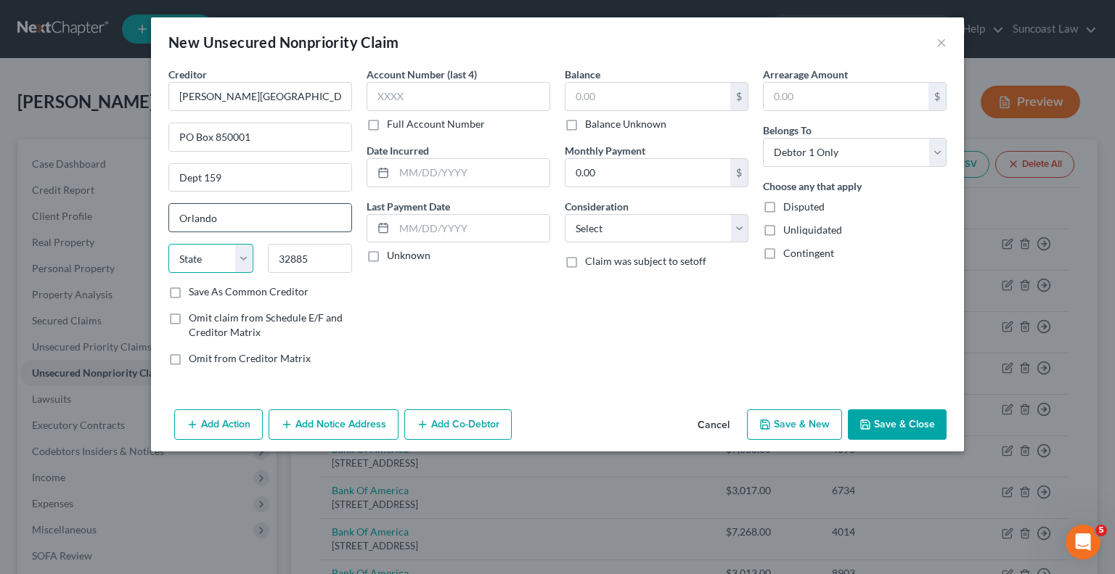
select select "9"
drag, startPoint x: 819, startPoint y: 307, endPoint x: 469, endPoint y: 104, distance: 404.7
click at [819, 307] on div "Arrearage Amount $ Belongs To * Select Debtor 1 Only Debtor 2 Only Debtor 1 And…" at bounding box center [855, 222] width 198 height 311
click at [387, 127] on label "Full Account Number" at bounding box center [436, 124] width 98 height 15
click at [393, 126] on input "Full Account Number" at bounding box center [397, 121] width 9 height 9
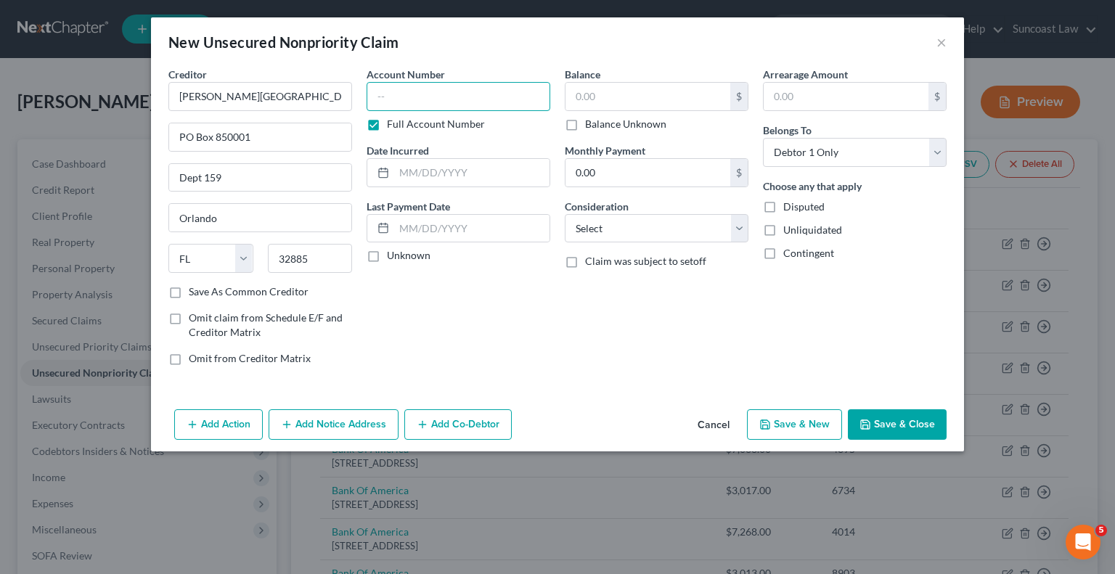
click at [394, 94] on input "text" at bounding box center [459, 96] width 184 height 29
drag, startPoint x: 810, startPoint y: 306, endPoint x: 500, endPoint y: 128, distance: 358.1
click at [810, 306] on div "Arrearage Amount $ Belongs To * Select Debtor 1 Only Debtor 2 Only Debtor 1 And…" at bounding box center [855, 222] width 198 height 311
click at [488, 92] on input "A000439" at bounding box center [459, 96] width 184 height 29
type input "A00043900125"
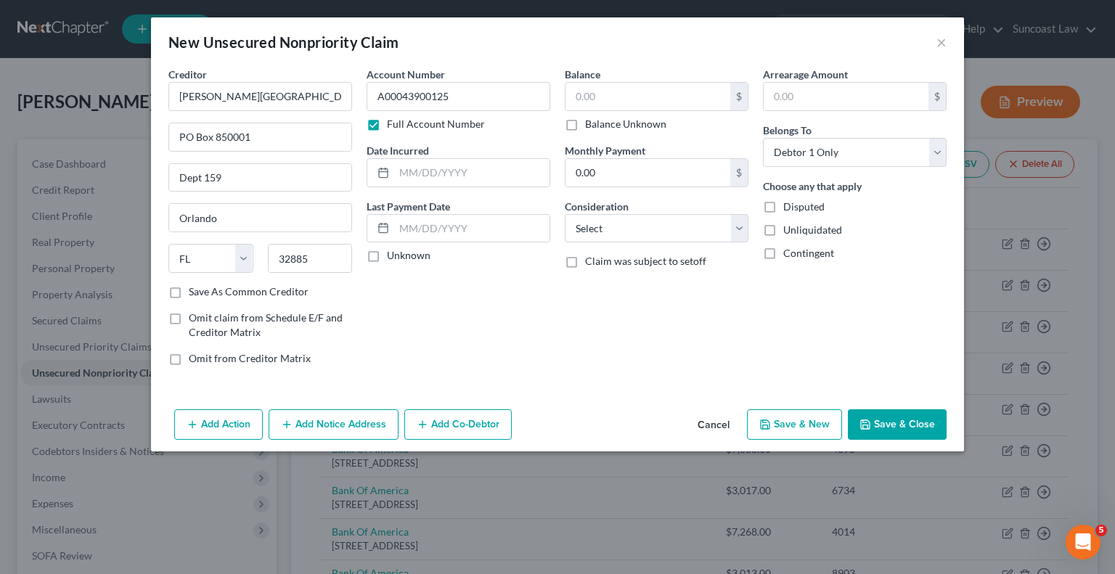
drag, startPoint x: 823, startPoint y: 277, endPoint x: 604, endPoint y: 69, distance: 302.0
click at [823, 277] on div "Arrearage Amount $ Belongs To * Select Debtor 1 Only Debtor 2 Only Debtor 1 And…" at bounding box center [855, 222] width 198 height 311
click at [622, 102] on input "text" at bounding box center [648, 97] width 165 height 28
click at [934, 422] on button "Save & Close" at bounding box center [897, 425] width 99 height 30
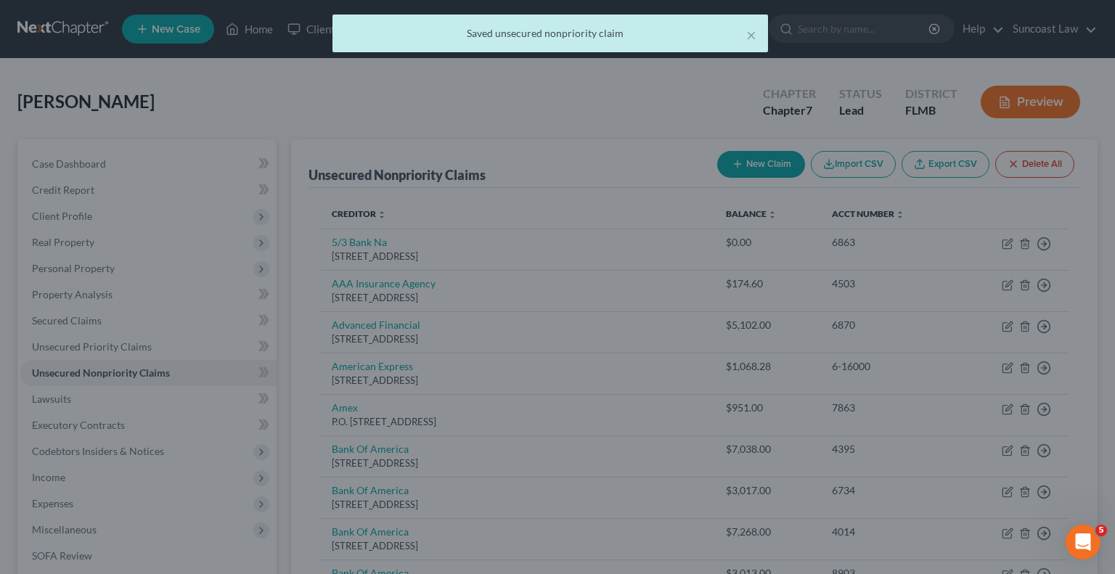
type input "195.00"
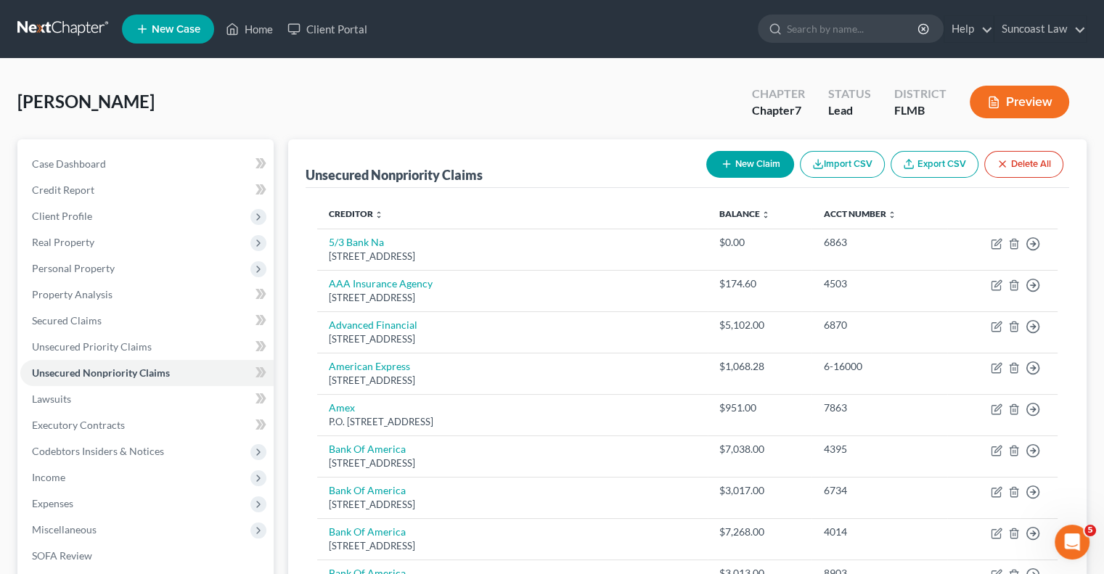
click at [764, 159] on button "New Claim" at bounding box center [750, 164] width 88 height 27
select select "0"
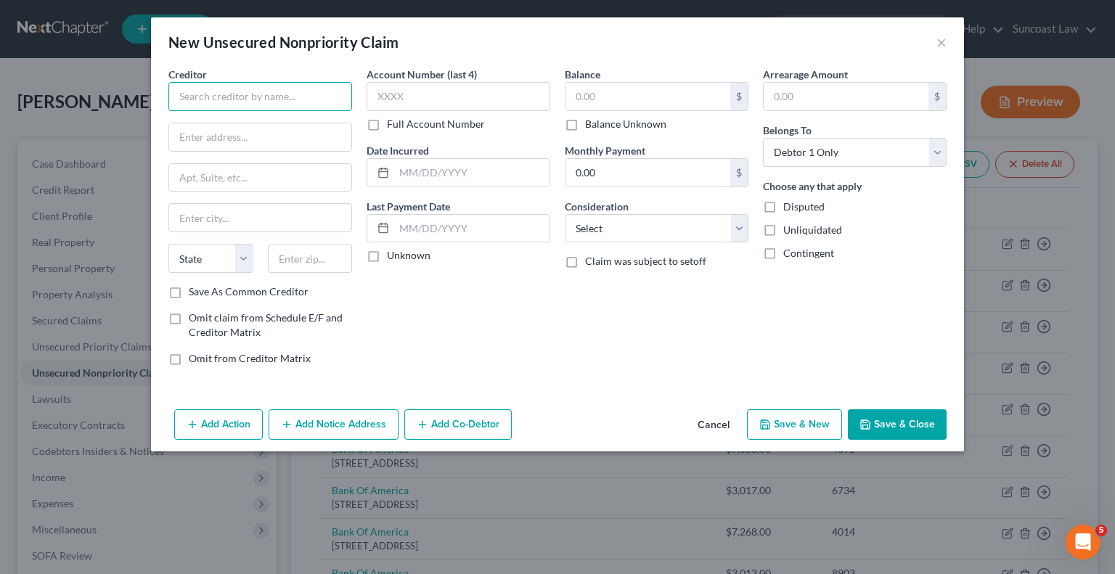
drag, startPoint x: 279, startPoint y: 92, endPoint x: 298, endPoint y: 11, distance: 83.5
click at [279, 91] on input "text" at bounding box center [260, 96] width 184 height 29
type input "Unifin"
drag, startPoint x: 293, startPoint y: 139, endPoint x: 296, endPoint y: 147, distance: 9.2
click at [293, 139] on input "text" at bounding box center [260, 137] width 182 height 28
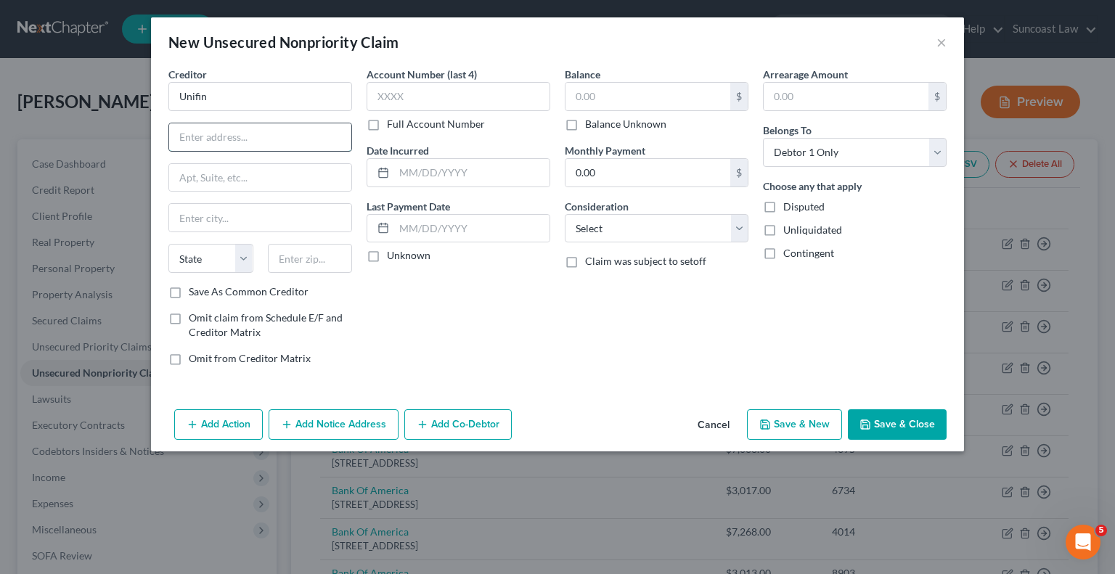
paste input "PO Box 4519"
type input "PO Box 4519"
drag, startPoint x: 314, startPoint y: 261, endPoint x: 419, endPoint y: 1, distance: 279.5
click at [316, 260] on input "text" at bounding box center [310, 258] width 85 height 29
type input "60076"
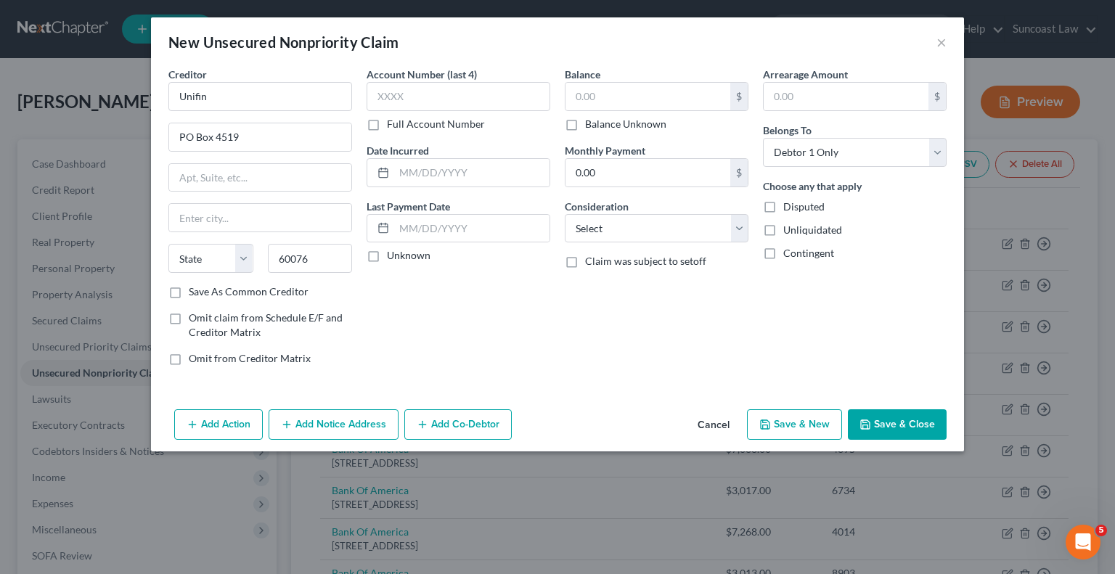
type input "Skokie"
select select "14"
drag, startPoint x: 860, startPoint y: 317, endPoint x: 436, endPoint y: 91, distance: 480.4
click at [860, 317] on div "Arrearage Amount $ Belongs To * Select Debtor 1 Only Debtor 2 Only Debtor 1 And…" at bounding box center [855, 222] width 198 height 311
click at [387, 126] on label "Full Account Number" at bounding box center [436, 124] width 98 height 15
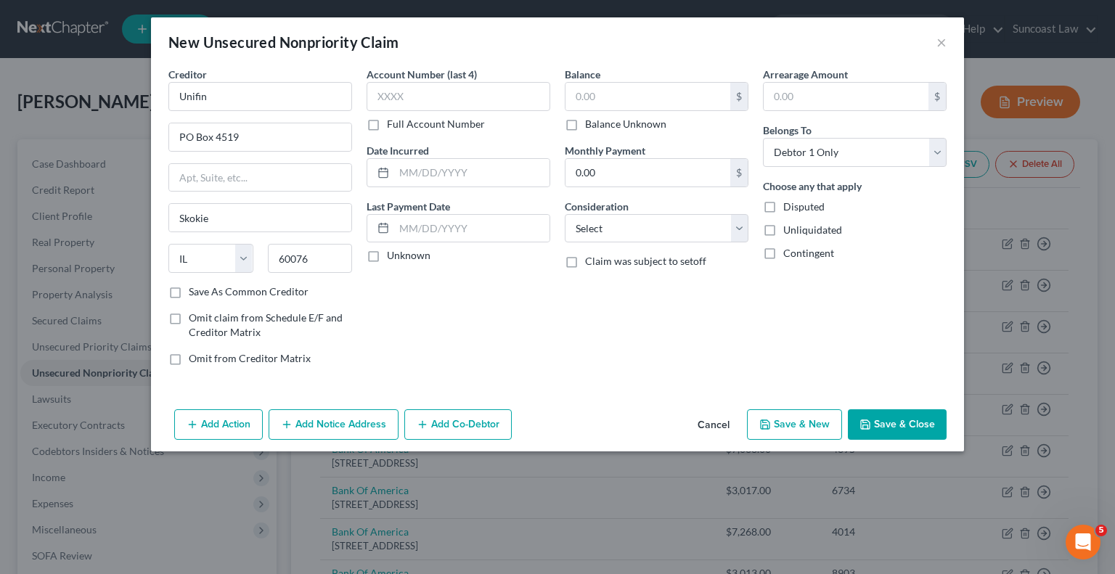
click at [393, 126] on input "Full Account Number" at bounding box center [397, 121] width 9 height 9
drag, startPoint x: 863, startPoint y: 319, endPoint x: 492, endPoint y: 79, distance: 441.1
click at [863, 319] on div "Arrearage Amount $ Belongs To * Select Debtor 1 Only Debtor 2 Only Debtor 1 And…" at bounding box center [855, 222] width 198 height 311
click at [477, 95] on input "005610" at bounding box center [459, 96] width 184 height 29
type input "0056106115"
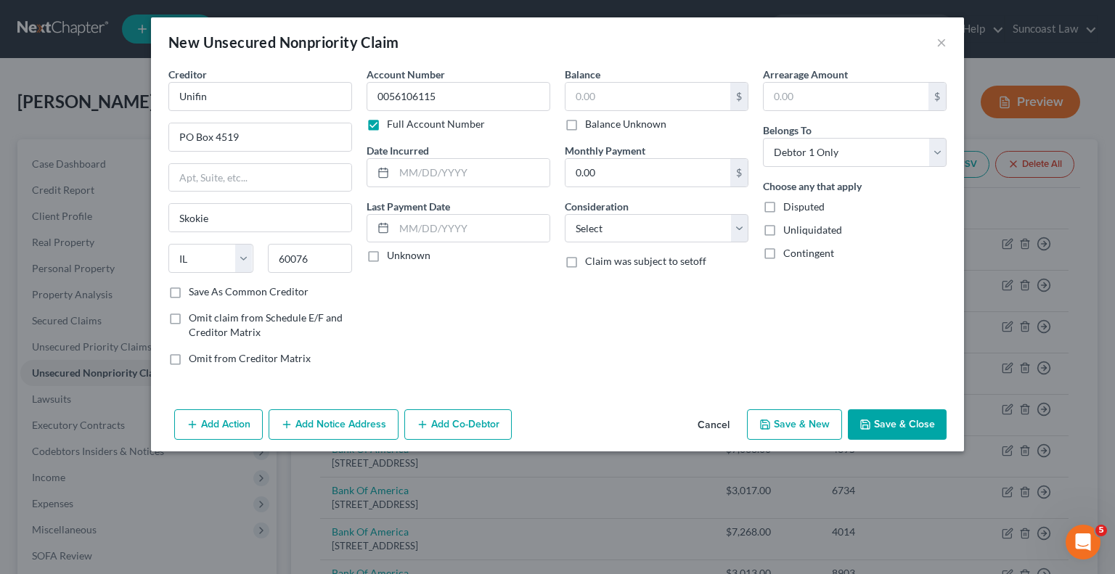
click at [585, 125] on label "Balance Unknown" at bounding box center [625, 124] width 81 height 15
click at [591, 125] on input "Balance Unknown" at bounding box center [595, 121] width 9 height 9
checkbox input "true"
type input "0.00"
click at [887, 417] on button "Save & Close" at bounding box center [897, 425] width 99 height 30
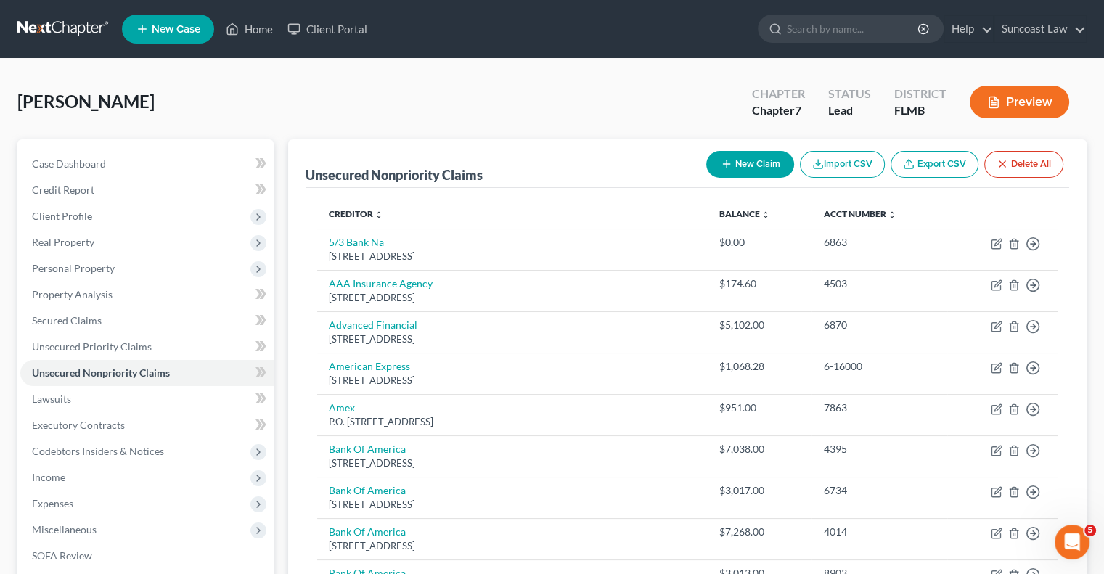
click at [743, 166] on button "New Claim" at bounding box center [750, 164] width 88 height 27
select select "0"
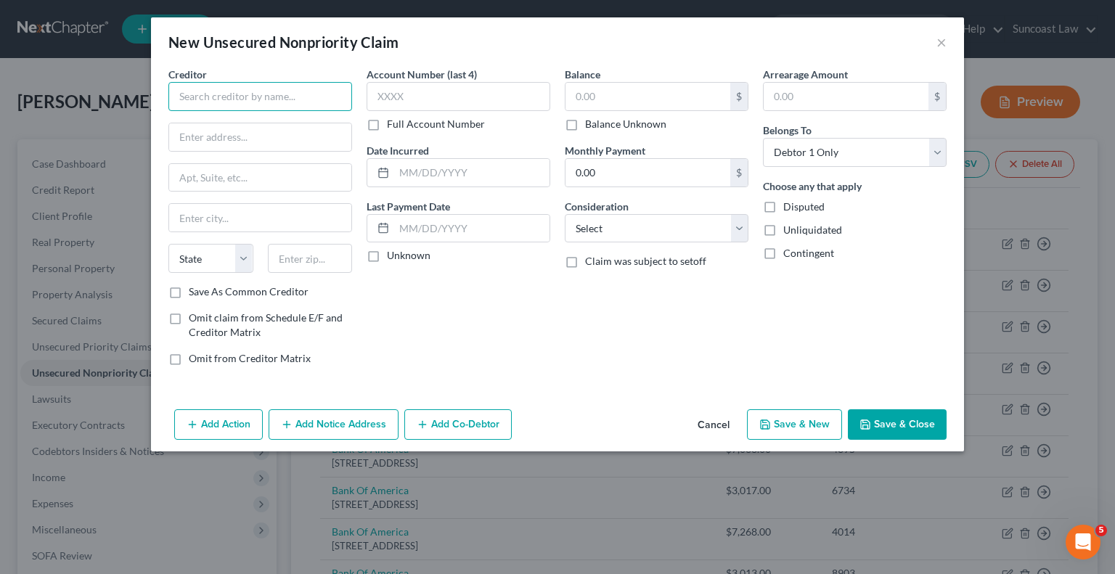
click at [305, 86] on input "text" at bounding box center [260, 96] width 184 height 29
type input "Halsted Financial"
click at [387, 127] on label "Full Account Number" at bounding box center [436, 124] width 98 height 15
click at [393, 126] on input "Full Account Number" at bounding box center [397, 121] width 9 height 9
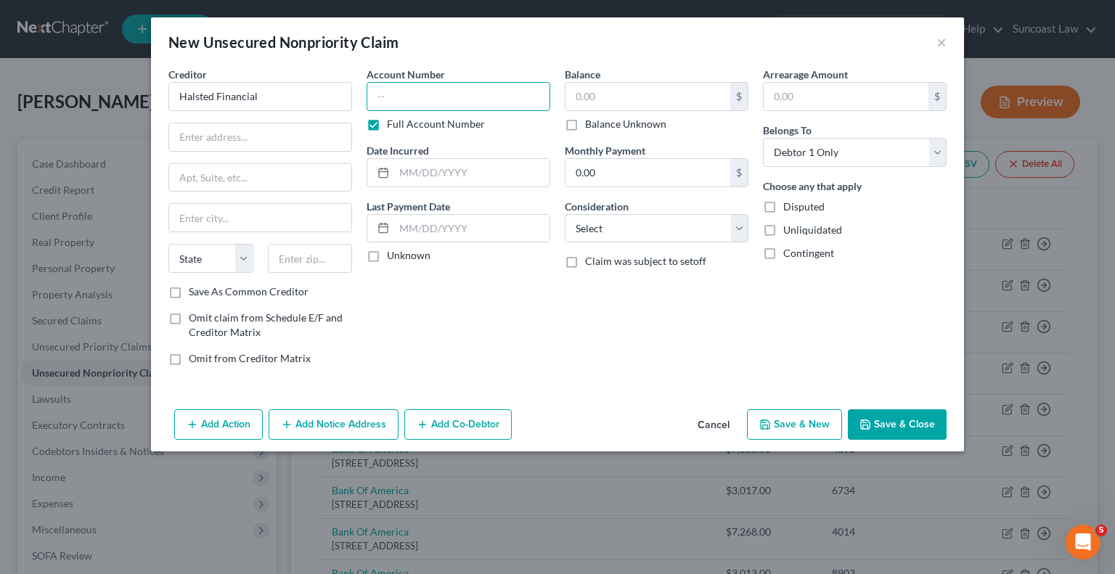
click at [457, 97] on input "text" at bounding box center [459, 96] width 184 height 29
paste input "70633064"
type input "70633064"
click at [812, 306] on div "Arrearage Amount $ Belongs To * Select Debtor 1 Only Debtor 2 Only Debtor 1 And…" at bounding box center [855, 222] width 198 height 311
drag, startPoint x: 845, startPoint y: 294, endPoint x: 675, endPoint y: 76, distance: 277.3
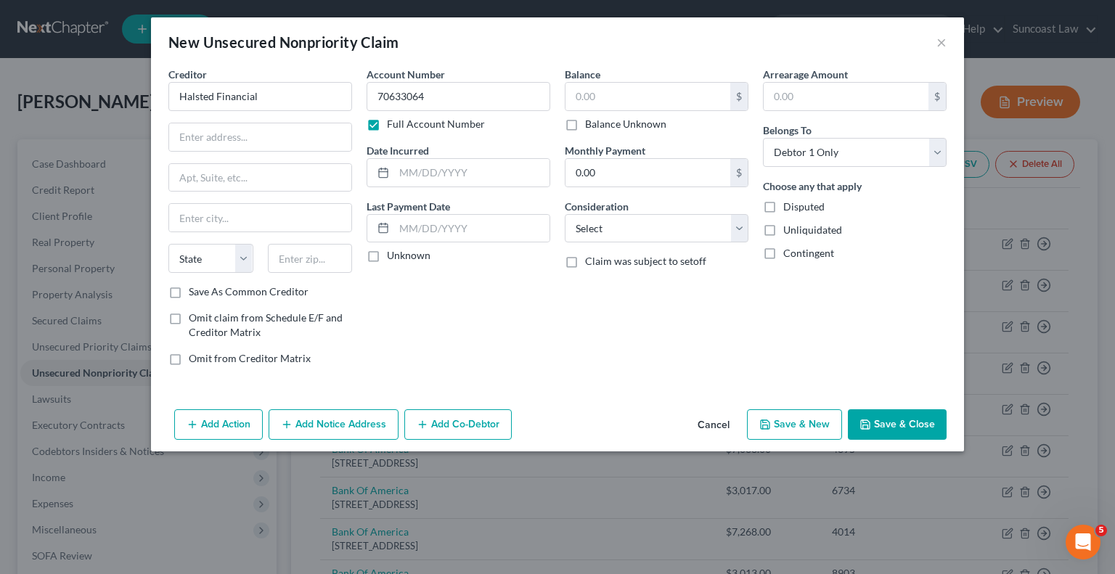
click at [845, 293] on div "Arrearage Amount $ Belongs To * Select Debtor 1 Only Debtor 2 Only Debtor 1 And…" at bounding box center [855, 222] width 198 height 311
drag, startPoint x: 616, startPoint y: 95, endPoint x: 688, endPoint y: 24, distance: 101.1
click at [616, 94] on input "text" at bounding box center [648, 97] width 165 height 28
type input "6,166.86"
click at [284, 123] on div at bounding box center [260, 137] width 184 height 29
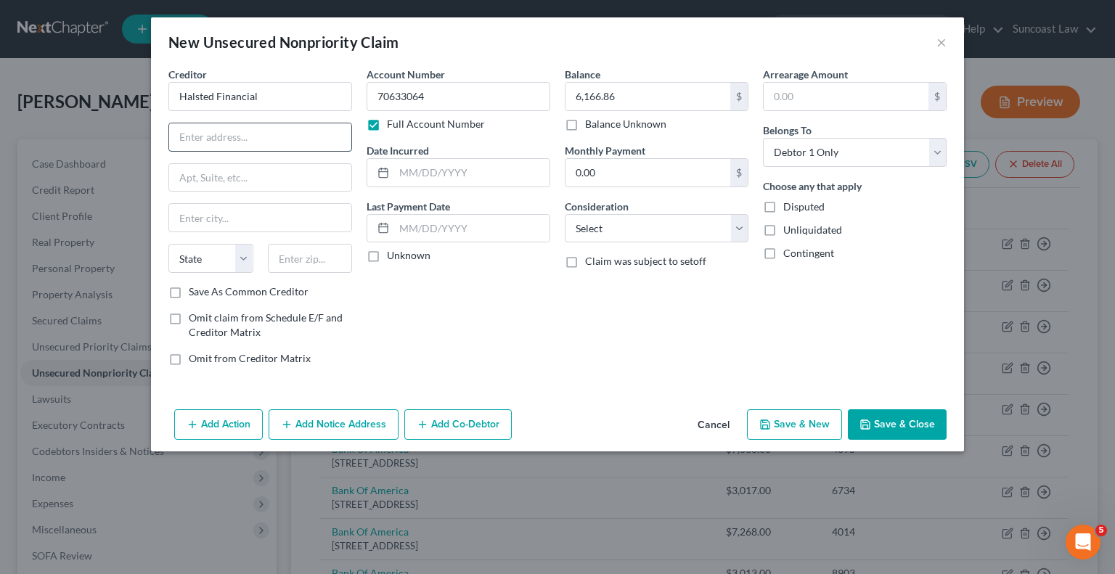
drag, startPoint x: 285, startPoint y: 128, endPoint x: 288, endPoint y: 148, distance: 20.7
click at [285, 128] on input "text" at bounding box center [260, 137] width 182 height 28
paste input "PO Box 828"
type input "PO Box 828"
drag, startPoint x: 309, startPoint y: 252, endPoint x: 471, endPoint y: 3, distance: 297.4
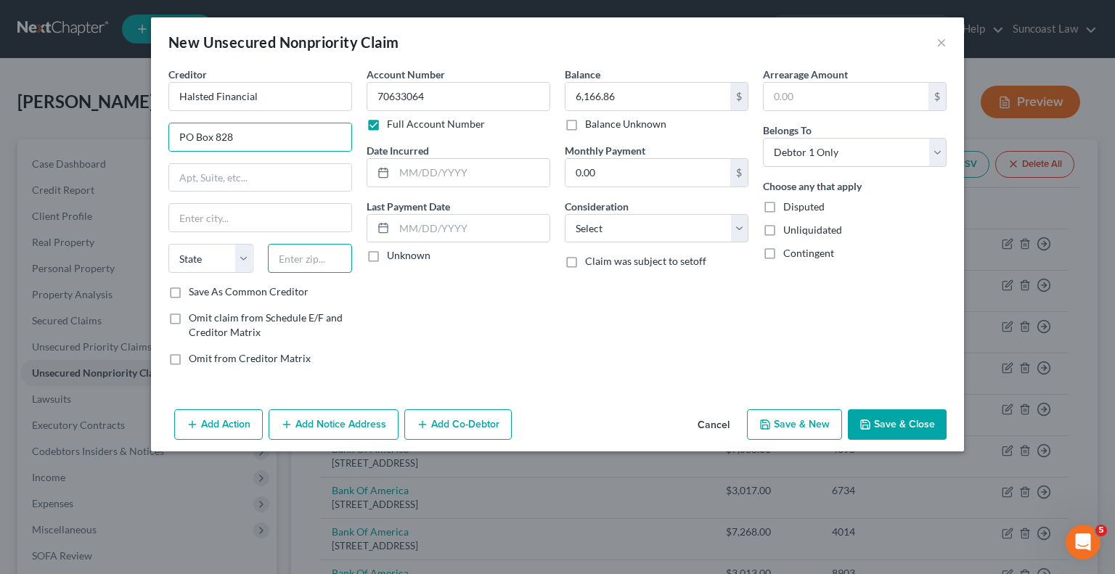
click at [311, 250] on input "text" at bounding box center [310, 258] width 85 height 29
type input "60076"
type input "Skokie"
select select "14"
click at [903, 431] on button "Save & Close" at bounding box center [897, 425] width 99 height 30
